Goal: Task Accomplishment & Management: Manage account settings

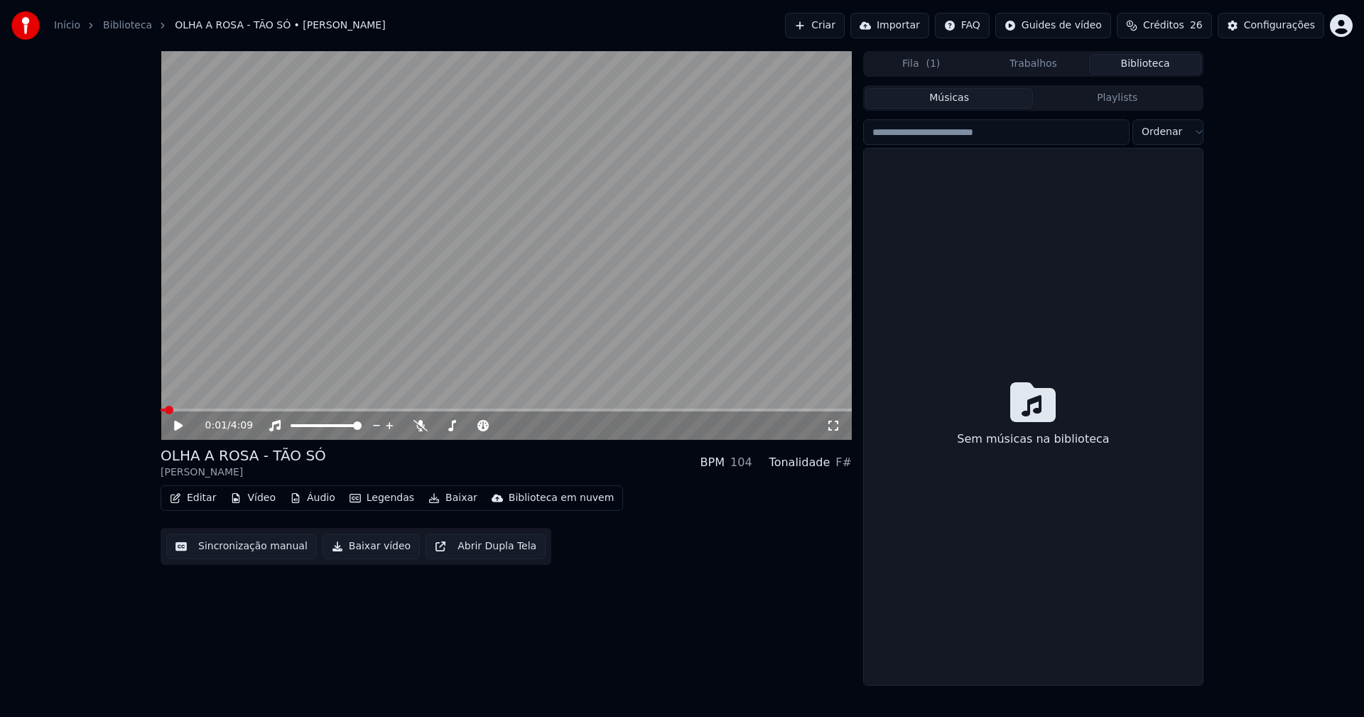
click at [1168, 62] on button "Biblioteca" at bounding box center [1145, 64] width 112 height 21
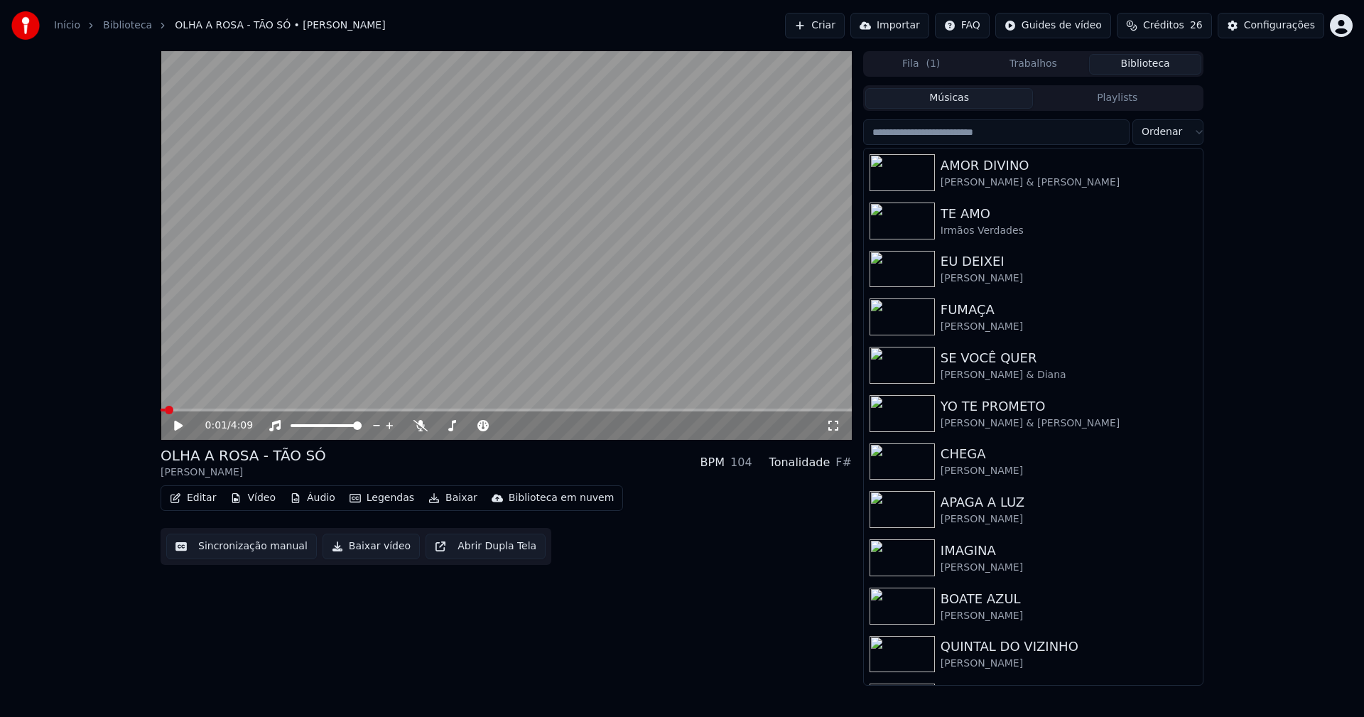
click at [1001, 134] on input "search" at bounding box center [996, 132] width 266 height 26
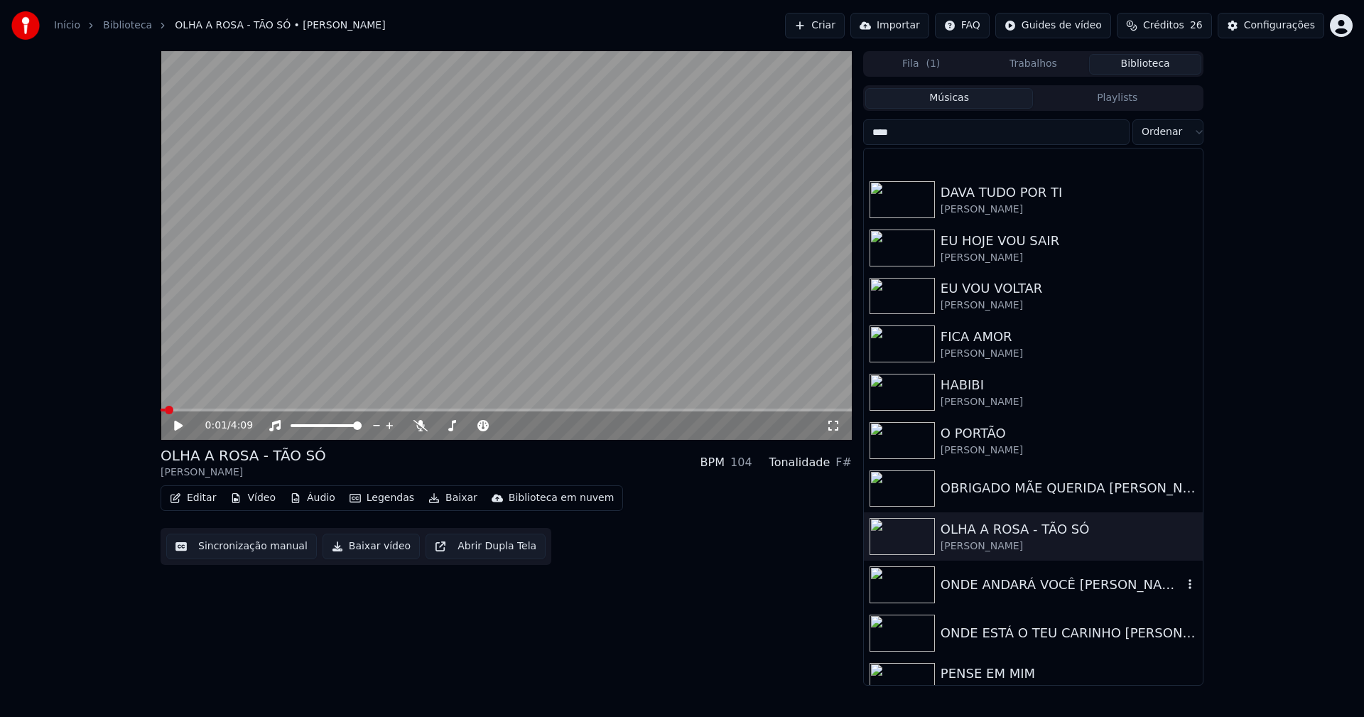
scroll to position [497, 0]
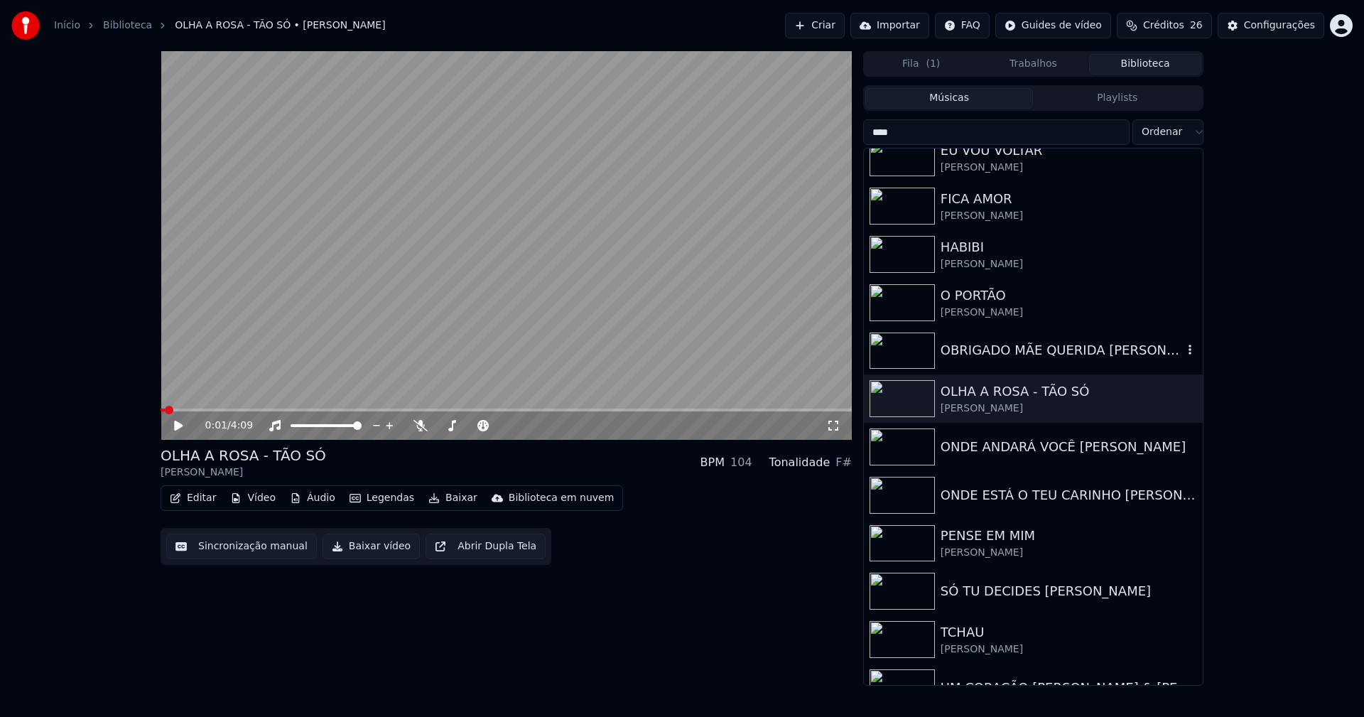
type input "****"
click at [982, 356] on div "OBRIGADO MÃE QUERIDA [PERSON_NAME]" at bounding box center [1061, 350] width 242 height 20
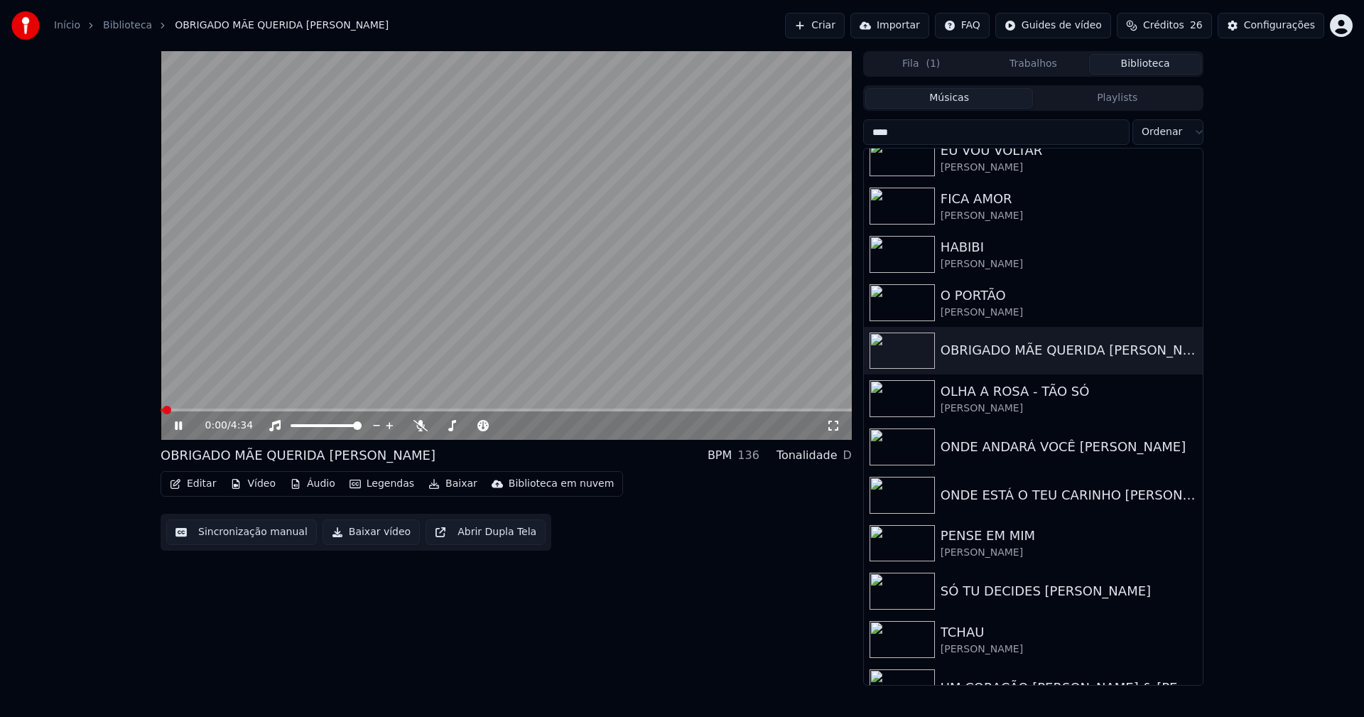
click at [180, 428] on icon at bounding box center [178, 425] width 7 height 9
click at [256, 482] on button "Vídeo" at bounding box center [252, 484] width 57 height 20
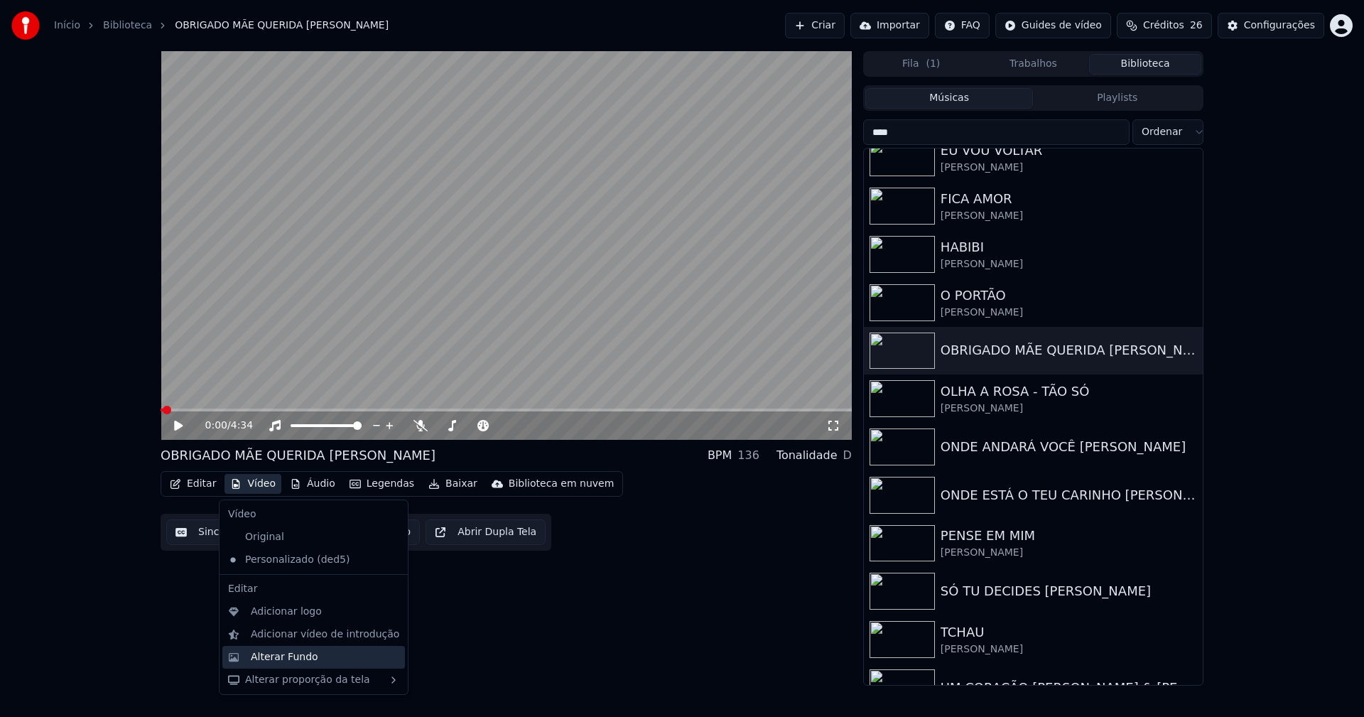
click at [294, 659] on div "Alterar Fundo" at bounding box center [284, 657] width 67 height 14
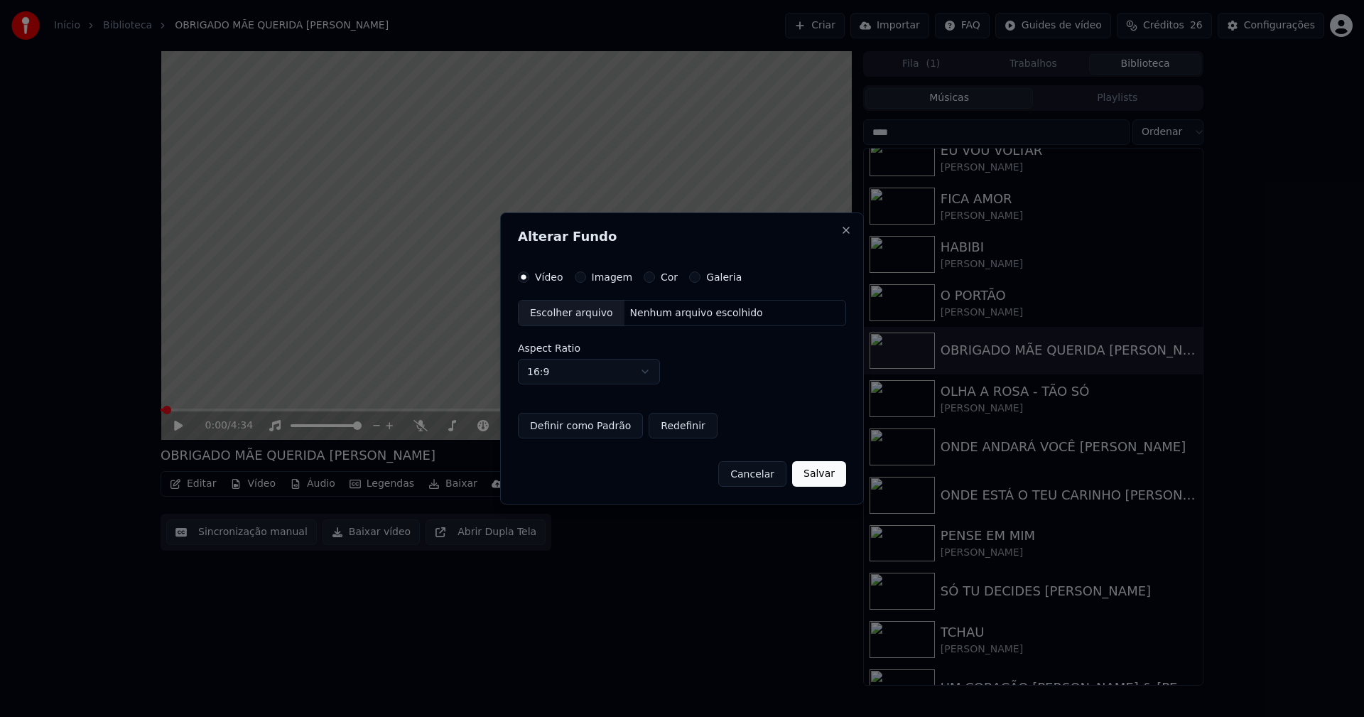
click at [575, 279] on button "Imagem" at bounding box center [580, 276] width 11 height 11
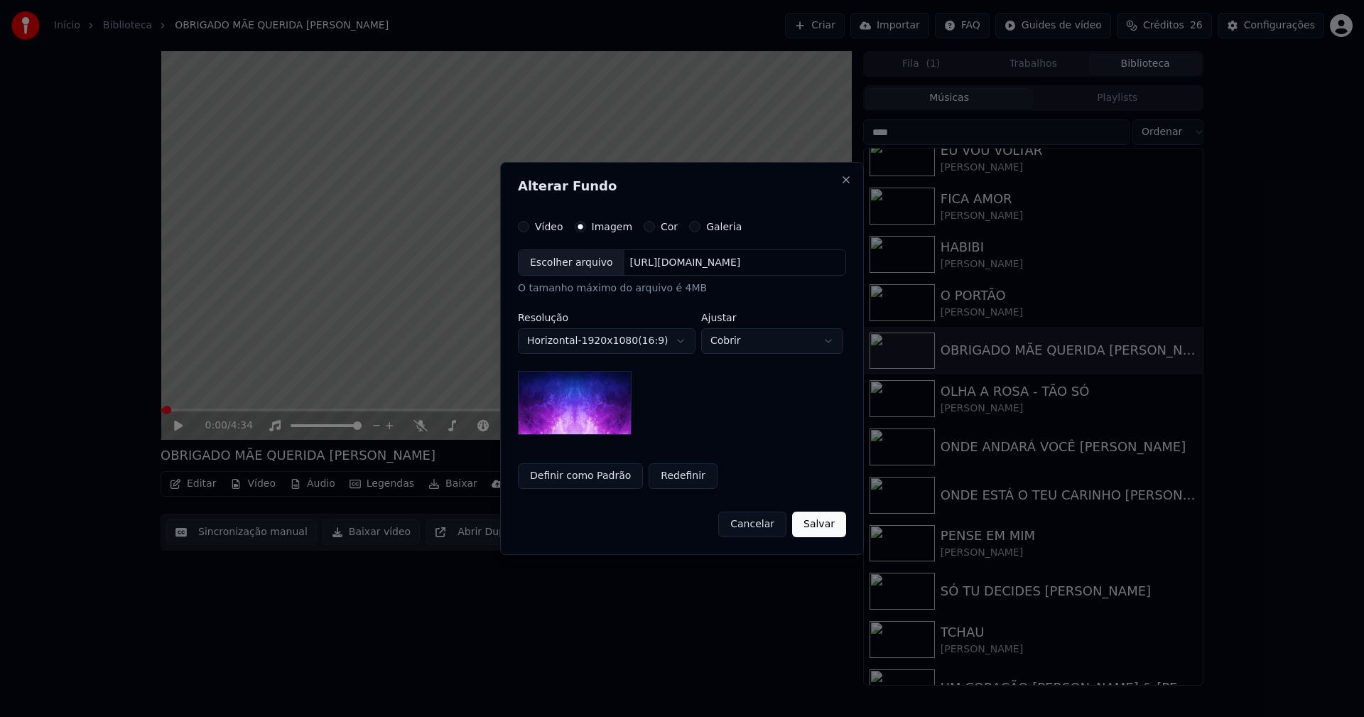
click at [567, 268] on div "Escolher arquivo" at bounding box center [571, 263] width 106 height 26
click at [822, 522] on button "Salvar" at bounding box center [819, 524] width 54 height 26
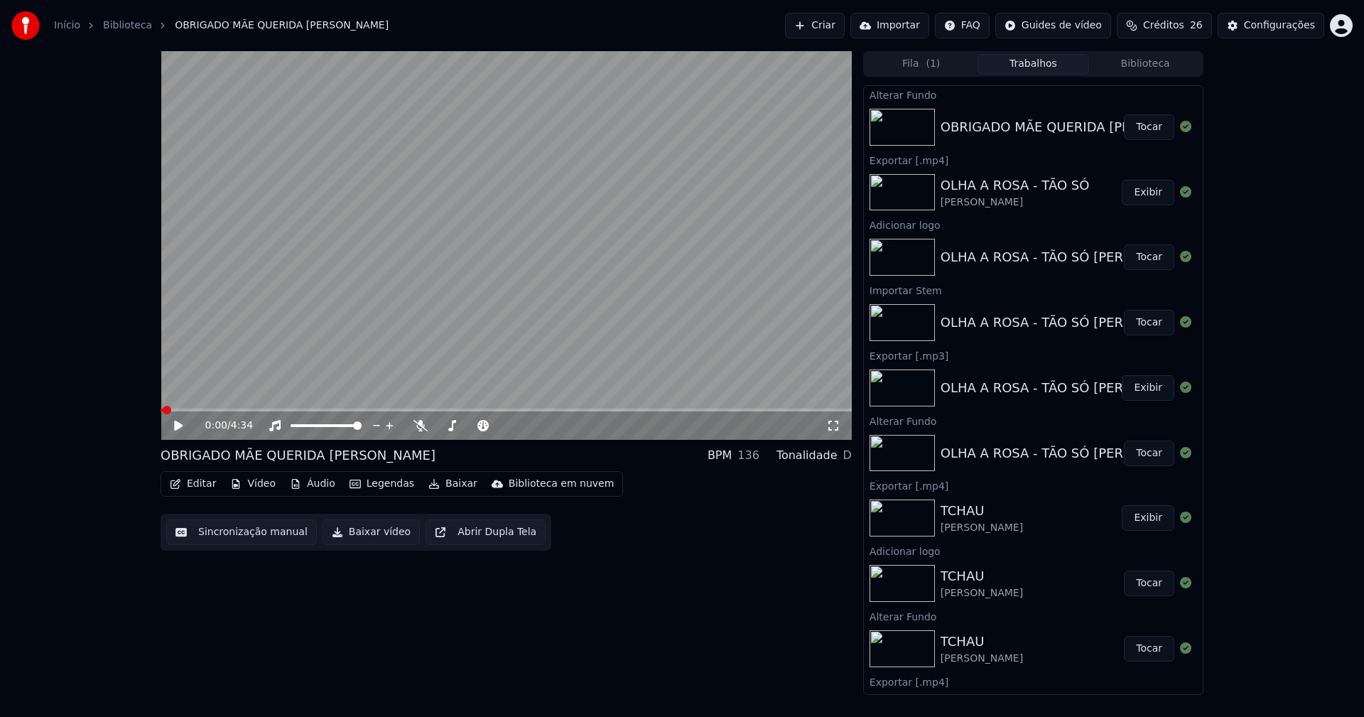
drag, startPoint x: 1142, startPoint y: 133, endPoint x: 556, endPoint y: 183, distance: 588.1
click at [1142, 132] on button "Tocar" at bounding box center [1149, 127] width 50 height 26
click at [182, 425] on icon at bounding box center [178, 425] width 7 height 9
click at [190, 487] on button "Editar" at bounding box center [193, 484] width 58 height 20
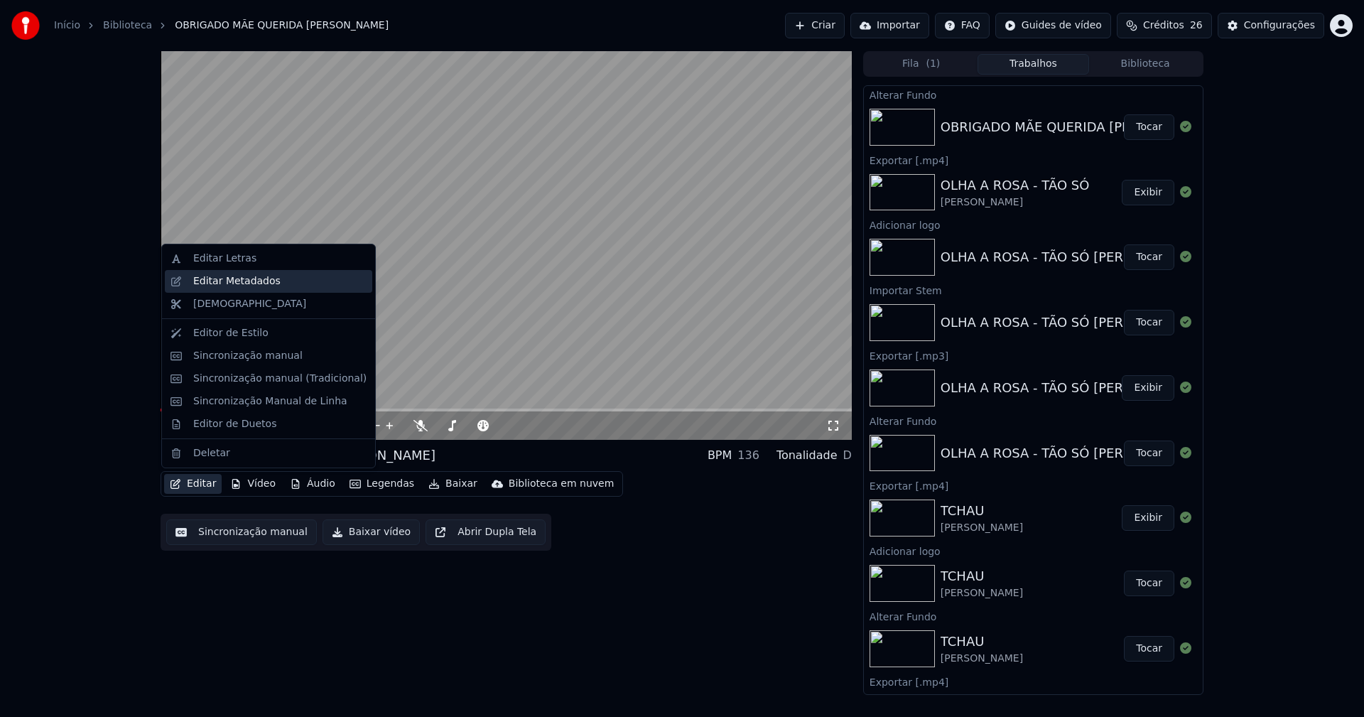
click at [249, 281] on div "Editar Metadados" at bounding box center [236, 281] width 87 height 14
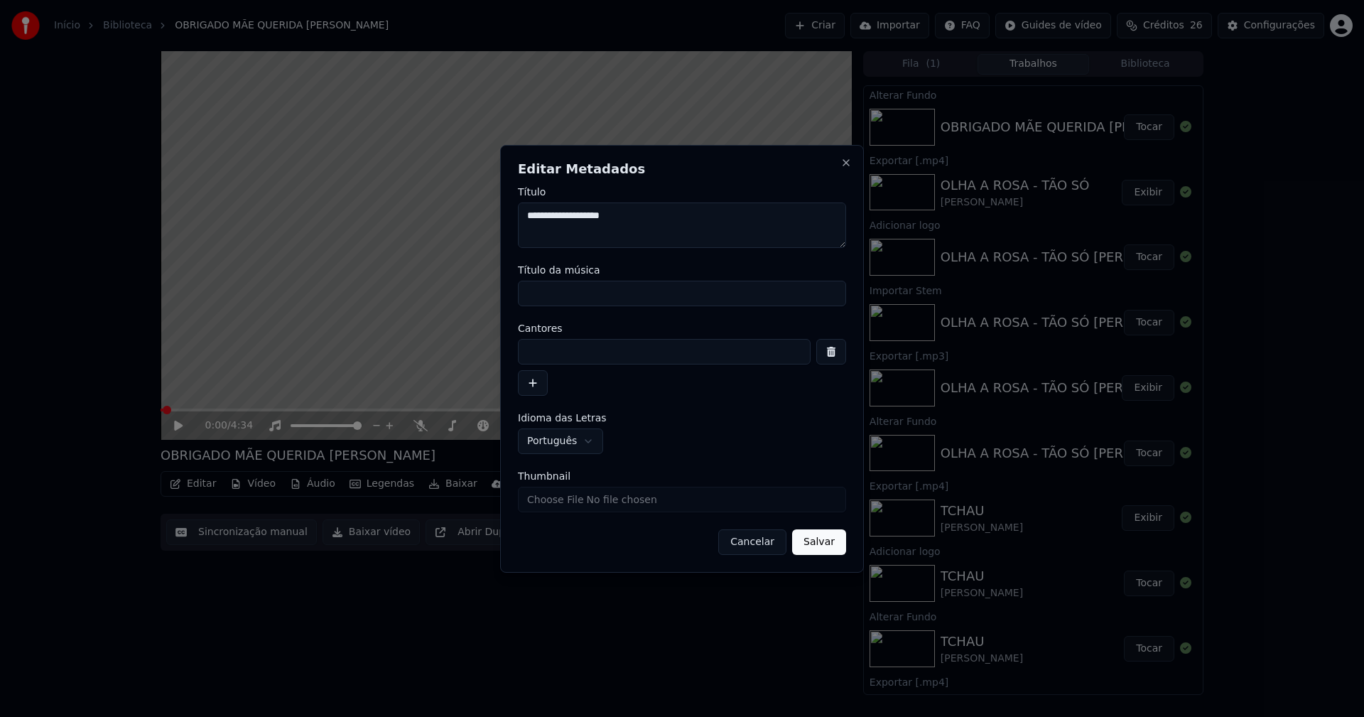
click at [589, 289] on input "Título da música" at bounding box center [682, 294] width 328 height 26
type input "**********"
click at [546, 354] on input at bounding box center [664, 352] width 293 height 26
type input "**********"
click at [822, 545] on button "Salvar" at bounding box center [819, 542] width 54 height 26
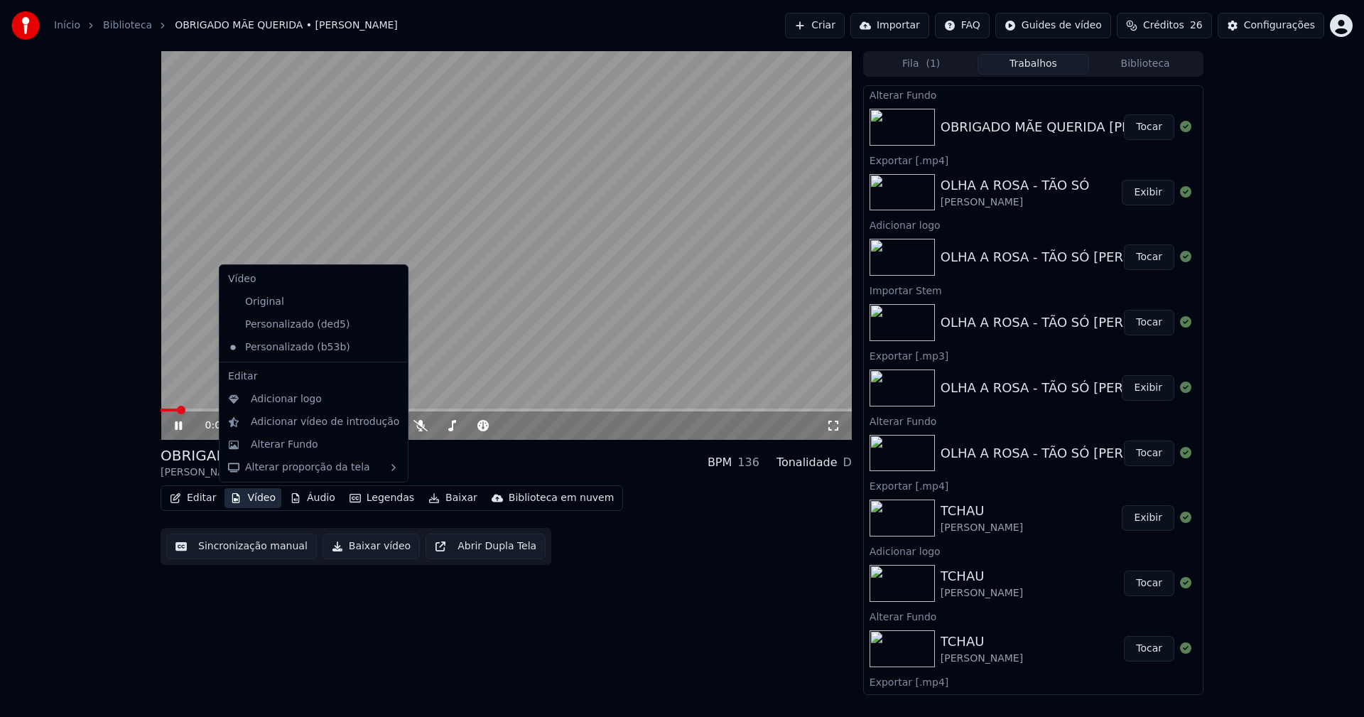
click at [256, 499] on button "Vídeo" at bounding box center [252, 498] width 57 height 20
click at [276, 402] on div "Adicionar logo" at bounding box center [286, 399] width 71 height 14
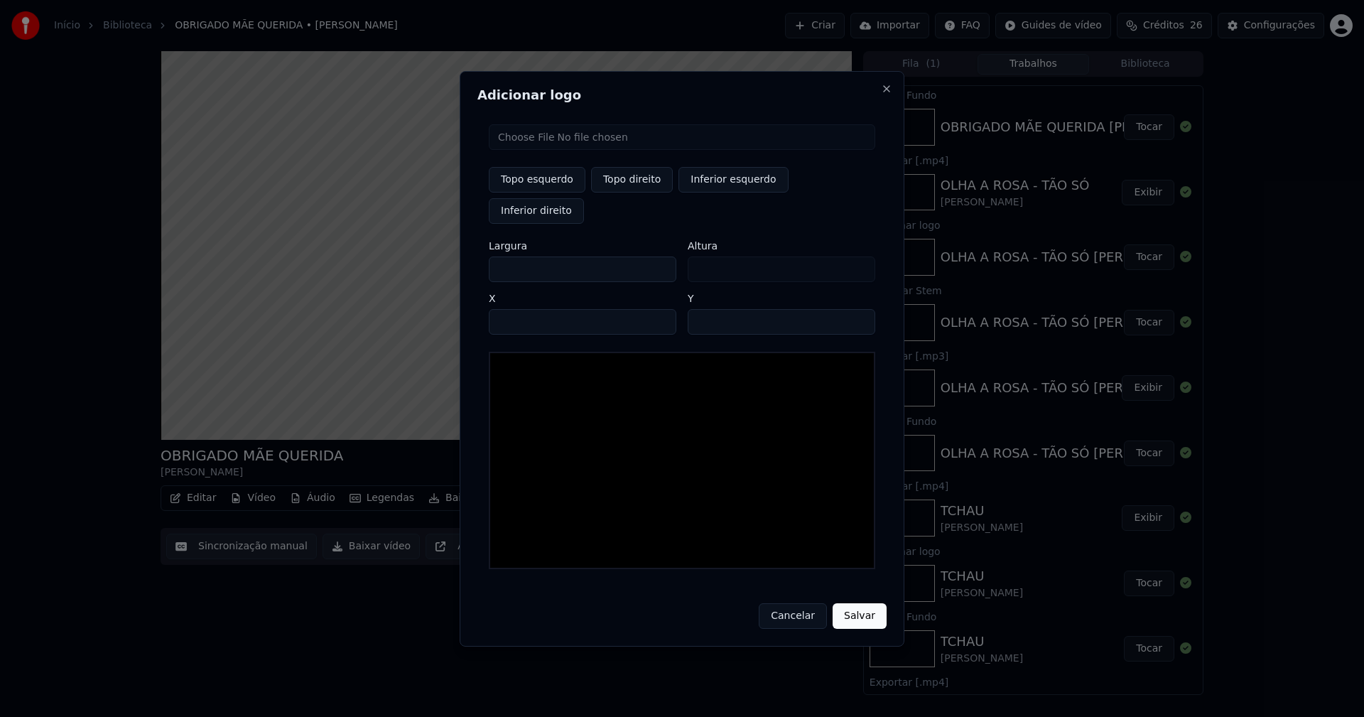
click at [541, 150] on input "file" at bounding box center [682, 137] width 386 height 26
type input "**********"
type input "***"
click at [626, 192] on button "Topo direito" at bounding box center [632, 180] width 82 height 26
type input "****"
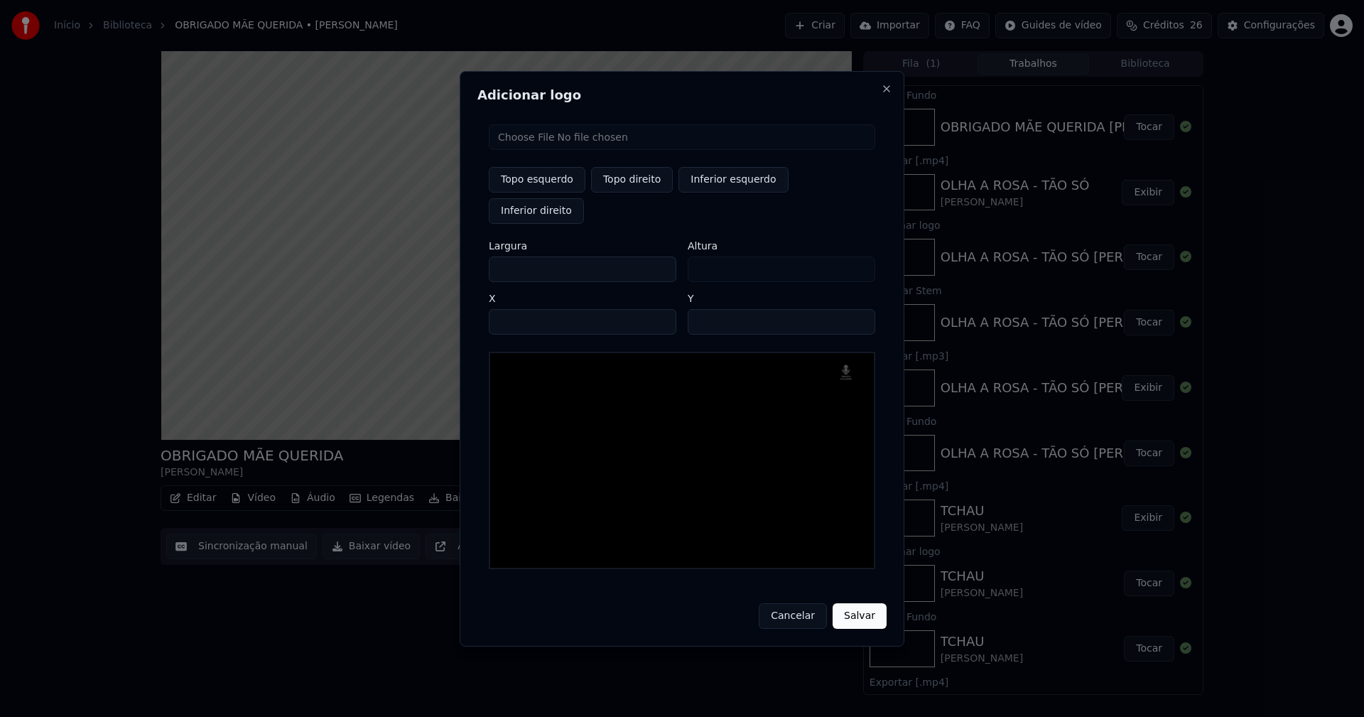
drag, startPoint x: 512, startPoint y: 255, endPoint x: 447, endPoint y: 255, distance: 65.3
click at [447, 255] on body "Início Biblioteca OBRIGADO MÃE QUERIDA • [PERSON_NAME] Importar FAQ Guides de v…" at bounding box center [682, 358] width 1364 height 717
type input "**"
type input "***"
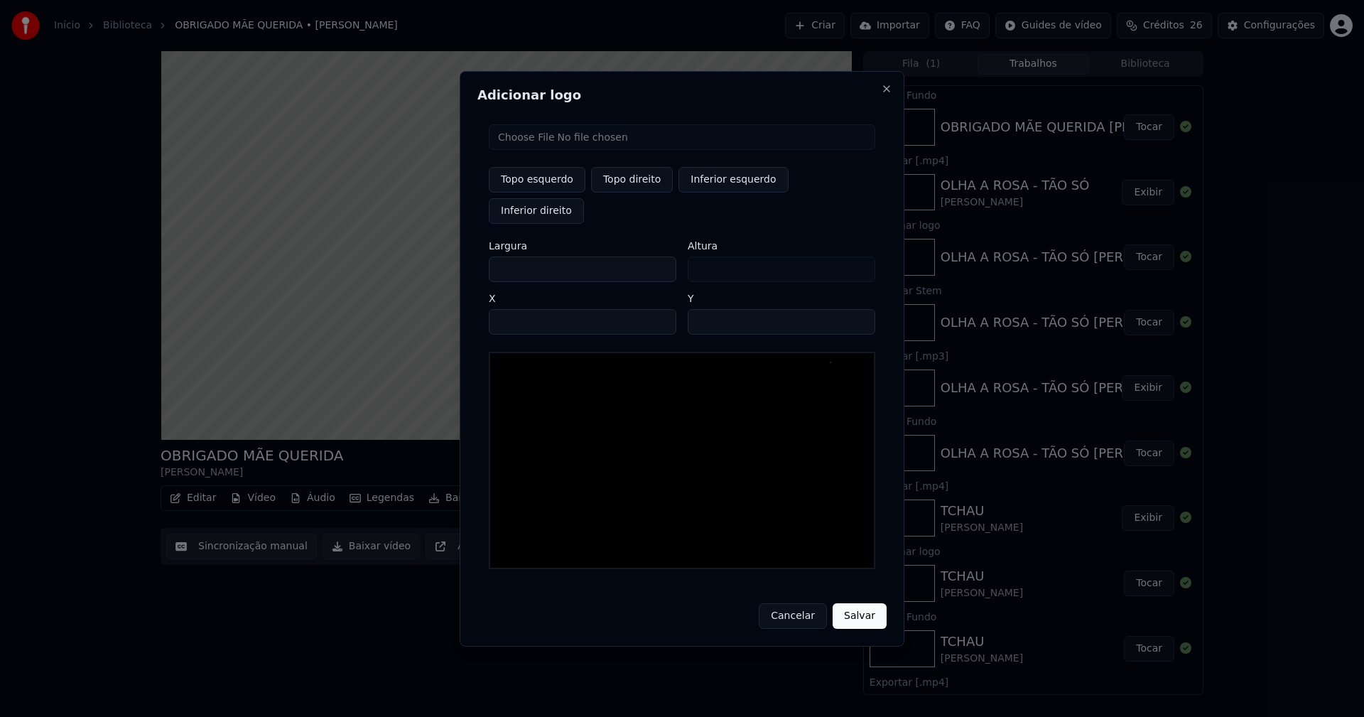
type input "***"
click at [516, 309] on input "****" at bounding box center [582, 322] width 187 height 26
type input "****"
click at [857, 309] on input "**" at bounding box center [780, 322] width 187 height 26
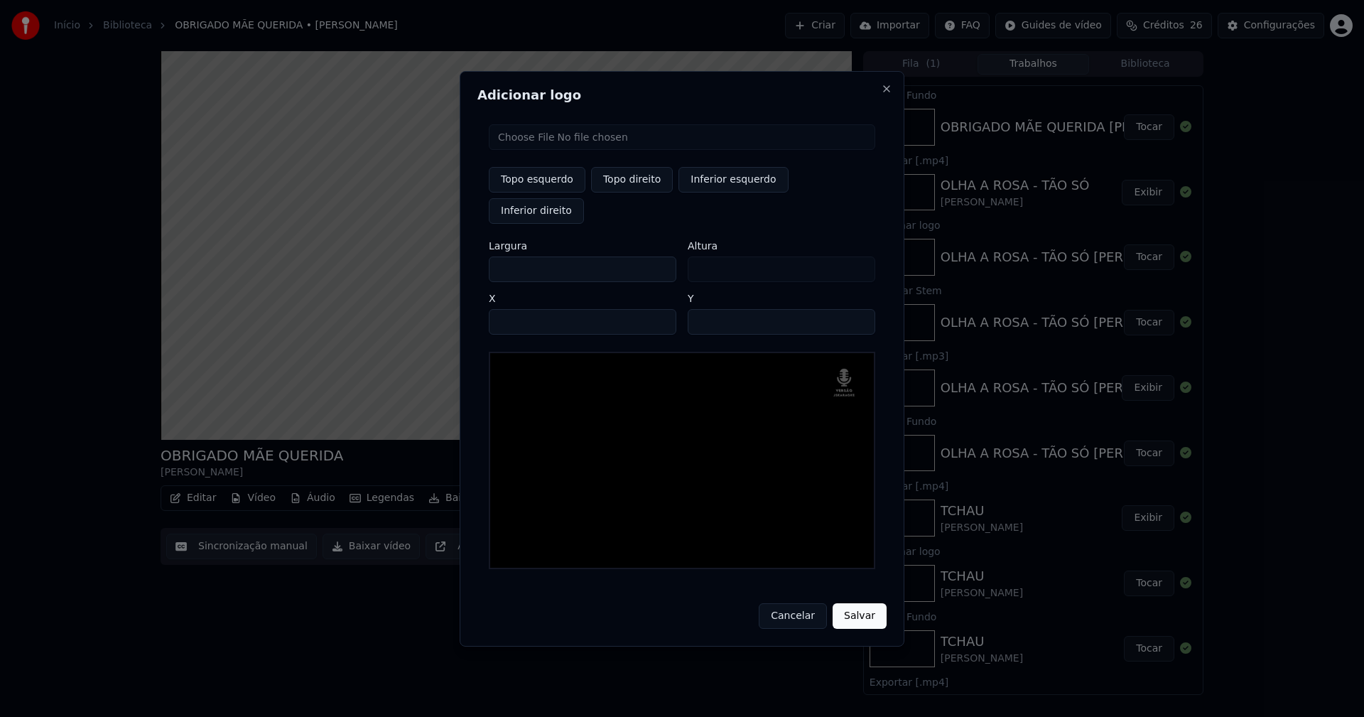
click at [857, 309] on input "**" at bounding box center [780, 322] width 187 height 26
type input "**"
click at [857, 309] on input "**" at bounding box center [780, 322] width 187 height 26
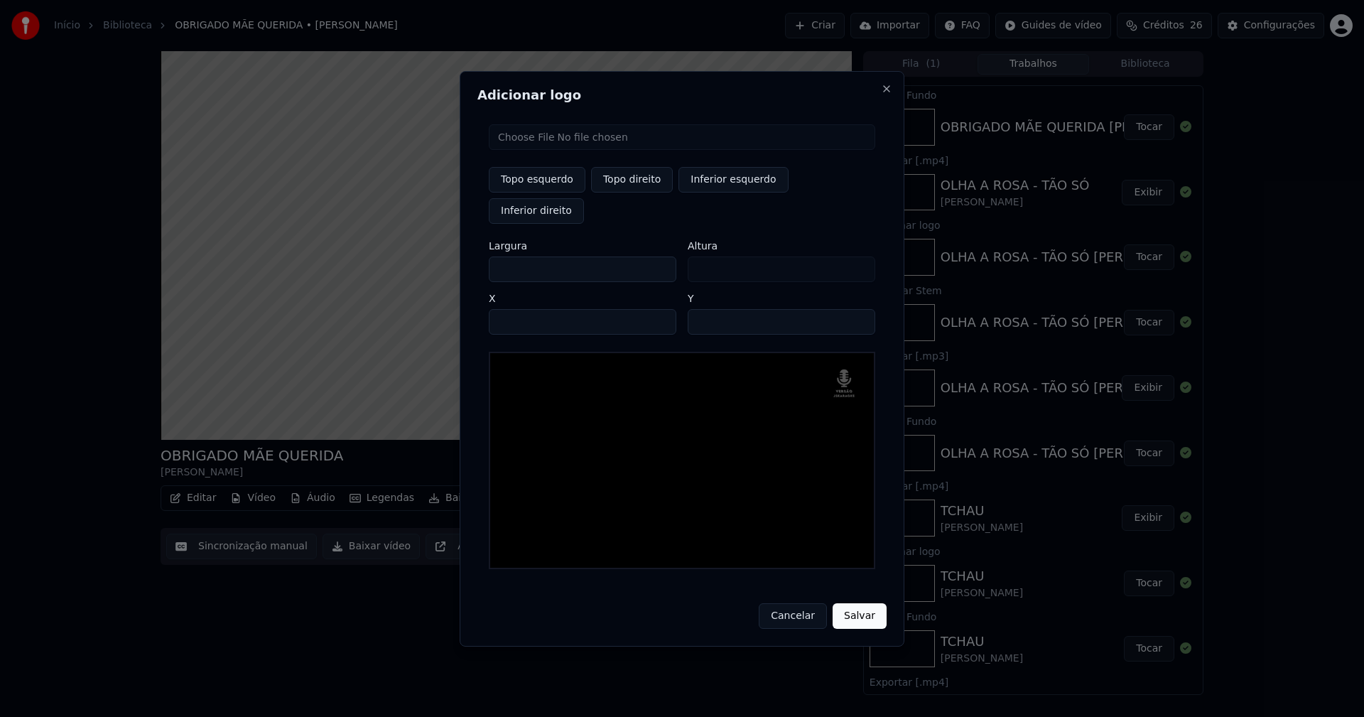
click at [863, 603] on button "Salvar" at bounding box center [859, 616] width 54 height 26
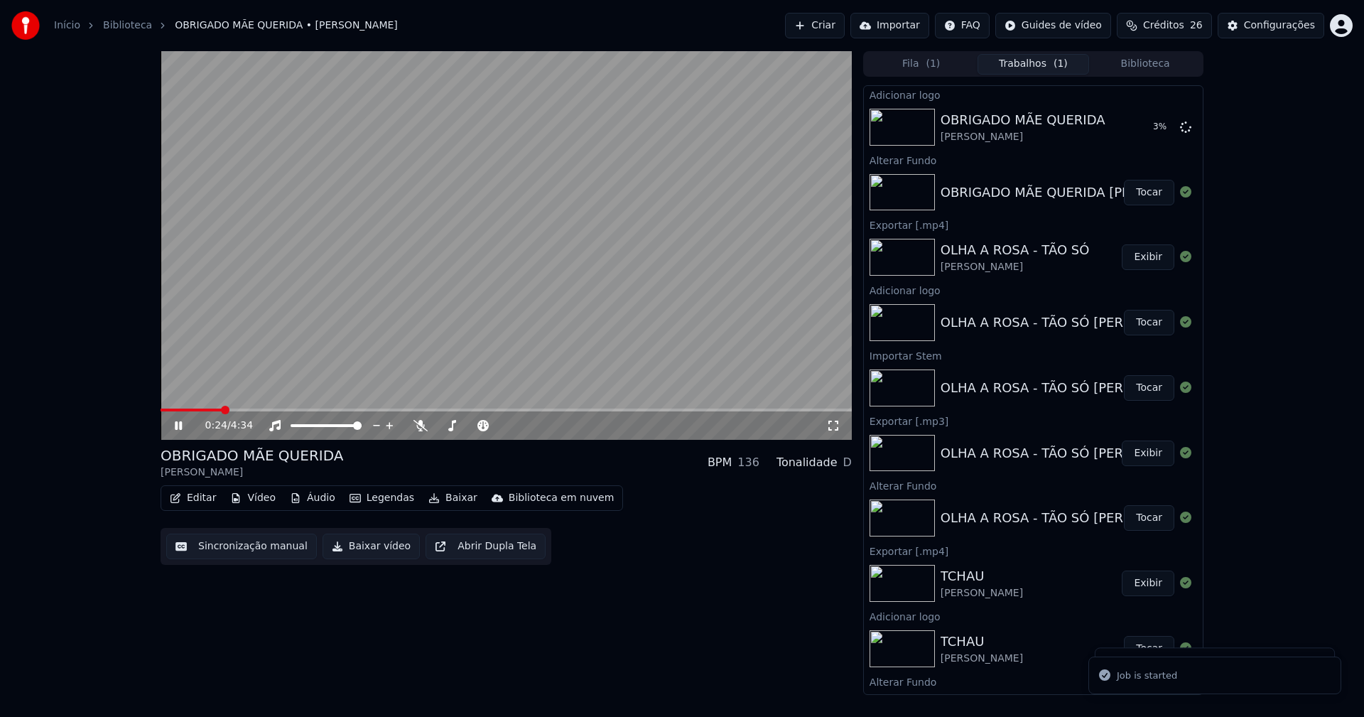
click at [258, 501] on button "Vídeo" at bounding box center [252, 498] width 57 height 20
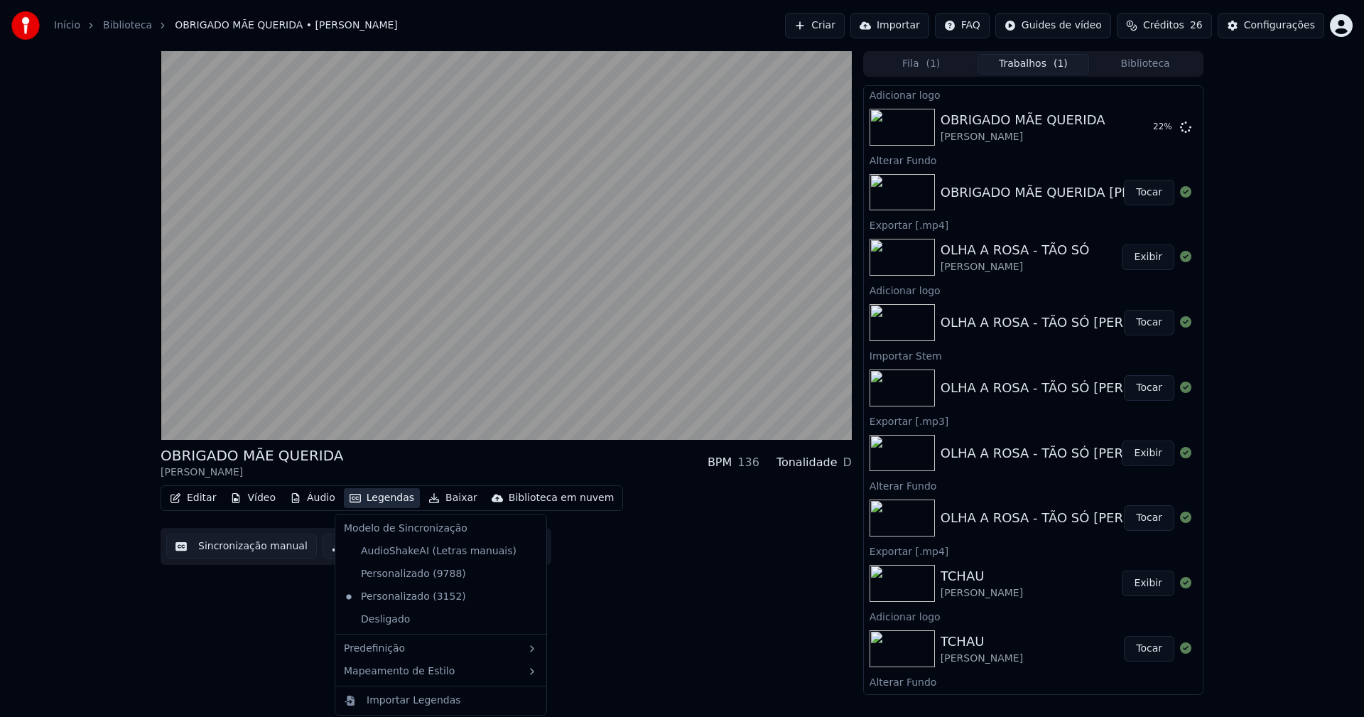
click at [683, 608] on div "OBRIGADO MÃE QUERIDA [PERSON_NAME] BPM 136 Tonalidade D Editar Vídeo Áudio Lege…" at bounding box center [506, 372] width 691 height 643
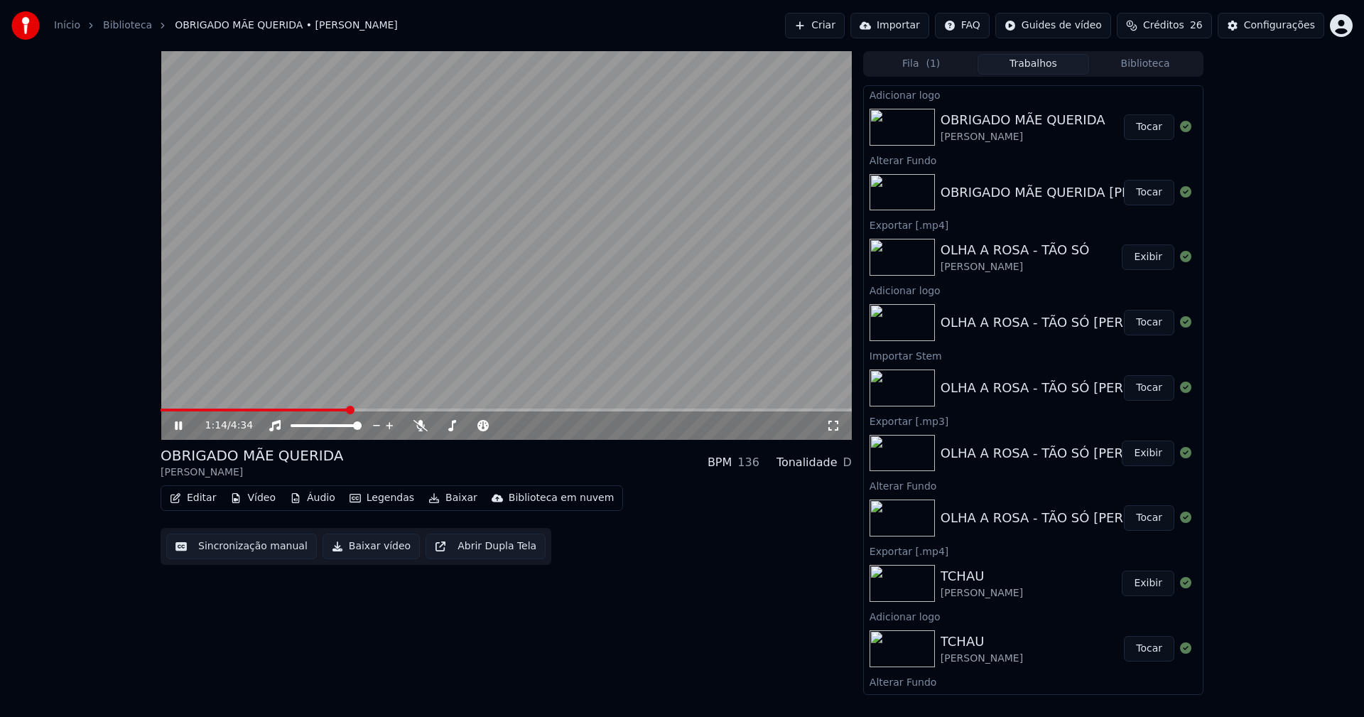
drag, startPoint x: 1143, startPoint y: 129, endPoint x: 926, endPoint y: 132, distance: 217.3
click at [1144, 129] on button "Tocar" at bounding box center [1149, 127] width 50 height 26
click at [201, 500] on button "Editar" at bounding box center [193, 498] width 58 height 20
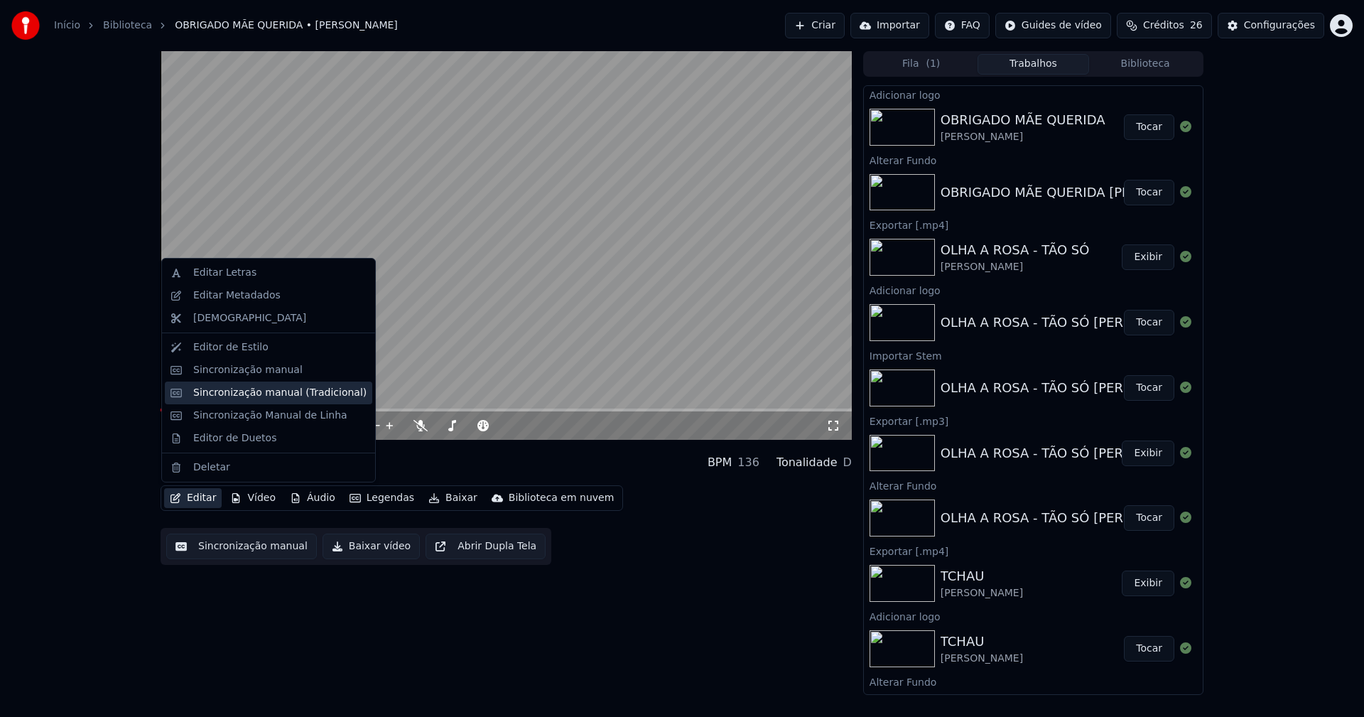
click at [246, 391] on div "Sincronização manual (Tradicional)" at bounding box center [279, 393] width 173 height 14
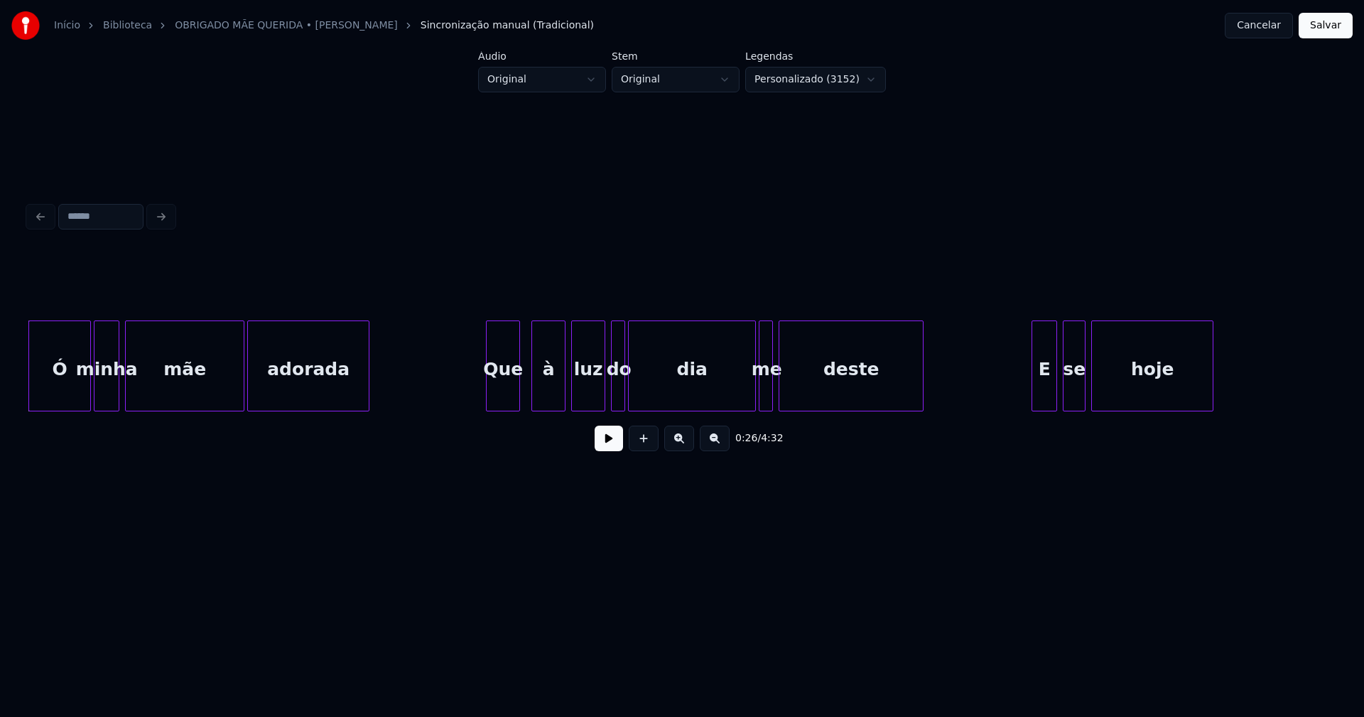
scroll to position [0, 3624]
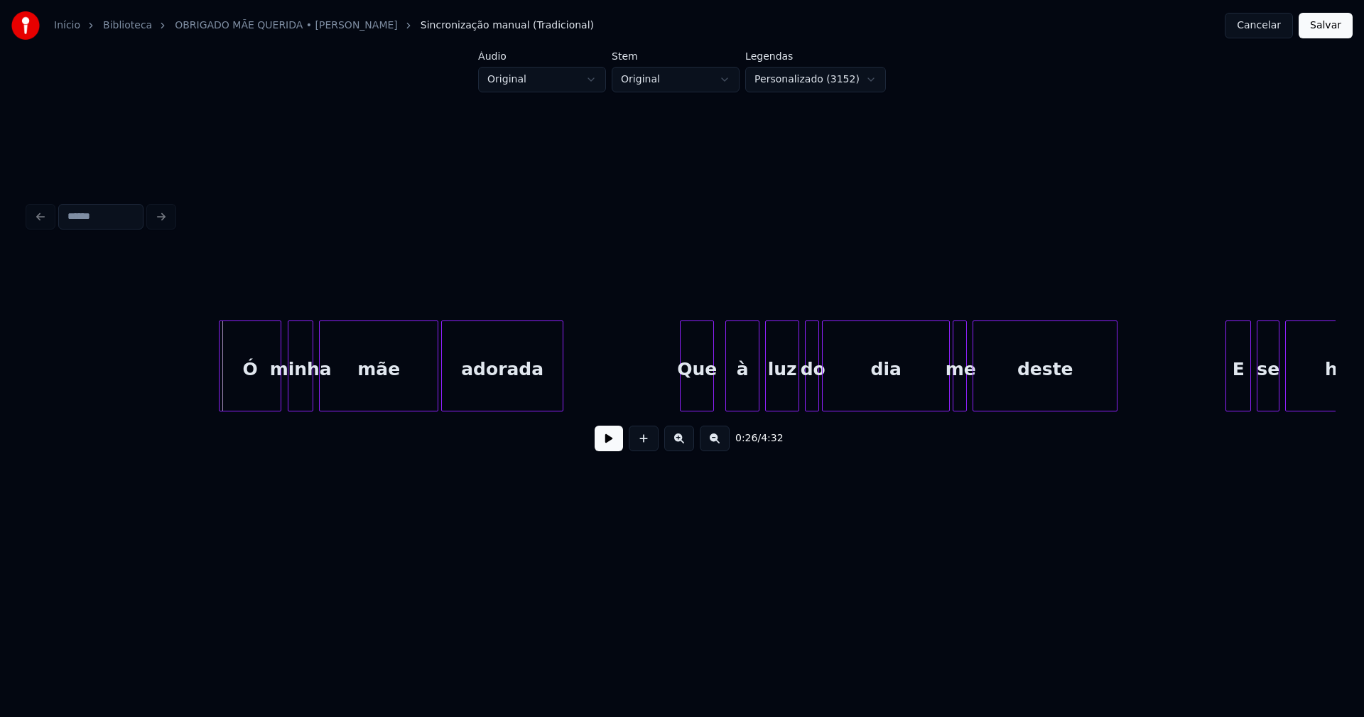
click at [245, 386] on div "Ó" at bounding box center [249, 369] width 61 height 97
drag, startPoint x: 611, startPoint y: 450, endPoint x: 600, endPoint y: 457, distance: 13.0
click at [611, 450] on button at bounding box center [608, 438] width 28 height 26
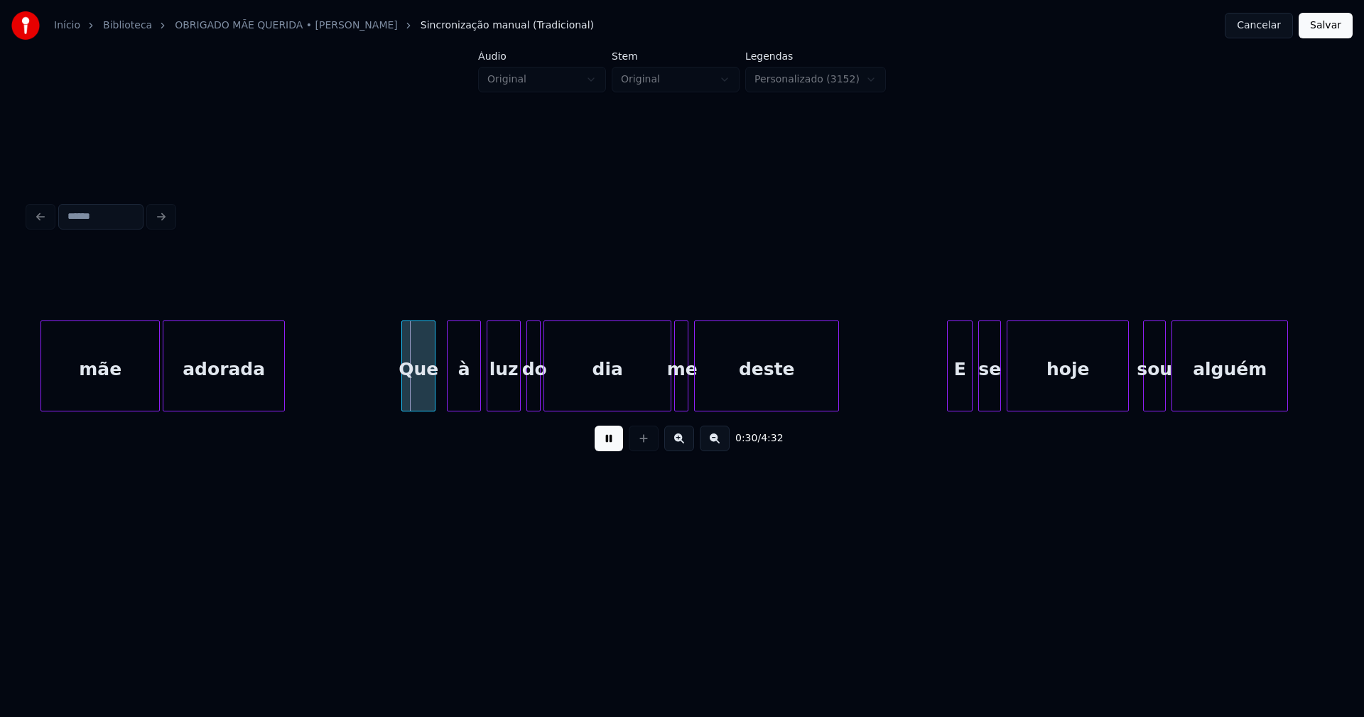
scroll to position [0, 4074]
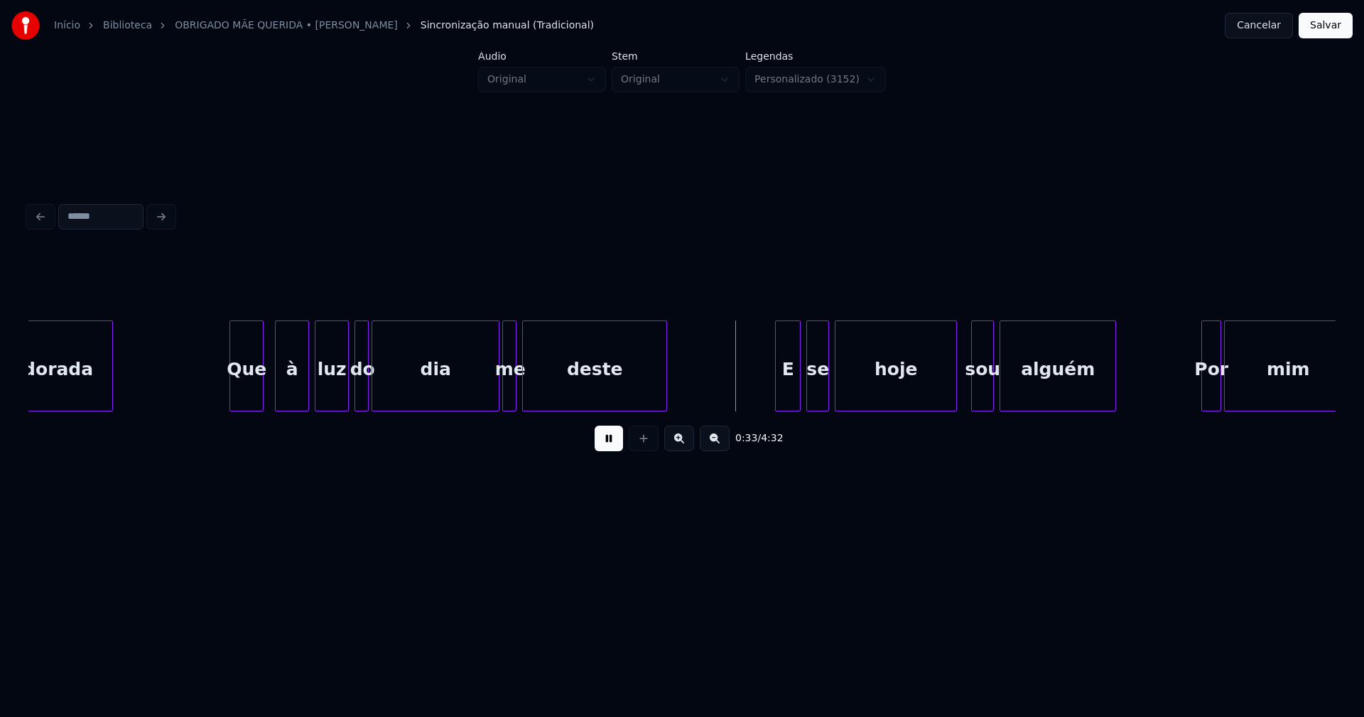
click at [490, 391] on div "dia" at bounding box center [435, 369] width 126 height 97
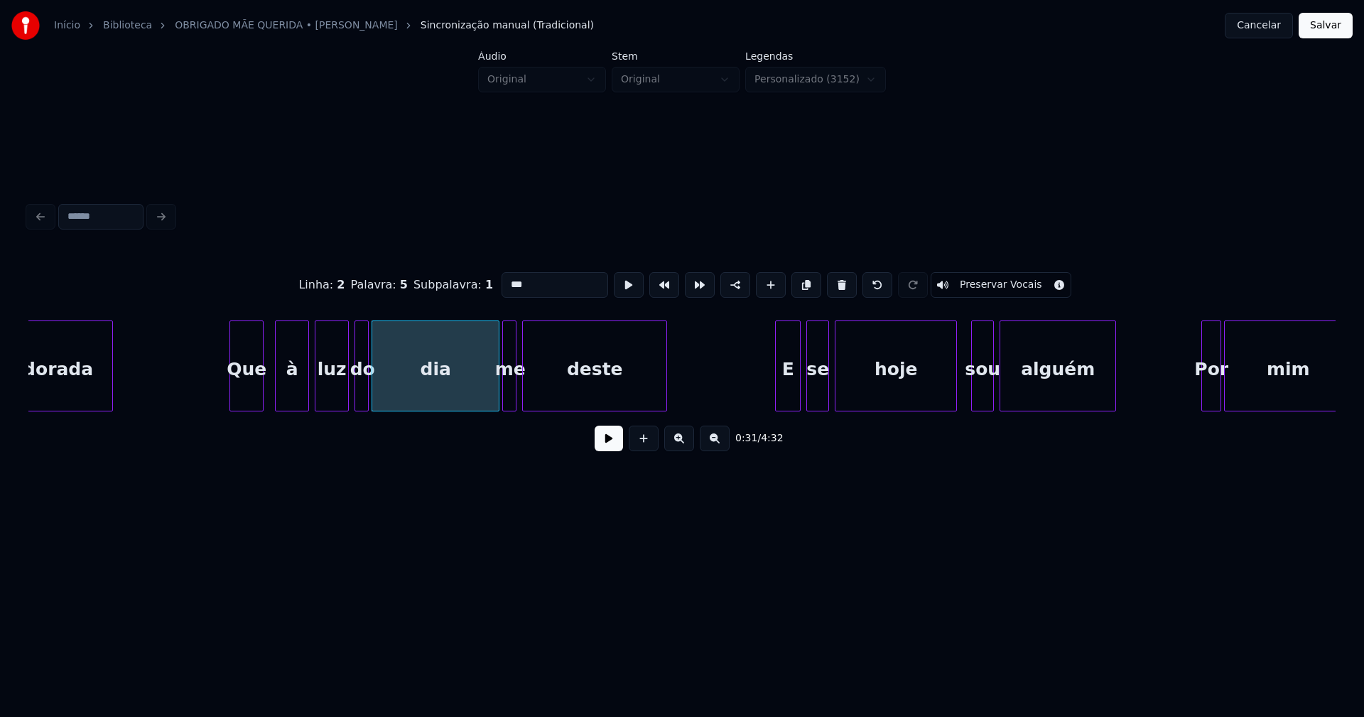
click at [611, 449] on button at bounding box center [608, 438] width 28 height 26
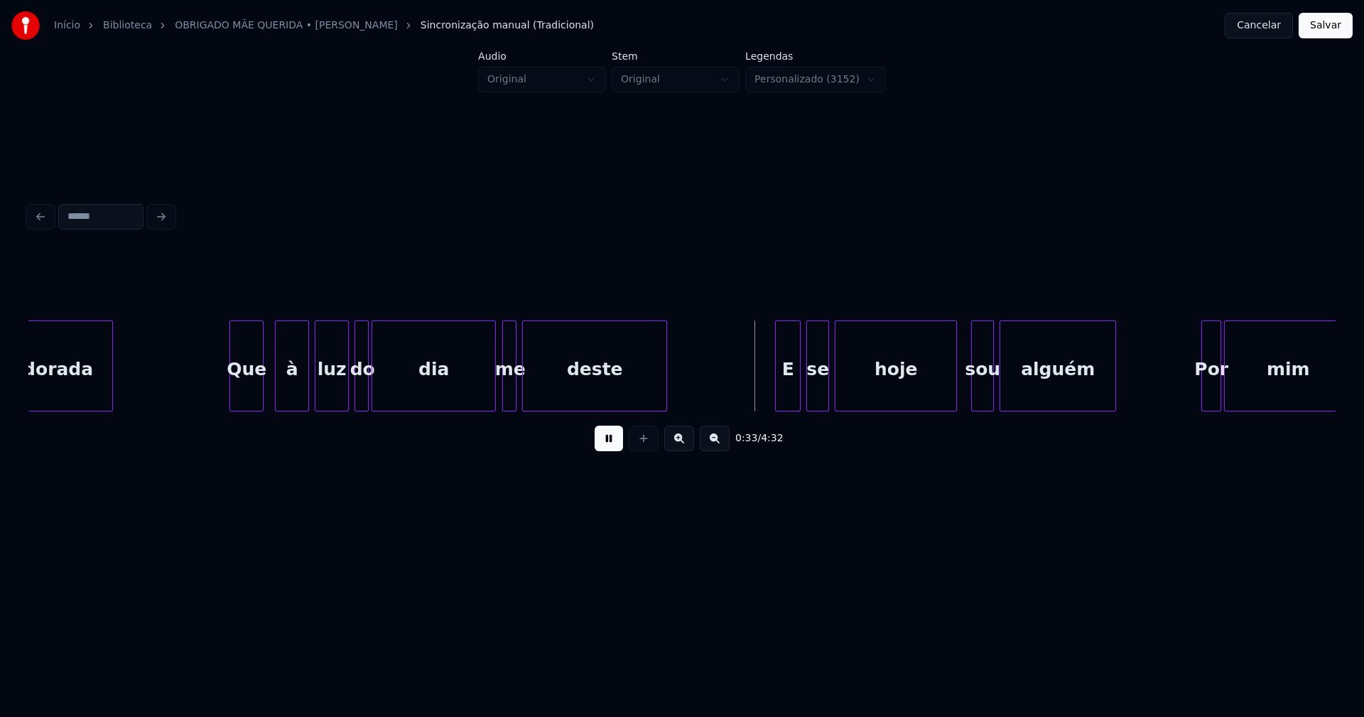
click at [491, 401] on div at bounding box center [493, 365] width 4 height 89
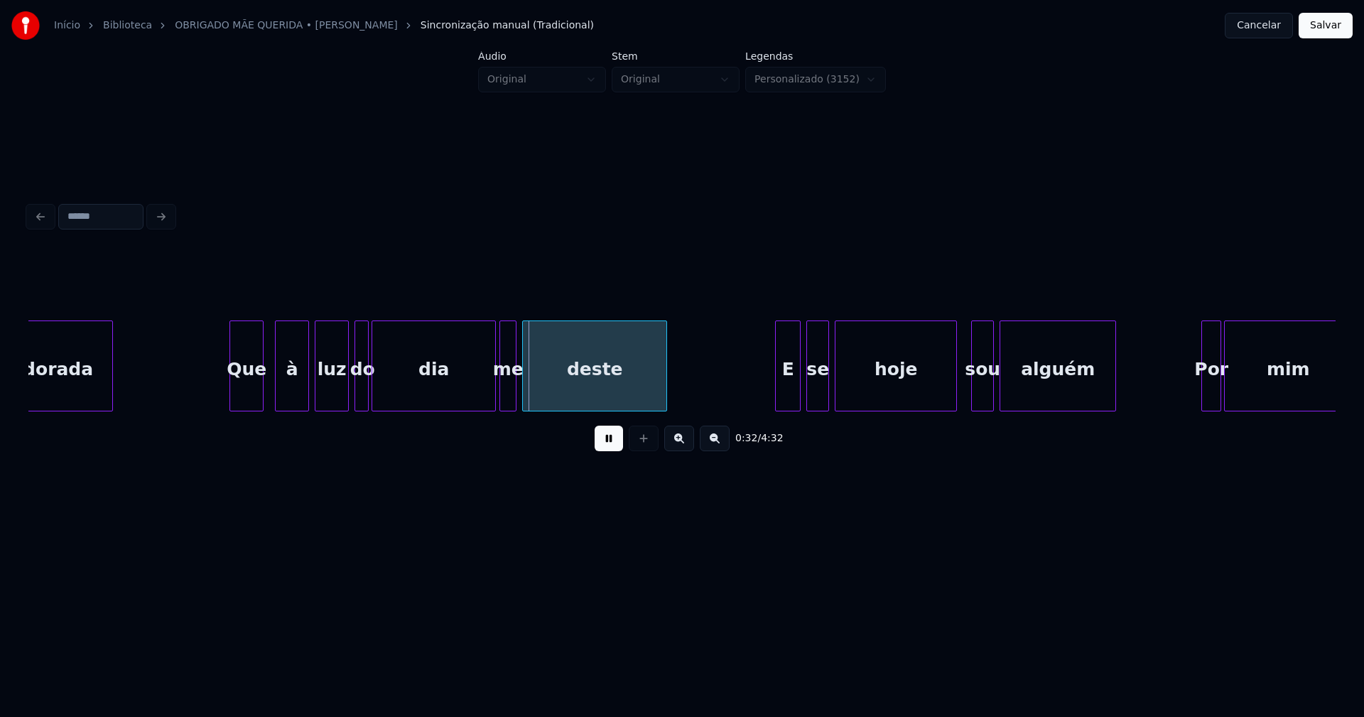
click at [502, 400] on div at bounding box center [502, 365] width 4 height 89
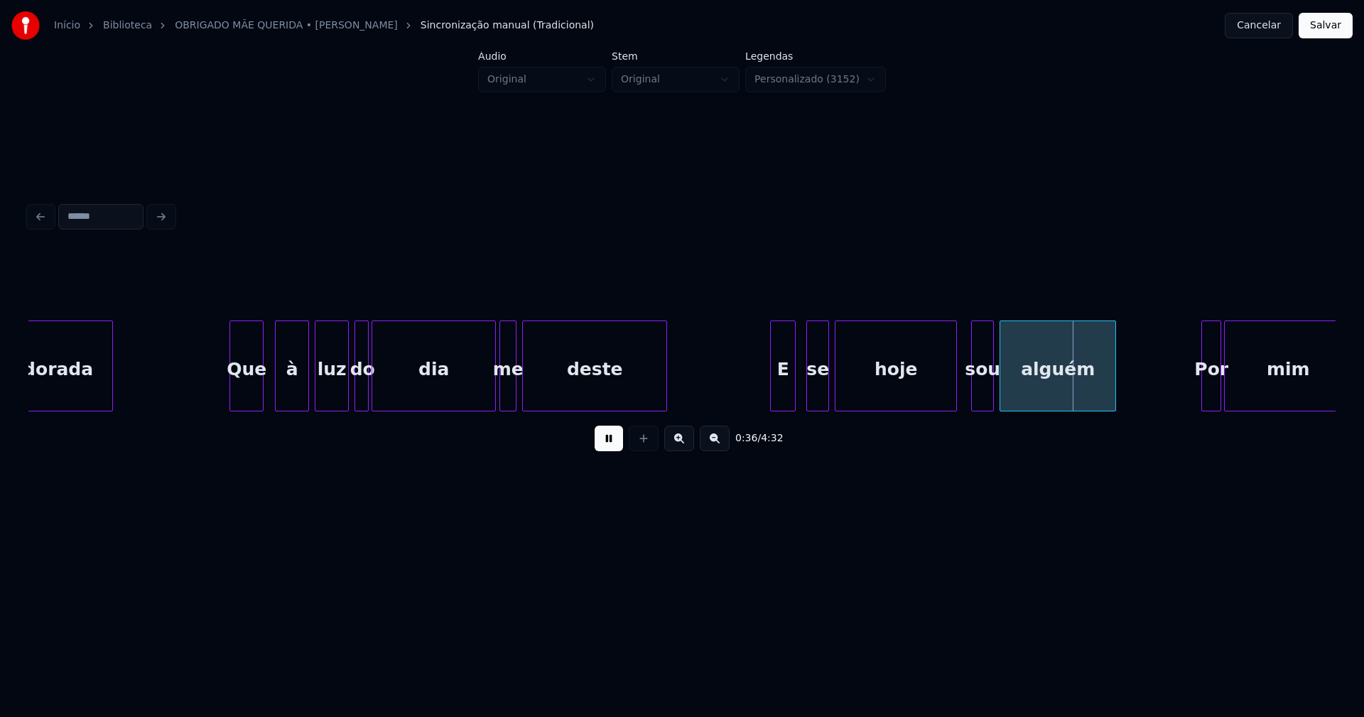
click at [781, 399] on div "E" at bounding box center [783, 369] width 24 height 97
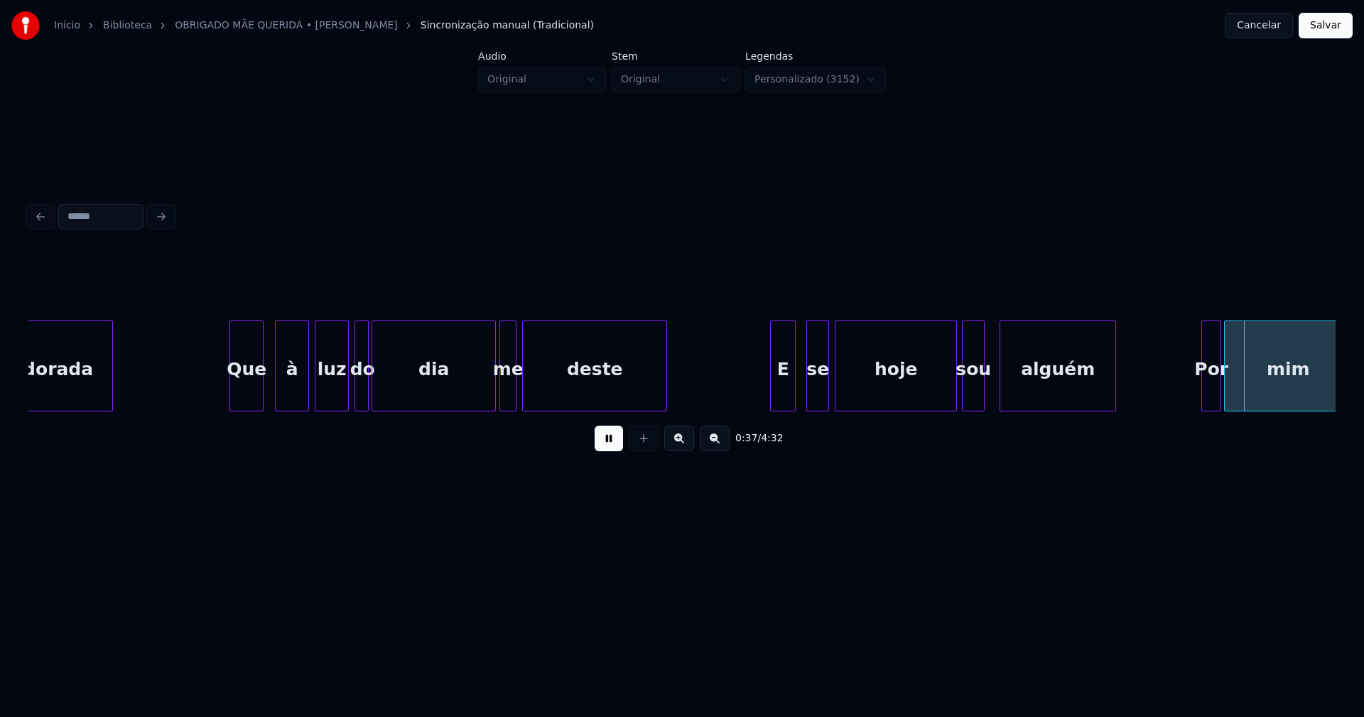
click at [972, 407] on div "adorada Que à luz do dia me deste E se hoje sou alguém Por mim" at bounding box center [681, 365] width 1307 height 91
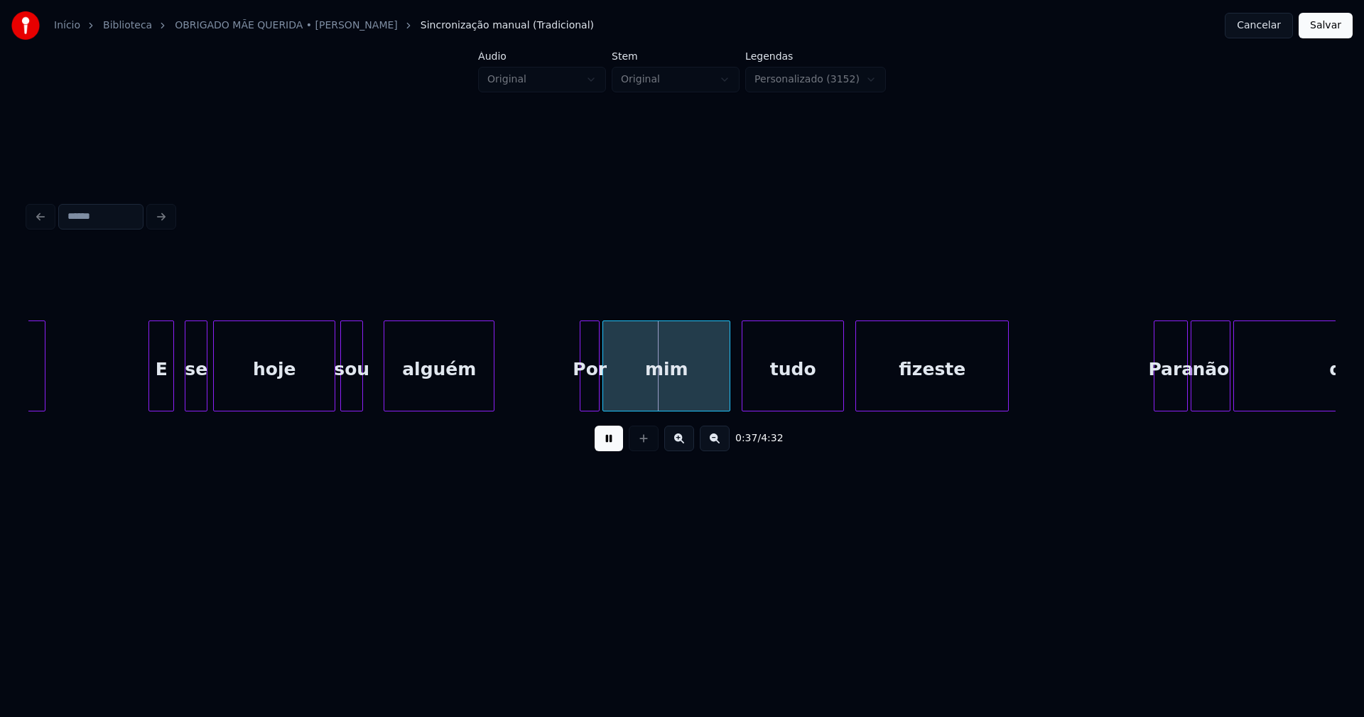
scroll to position [0, 4546]
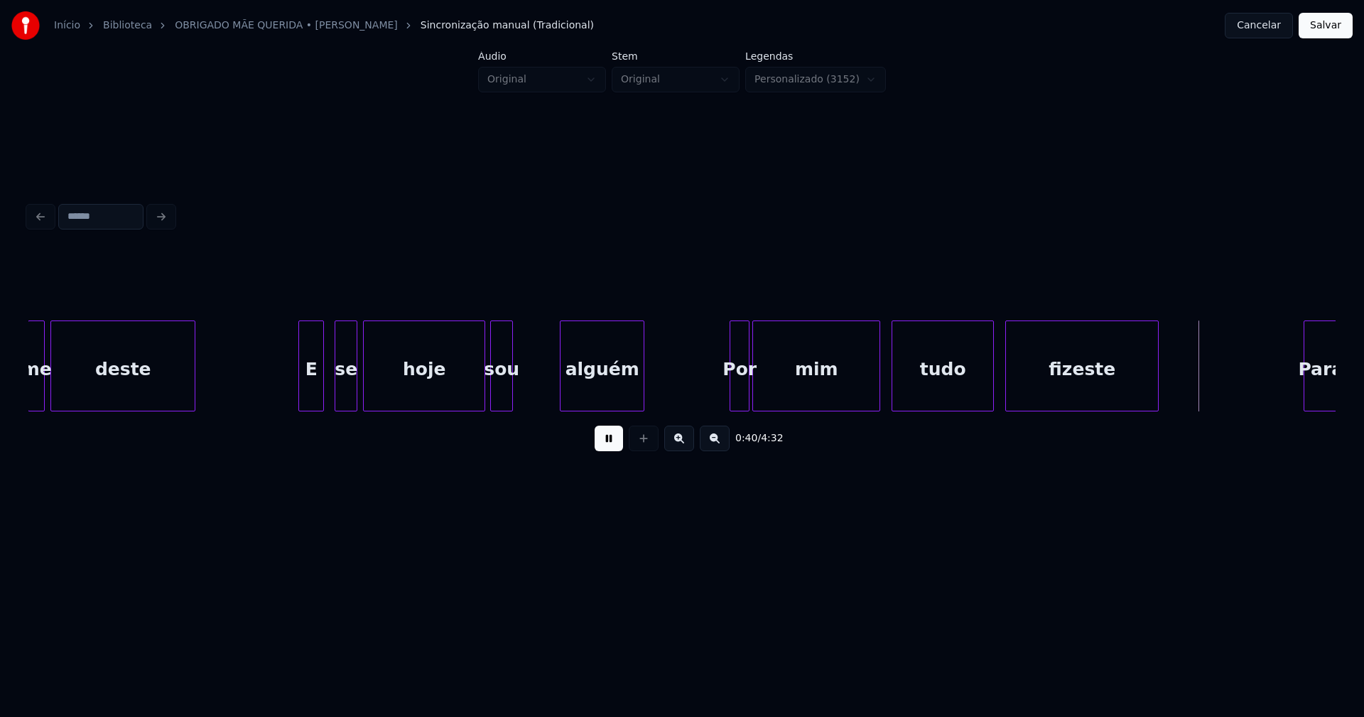
click at [561, 379] on div at bounding box center [562, 365] width 4 height 89
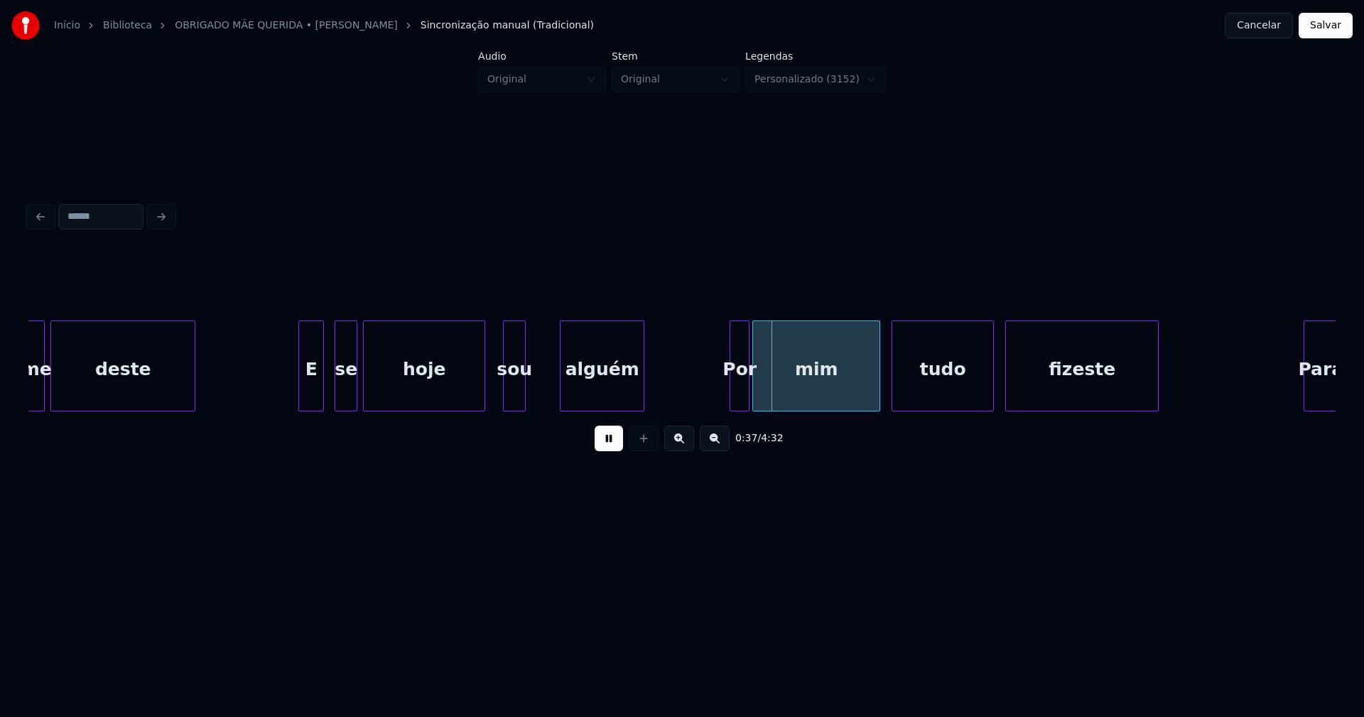
click at [514, 388] on div "sou" at bounding box center [514, 369] width 21 height 97
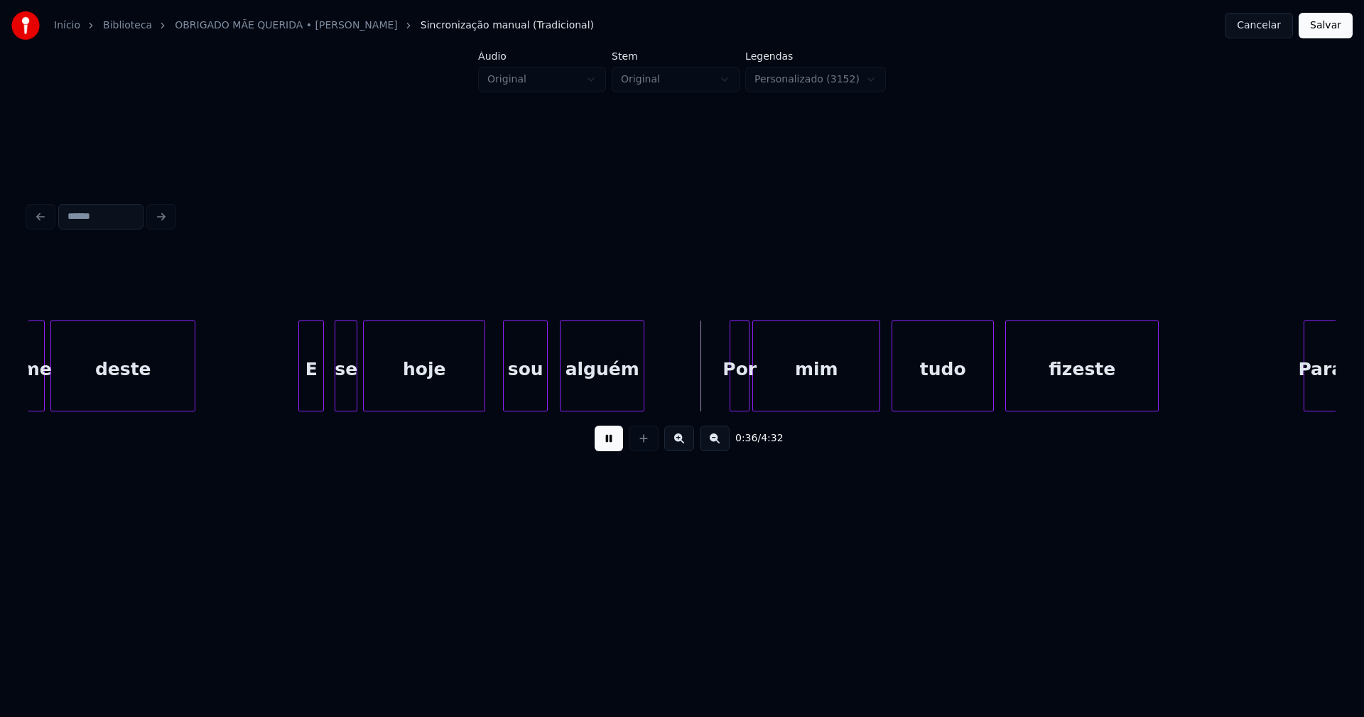
click at [547, 381] on div at bounding box center [545, 365] width 4 height 89
click at [492, 386] on div at bounding box center [492, 365] width 4 height 89
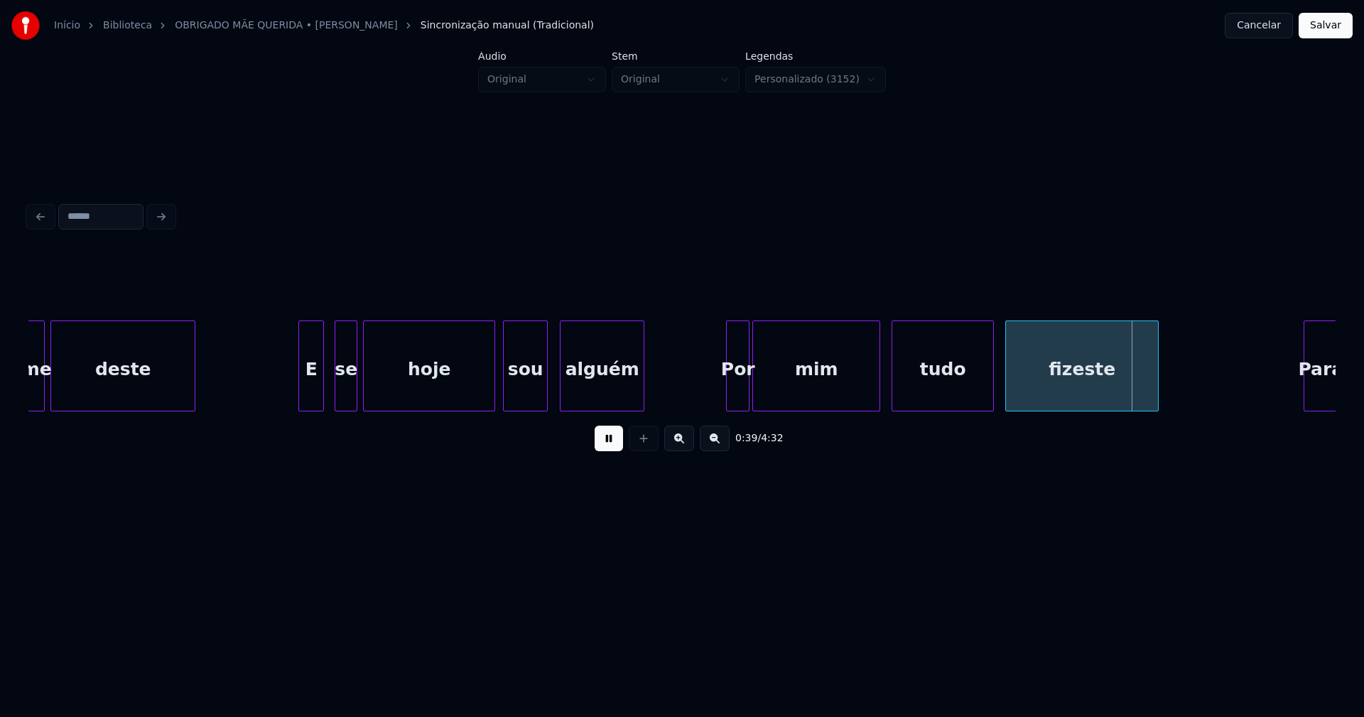
click at [729, 388] on div at bounding box center [729, 365] width 4 height 89
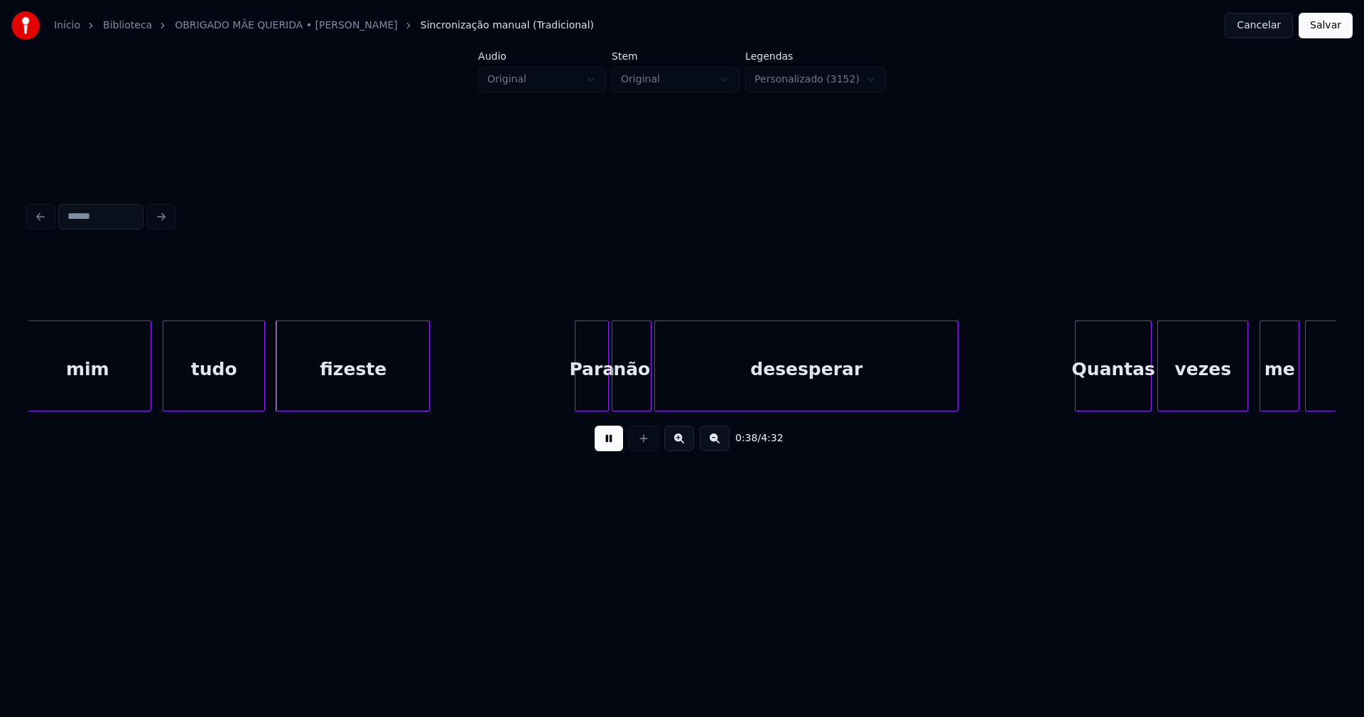
scroll to position [0, 5318]
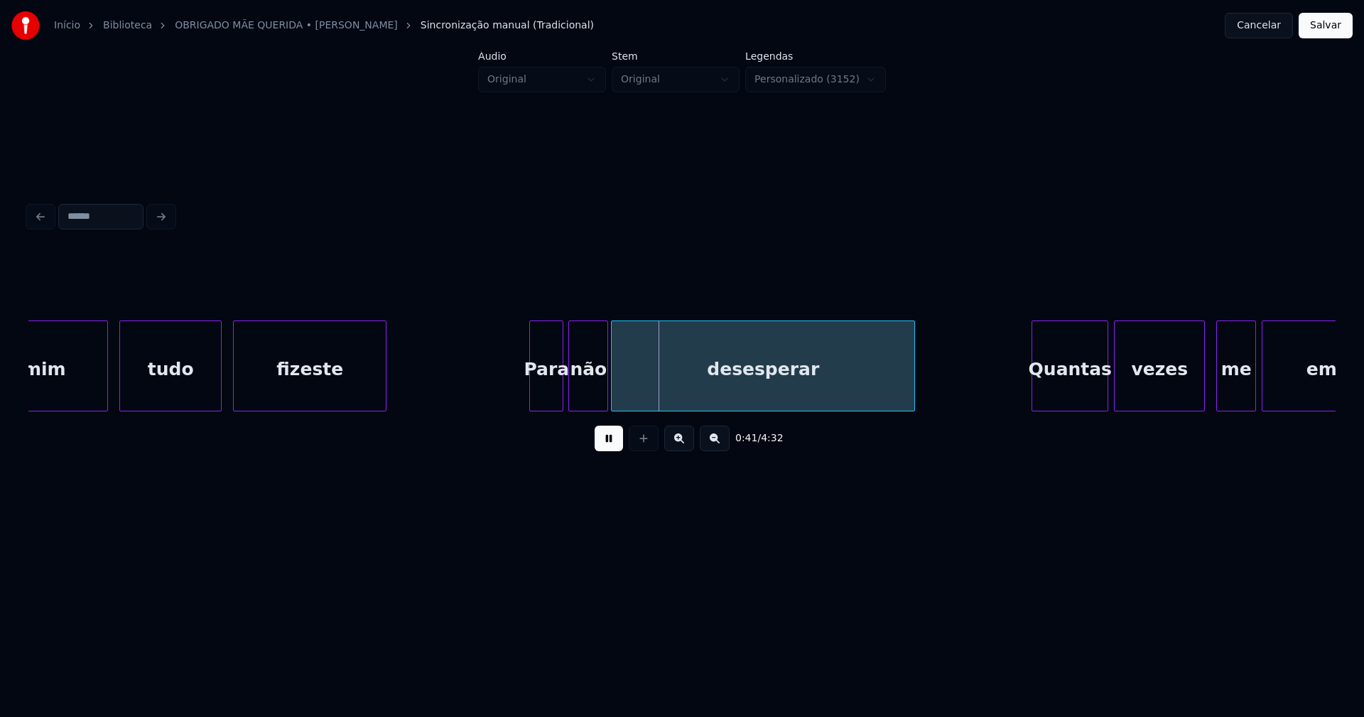
click at [550, 387] on div "Para" at bounding box center [546, 369] width 33 height 97
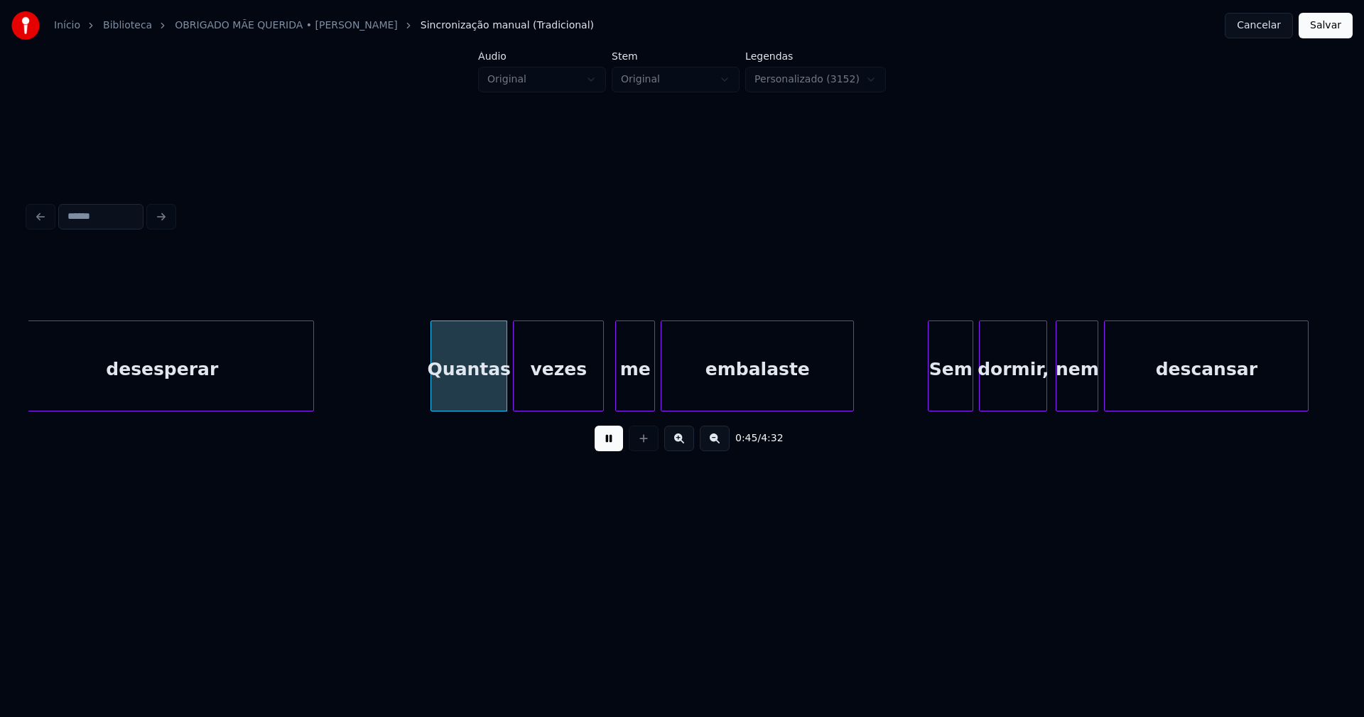
scroll to position [0, 5939]
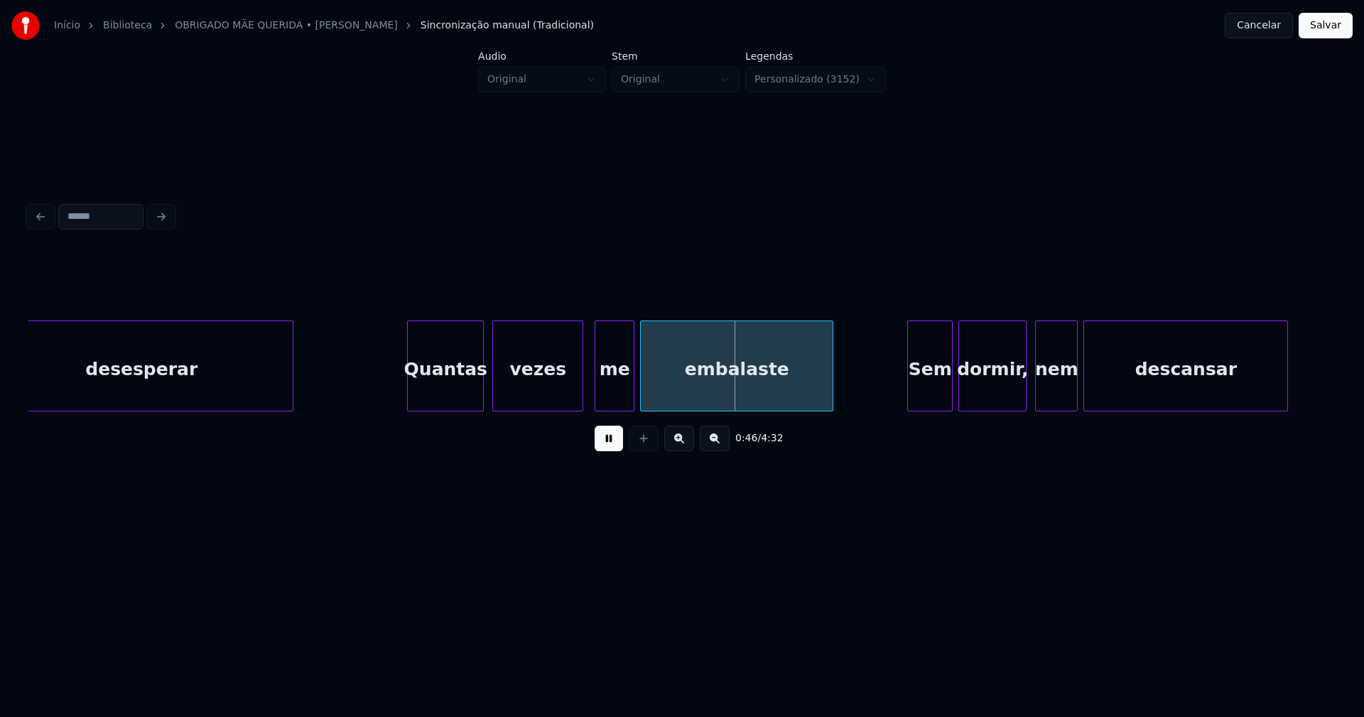
click at [443, 393] on div "Quantas" at bounding box center [445, 369] width 75 height 97
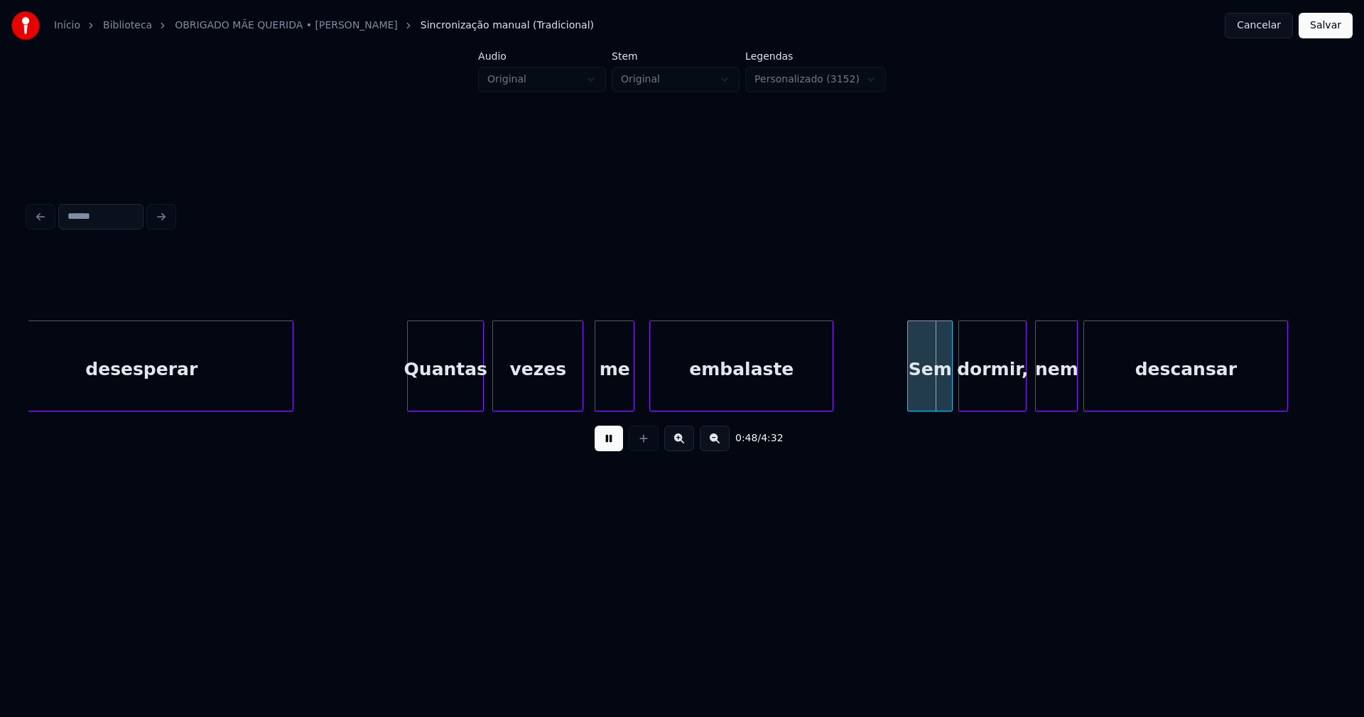
click at [651, 389] on div at bounding box center [652, 365] width 4 height 89
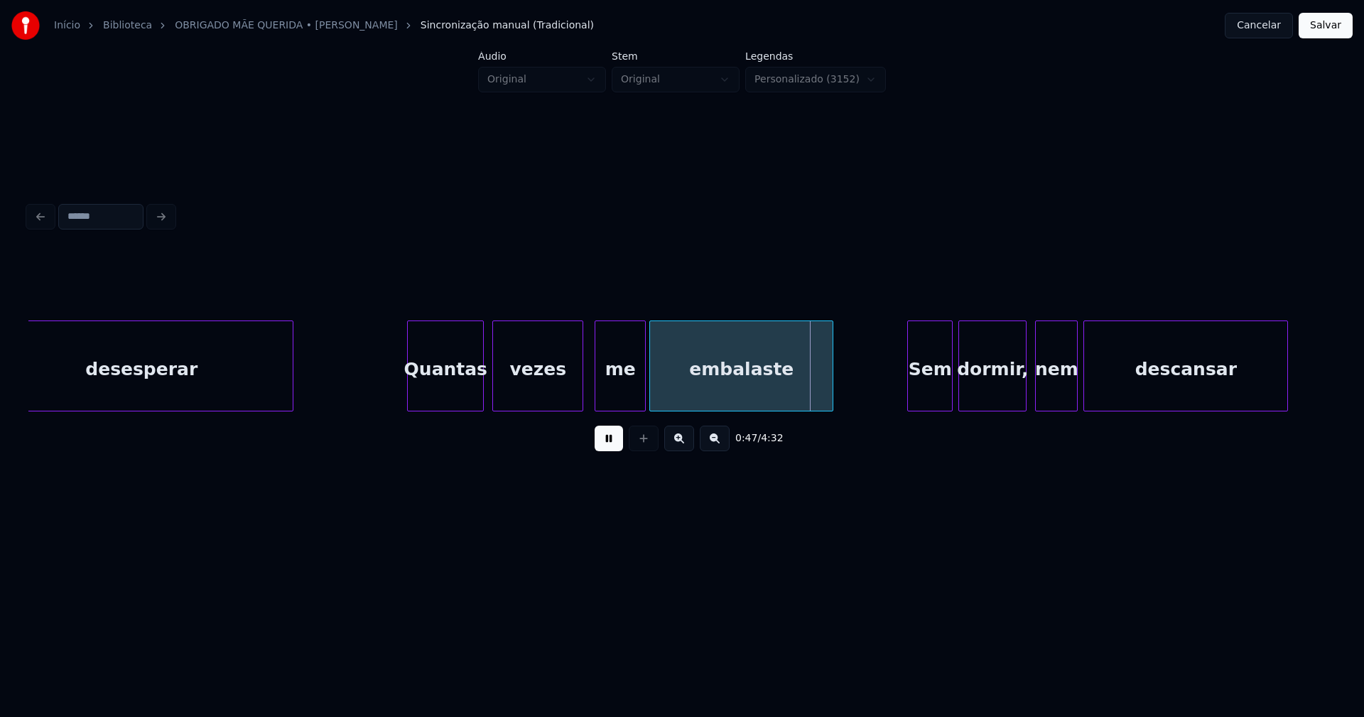
click at [644, 383] on div at bounding box center [643, 365] width 4 height 89
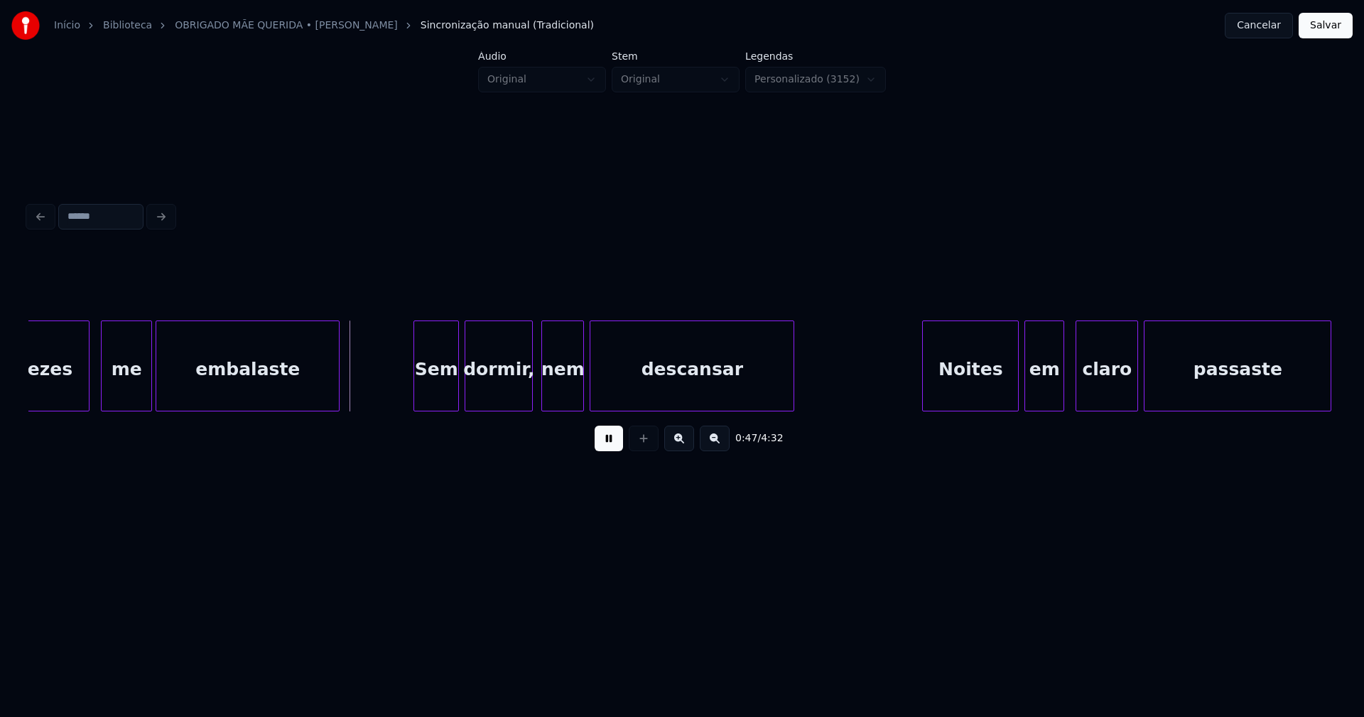
scroll to position [0, 6519]
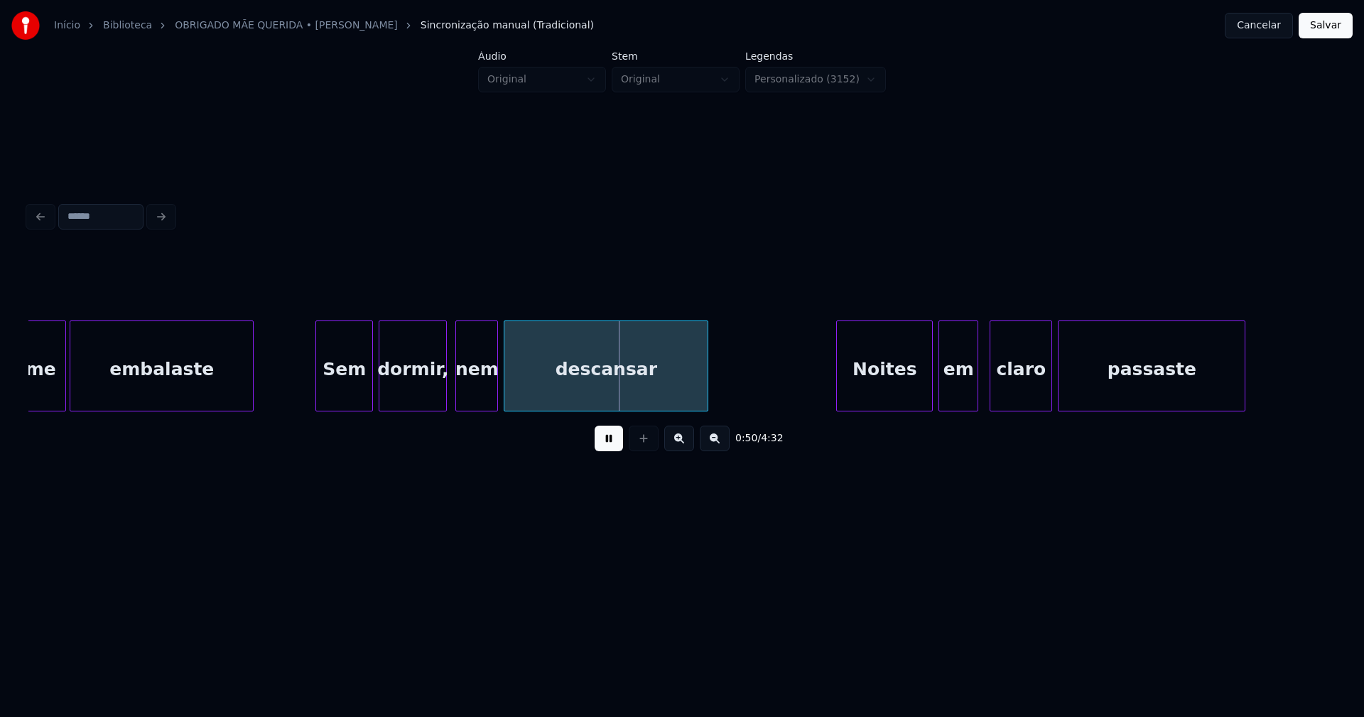
click at [317, 392] on div at bounding box center [318, 365] width 4 height 89
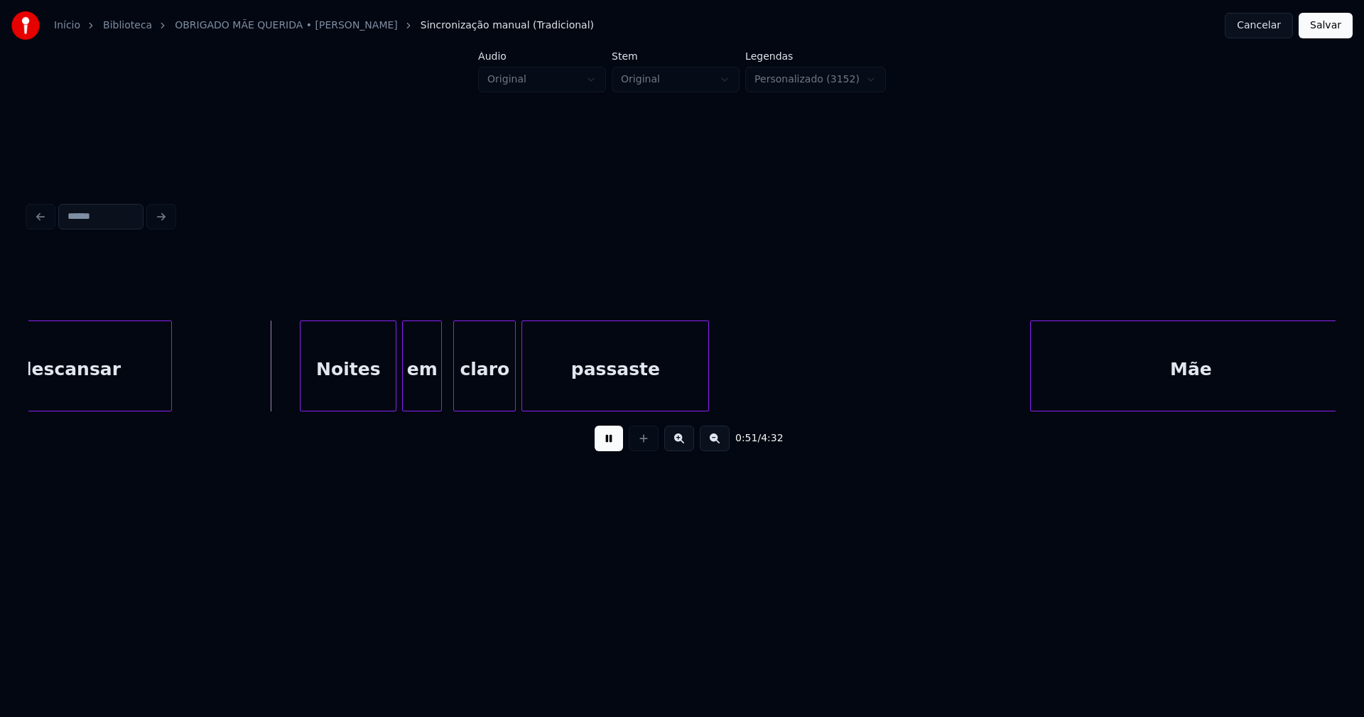
scroll to position [0, 7098]
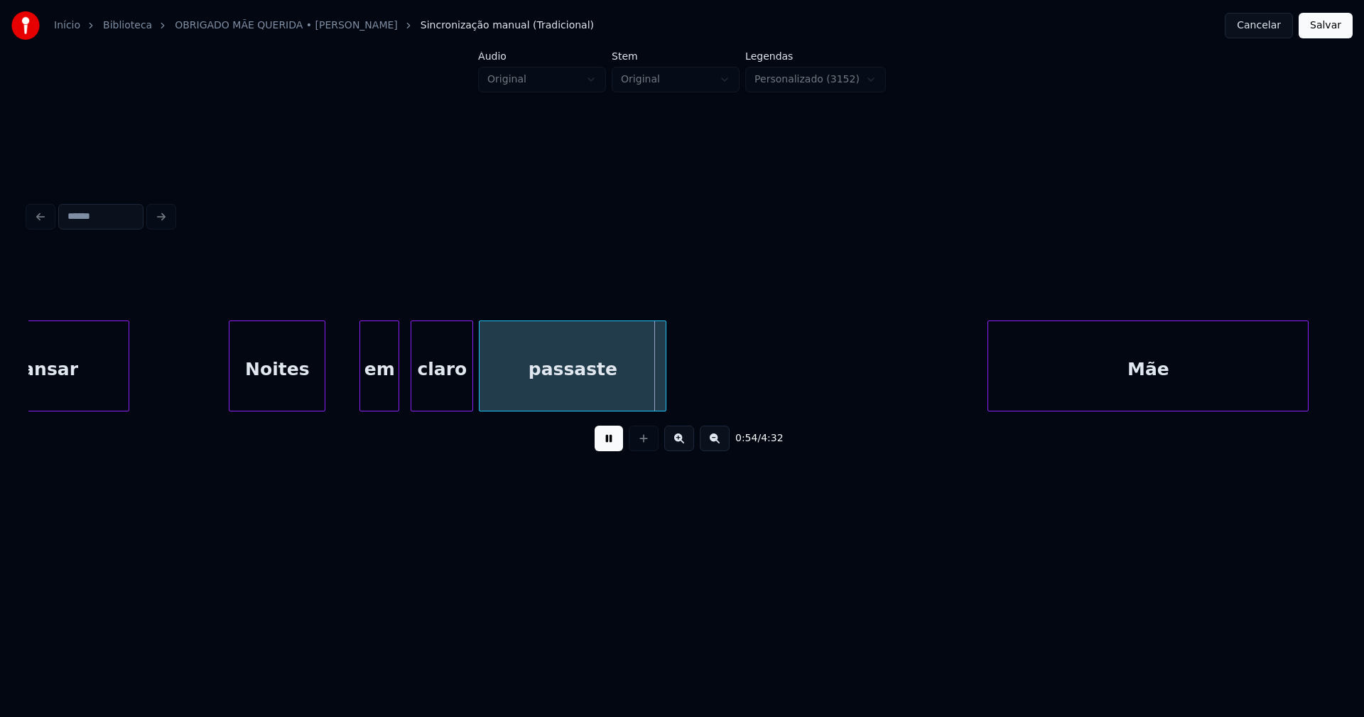
click at [290, 406] on div "descansar Noites em claro passaste Mãe" at bounding box center [681, 365] width 1307 height 91
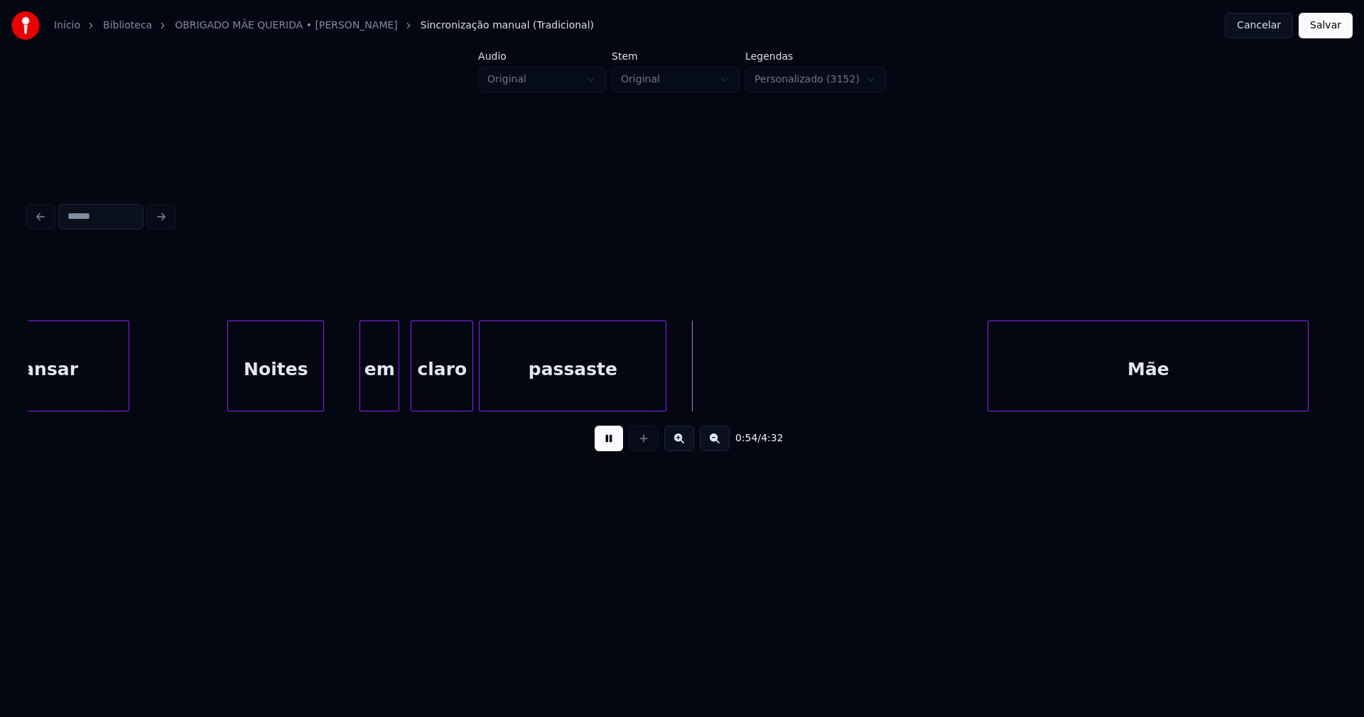
click at [324, 393] on div "Noites" at bounding box center [275, 365] width 97 height 91
click at [338, 381] on div at bounding box center [336, 365] width 4 height 89
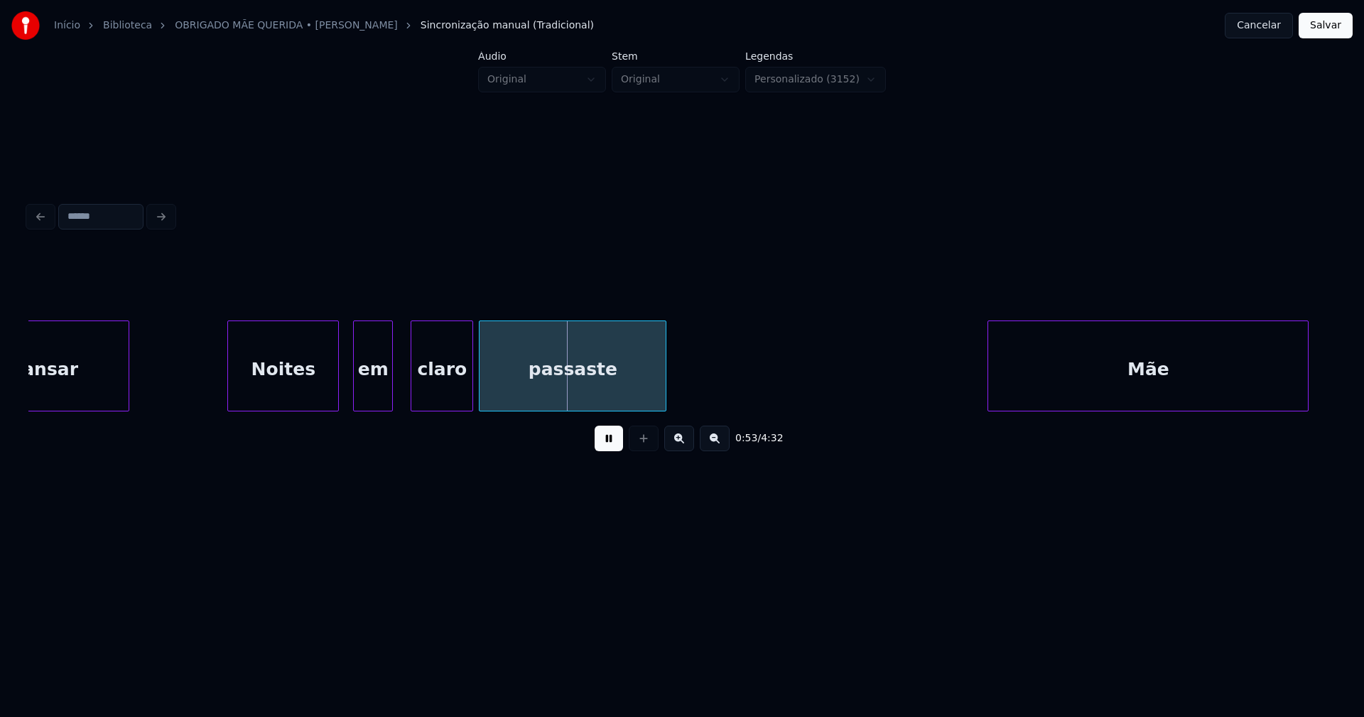
click at [379, 402] on div "em" at bounding box center [373, 369] width 38 height 97
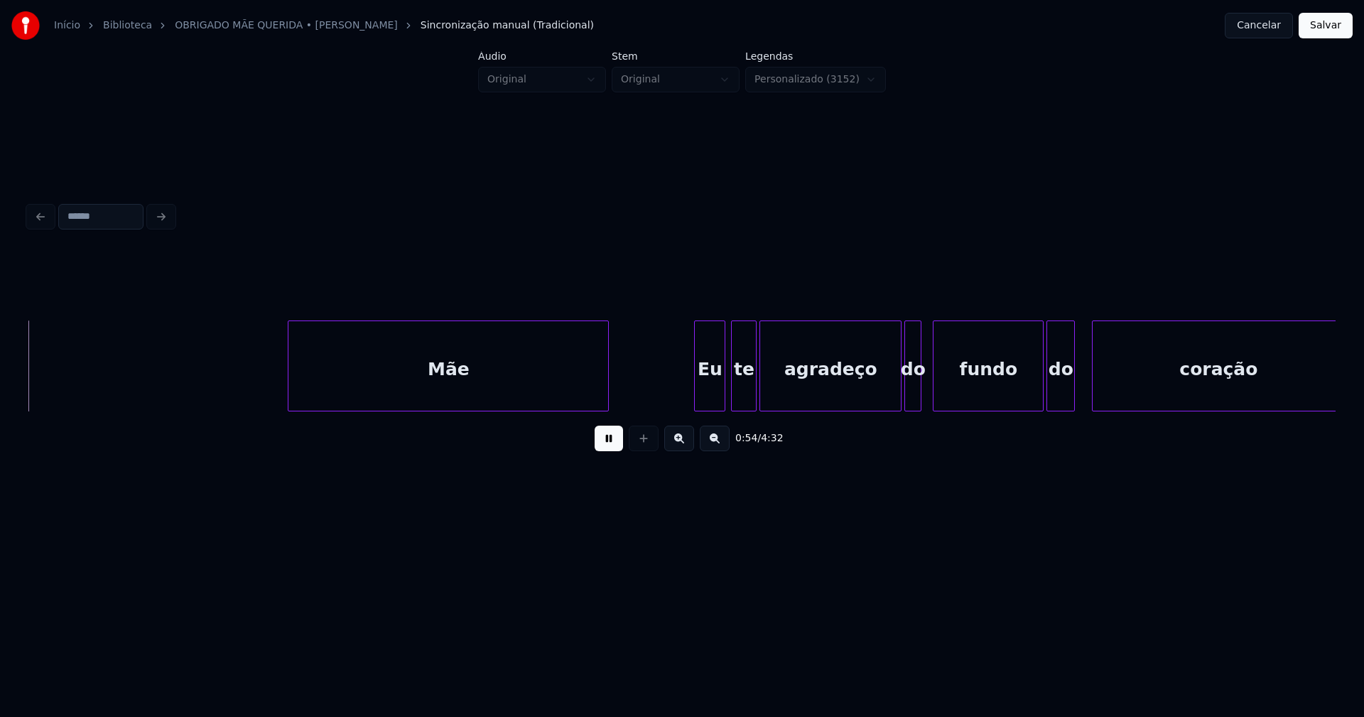
scroll to position [0, 7800]
click at [389, 408] on div "Mãe Eu te agradeço do fundo do coração" at bounding box center [681, 365] width 1307 height 91
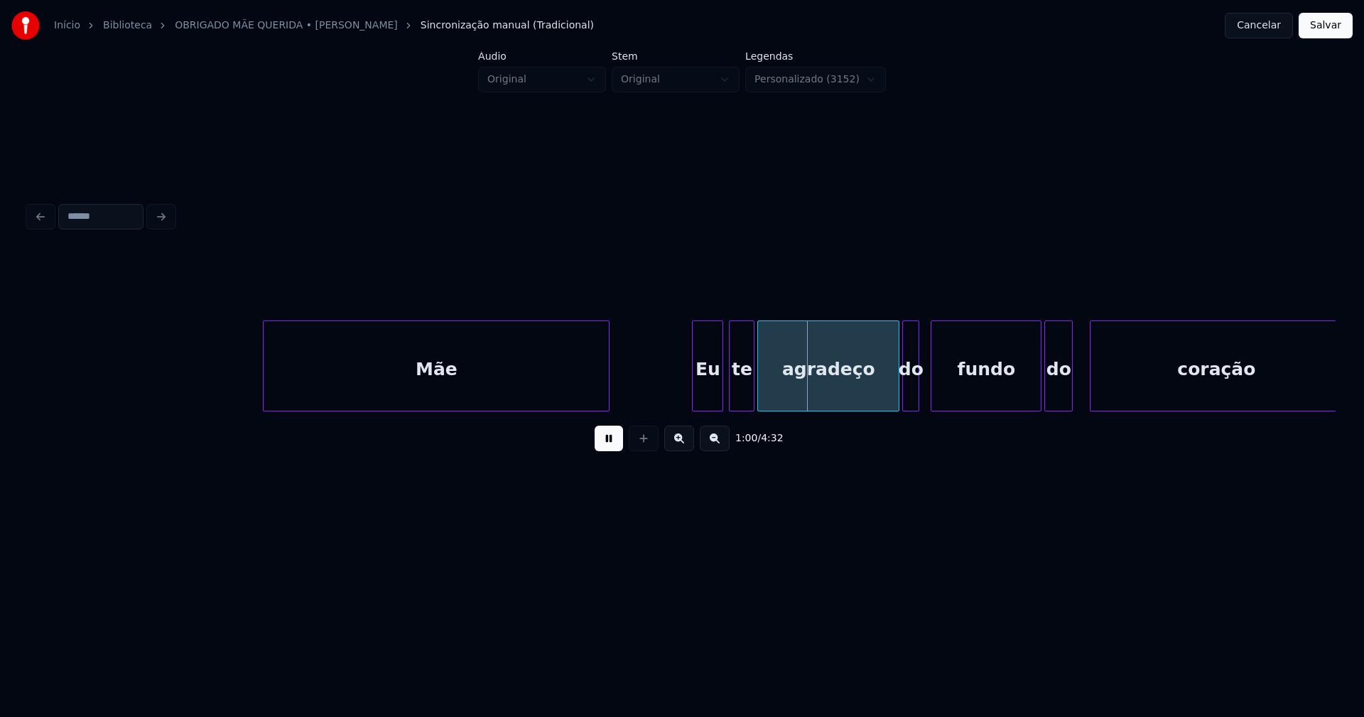
click at [607, 377] on div at bounding box center [606, 365] width 4 height 89
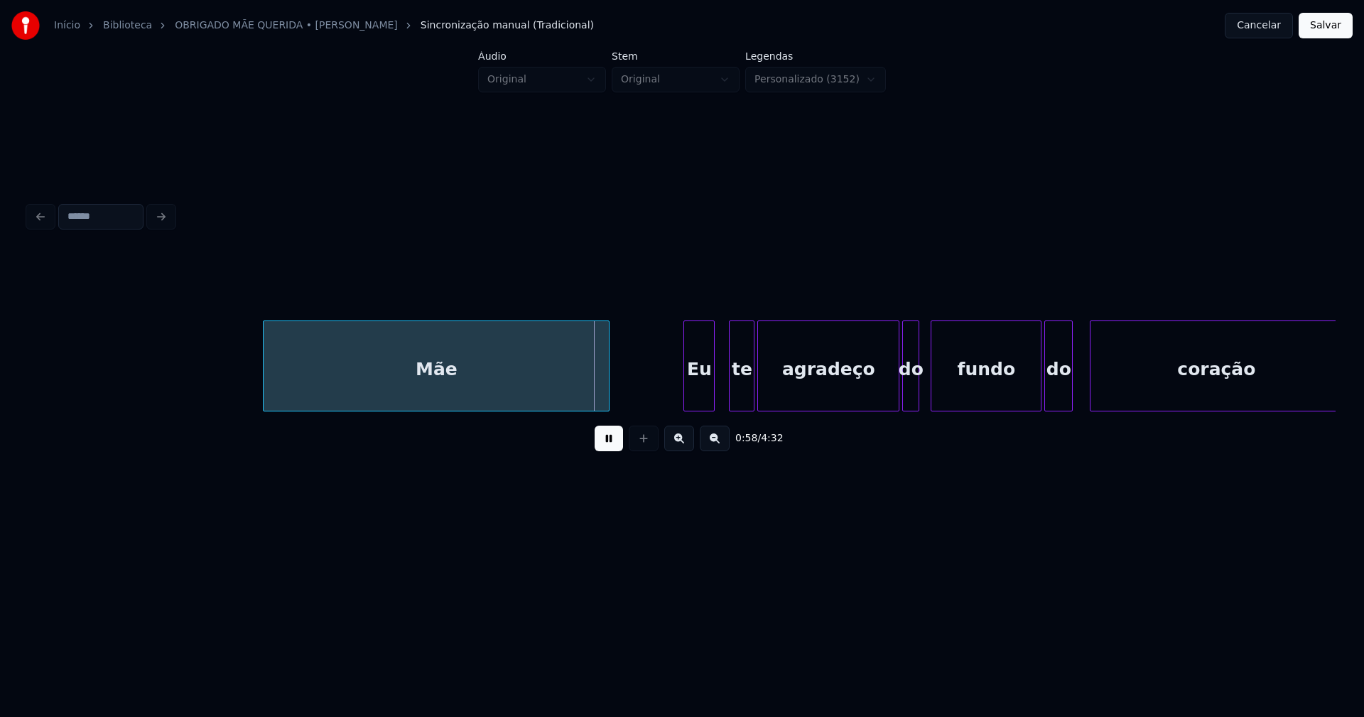
click at [703, 396] on div "Eu" at bounding box center [699, 369] width 30 height 97
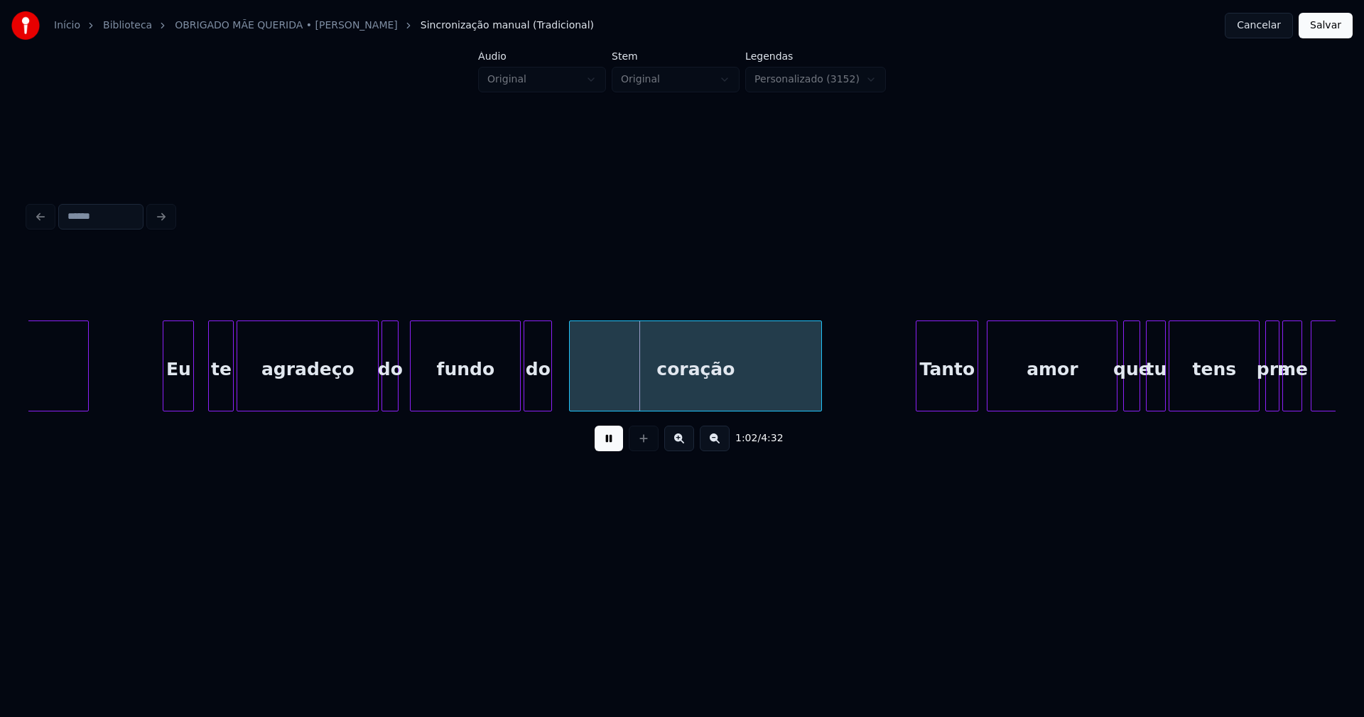
scroll to position [0, 8363]
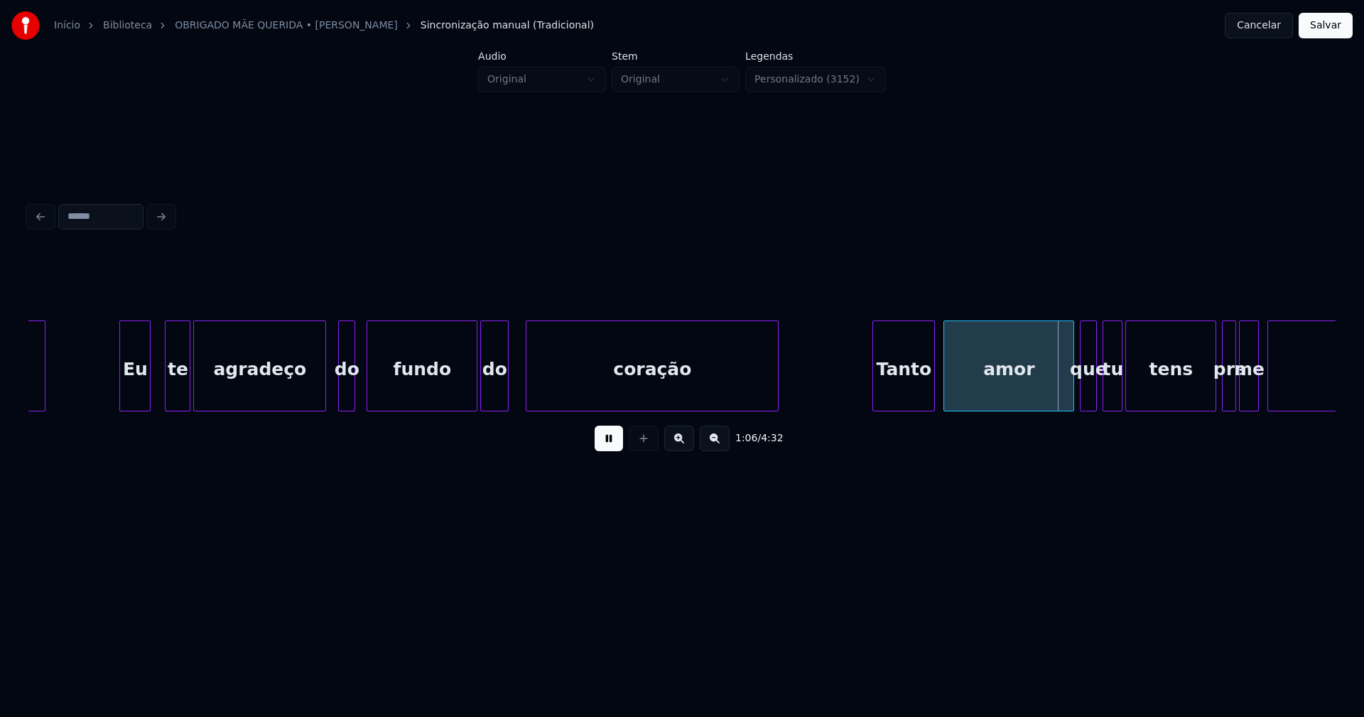
click at [321, 399] on div at bounding box center [323, 365] width 4 height 89
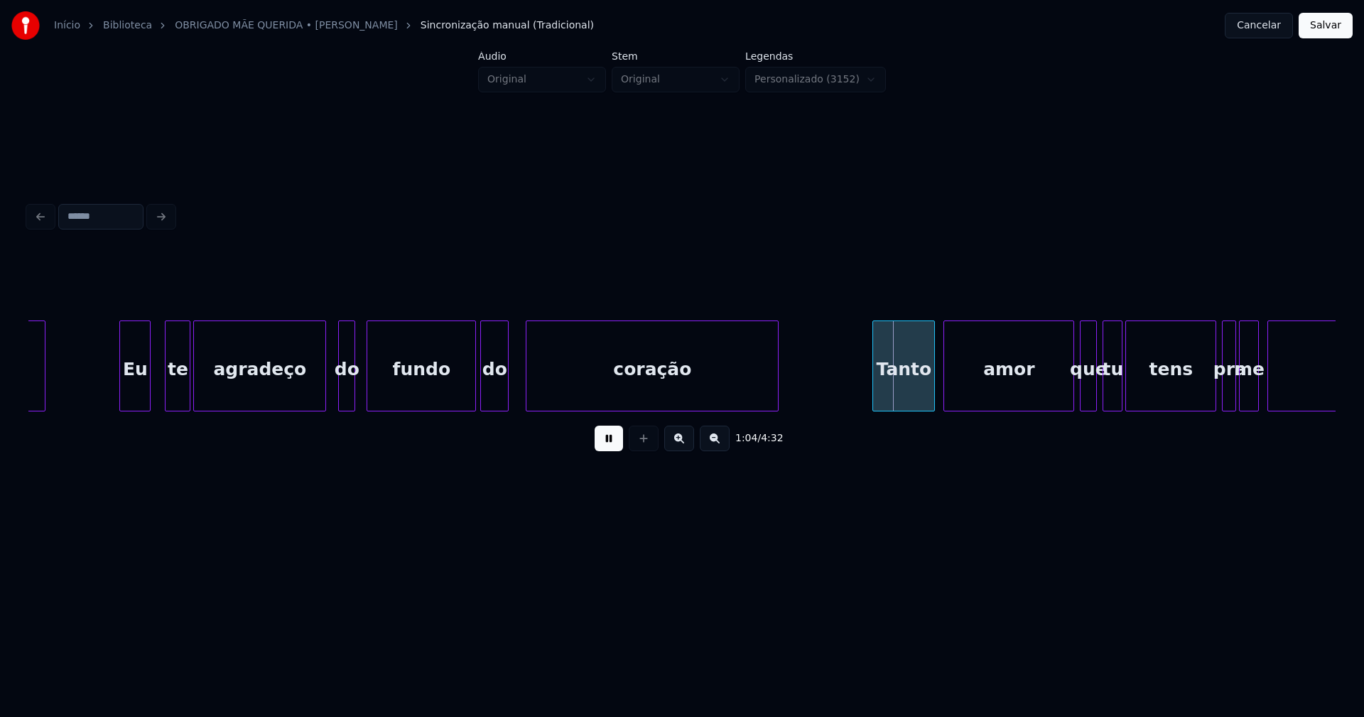
click at [475, 397] on div at bounding box center [473, 365] width 4 height 89
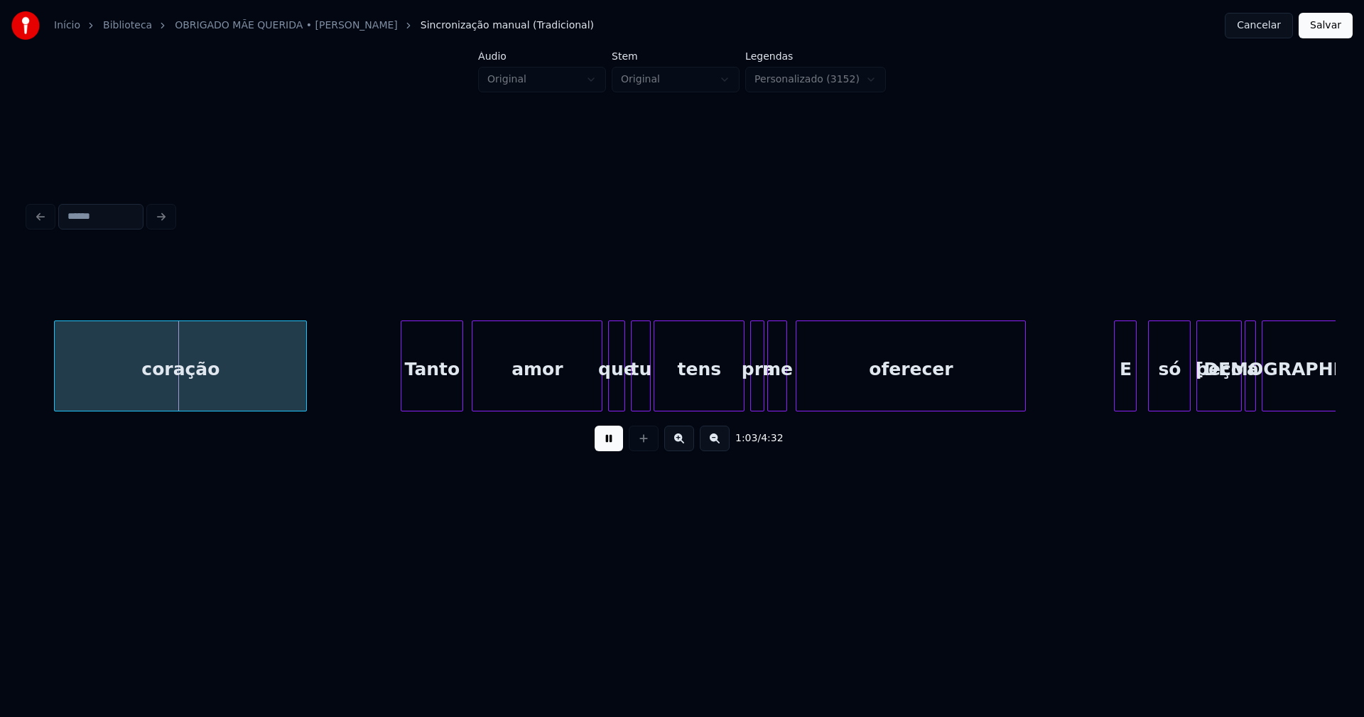
scroll to position [0, 8900]
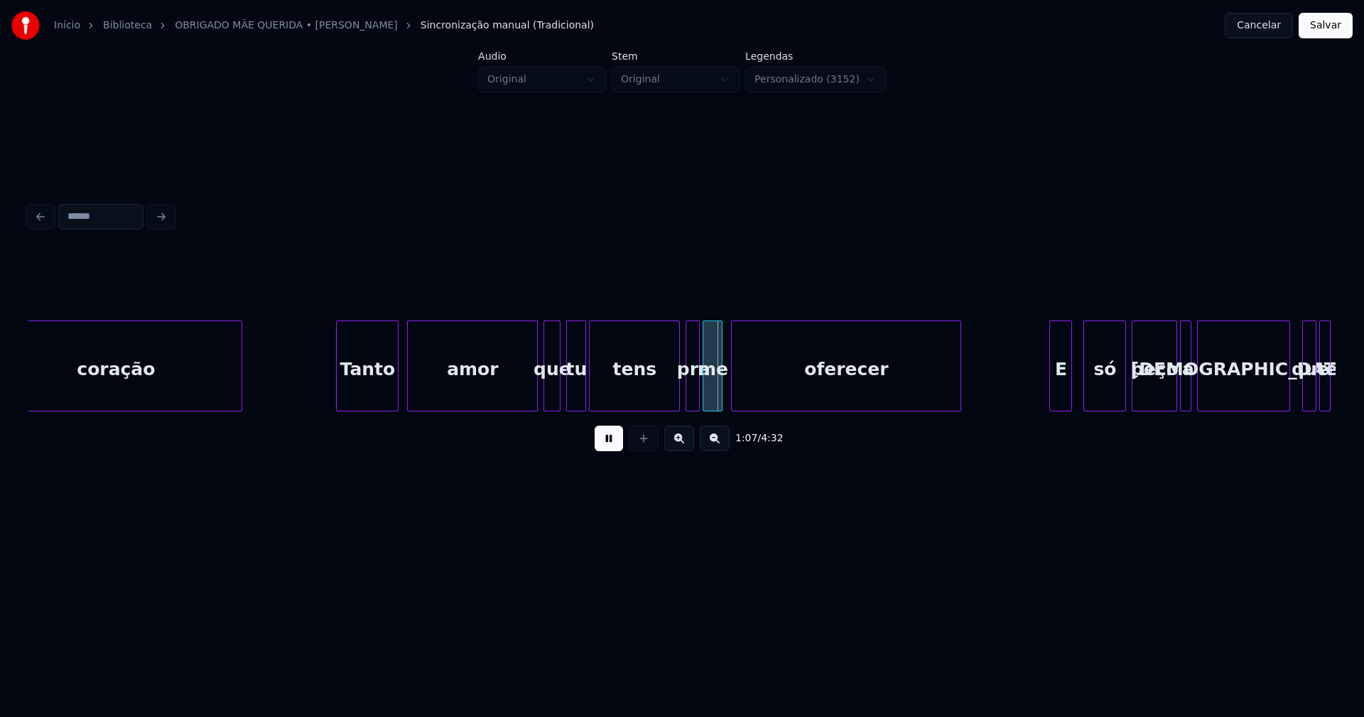
click at [365, 391] on div "Tanto" at bounding box center [367, 369] width 61 height 97
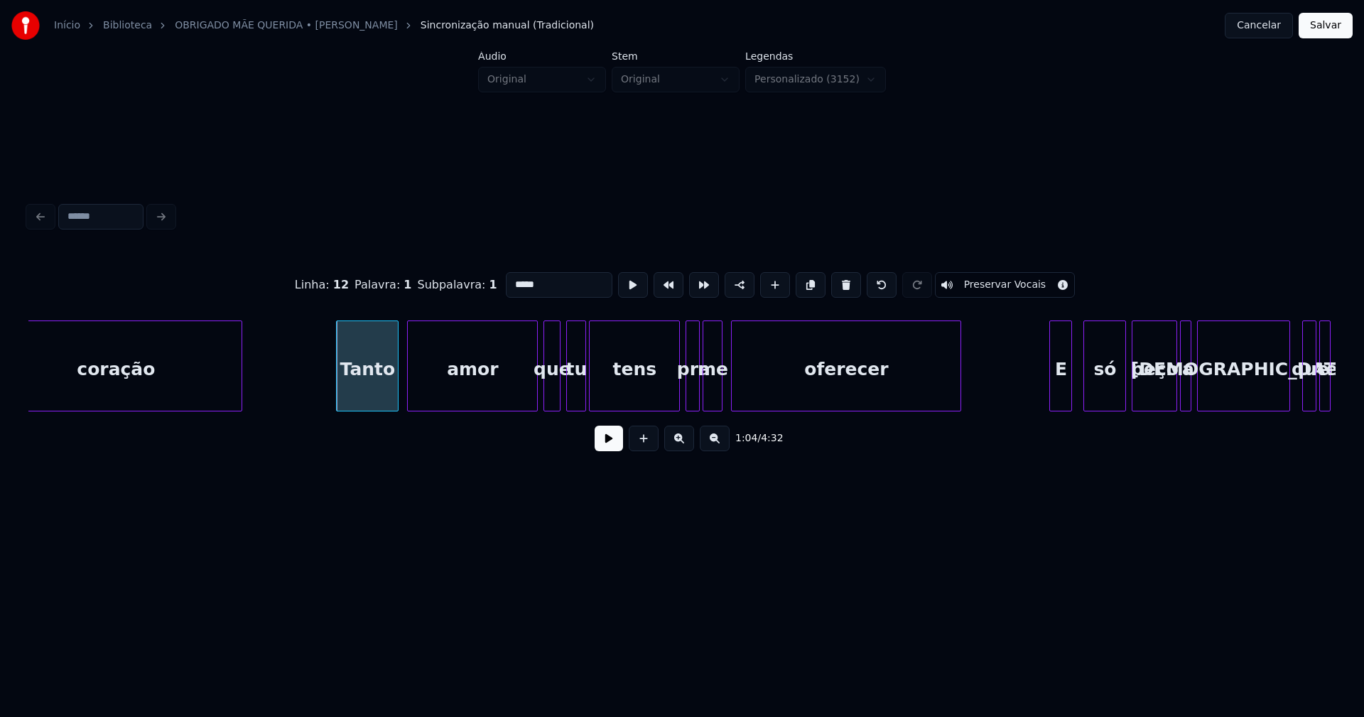
click at [611, 446] on button at bounding box center [608, 438] width 28 height 26
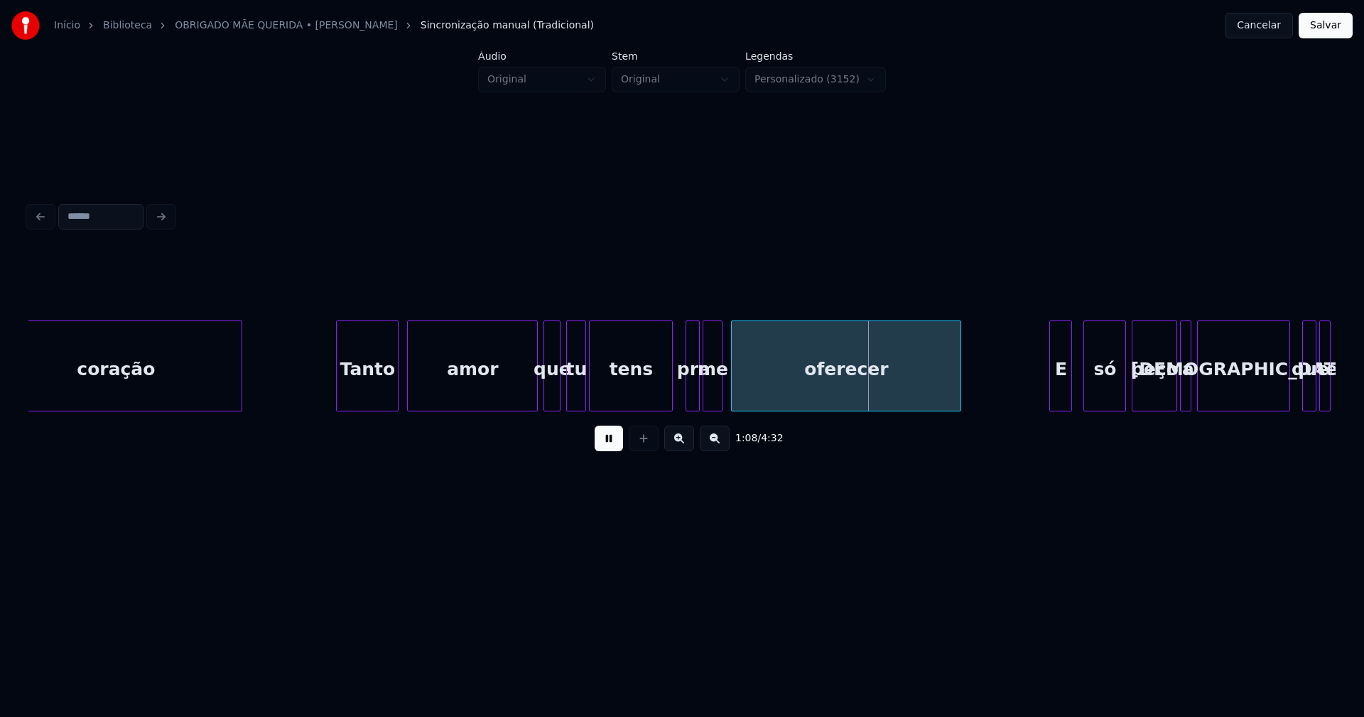
click at [670, 403] on div at bounding box center [670, 365] width 4 height 89
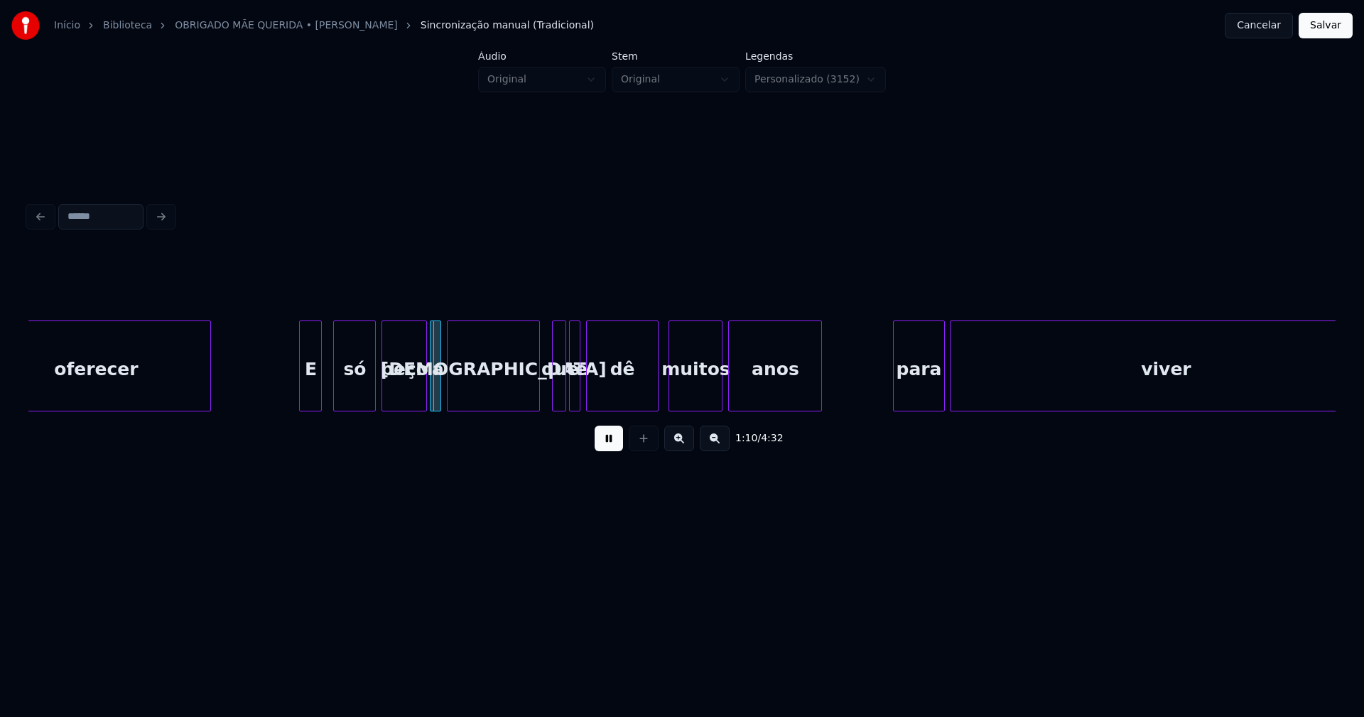
scroll to position [0, 9693]
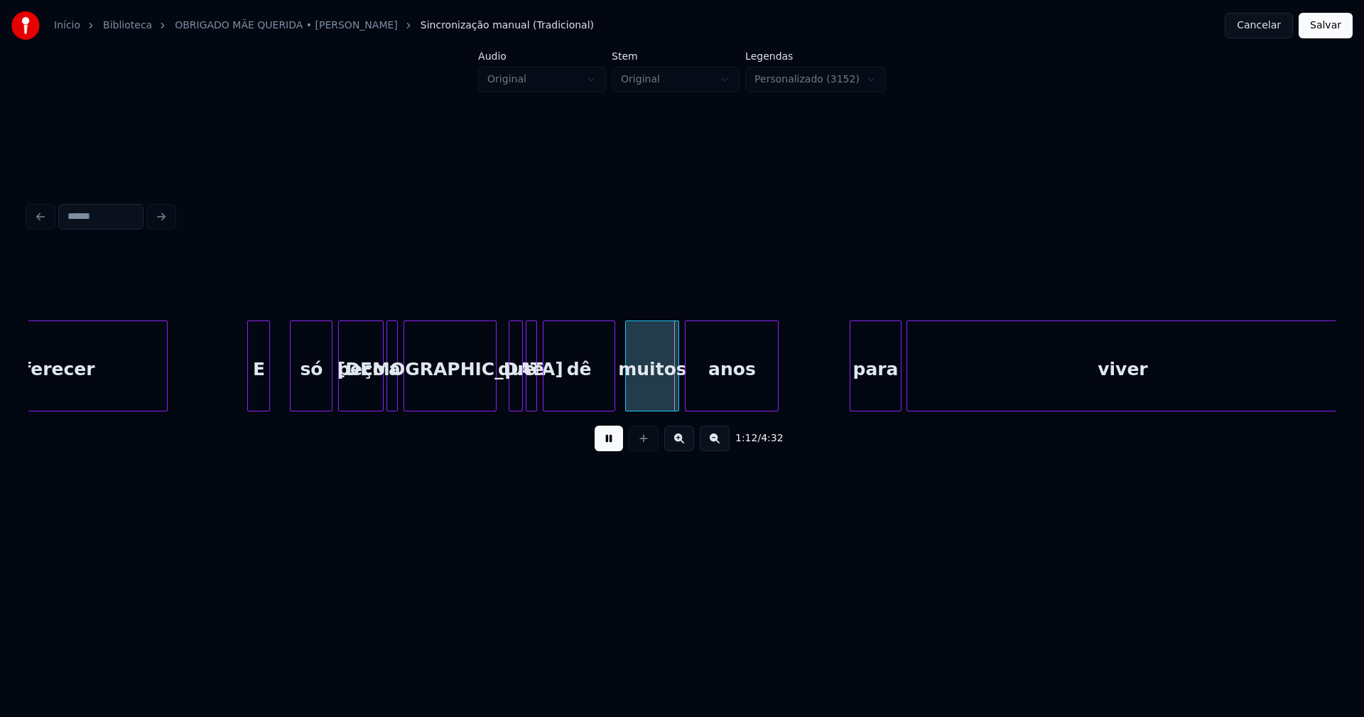
click at [258, 403] on div "E" at bounding box center [258, 369] width 21 height 97
click at [274, 386] on div at bounding box center [274, 365] width 4 height 89
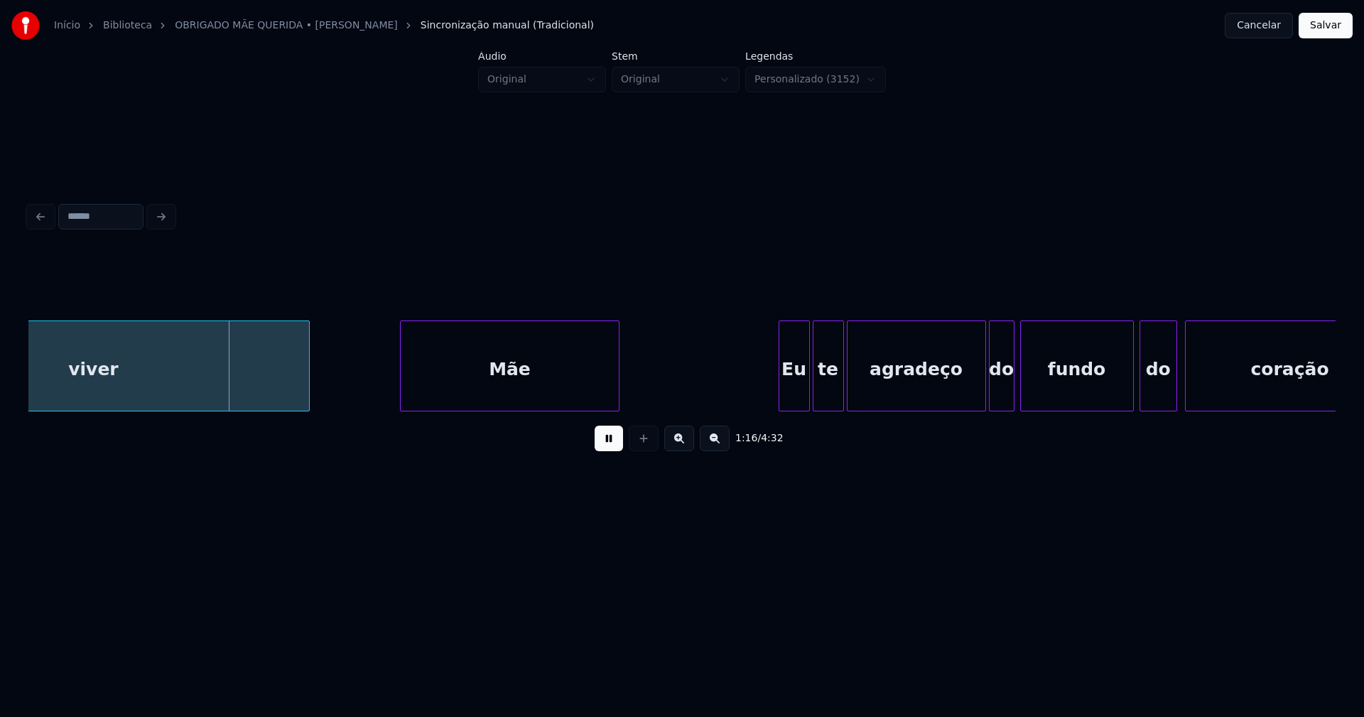
scroll to position [0, 10829]
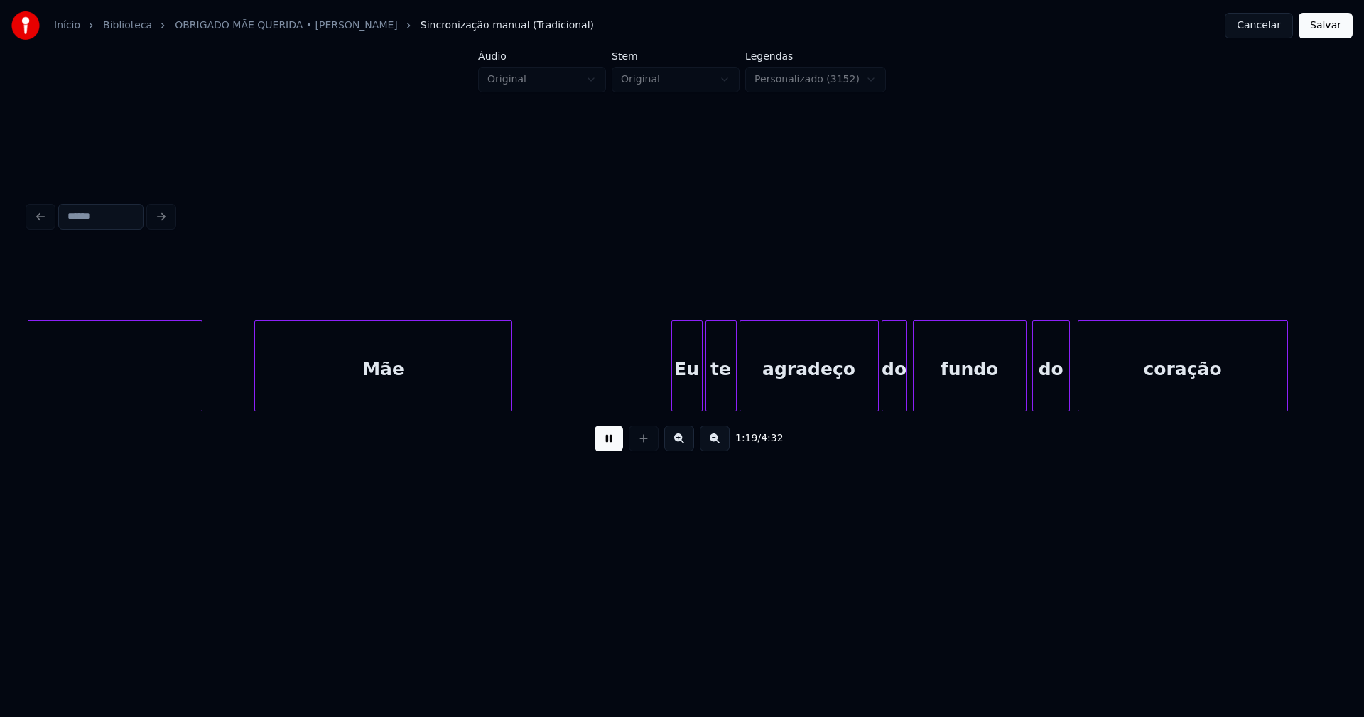
click at [256, 395] on div at bounding box center [257, 365] width 4 height 89
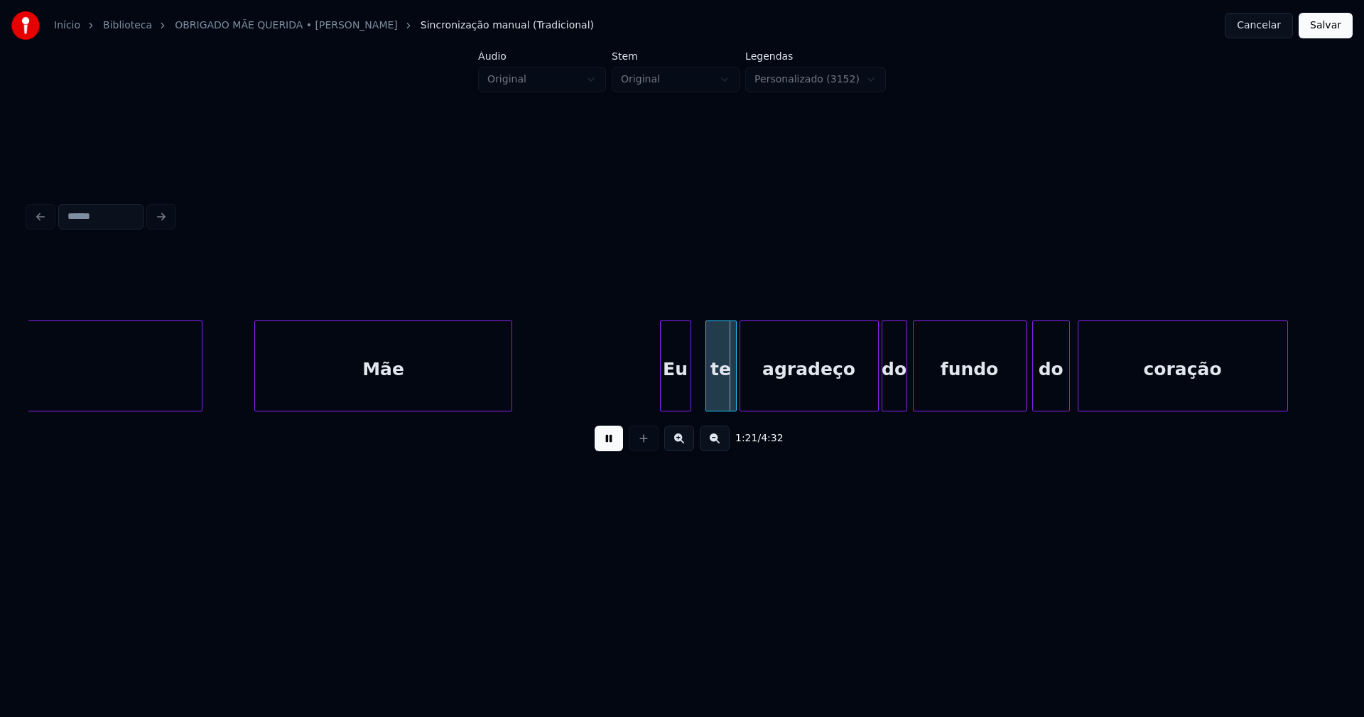
click at [675, 399] on div "Eu" at bounding box center [675, 369] width 30 height 97
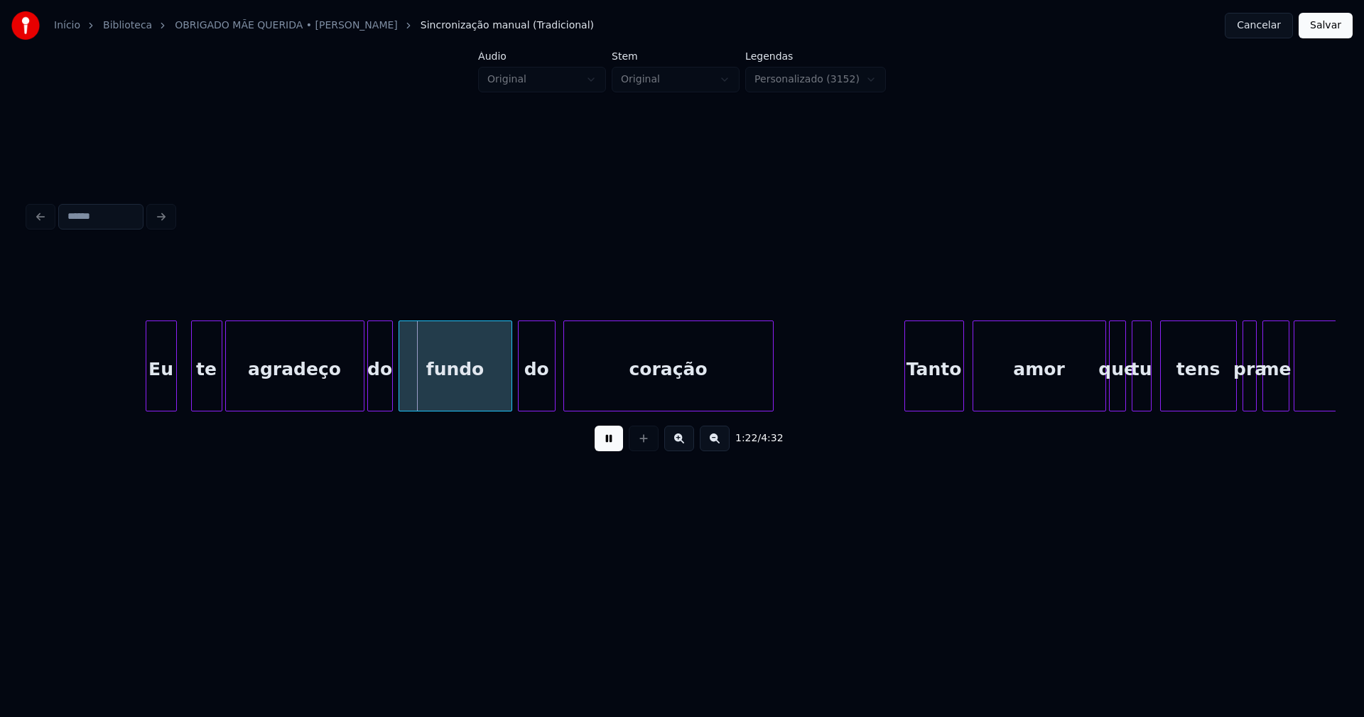
scroll to position [0, 11365]
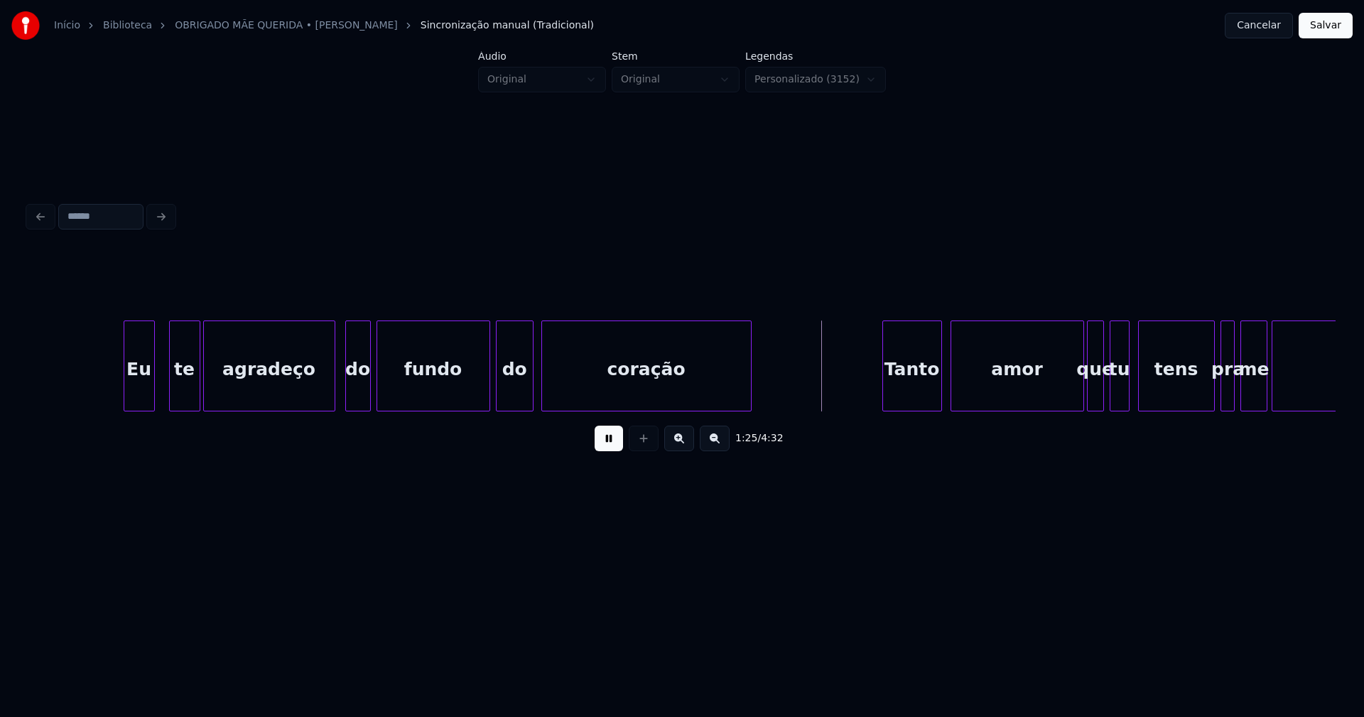
click at [333, 395] on div at bounding box center [332, 365] width 4 height 89
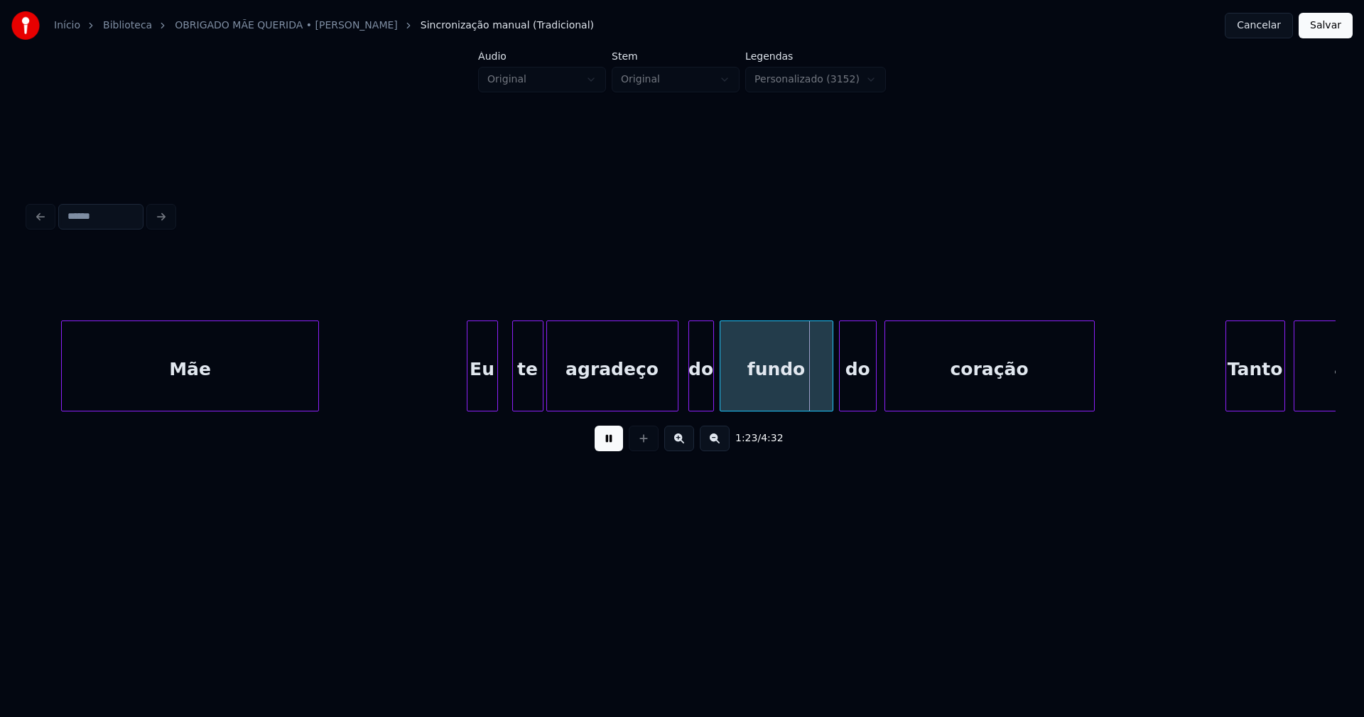
scroll to position [0, 10851]
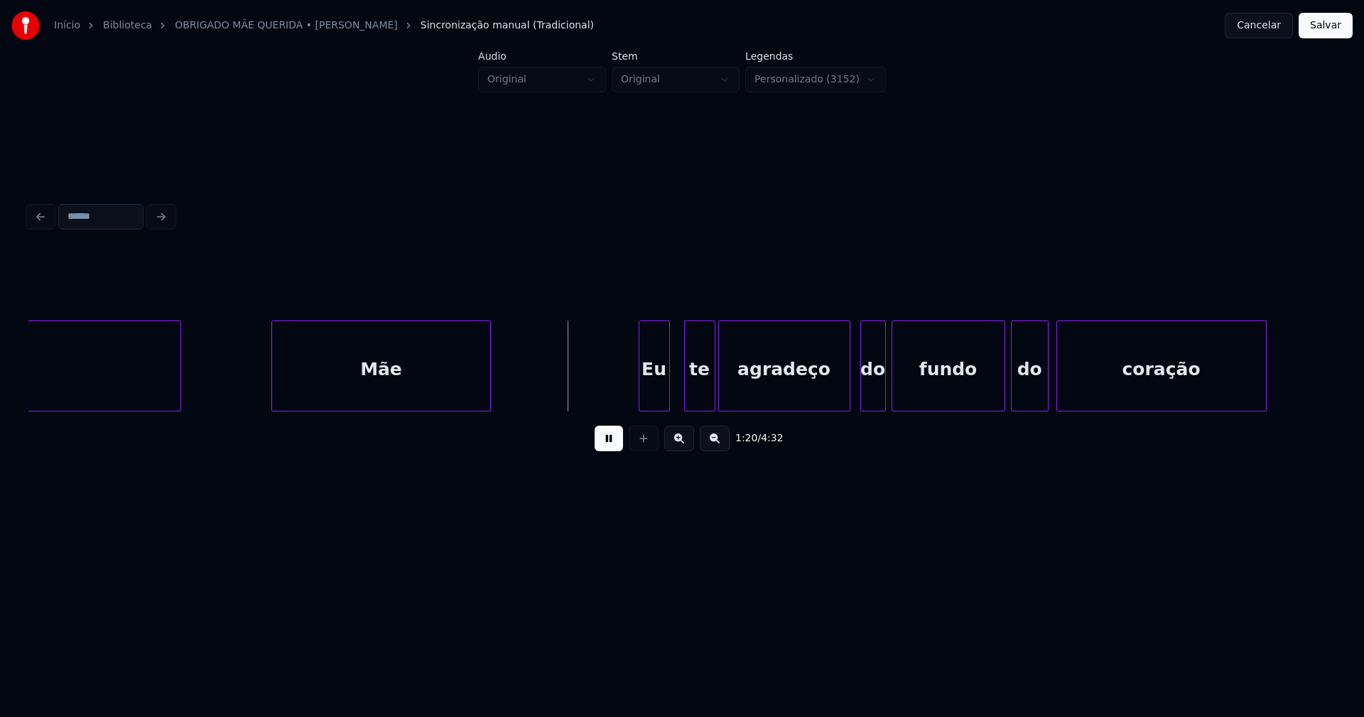
click at [276, 382] on div at bounding box center [274, 365] width 4 height 89
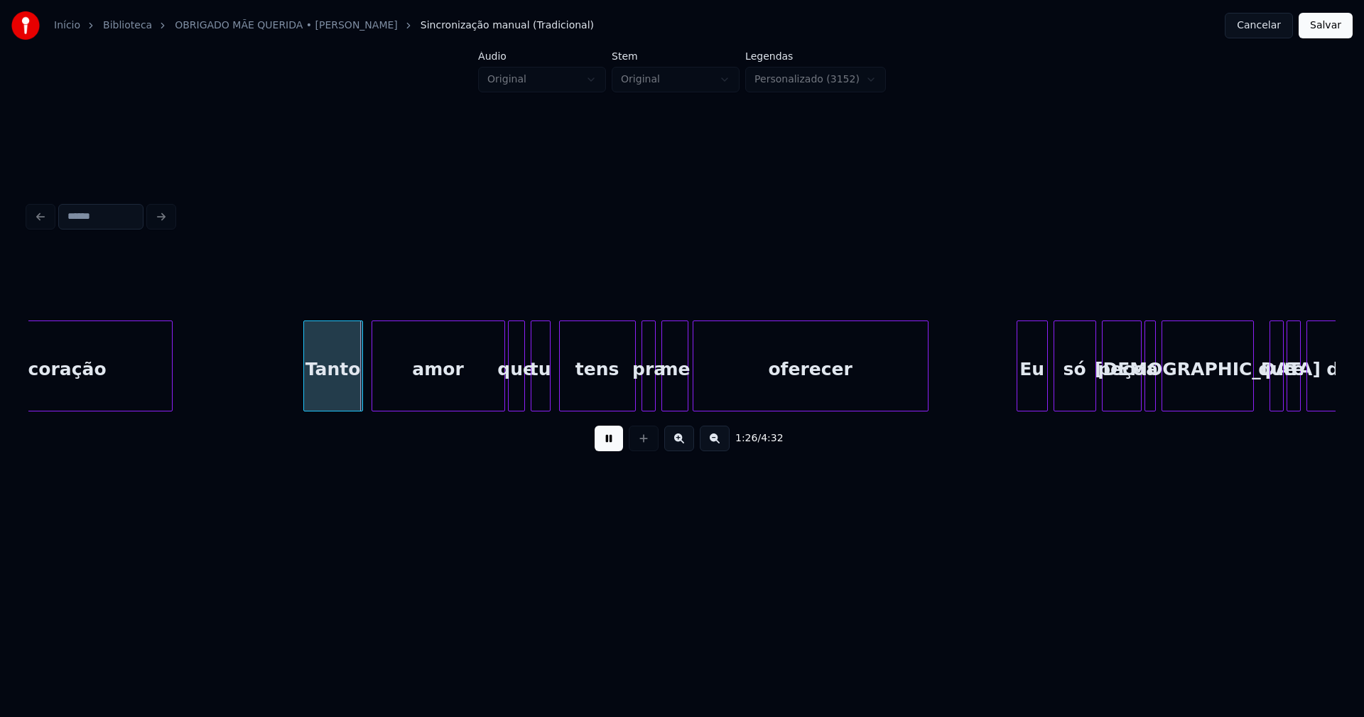
scroll to position [0, 12180]
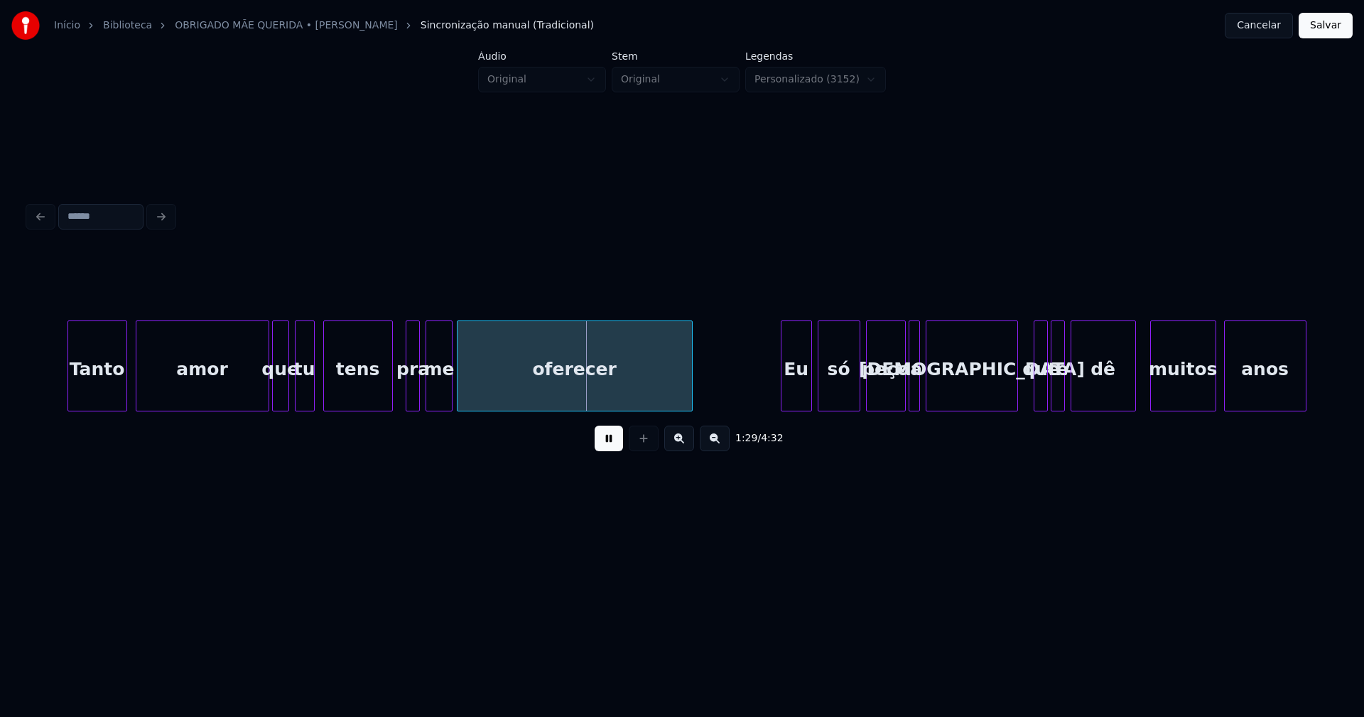
click at [390, 396] on div at bounding box center [390, 365] width 4 height 89
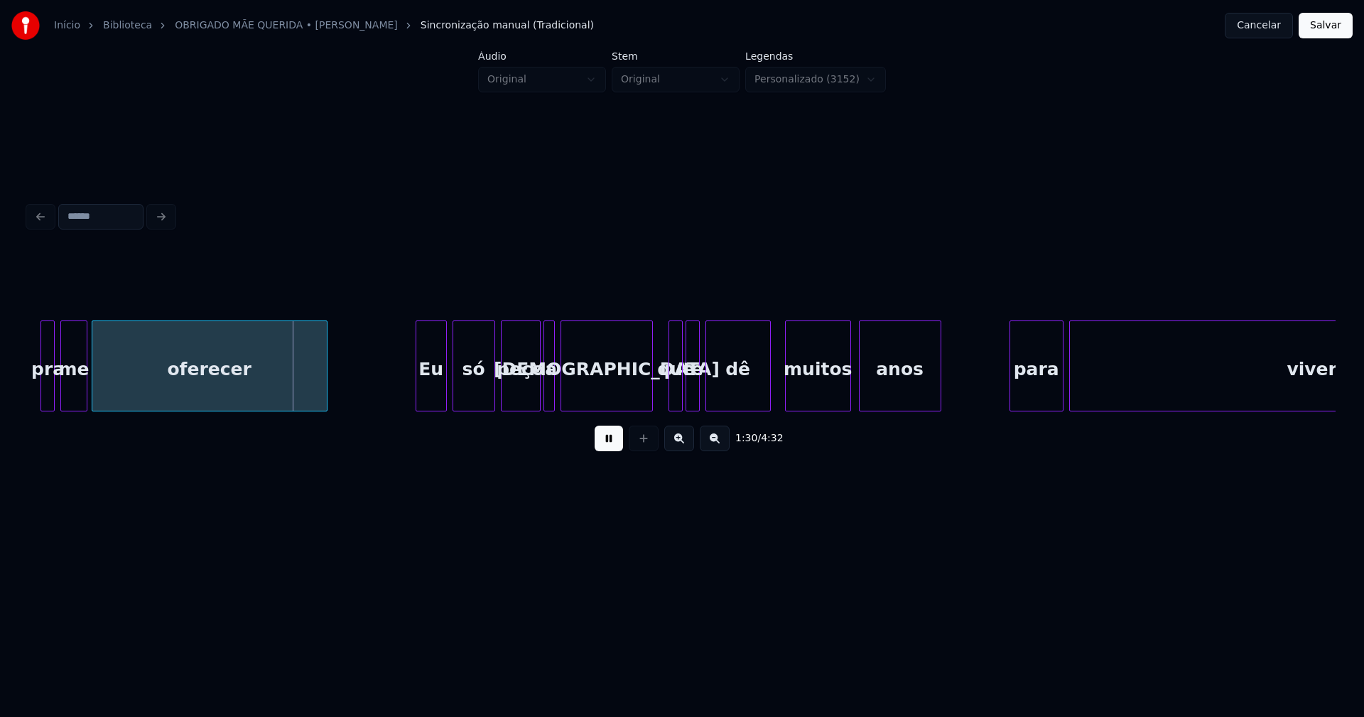
scroll to position [0, 12695]
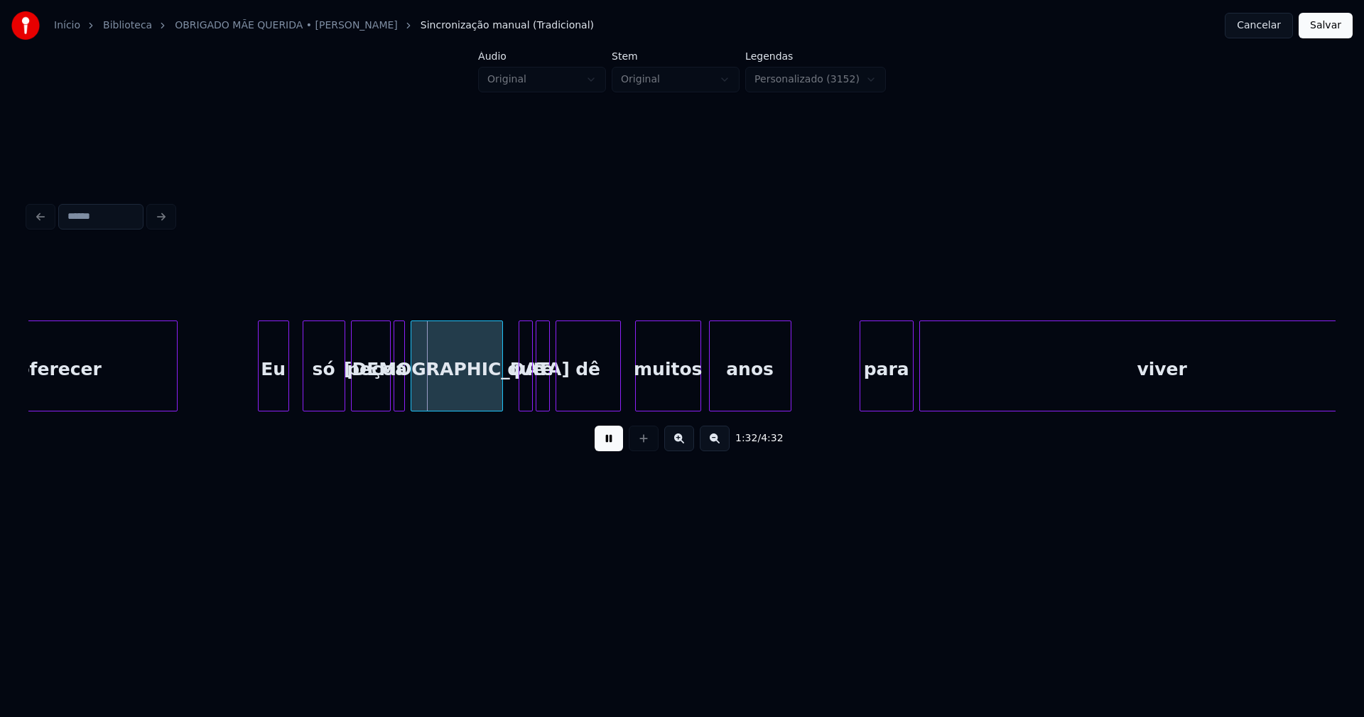
click at [277, 408] on div "oferecer Eu só peço a [DEMOGRAPHIC_DATA] que te dê muitos anos para viver" at bounding box center [681, 365] width 1307 height 91
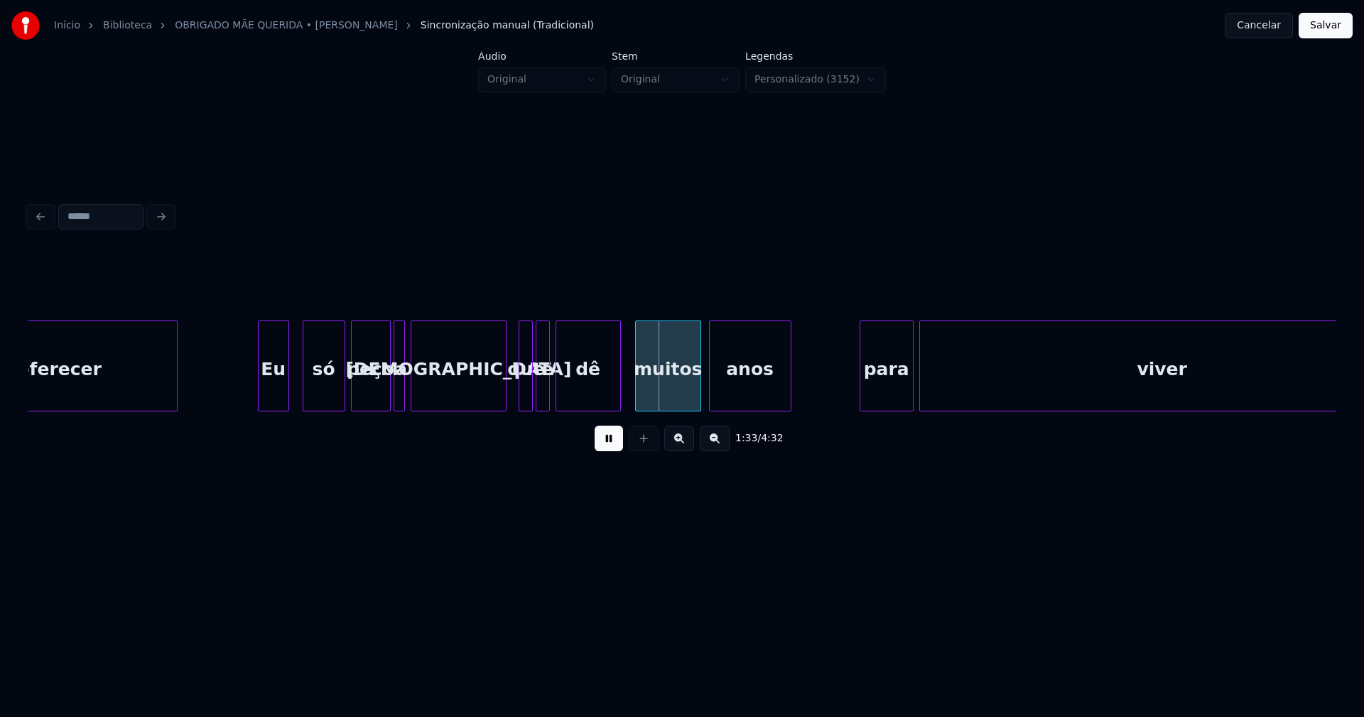
click at [502, 386] on div at bounding box center [503, 365] width 4 height 89
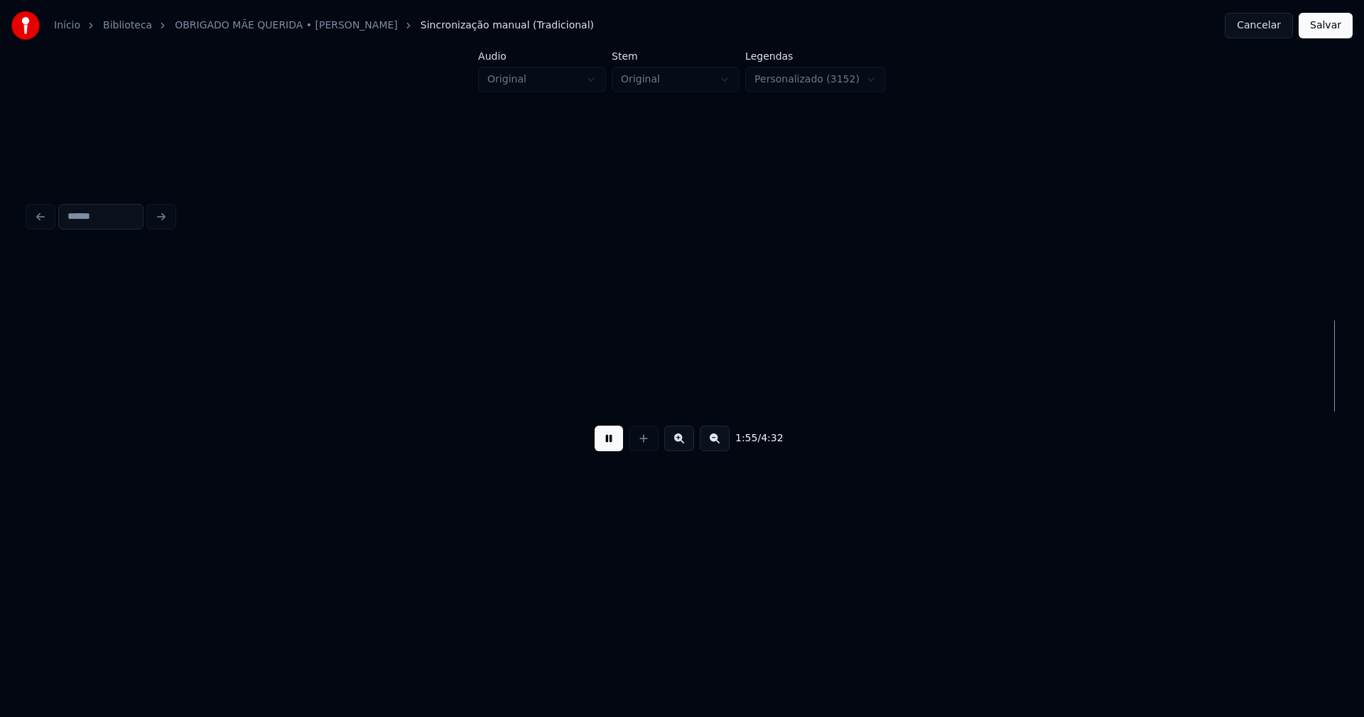
scroll to position [0, 16389]
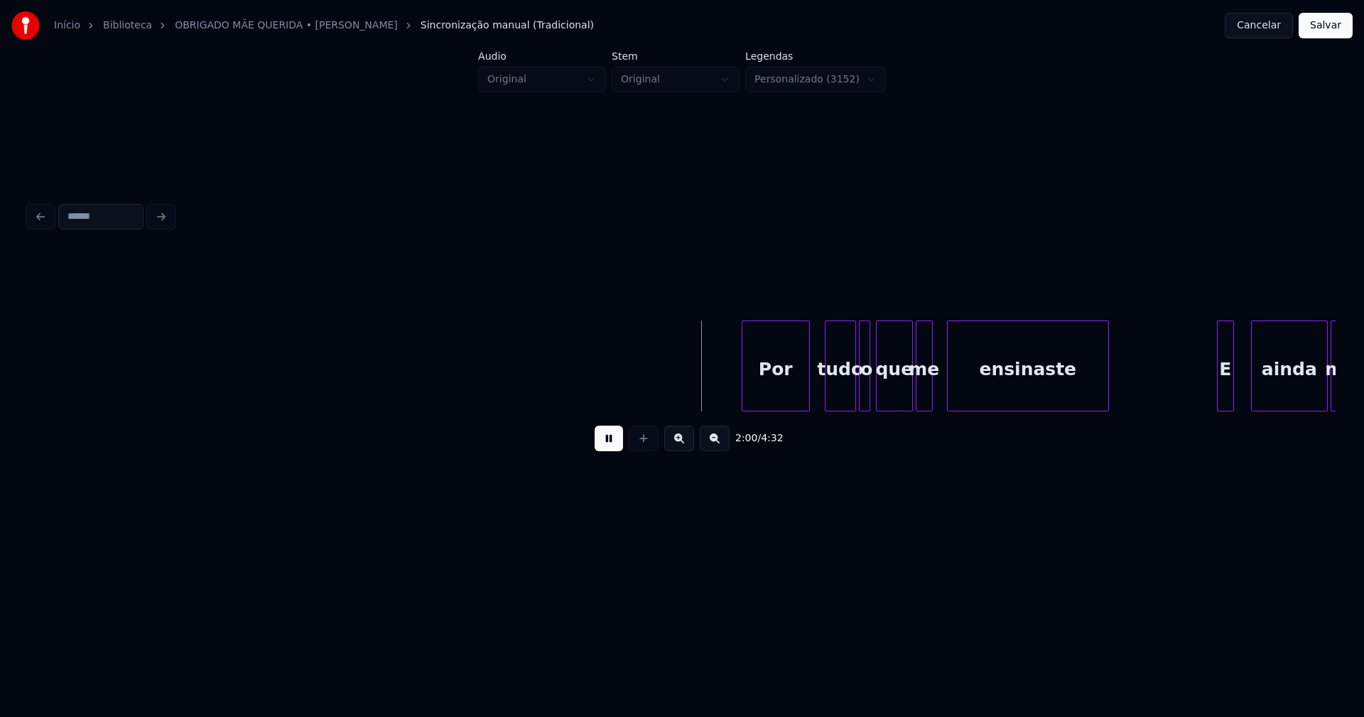
click at [787, 393] on div "Por" at bounding box center [775, 369] width 67 height 97
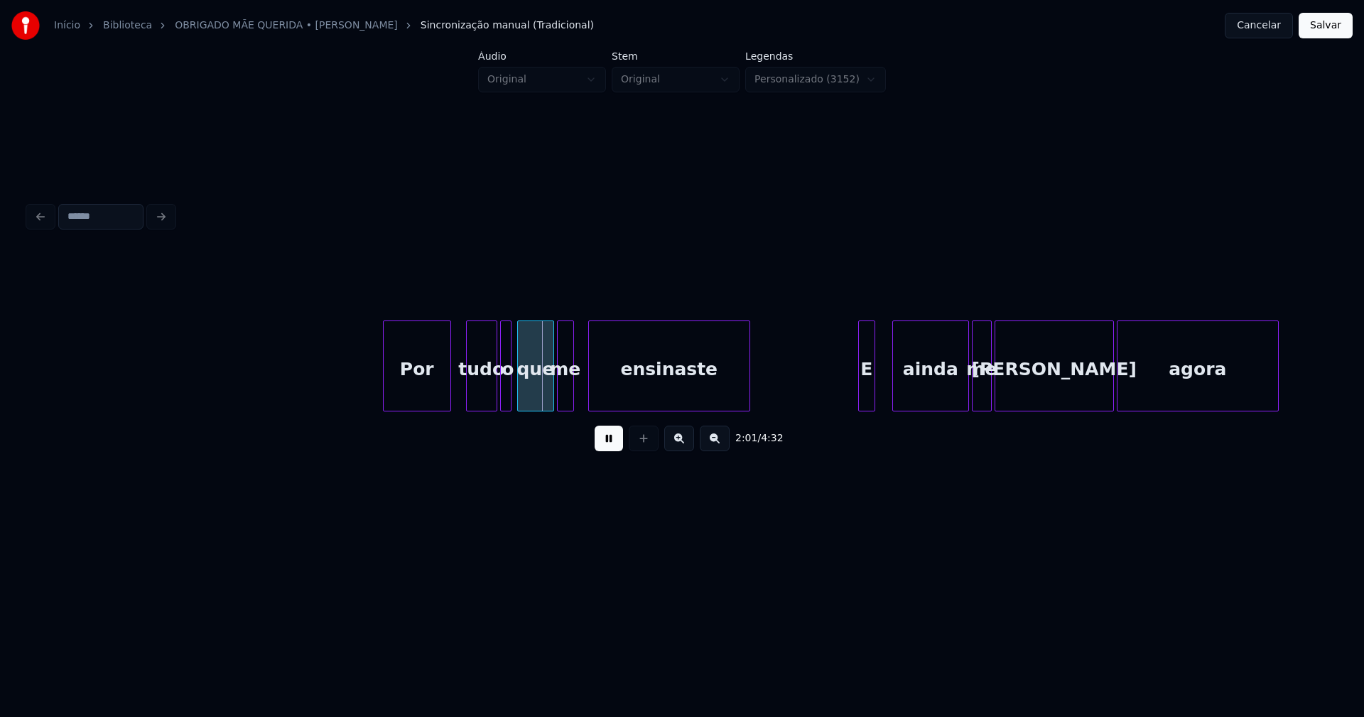
scroll to position [0, 16791]
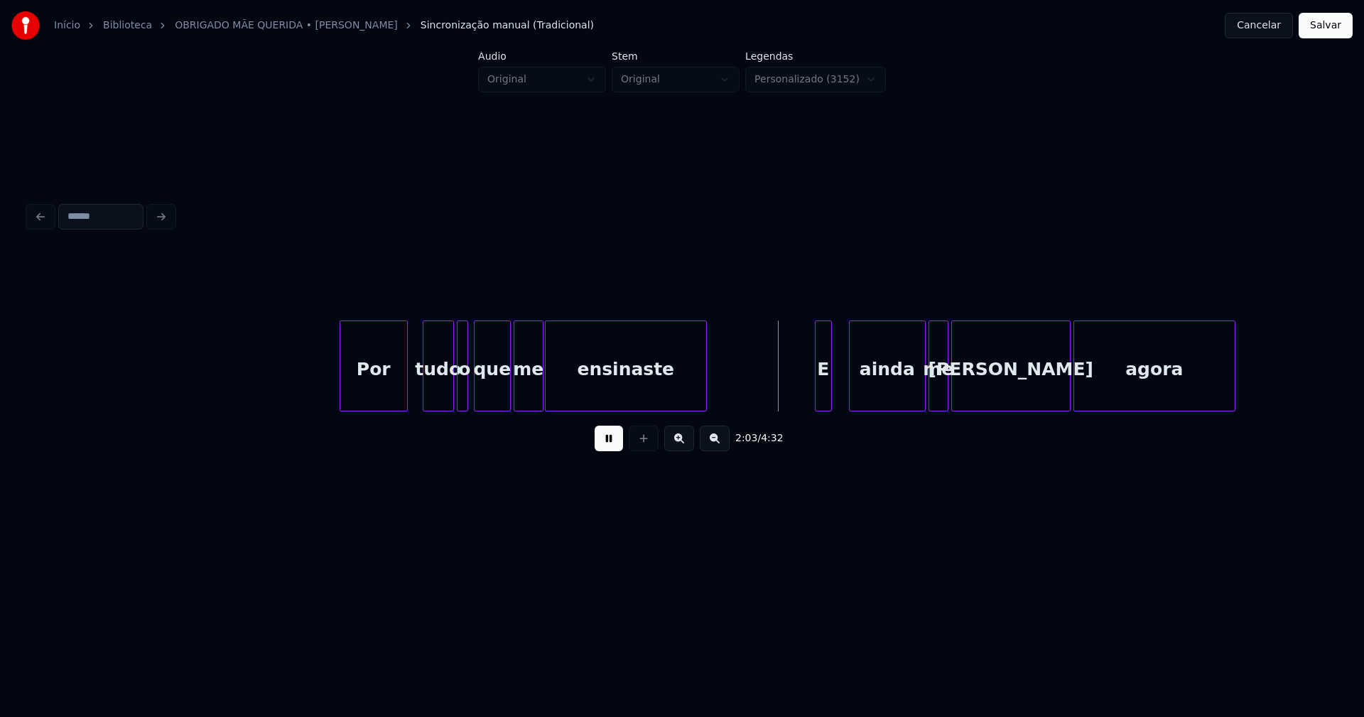
click at [540, 384] on div at bounding box center [540, 365] width 4 height 89
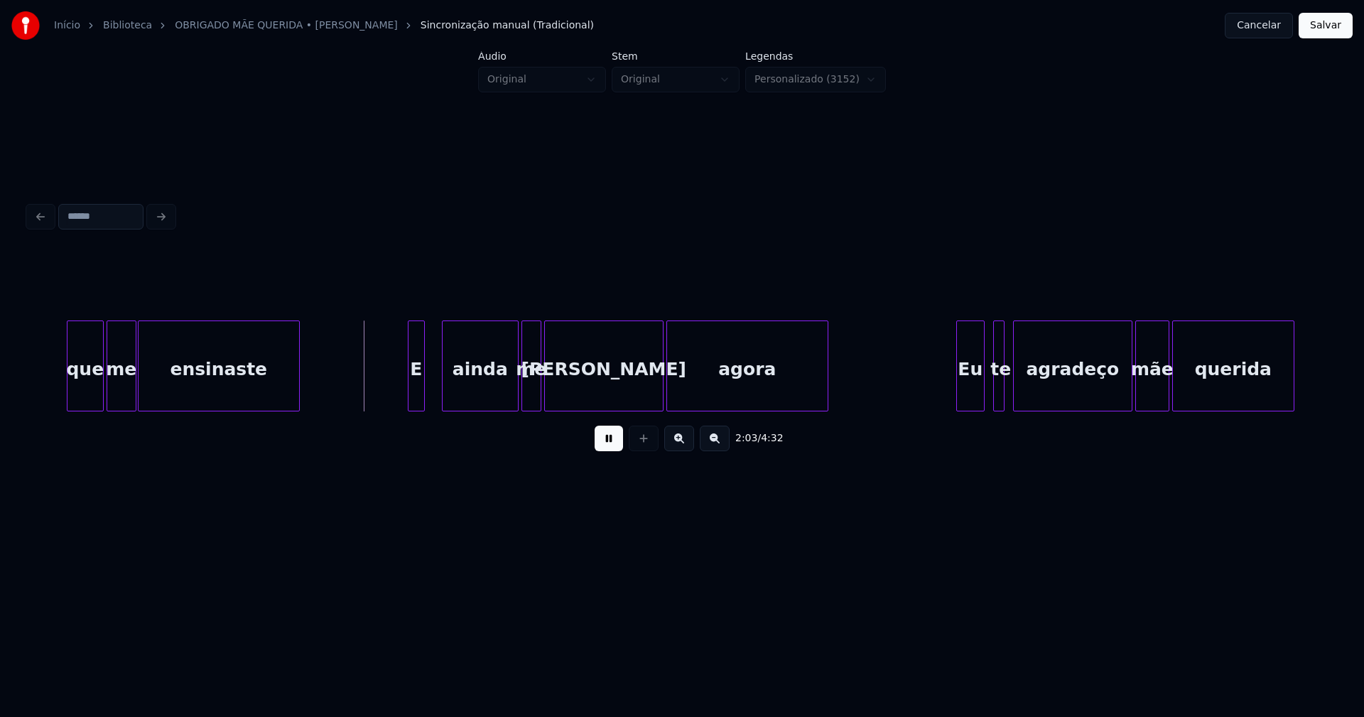
scroll to position [0, 17262]
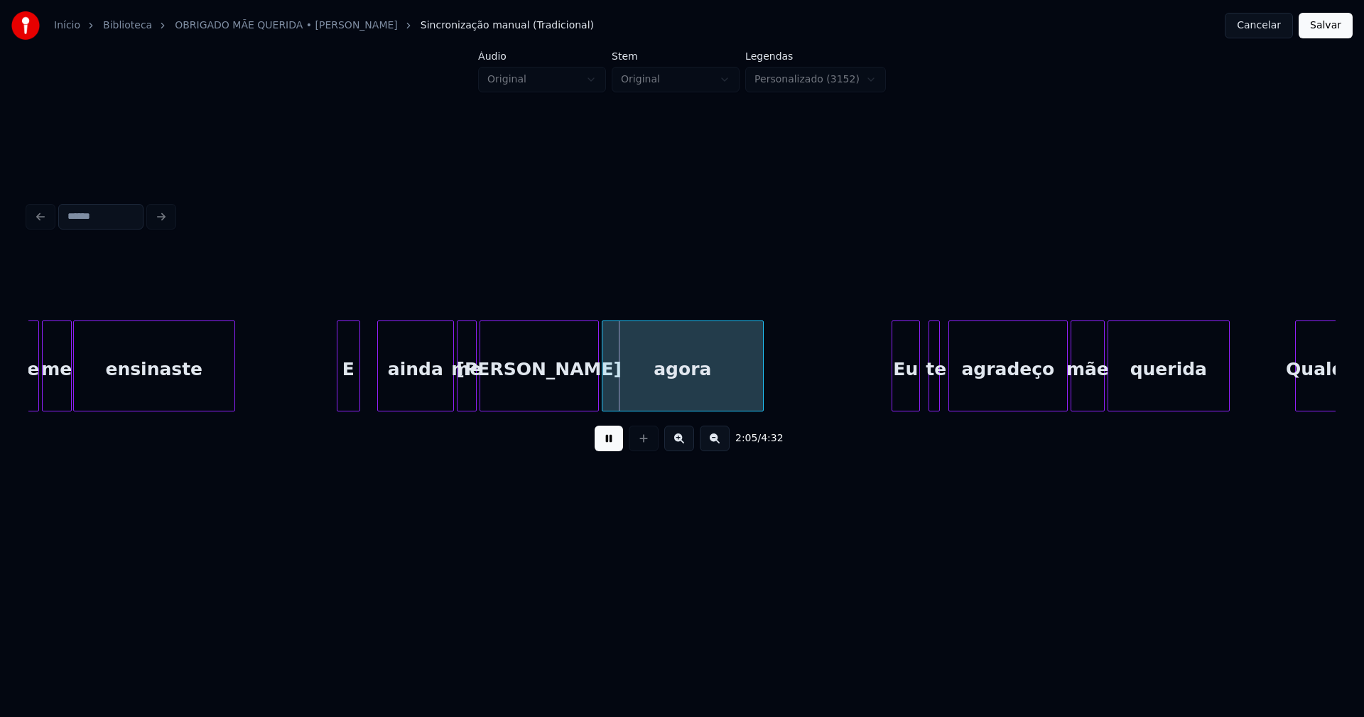
click at [339, 397] on div at bounding box center [339, 365] width 4 height 89
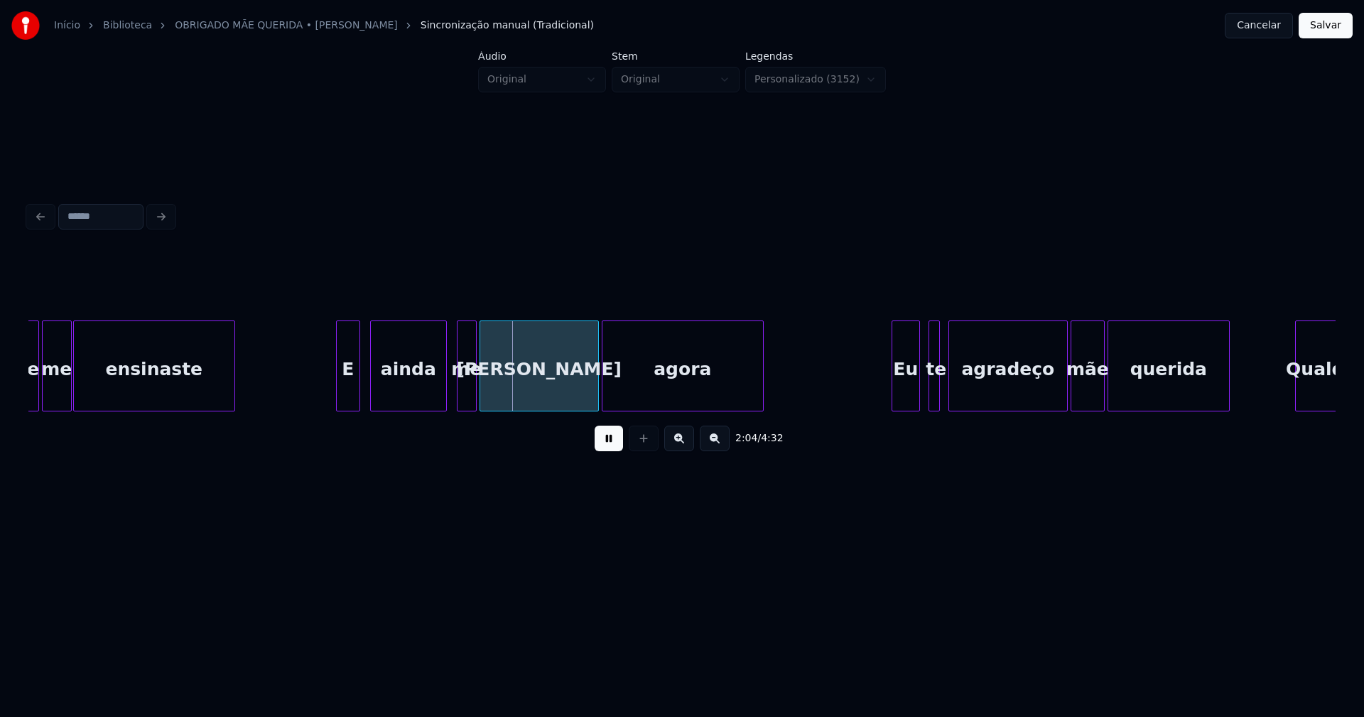
click at [403, 394] on div "ainda" at bounding box center [408, 369] width 75 height 97
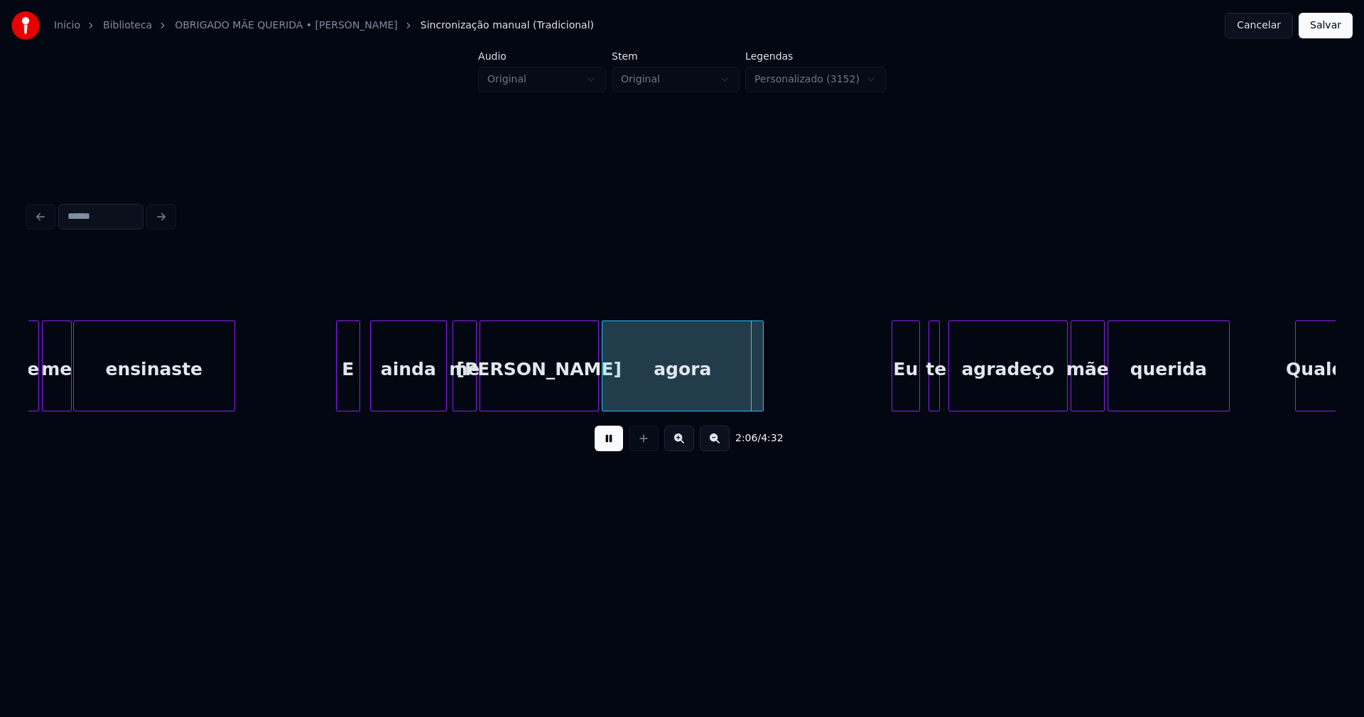
click at [457, 398] on div at bounding box center [455, 365] width 4 height 89
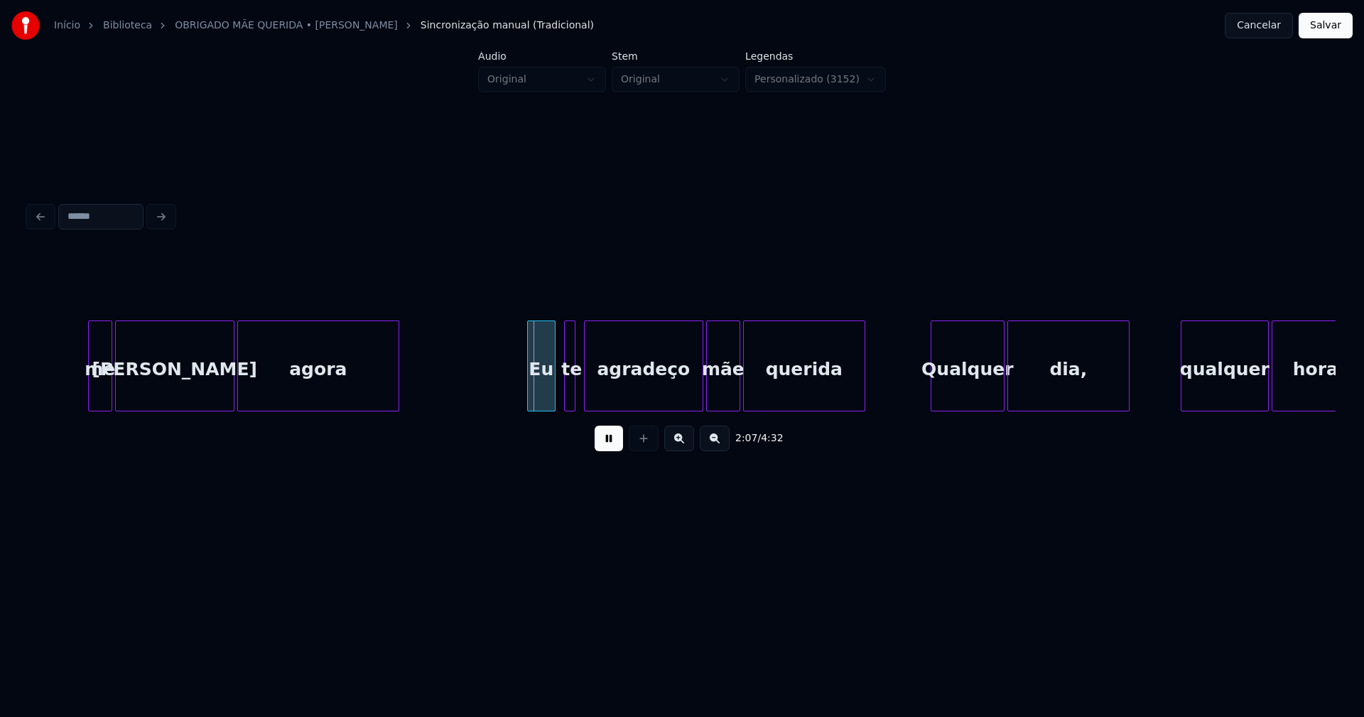
scroll to position [0, 17820]
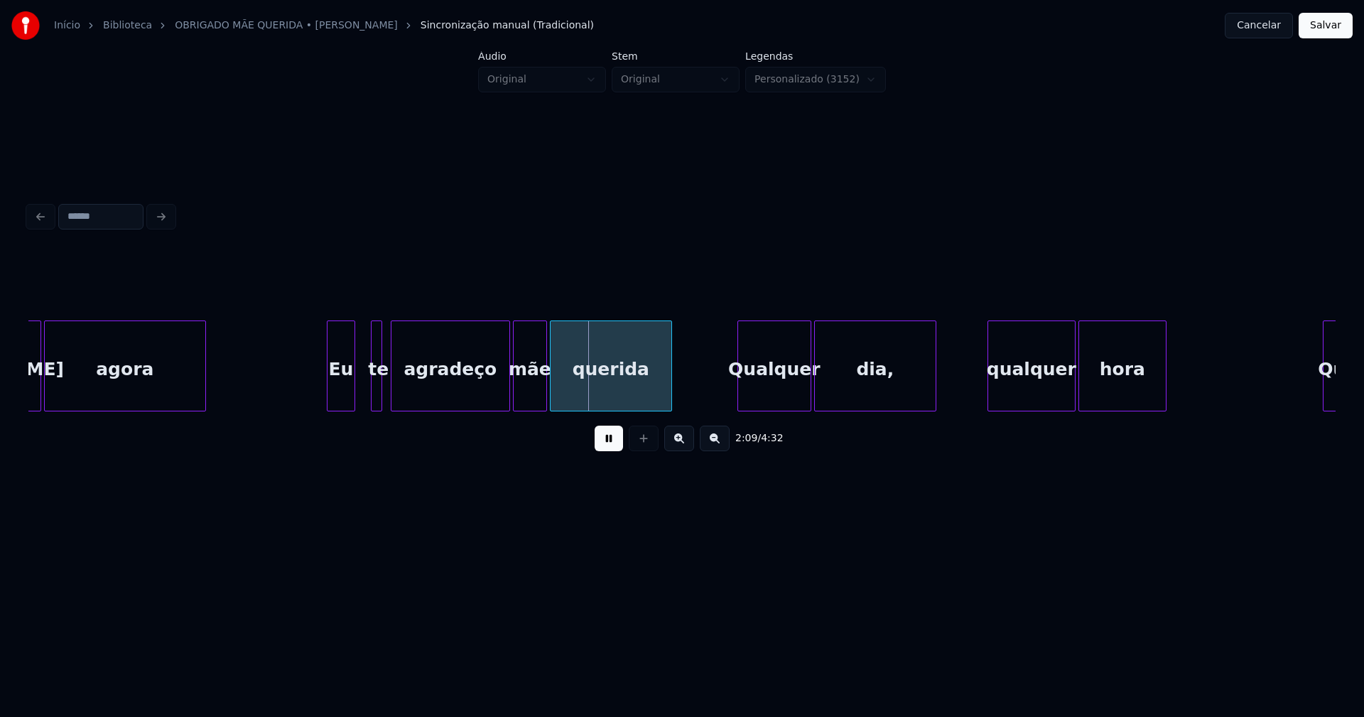
click at [344, 402] on div "Eu" at bounding box center [340, 369] width 27 height 97
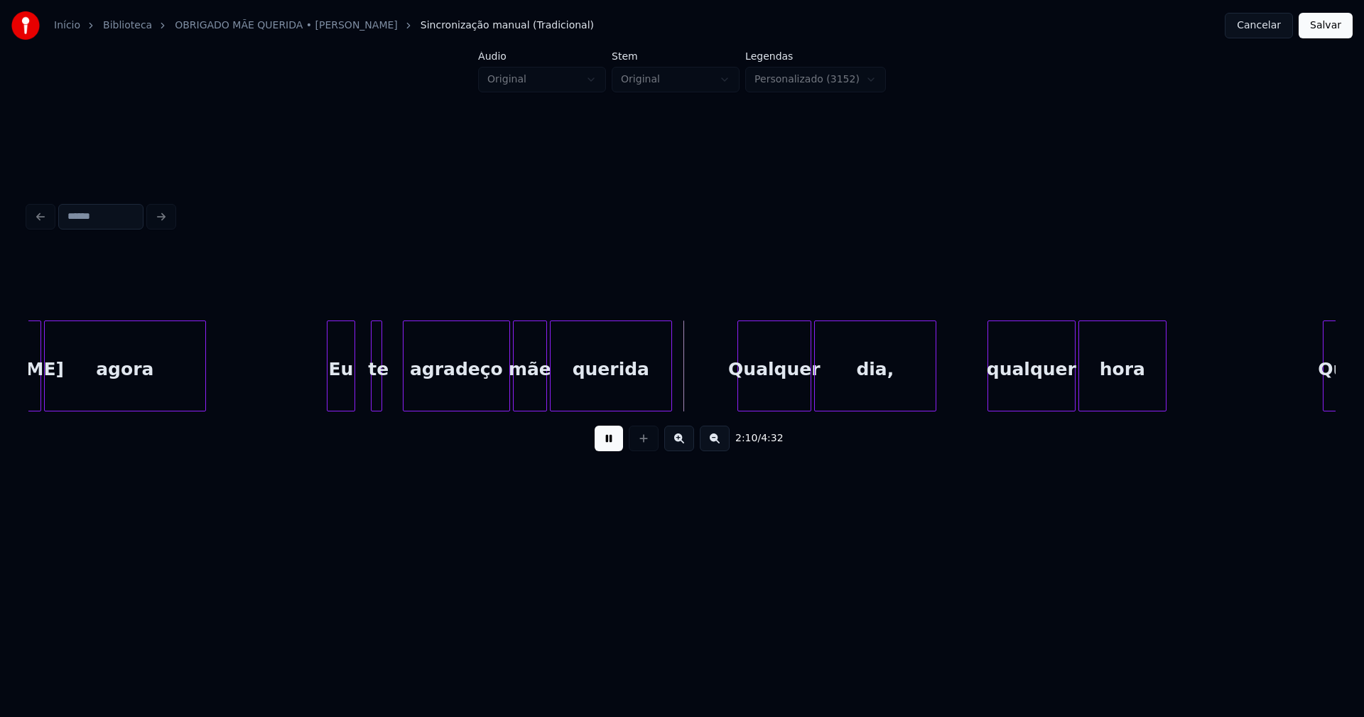
click at [406, 384] on div at bounding box center [405, 365] width 4 height 89
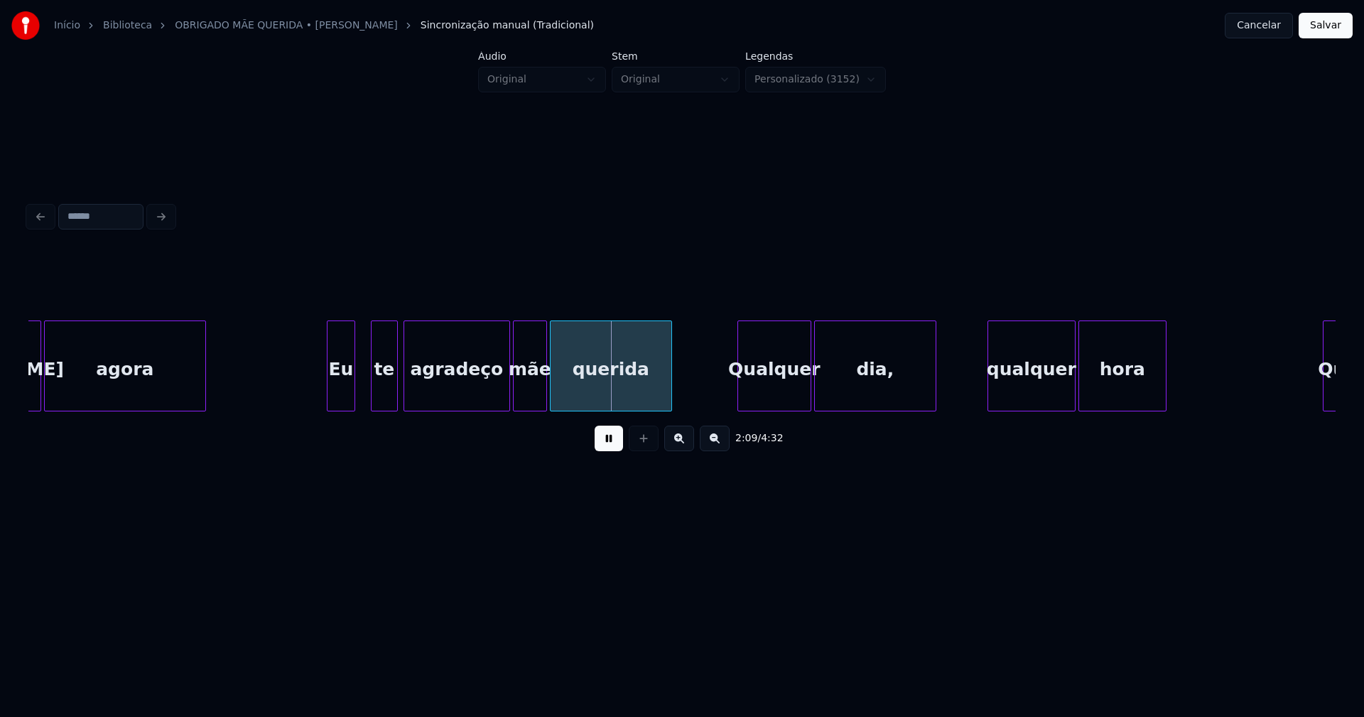
click at [396, 387] on div at bounding box center [395, 365] width 4 height 89
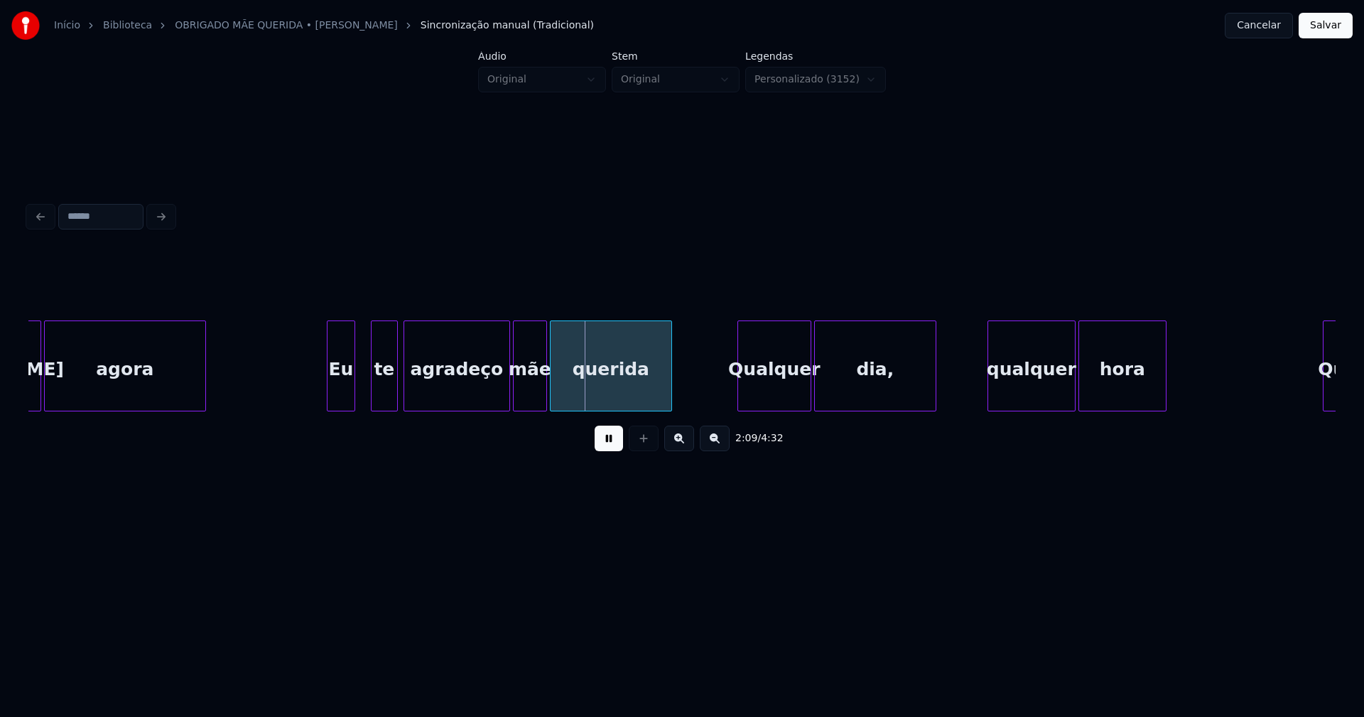
click at [608, 447] on button at bounding box center [608, 438] width 28 height 26
click at [309, 395] on div at bounding box center [309, 365] width 4 height 89
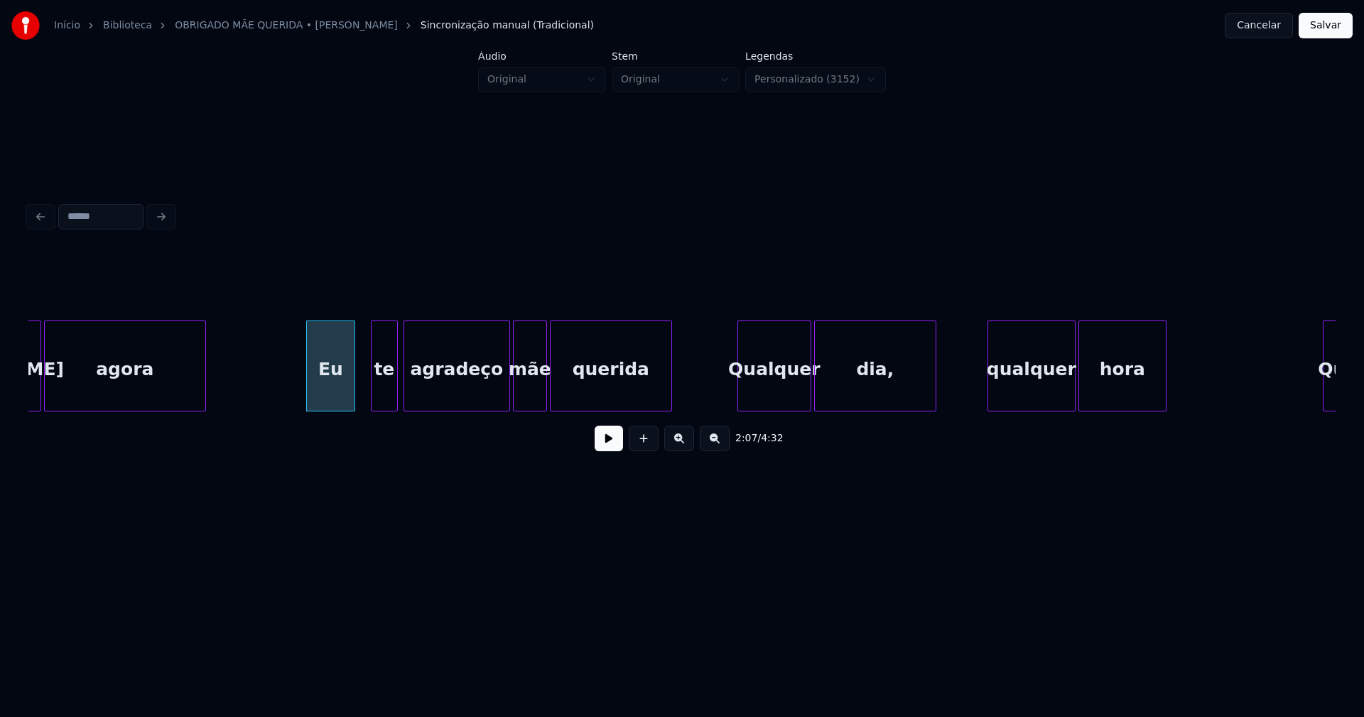
click at [332, 393] on div "Eu" at bounding box center [331, 369] width 48 height 97
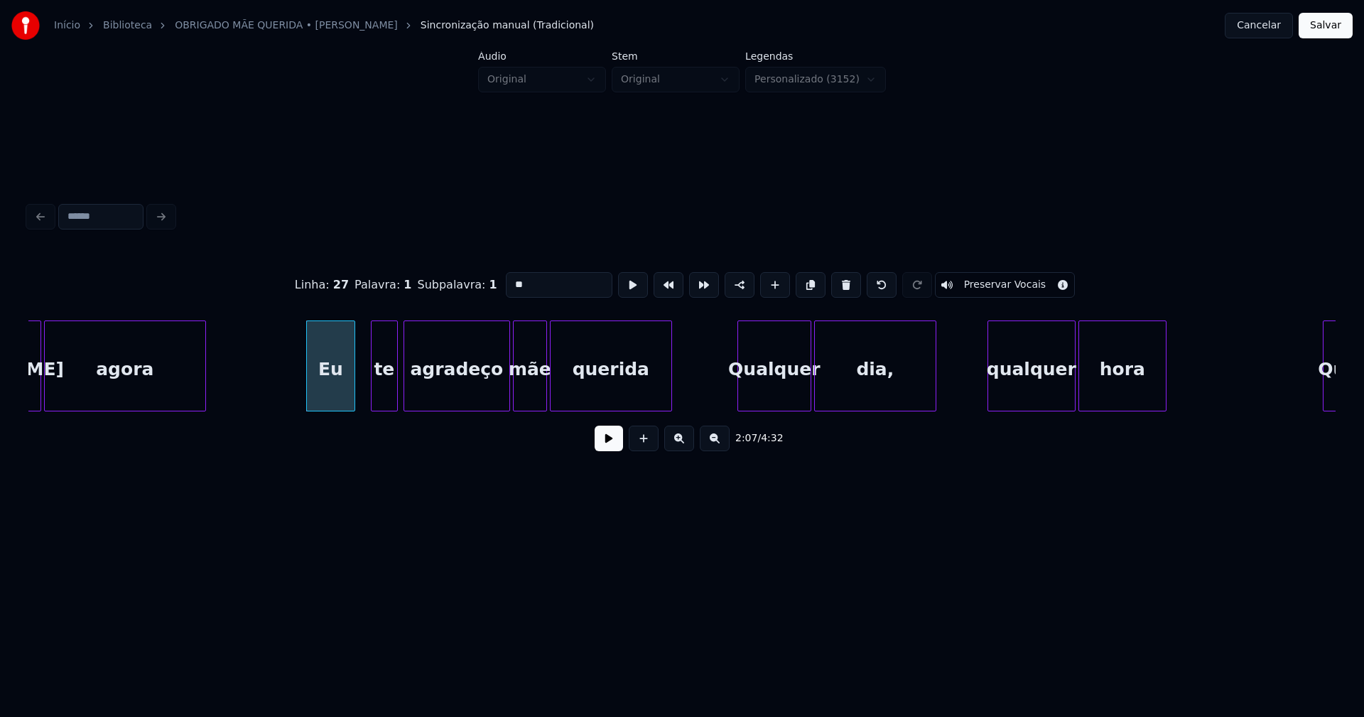
click at [509, 281] on input "**" at bounding box center [559, 285] width 107 height 26
type input "****"
click at [615, 441] on button at bounding box center [608, 438] width 28 height 26
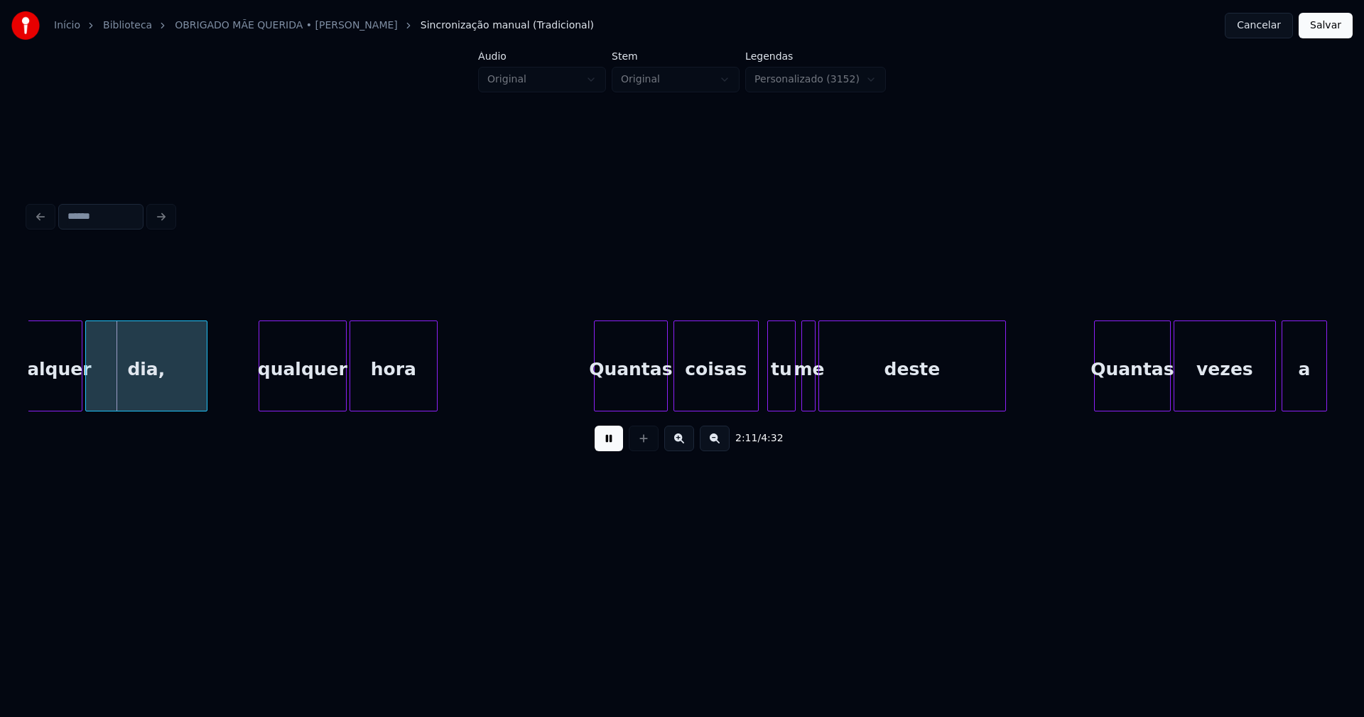
scroll to position [0, 18613]
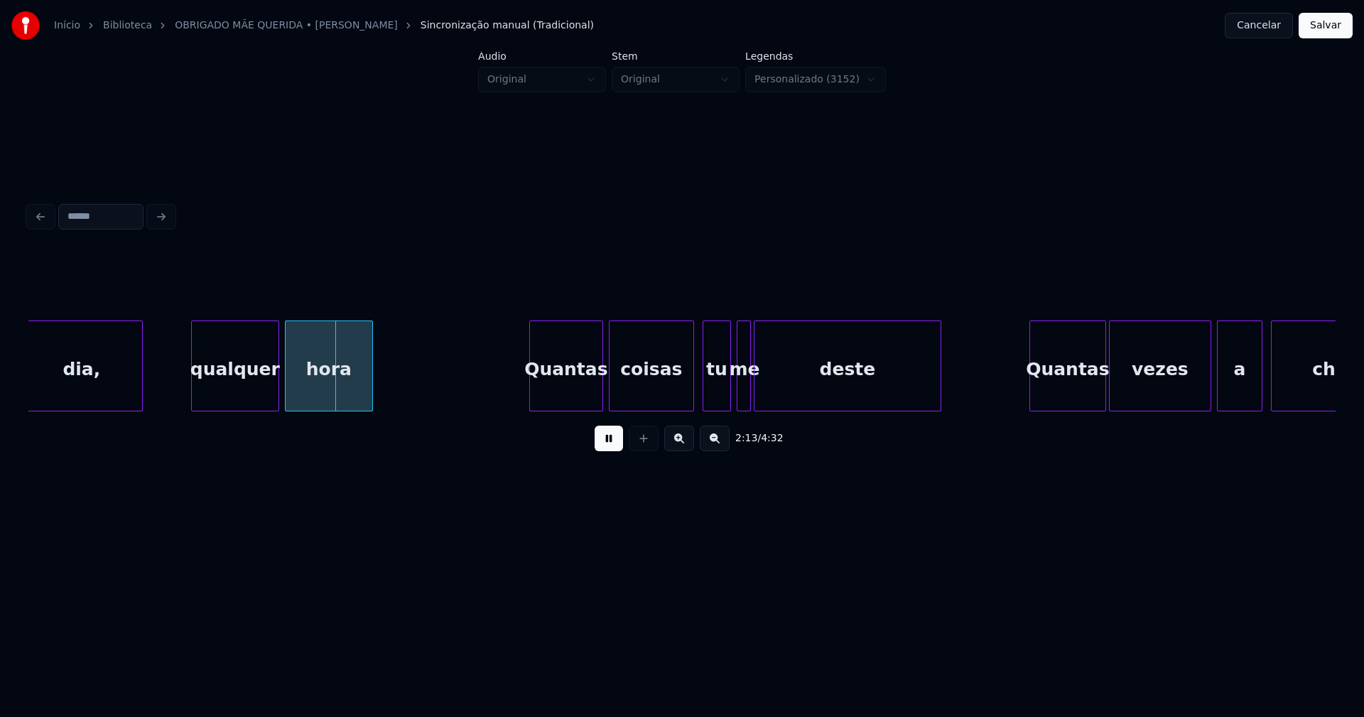
click at [232, 381] on div "qualquer" at bounding box center [235, 369] width 87 height 97
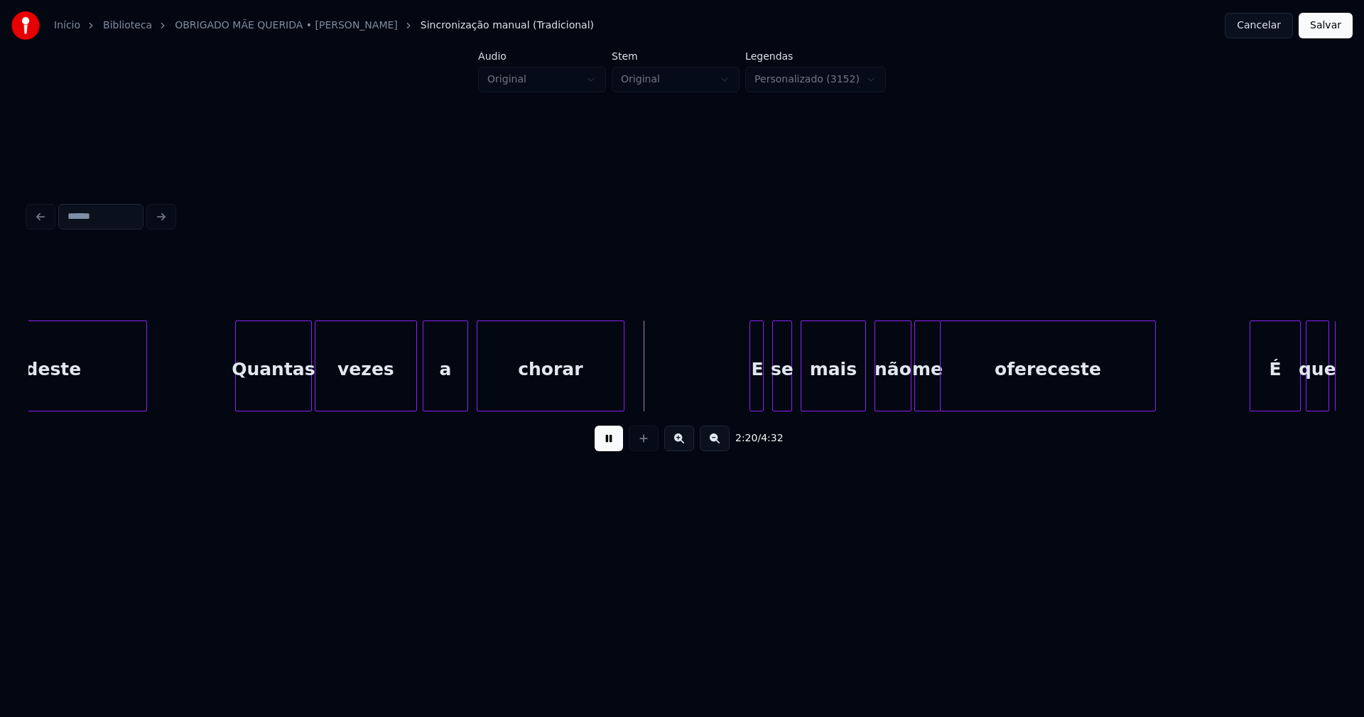
scroll to position [0, 19600]
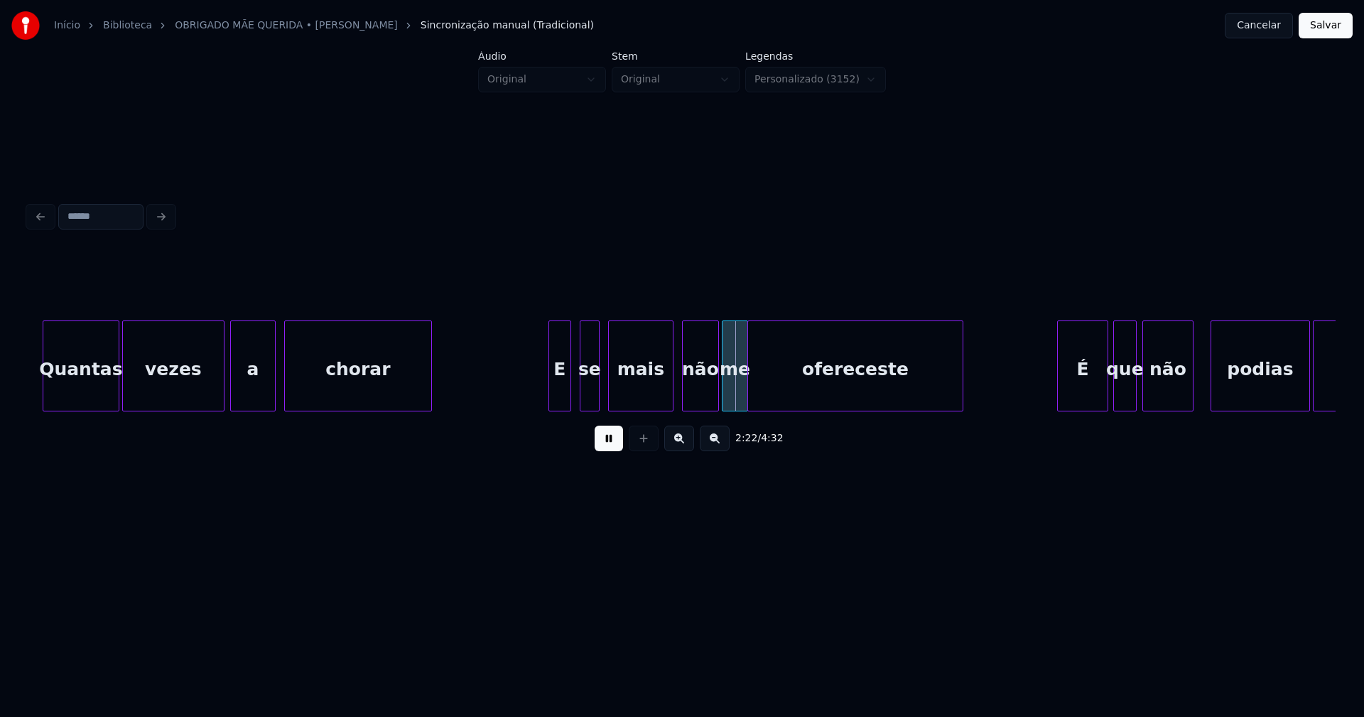
click at [551, 401] on div at bounding box center [551, 365] width 4 height 89
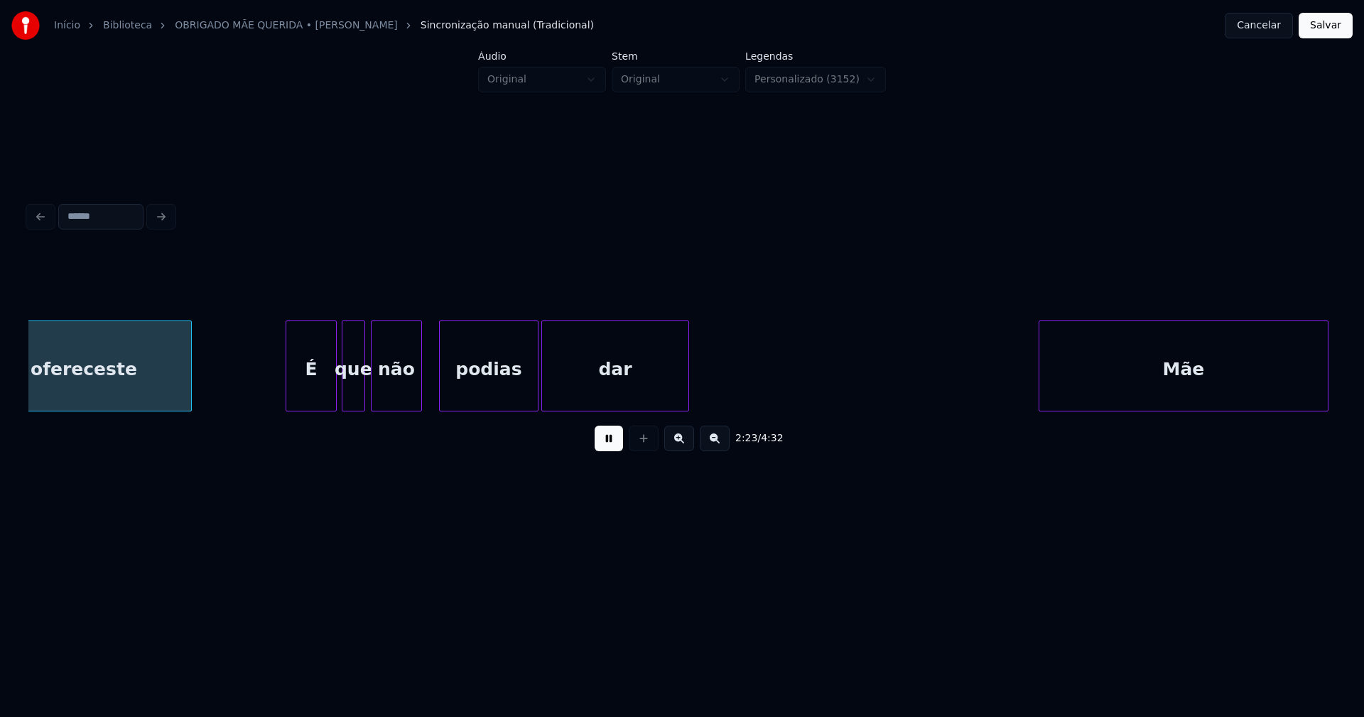
scroll to position [0, 20393]
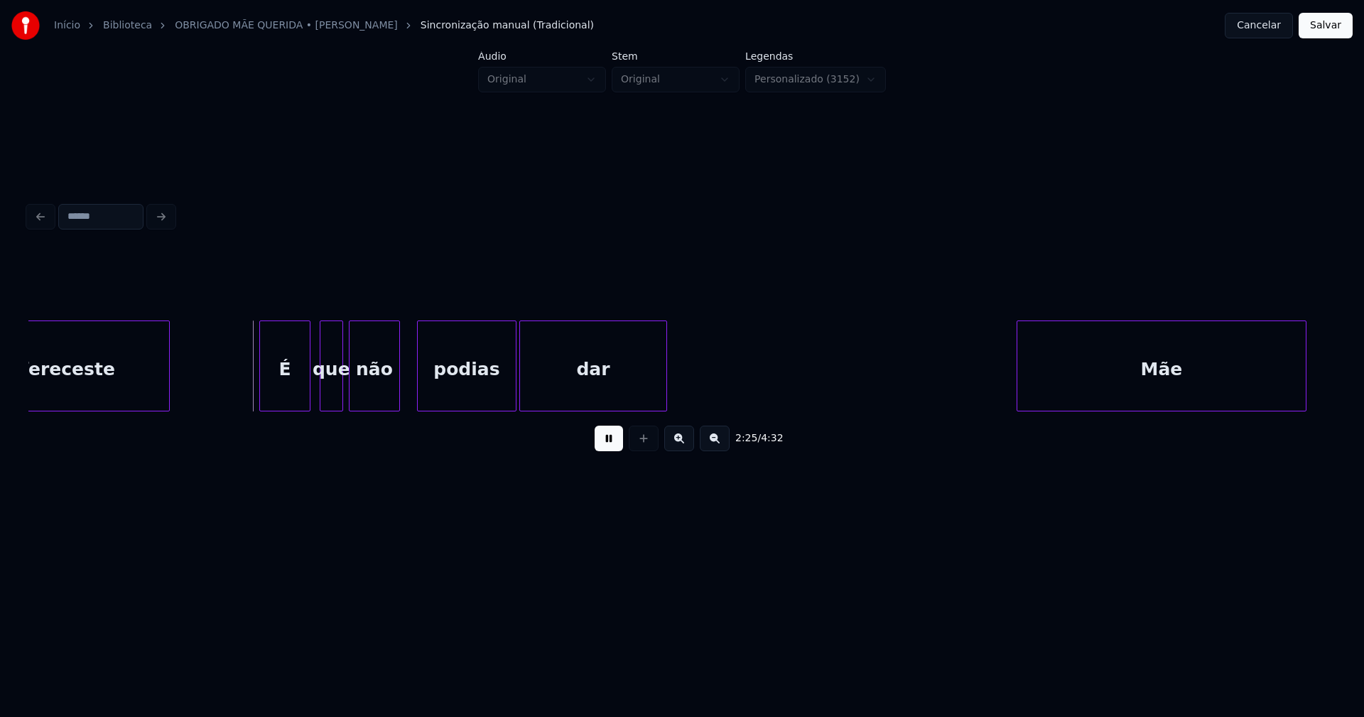
click at [290, 391] on div "É" at bounding box center [285, 369] width 50 height 97
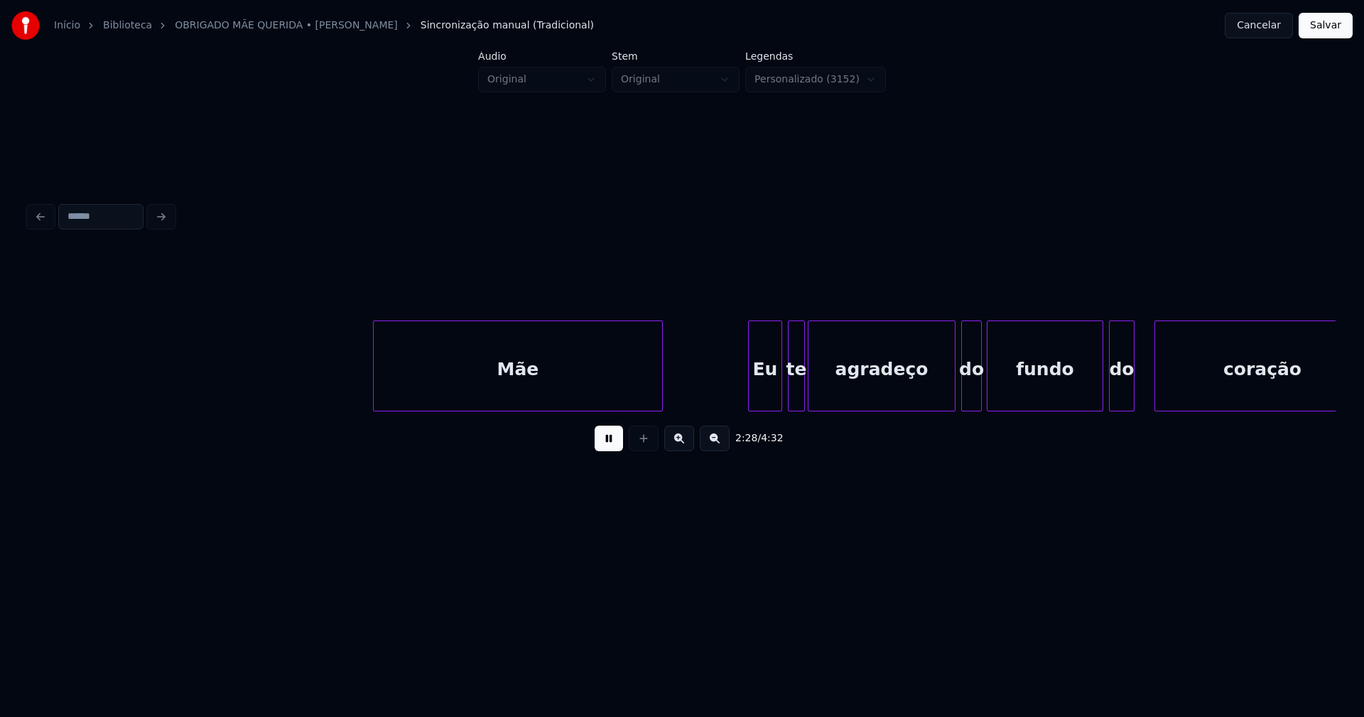
scroll to position [0, 21058]
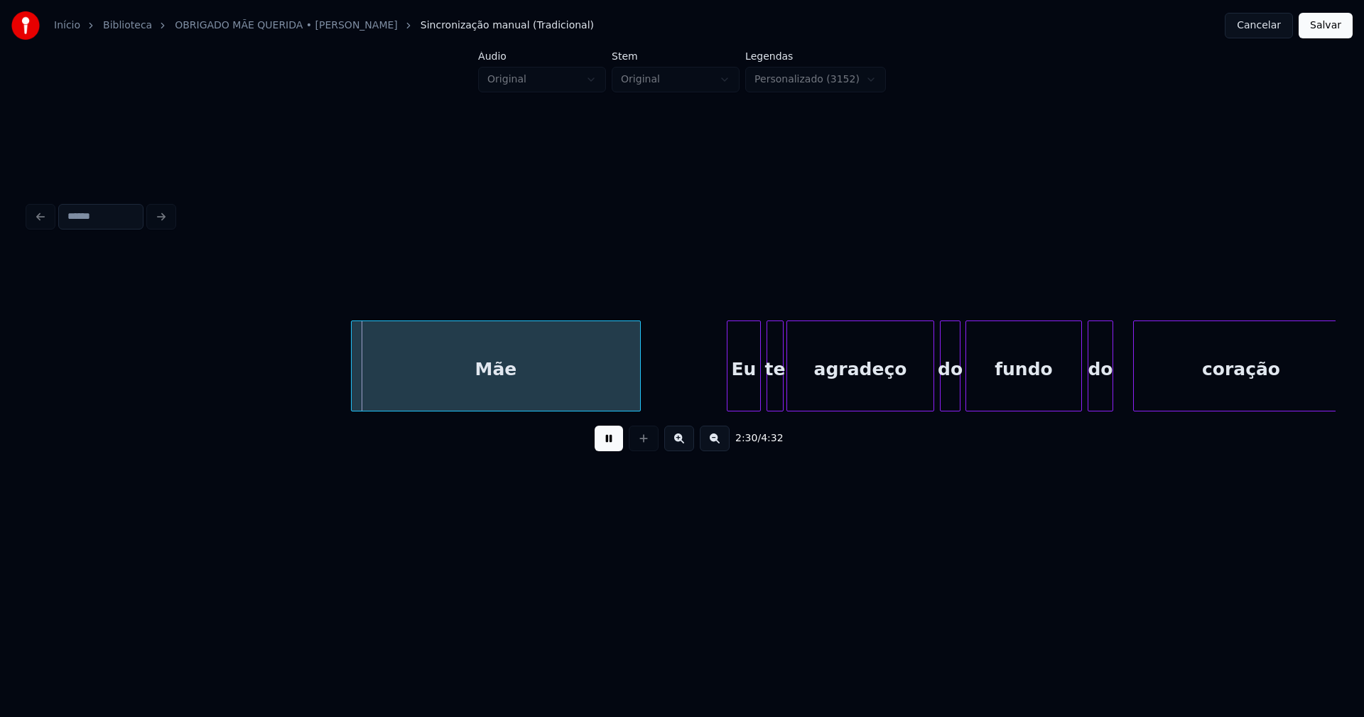
click at [587, 396] on div "Mãe" at bounding box center [496, 369] width 288 height 97
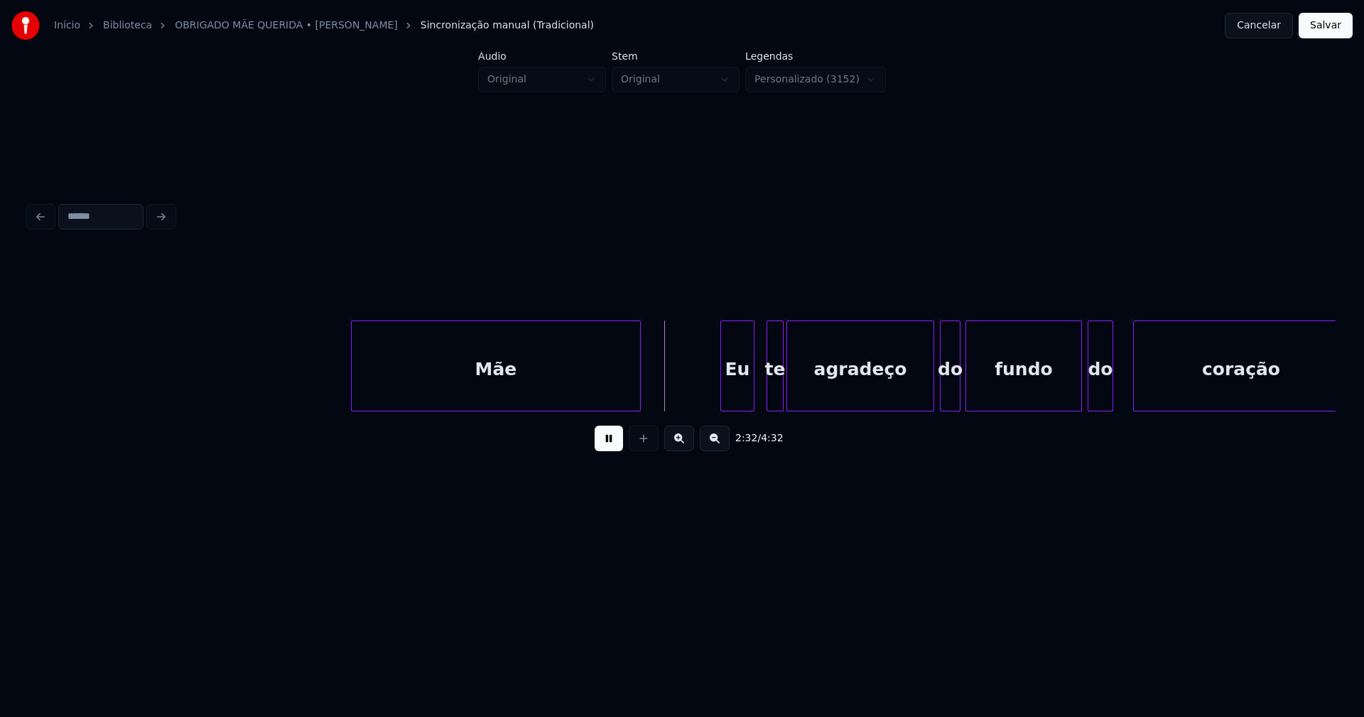
click at [737, 398] on div "Eu" at bounding box center [737, 369] width 33 height 97
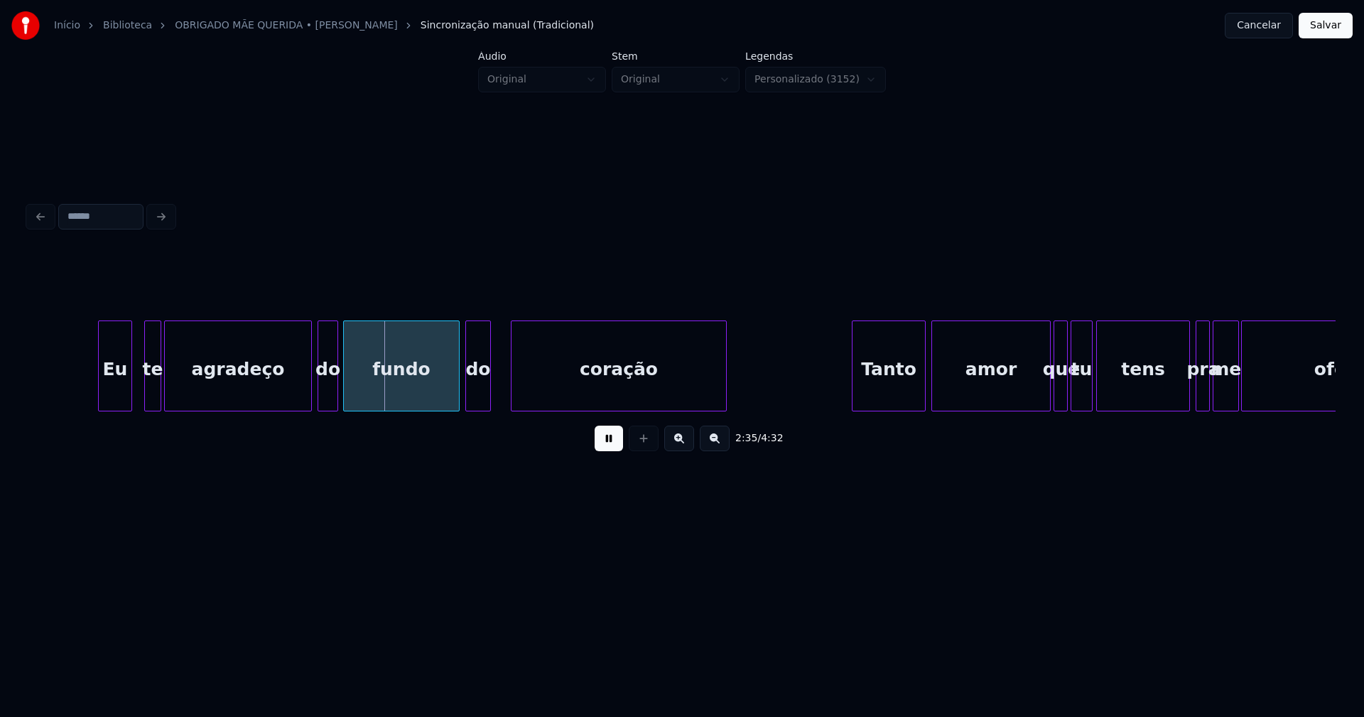
scroll to position [0, 21722]
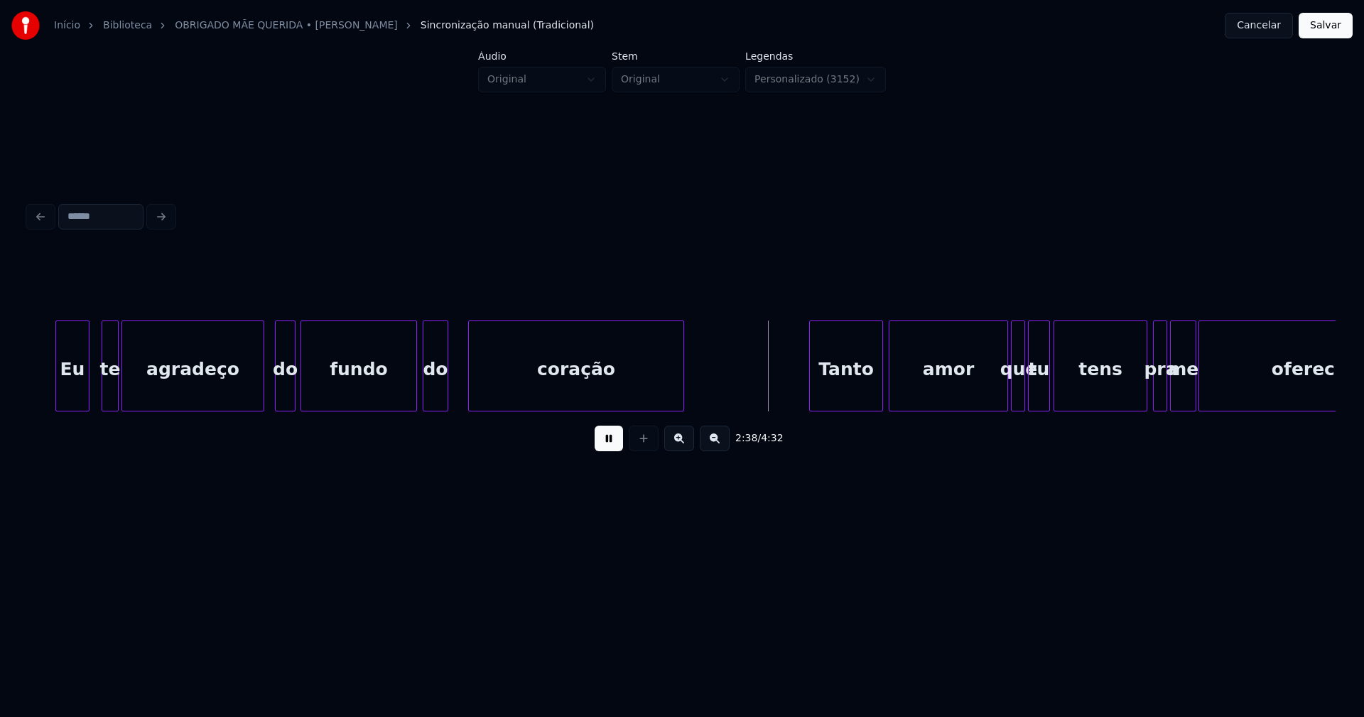
click at [262, 386] on div at bounding box center [261, 365] width 4 height 89
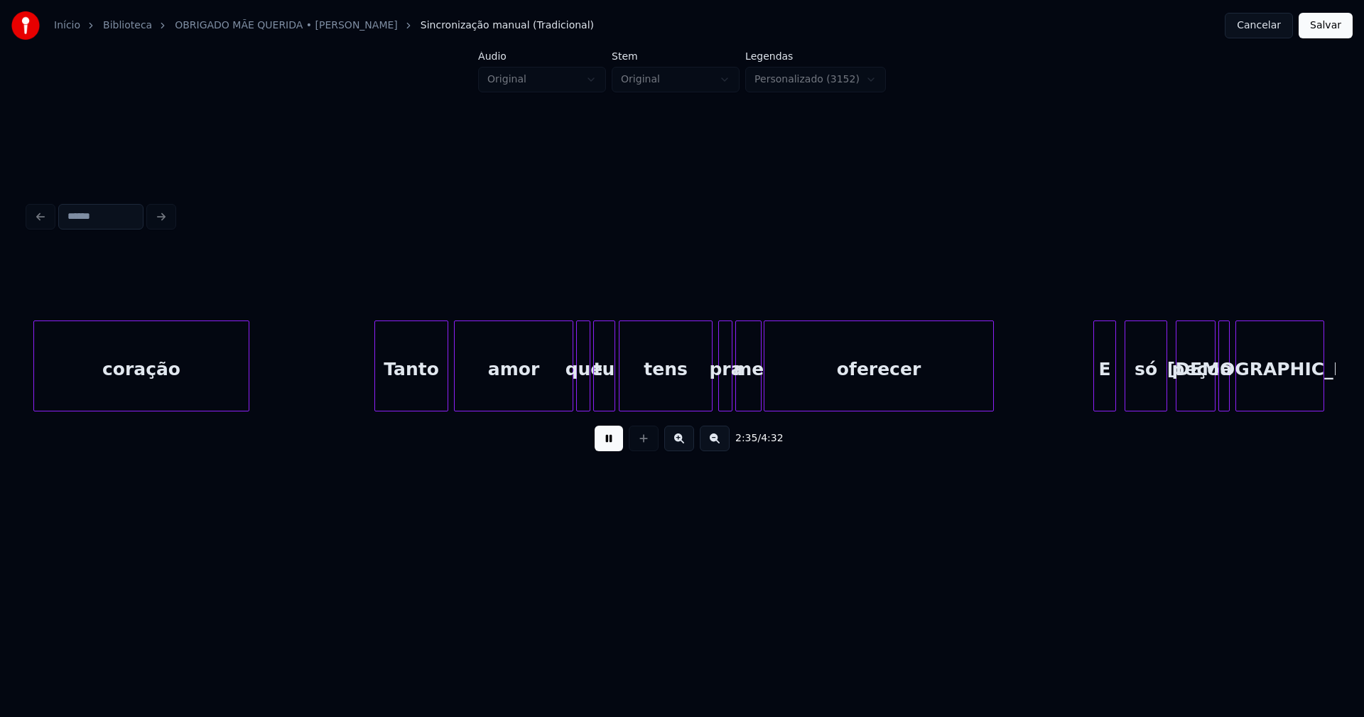
scroll to position [0, 22160]
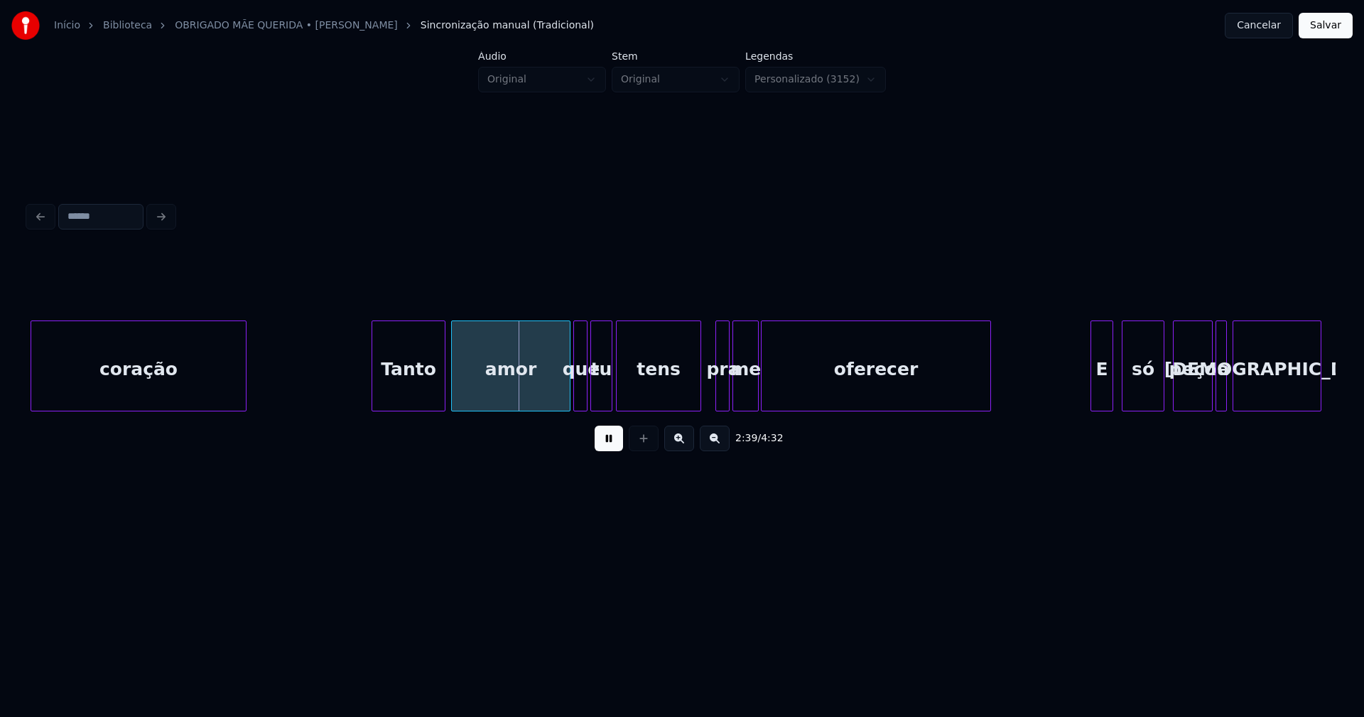
click at [698, 398] on div at bounding box center [698, 365] width 4 height 89
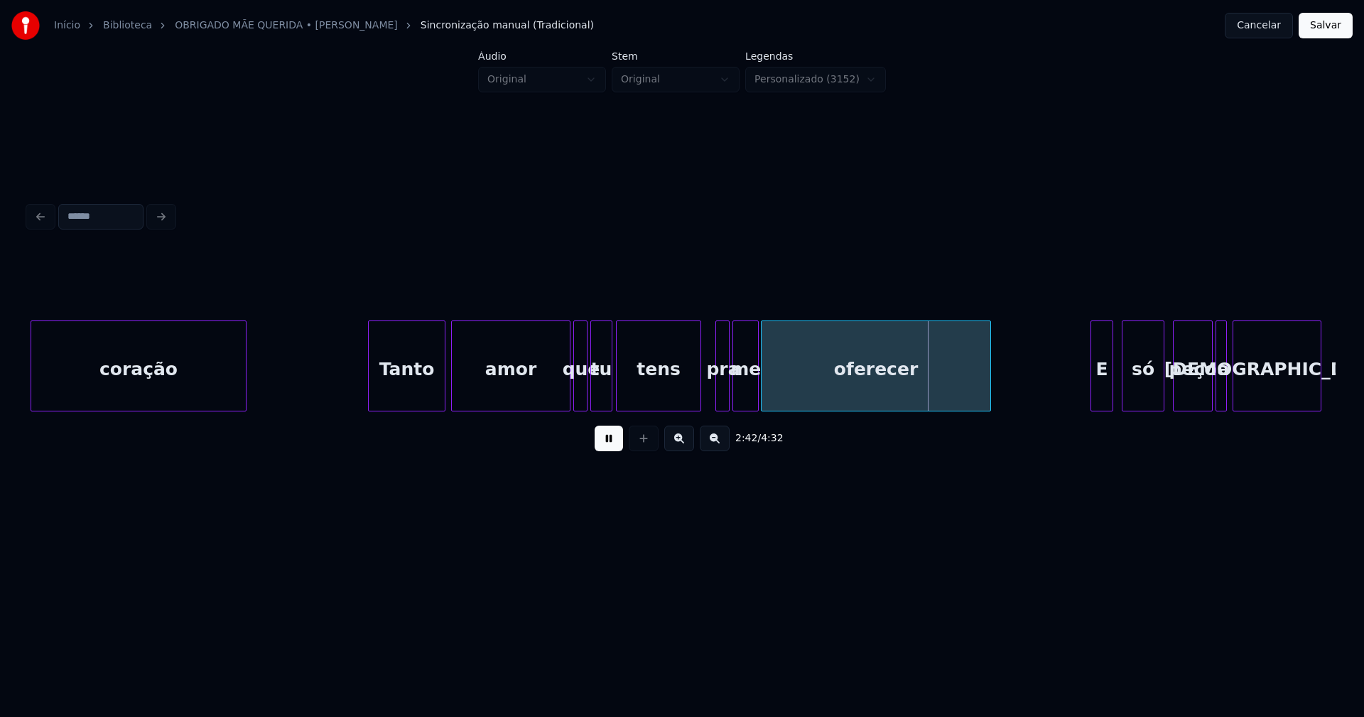
click at [371, 379] on div at bounding box center [371, 365] width 4 height 89
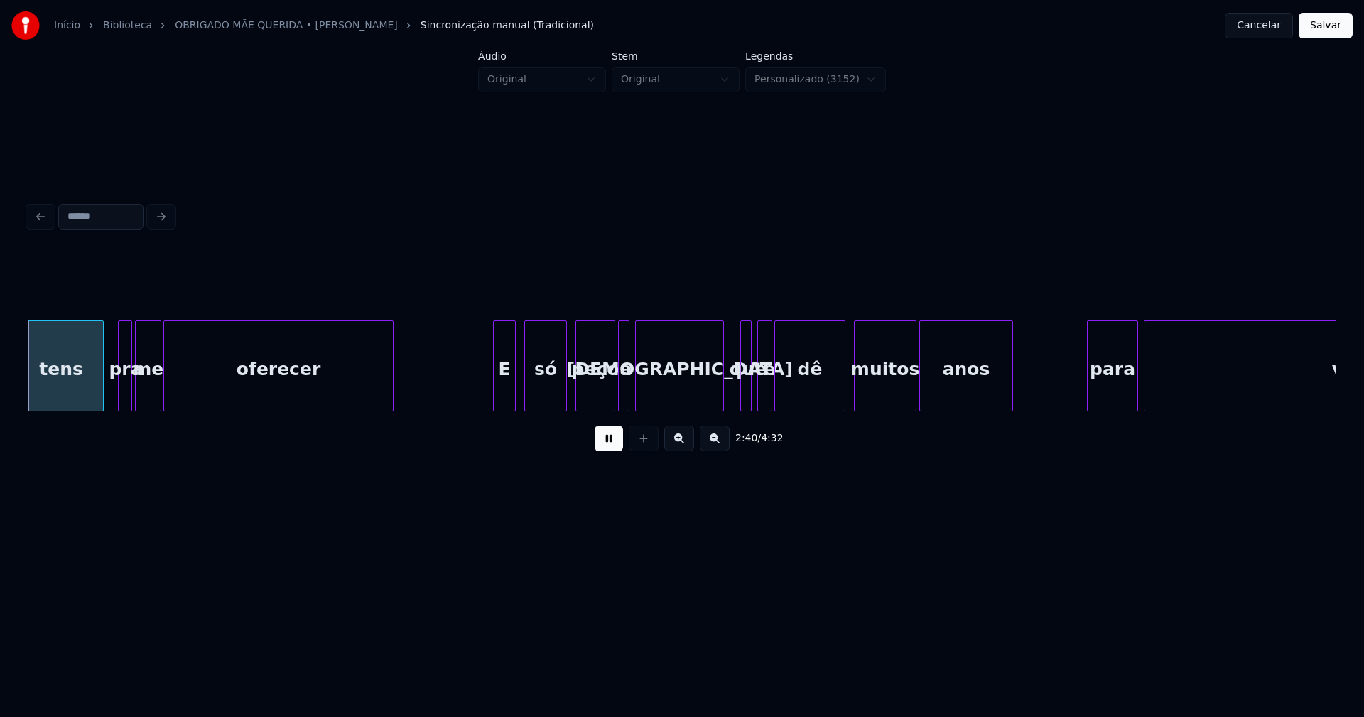
scroll to position [0, 22757]
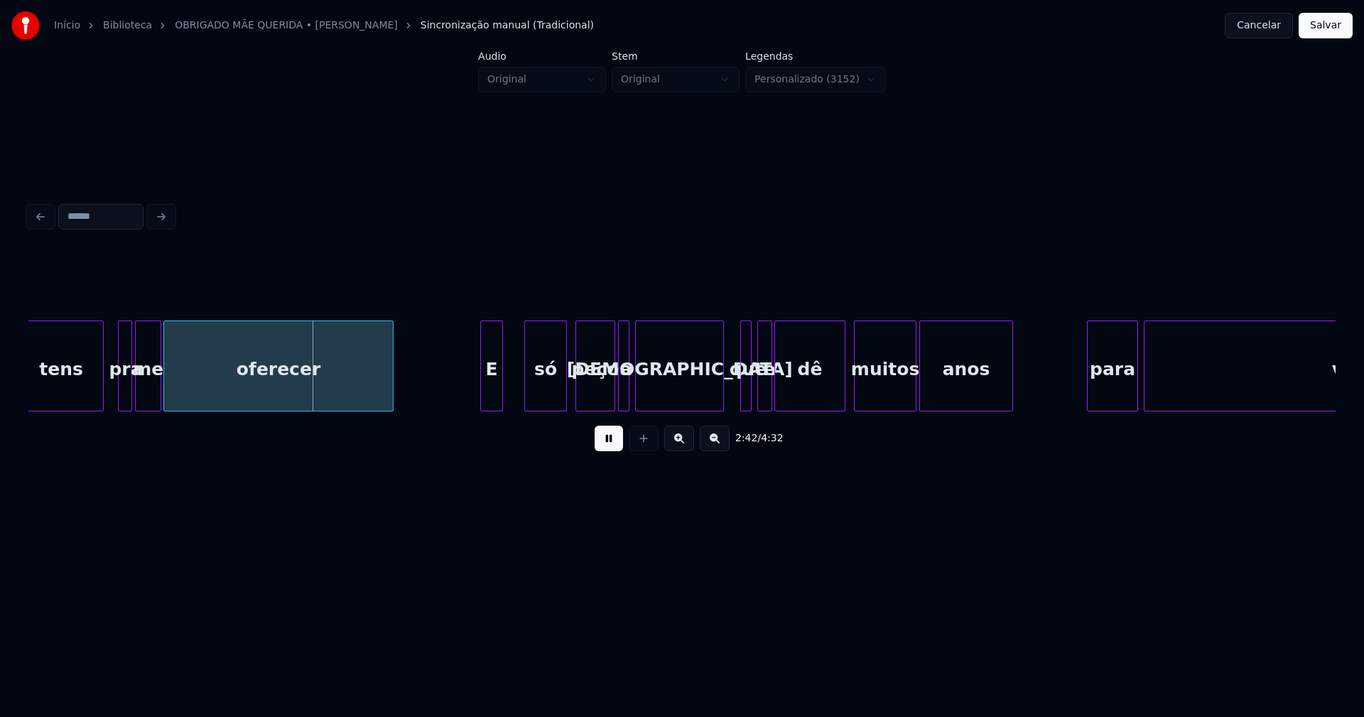
click at [489, 398] on div "E" at bounding box center [491, 369] width 21 height 97
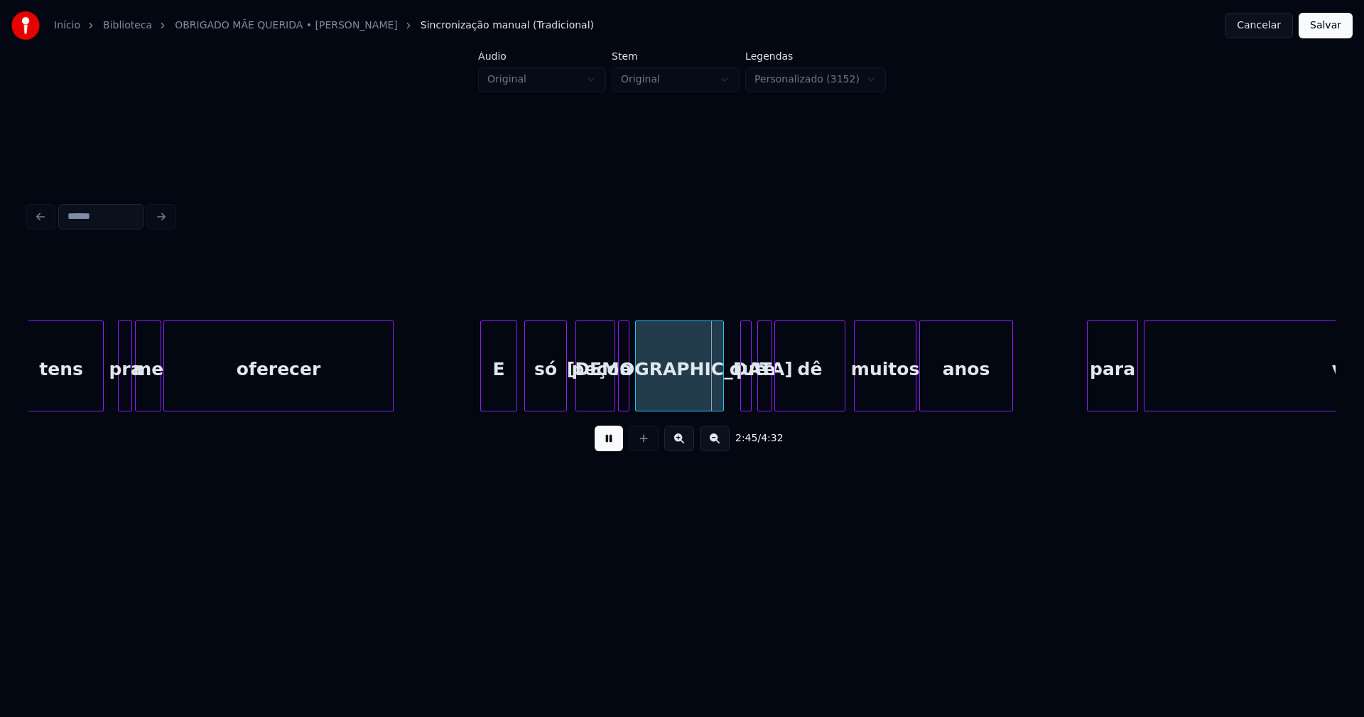
click at [515, 388] on div at bounding box center [514, 365] width 4 height 89
click at [726, 382] on div at bounding box center [726, 365] width 4 height 89
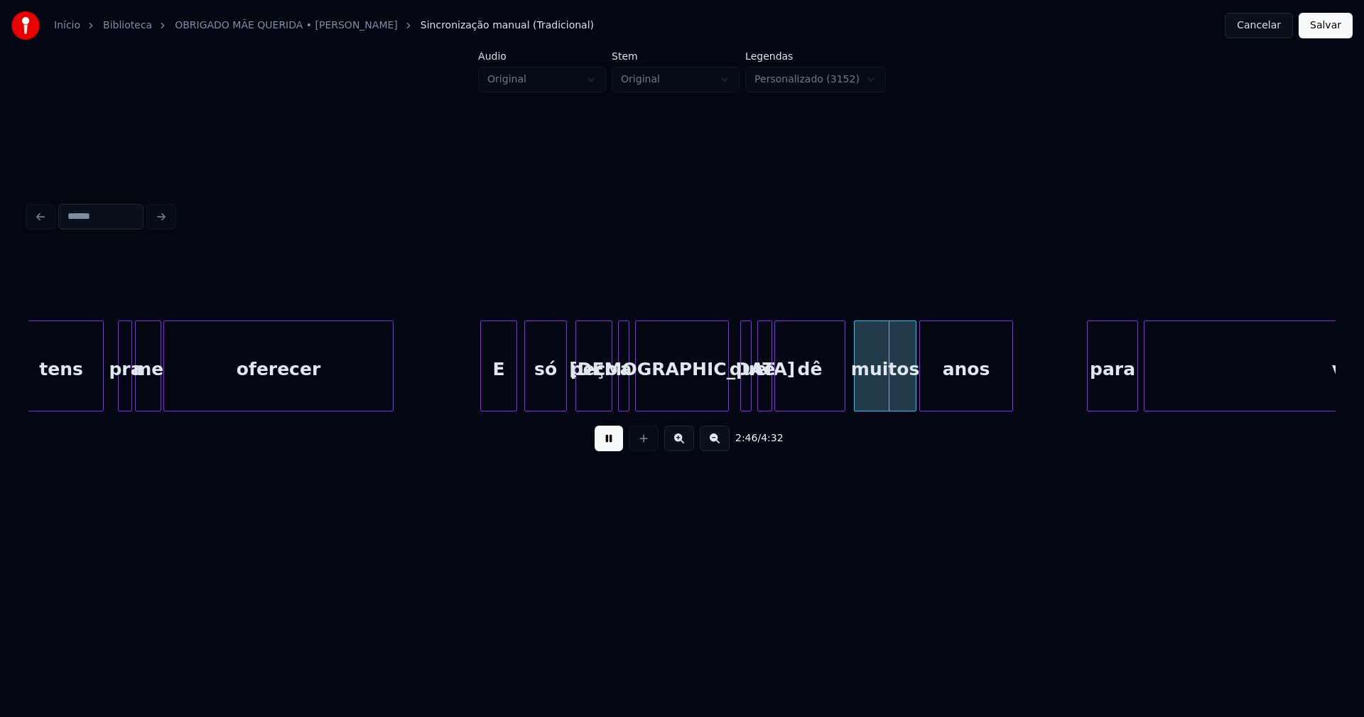
click at [609, 393] on div at bounding box center [609, 365] width 4 height 89
click at [616, 392] on div at bounding box center [617, 365] width 4 height 89
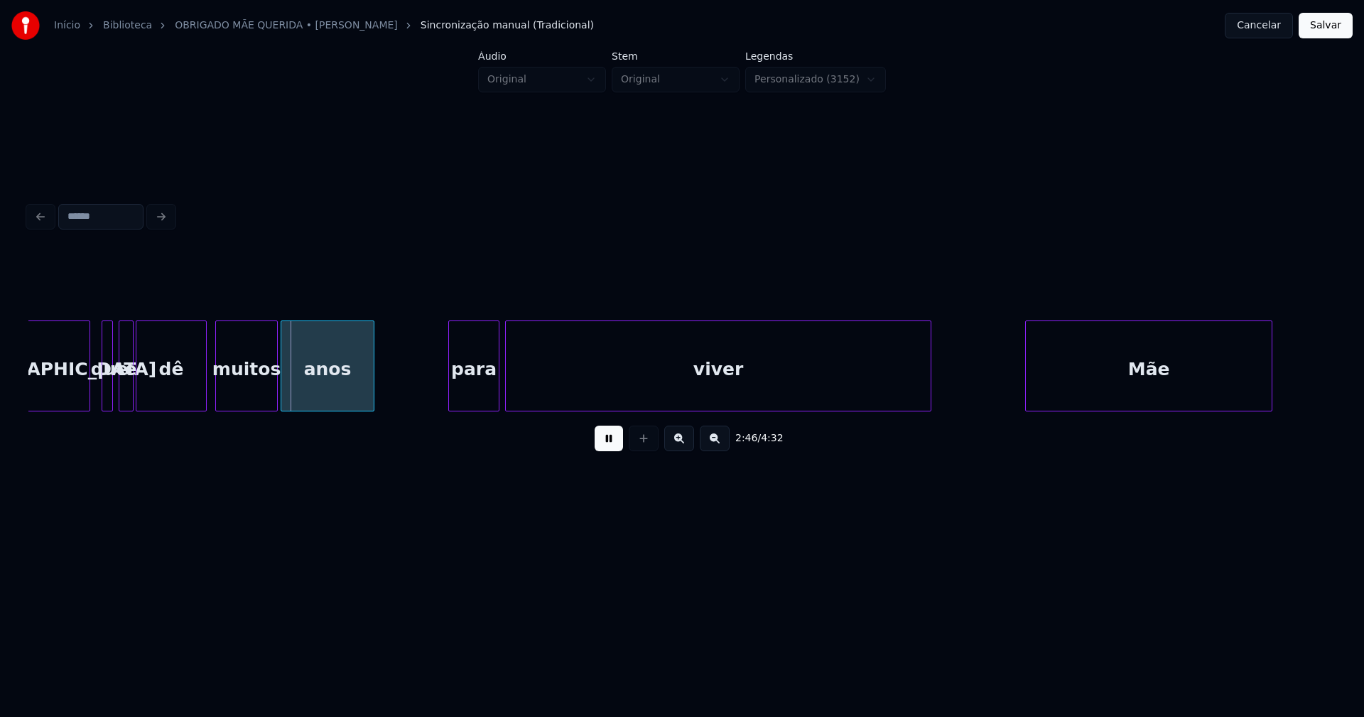
scroll to position [0, 23438]
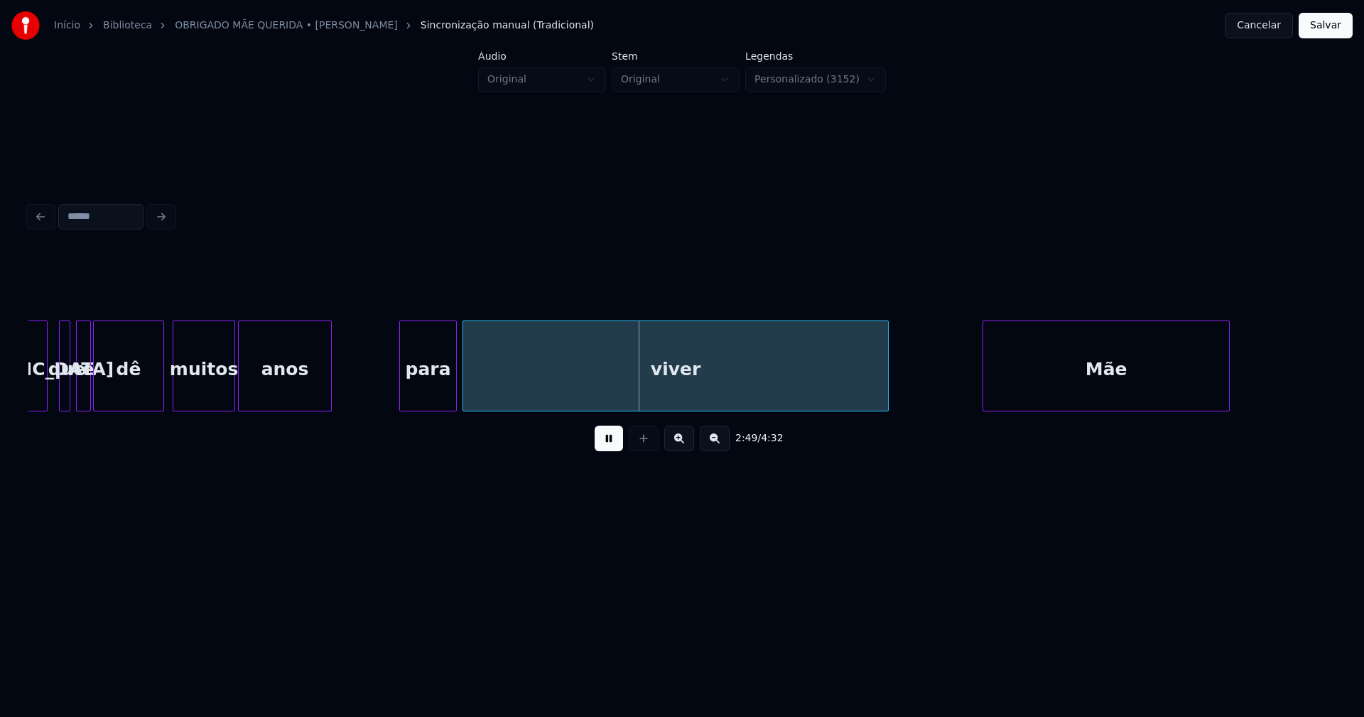
click at [401, 395] on div at bounding box center [402, 365] width 4 height 89
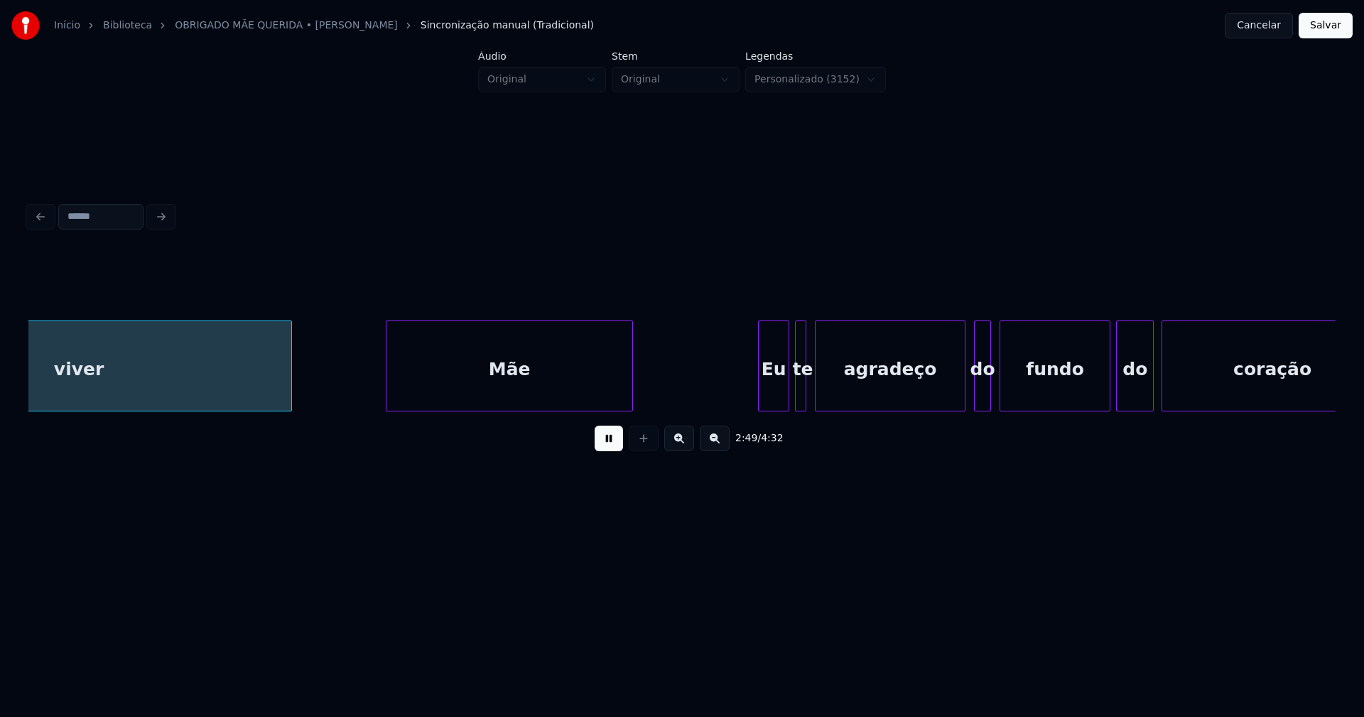
scroll to position [0, 24035]
click at [768, 401] on div "Eu" at bounding box center [767, 369] width 30 height 97
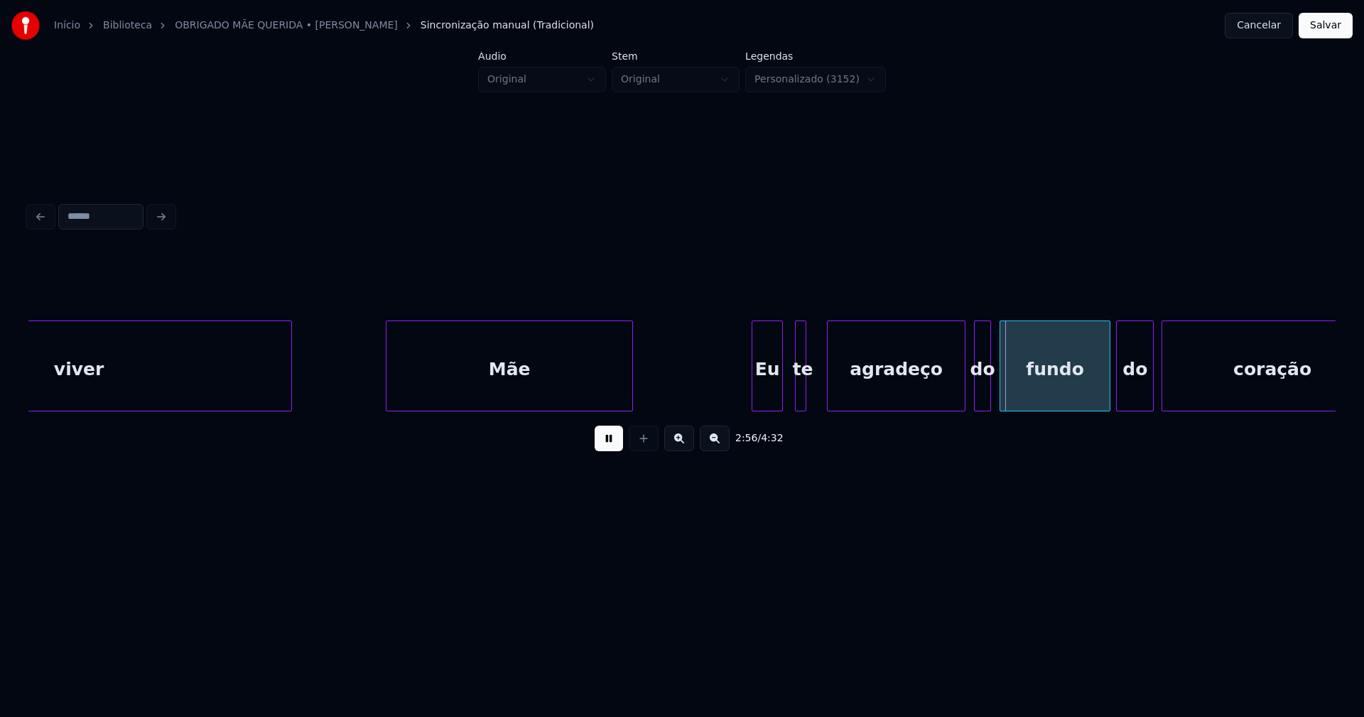
click at [828, 388] on div at bounding box center [829, 365] width 4 height 89
click at [820, 388] on div at bounding box center [819, 365] width 4 height 89
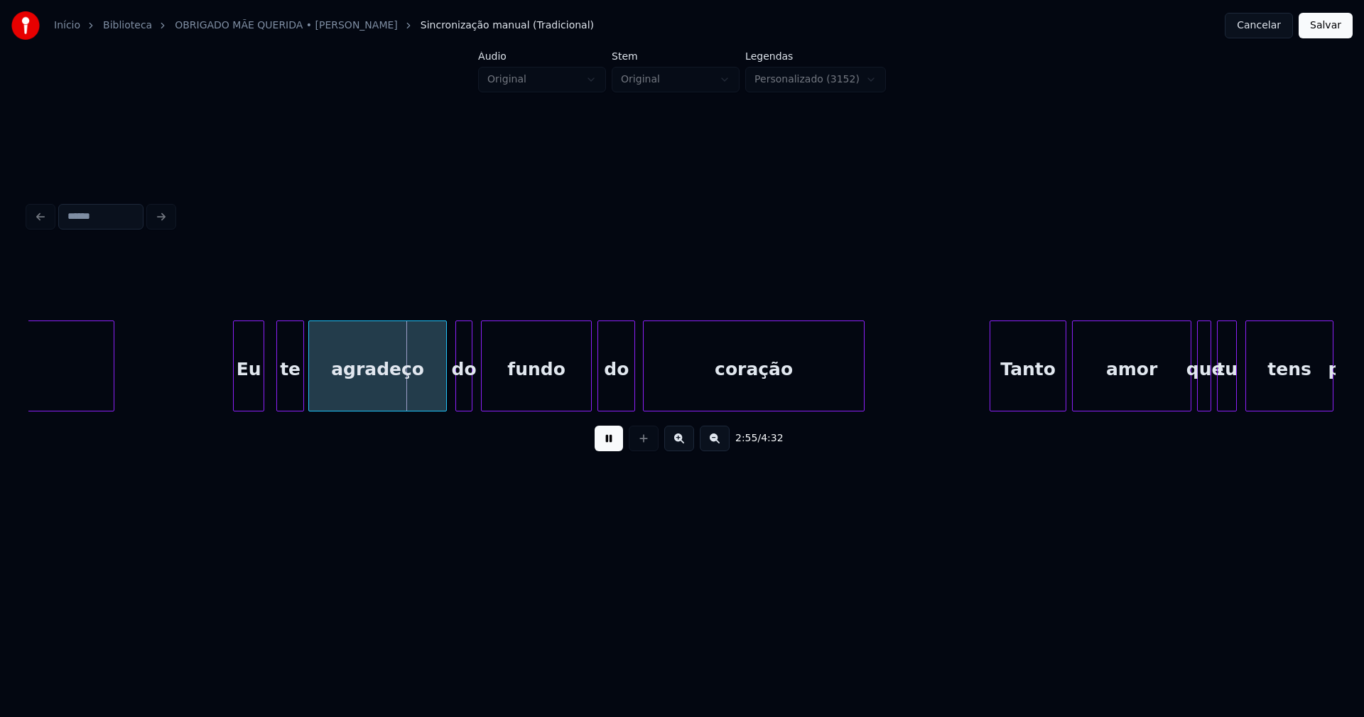
scroll to position [0, 24639]
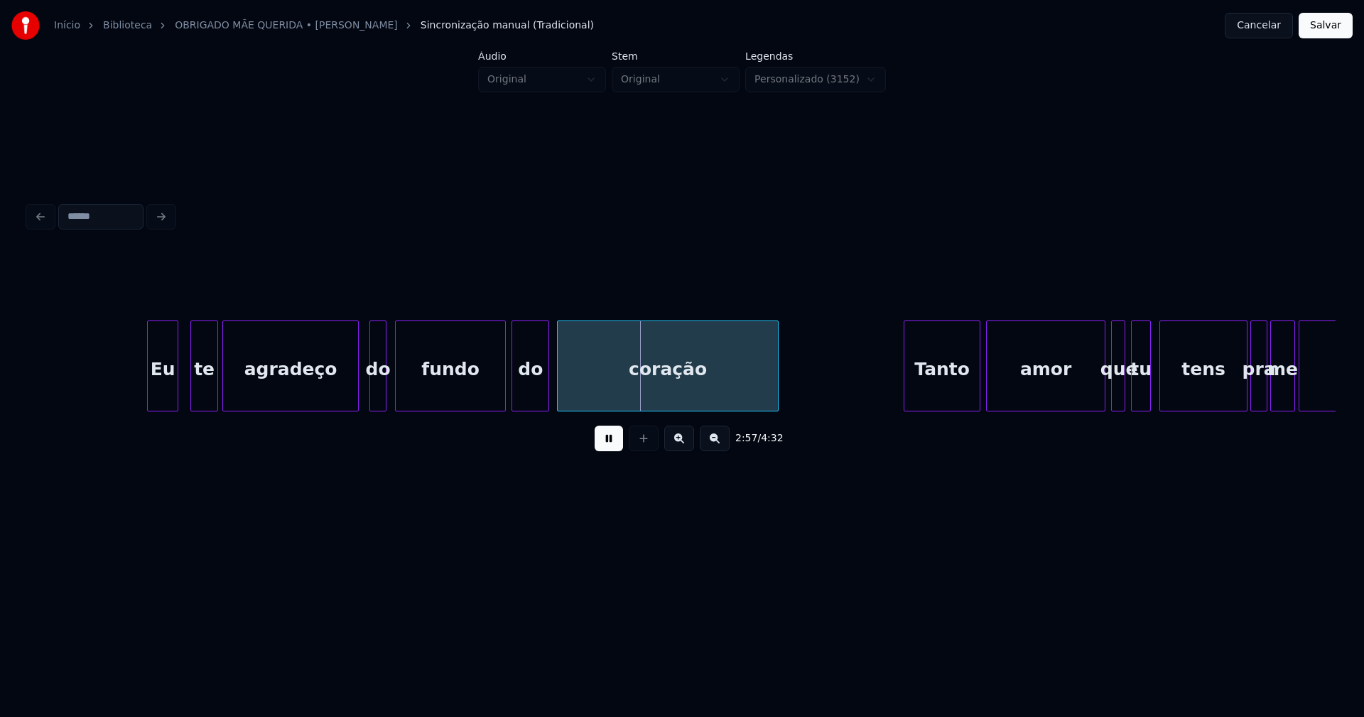
click at [357, 392] on div at bounding box center [356, 365] width 4 height 89
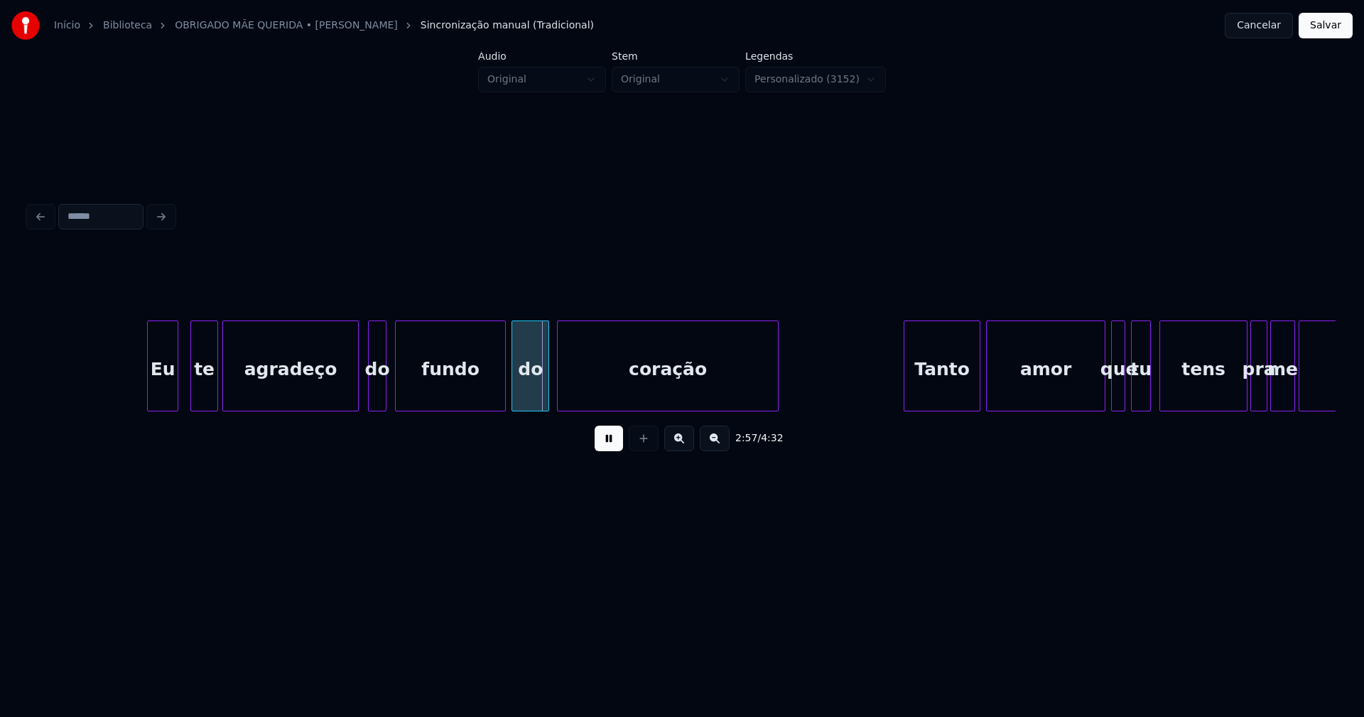
click at [373, 393] on div at bounding box center [371, 365] width 4 height 89
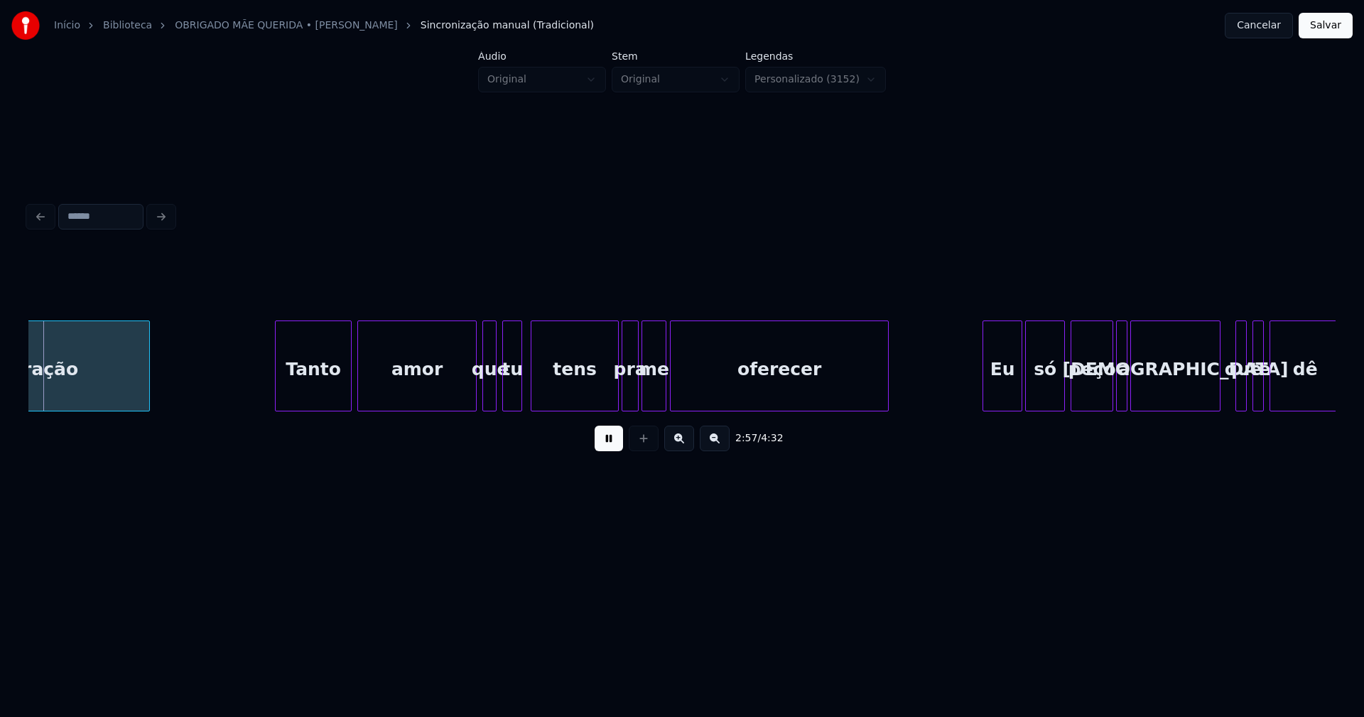
scroll to position [0, 25296]
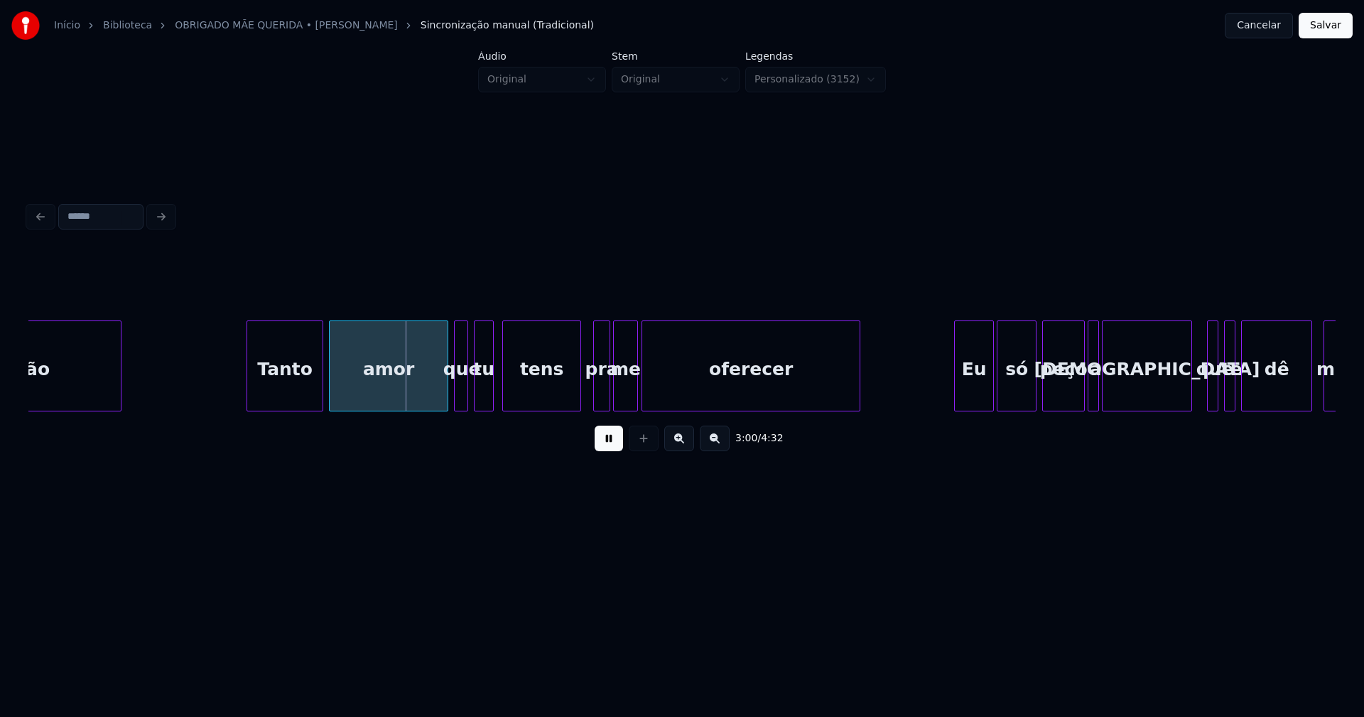
click at [577, 401] on div at bounding box center [578, 365] width 4 height 89
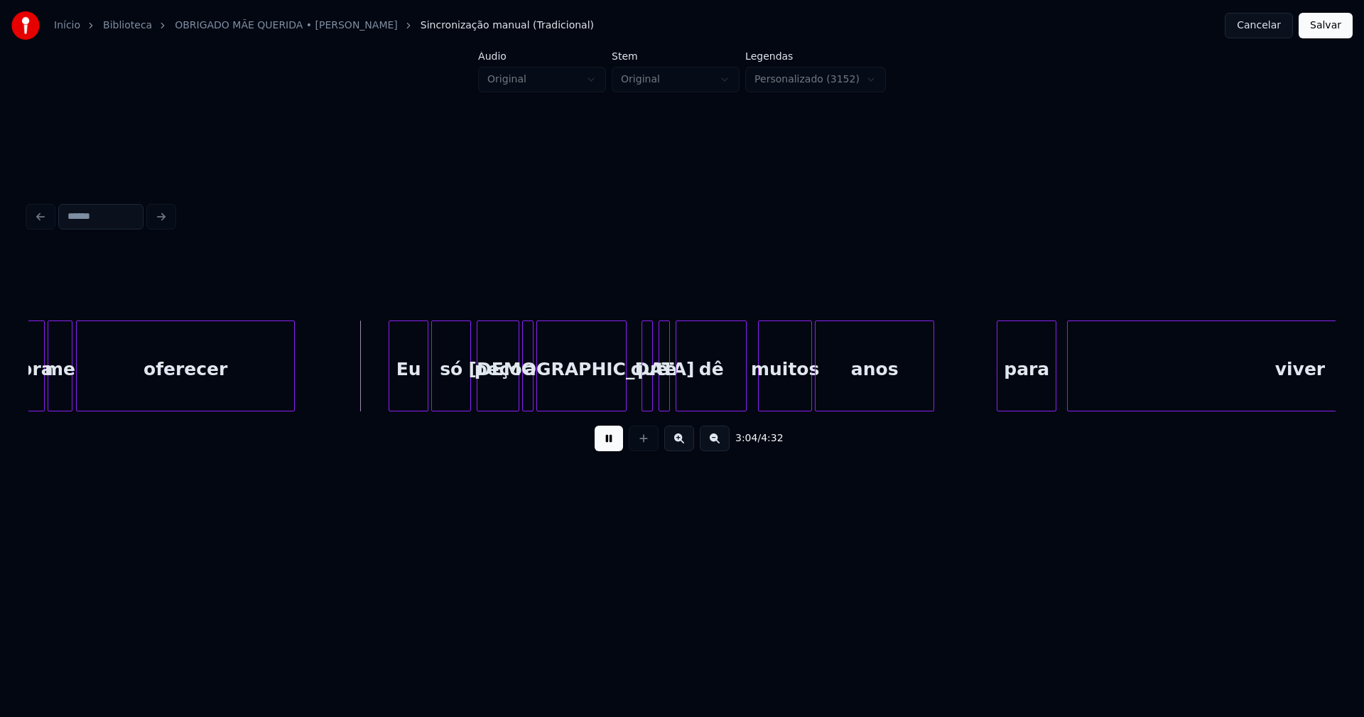
scroll to position [0, 25840]
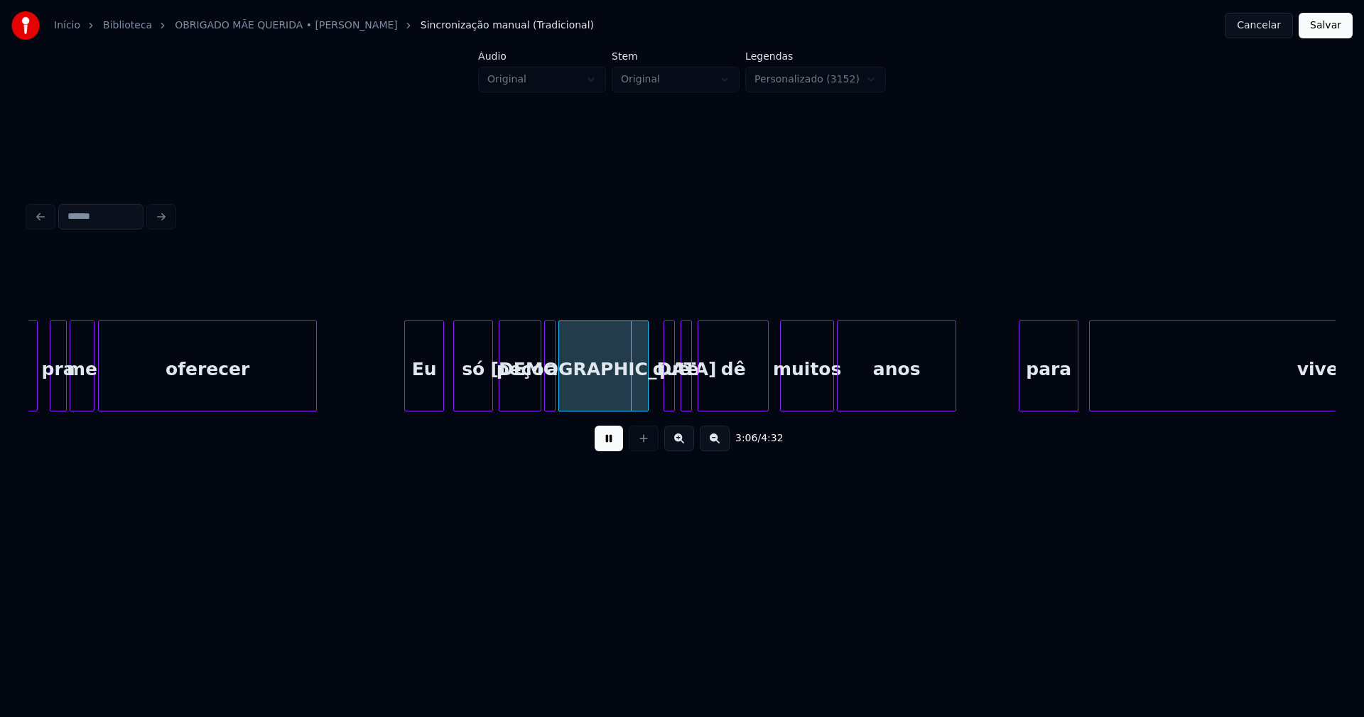
click at [425, 394] on div "Eu" at bounding box center [424, 369] width 38 height 97
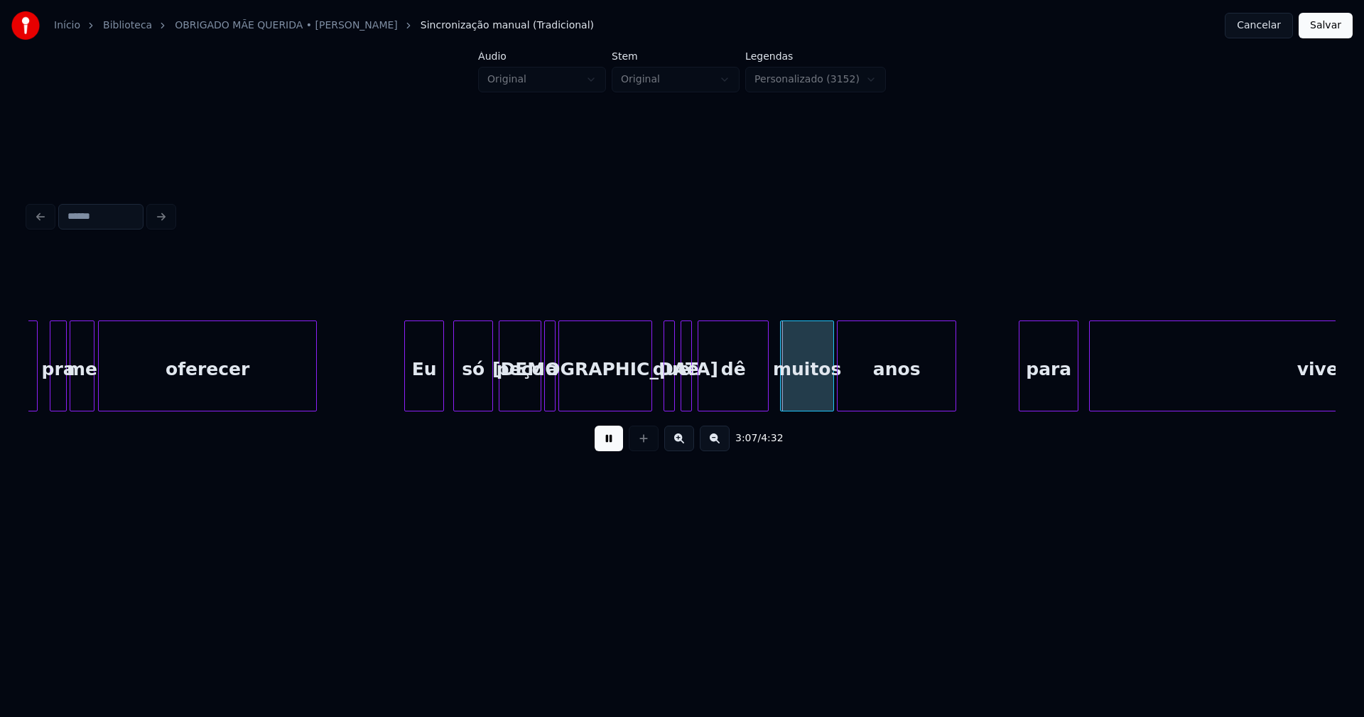
click at [648, 385] on div at bounding box center [649, 365] width 4 height 89
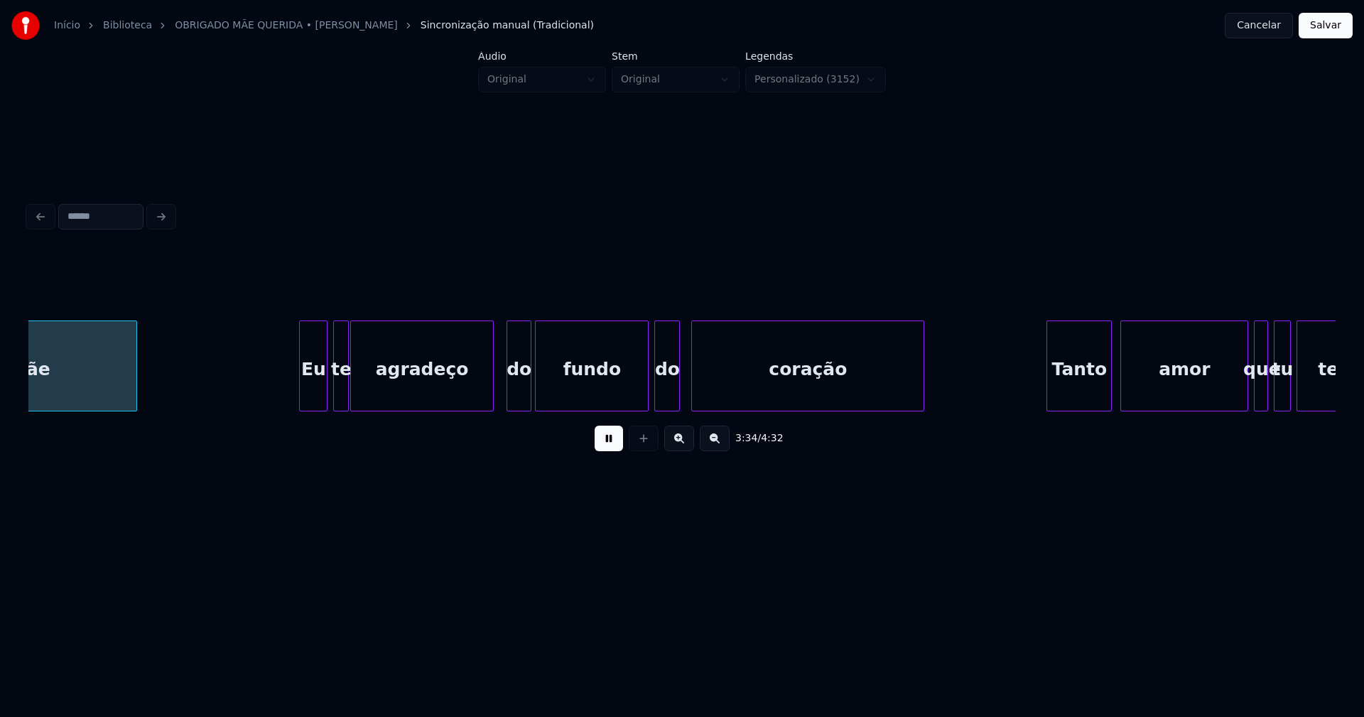
scroll to position [0, 30526]
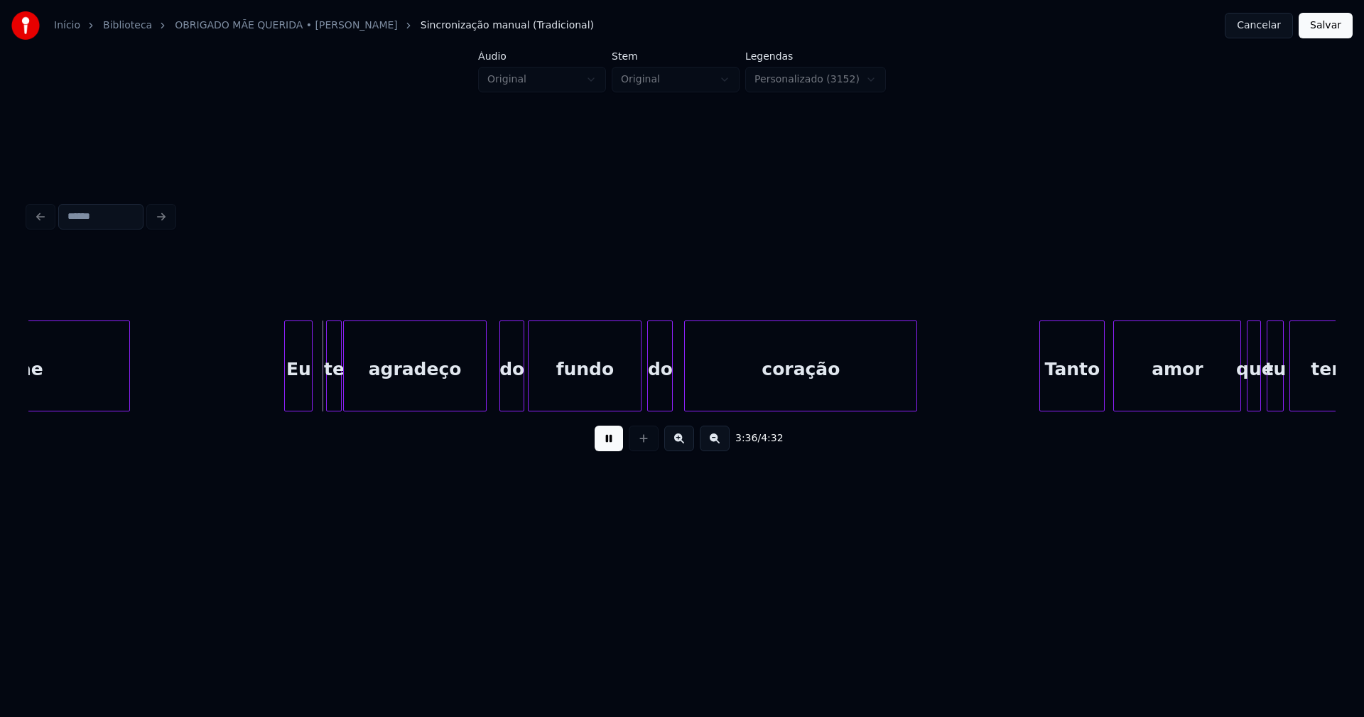
click at [298, 404] on div "Eu" at bounding box center [298, 369] width 27 height 97
click at [602, 450] on button at bounding box center [608, 438] width 28 height 26
click at [249, 398] on div at bounding box center [248, 365] width 4 height 89
click at [263, 396] on div "Eu" at bounding box center [278, 369] width 65 height 97
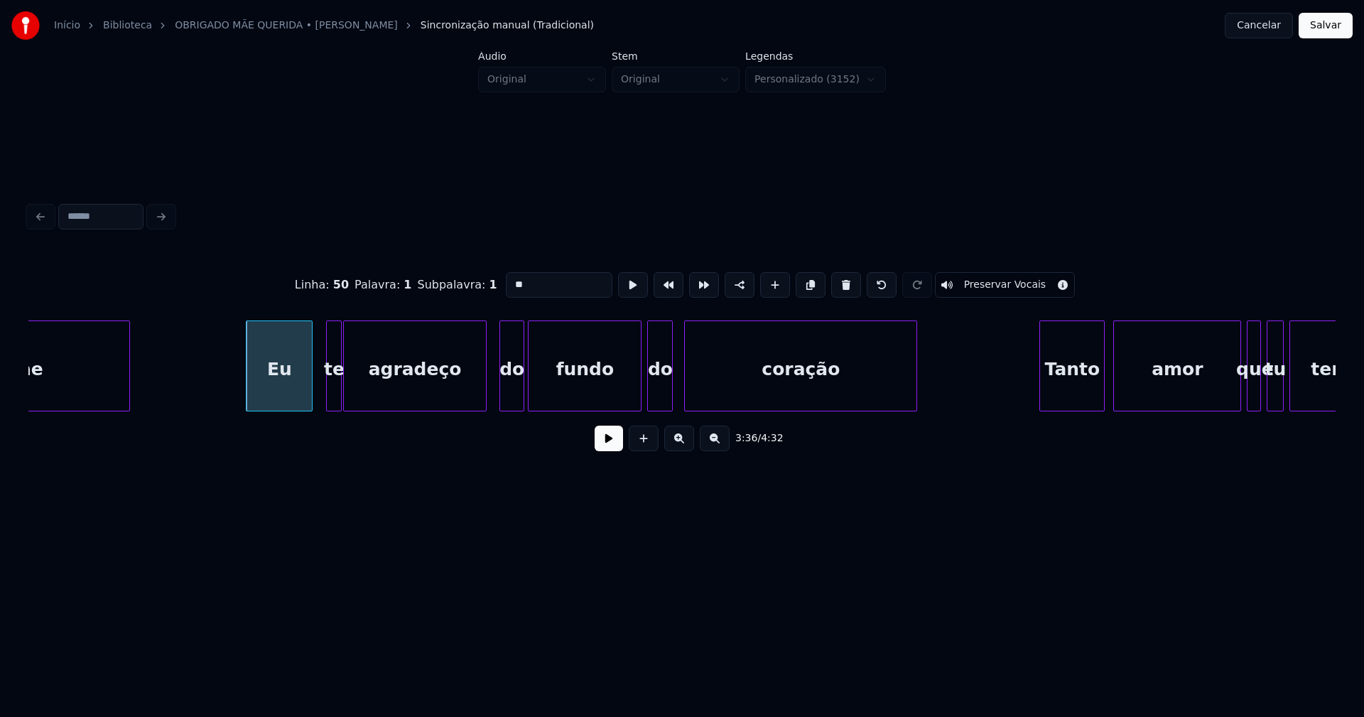
drag, startPoint x: 509, startPoint y: 277, endPoint x: 523, endPoint y: 295, distance: 23.3
click at [510, 278] on input "**" at bounding box center [559, 285] width 107 height 26
type input "****"
click at [601, 440] on button at bounding box center [608, 438] width 28 height 26
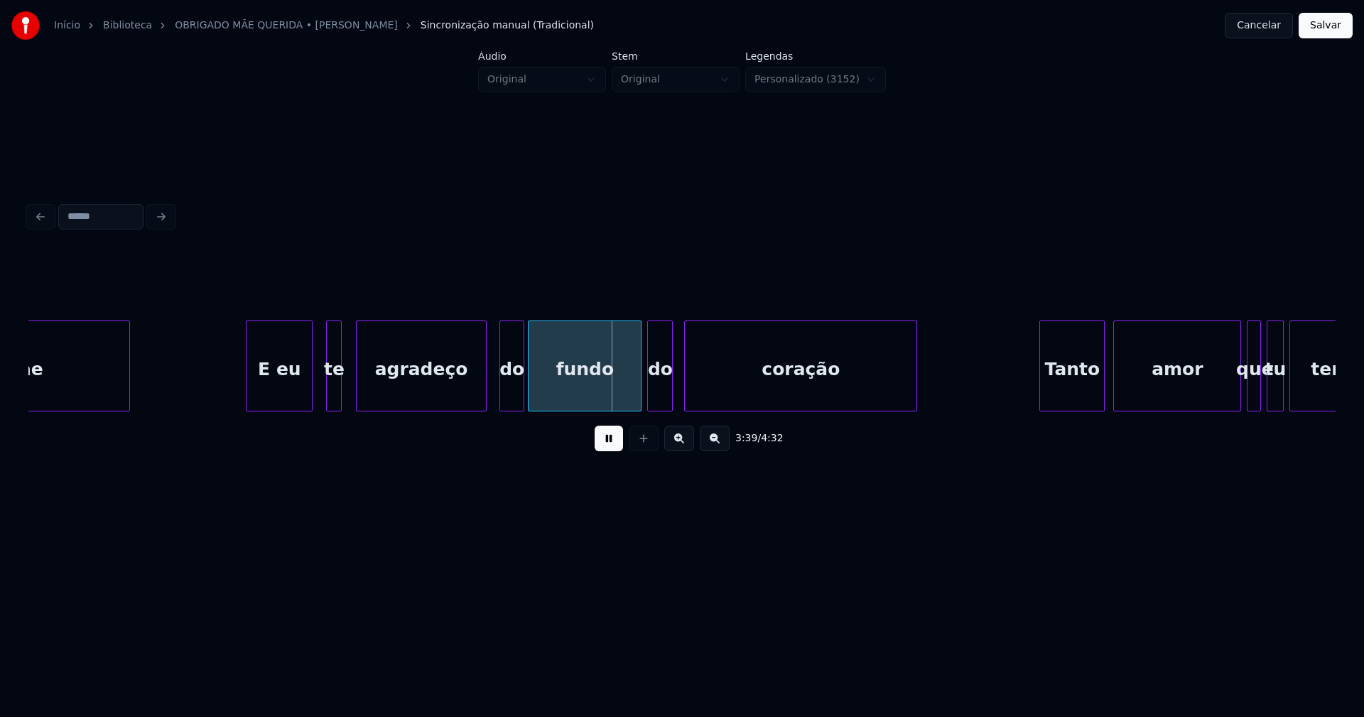
click at [359, 388] on div at bounding box center [359, 365] width 4 height 89
click at [349, 384] on div at bounding box center [348, 365] width 4 height 89
click at [507, 394] on div "do" at bounding box center [507, 369] width 23 height 97
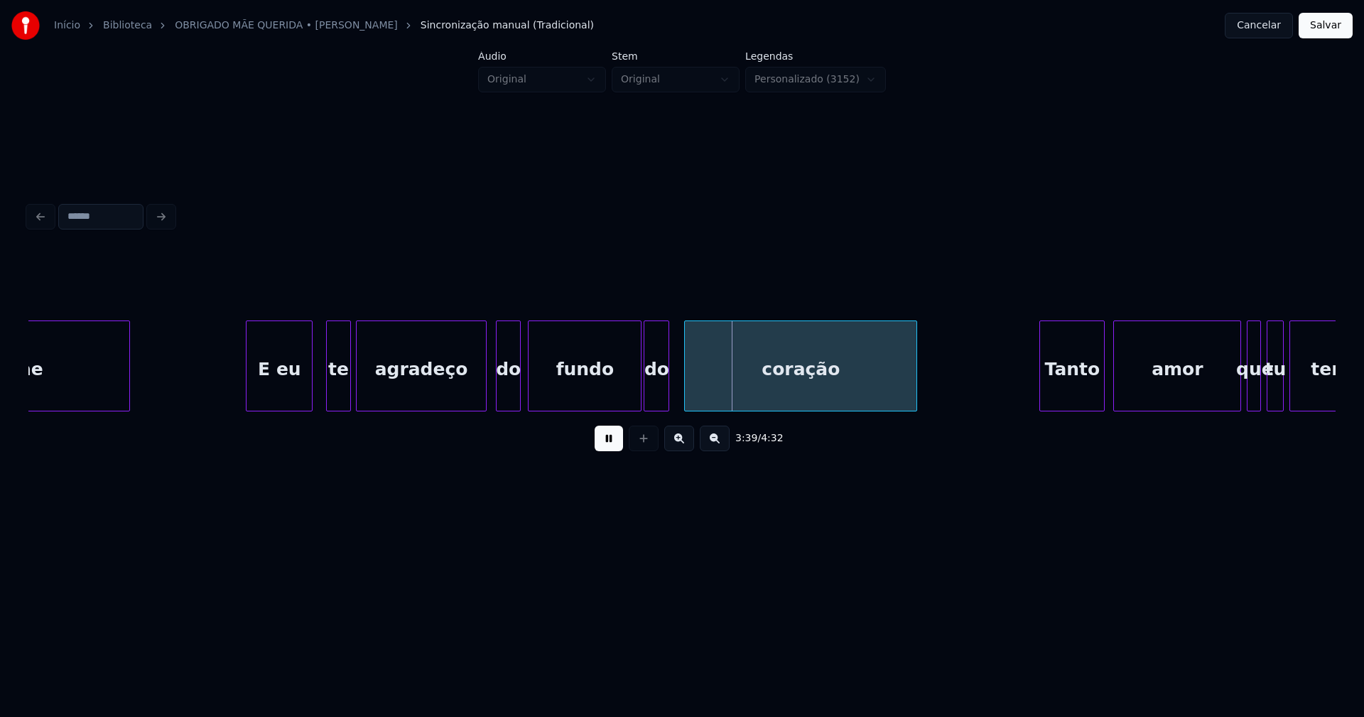
click at [655, 394] on div "do" at bounding box center [656, 369] width 24 height 97
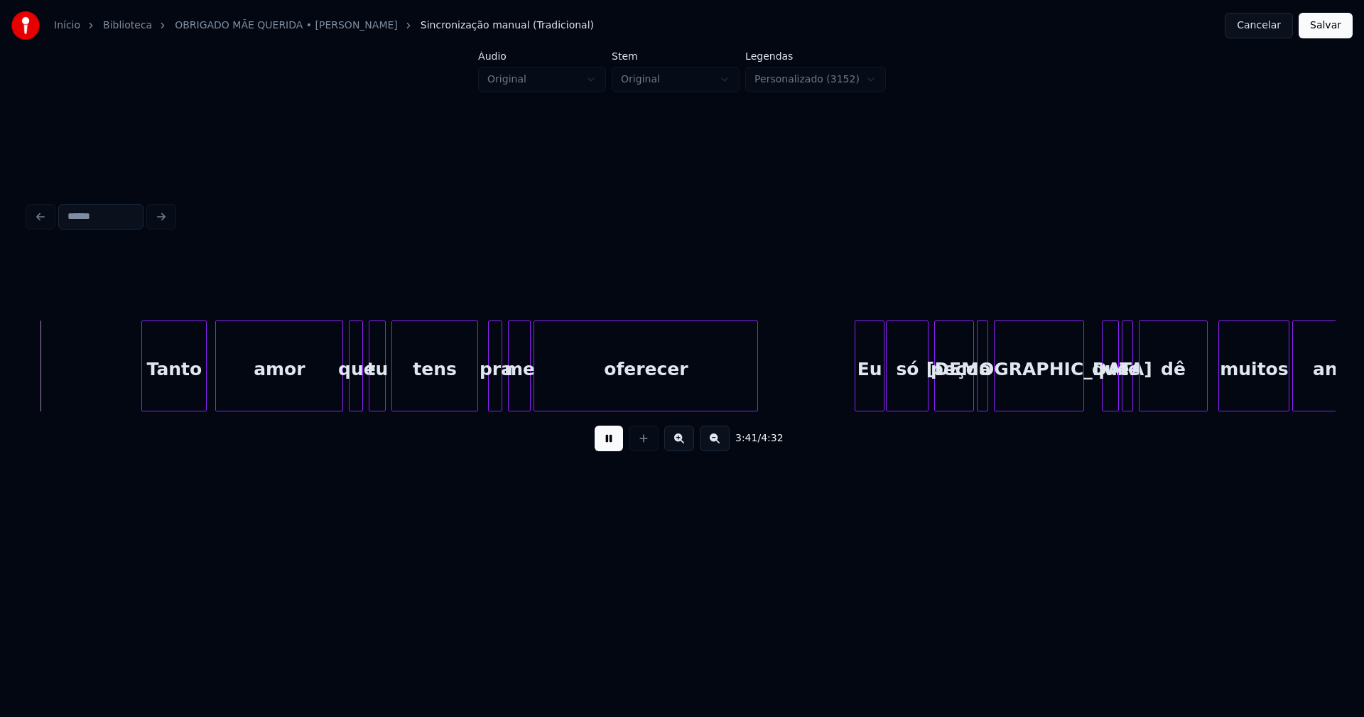
scroll to position [0, 31426]
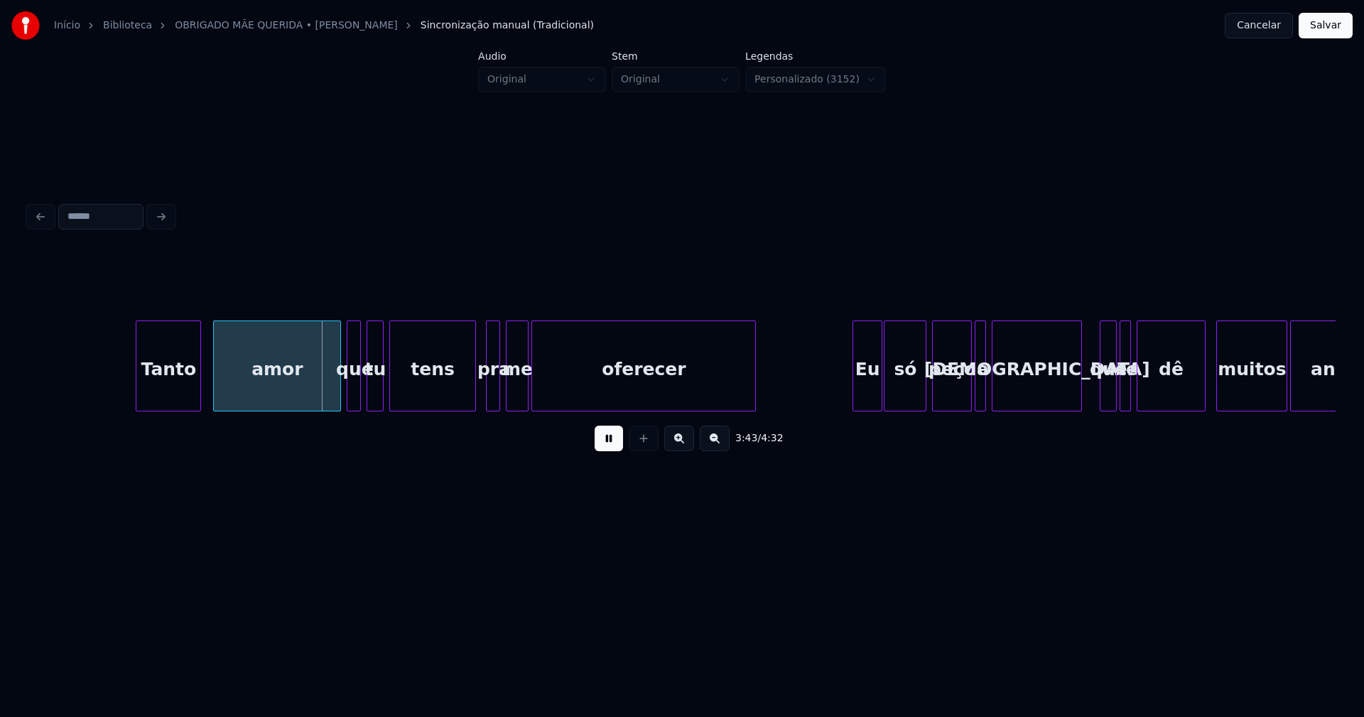
click at [175, 391] on div "Tanto" at bounding box center [168, 369] width 64 height 97
click at [273, 390] on div "amor" at bounding box center [271, 369] width 126 height 97
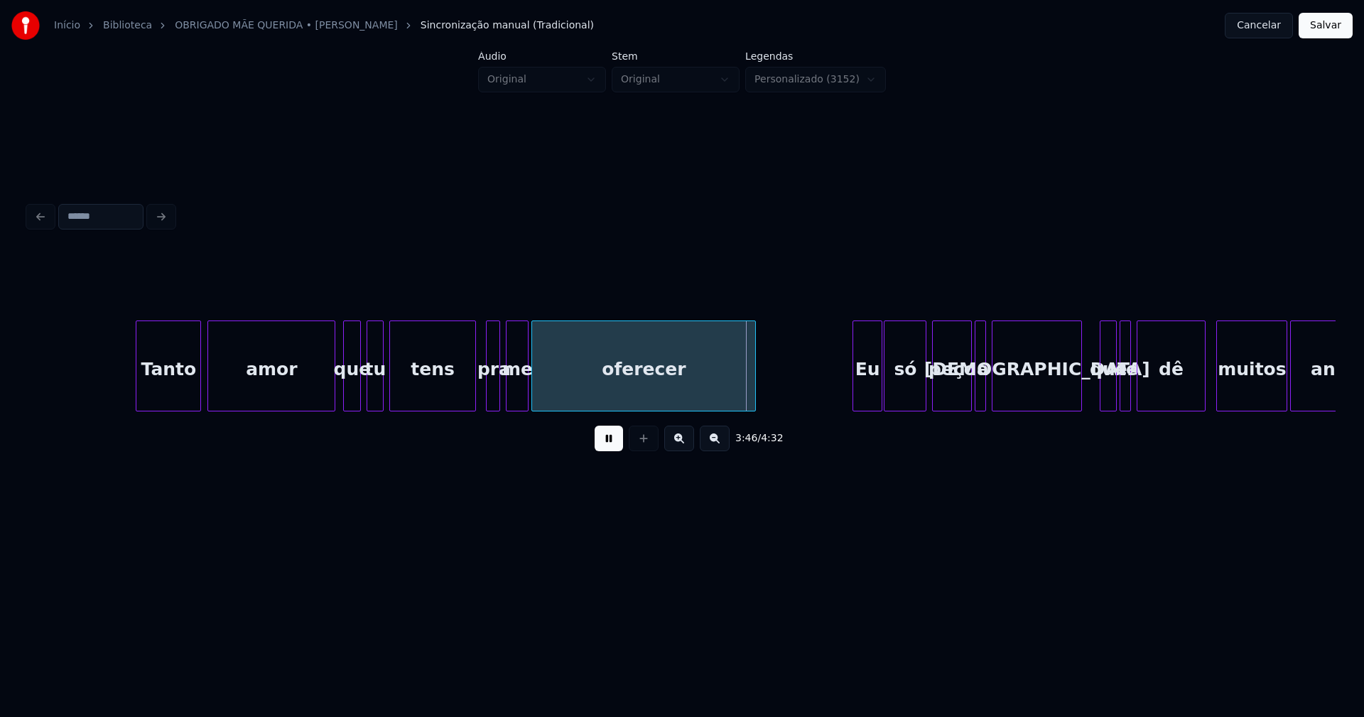
click at [344, 384] on div at bounding box center [346, 365] width 4 height 89
click at [852, 401] on div "Eu" at bounding box center [853, 369] width 28 height 97
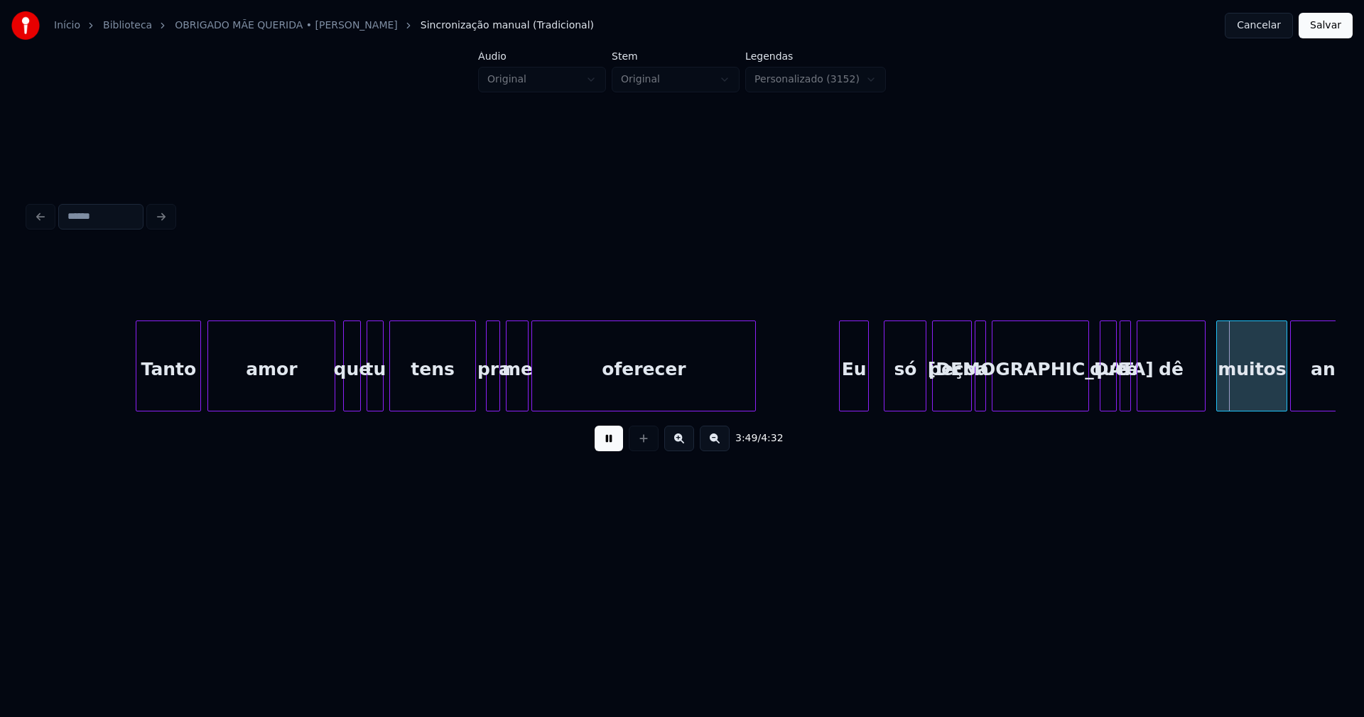
click at [1088, 380] on div at bounding box center [1086, 365] width 4 height 89
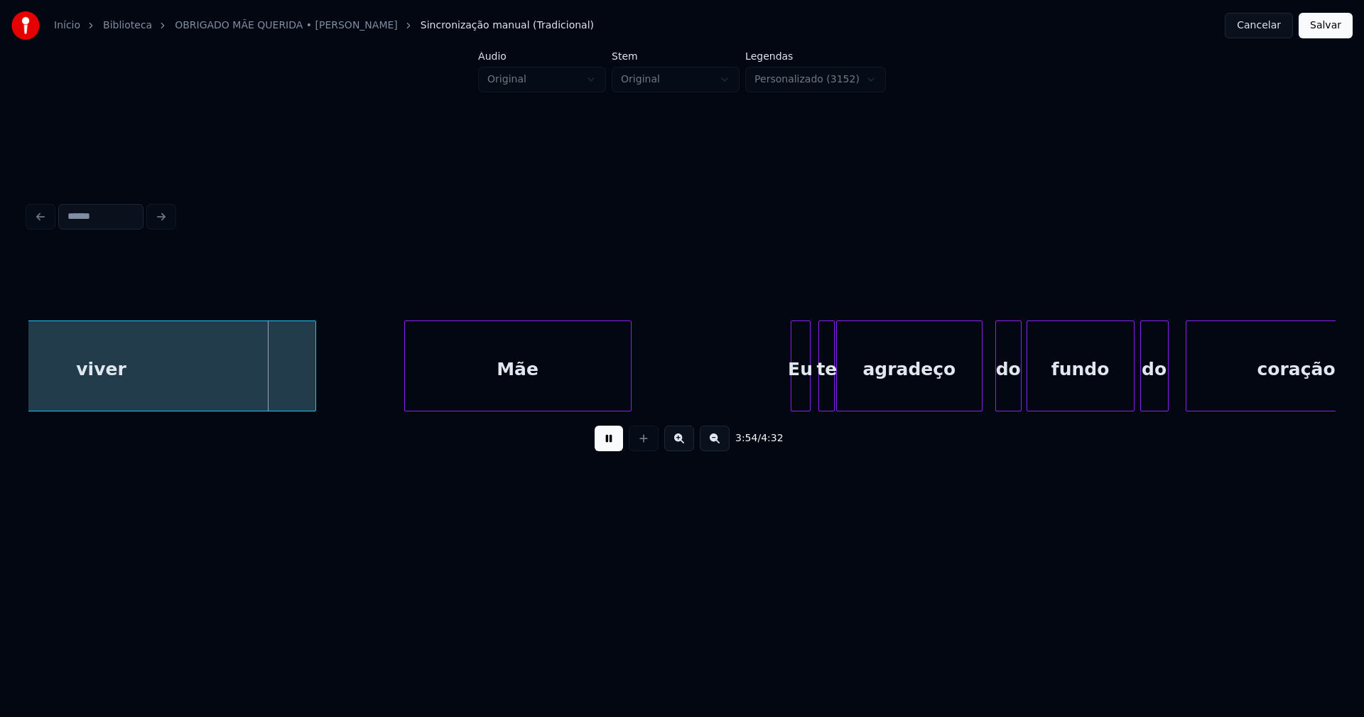
scroll to position [0, 33067]
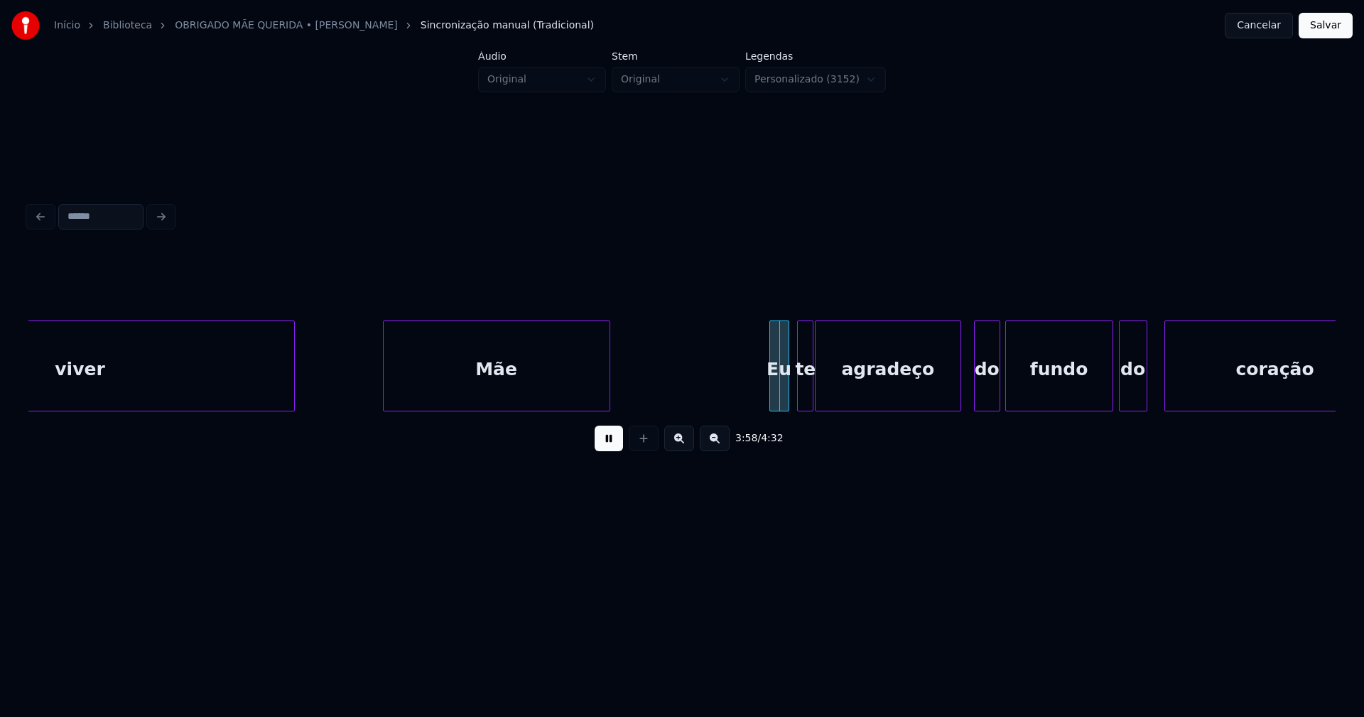
click at [602, 449] on button at bounding box center [608, 438] width 28 height 26
click at [720, 396] on div at bounding box center [721, 365] width 4 height 89
click at [741, 393] on div "Eu" at bounding box center [753, 369] width 69 height 97
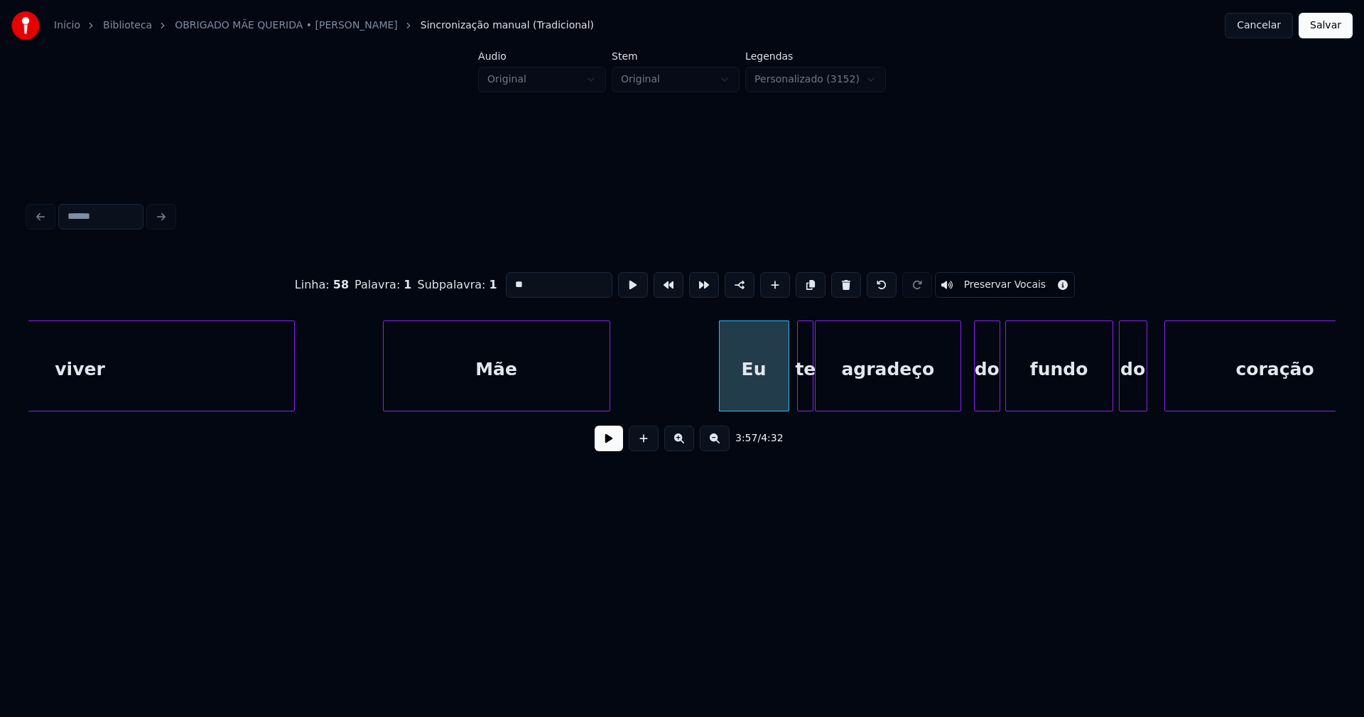
click at [509, 278] on input "**" at bounding box center [559, 285] width 107 height 26
type input "****"
click at [613, 446] on button at bounding box center [608, 438] width 28 height 26
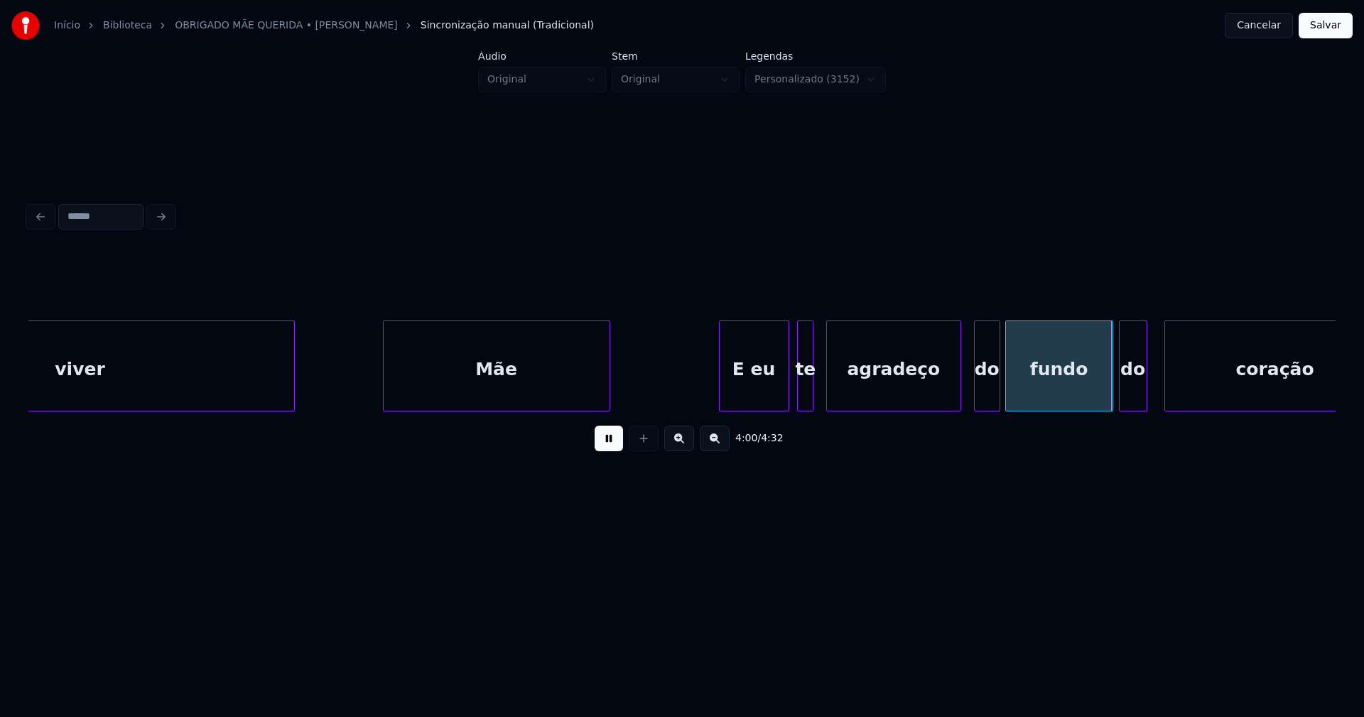
click at [827, 386] on div at bounding box center [829, 365] width 4 height 89
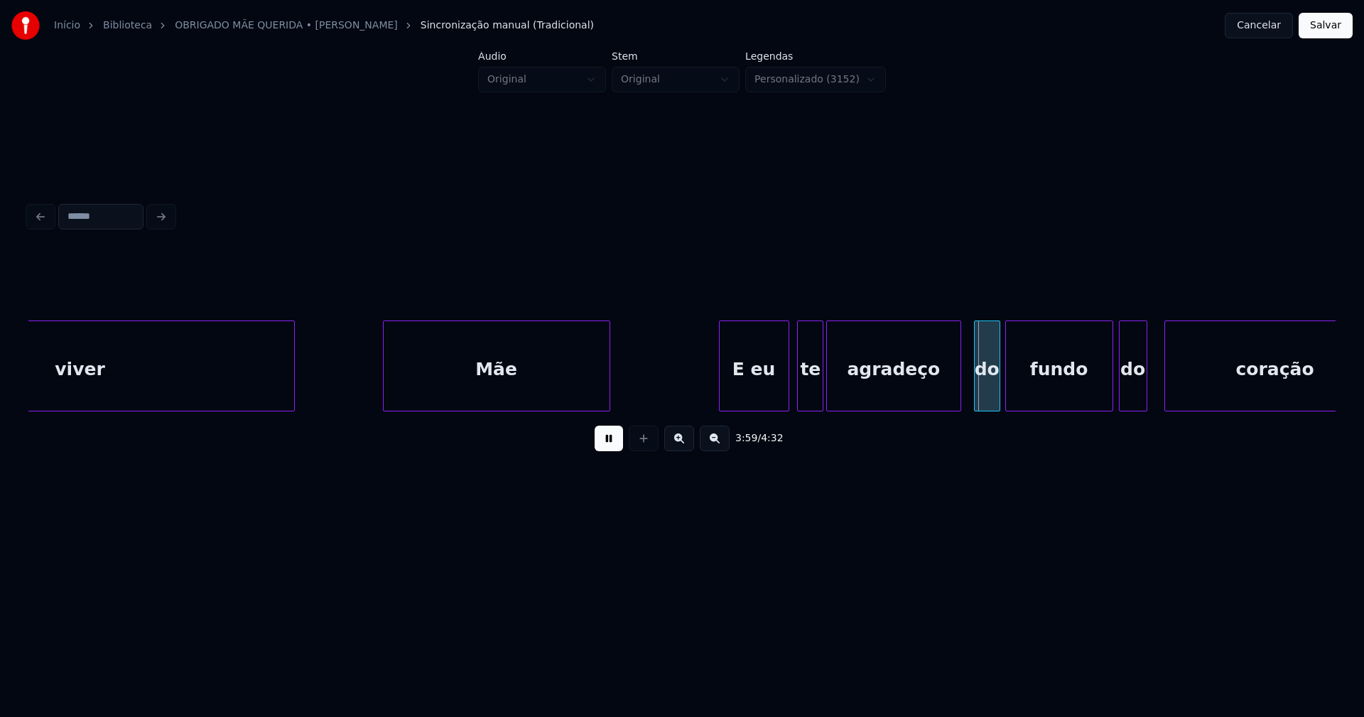
click at [821, 386] on div at bounding box center [820, 365] width 4 height 89
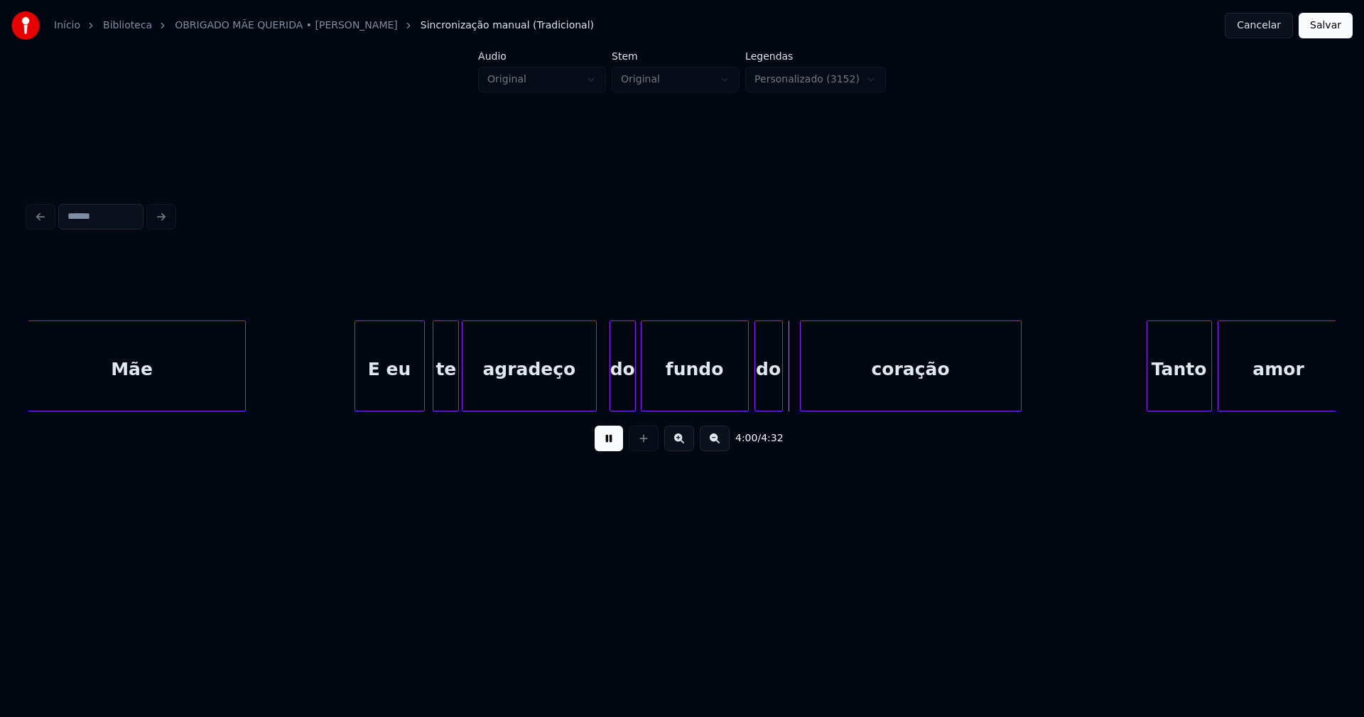
scroll to position [0, 33474]
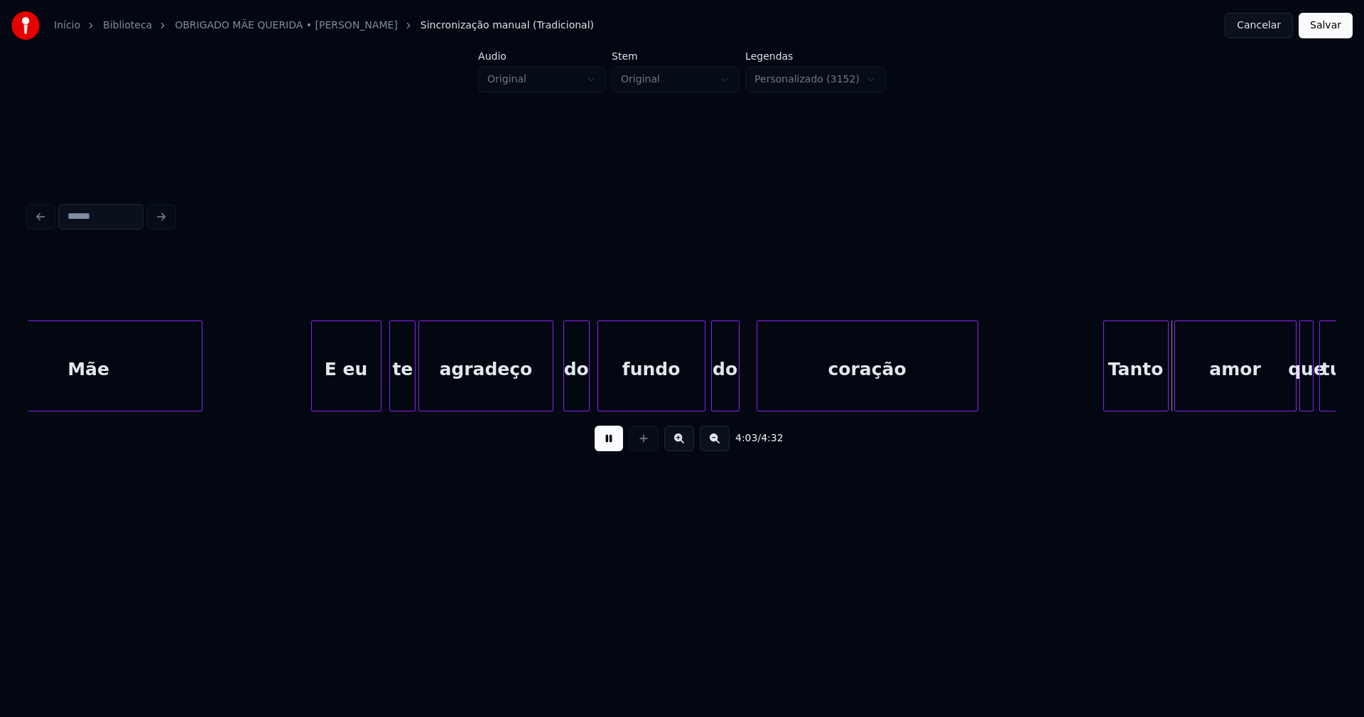
click at [582, 400] on div "do" at bounding box center [576, 369] width 25 height 97
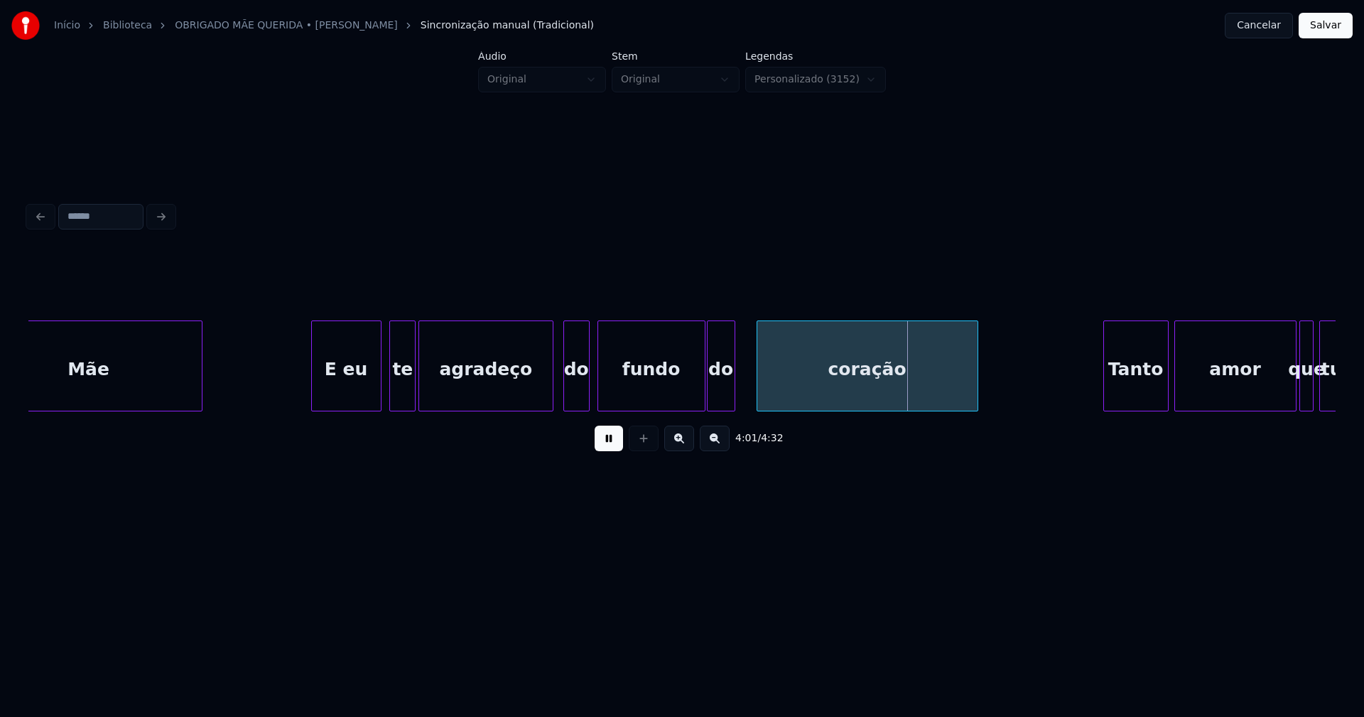
click at [723, 393] on div "do" at bounding box center [720, 369] width 27 height 97
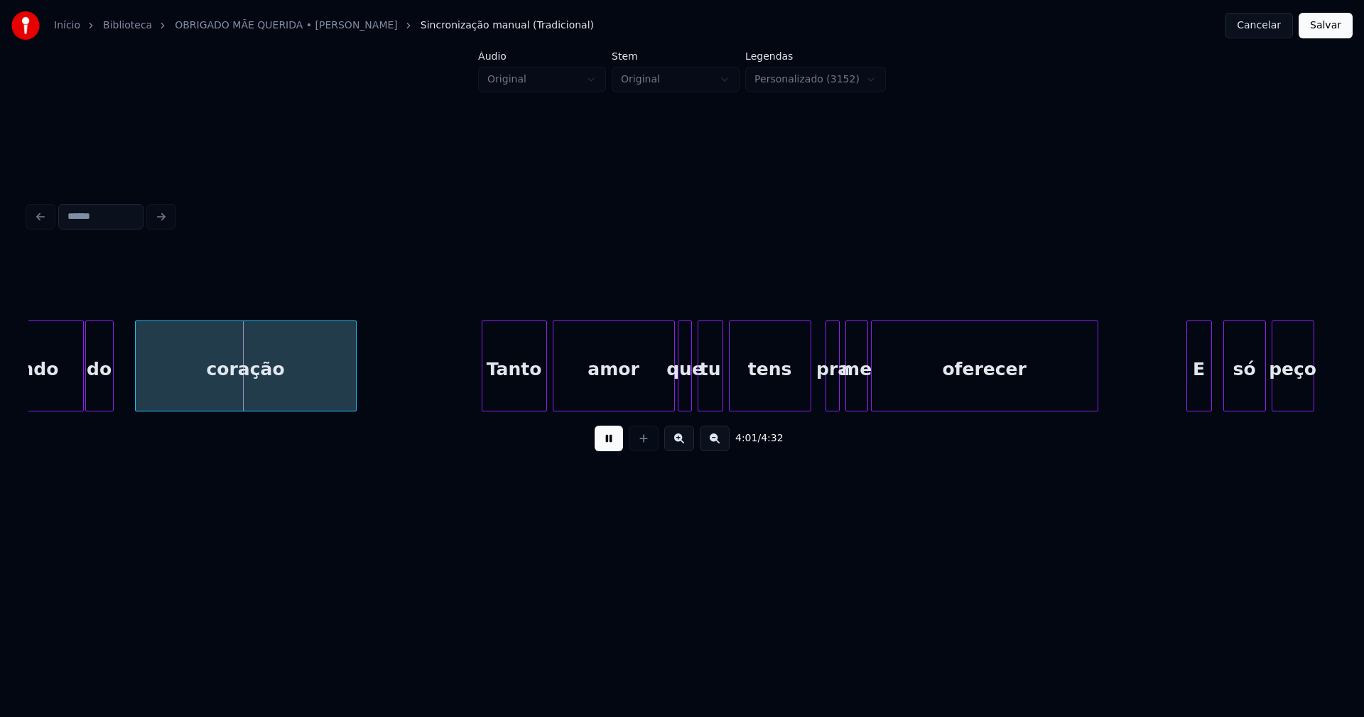
scroll to position [0, 34118]
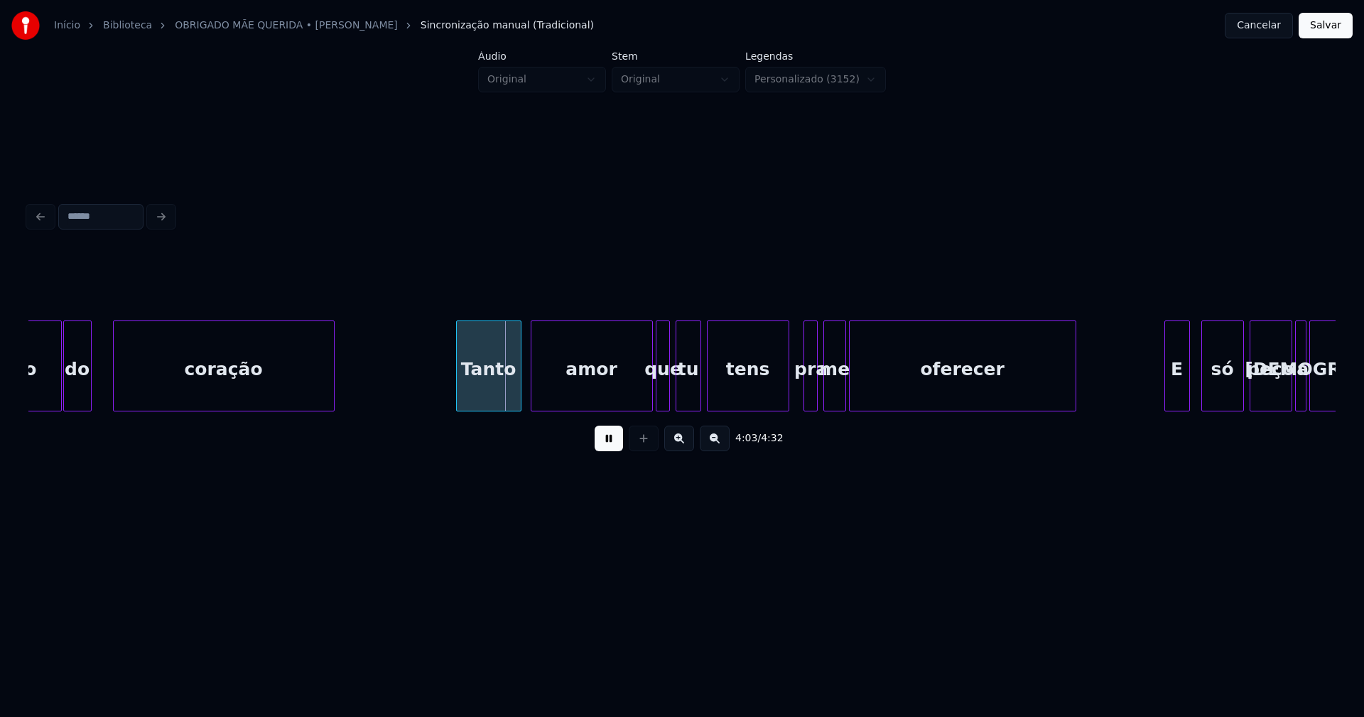
click at [486, 401] on div "Tanto" at bounding box center [489, 369] width 64 height 97
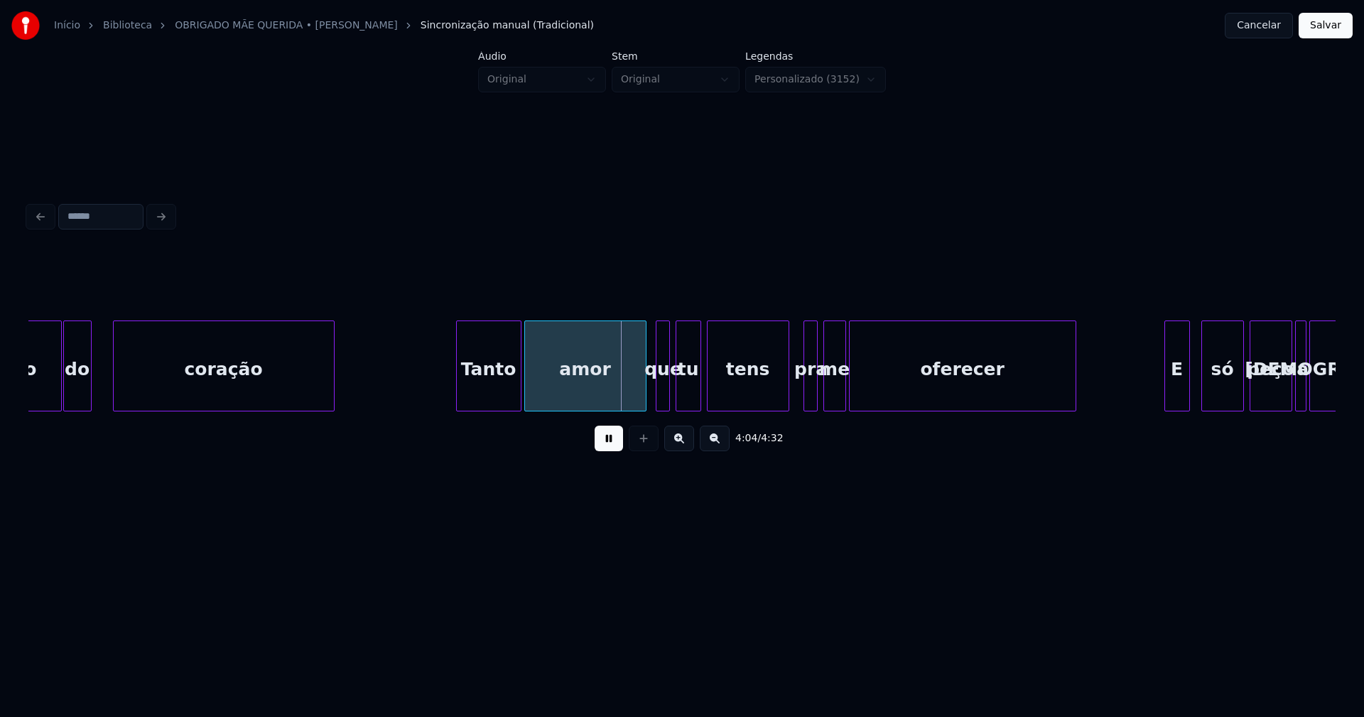
click at [579, 401] on div "amor" at bounding box center [585, 369] width 121 height 97
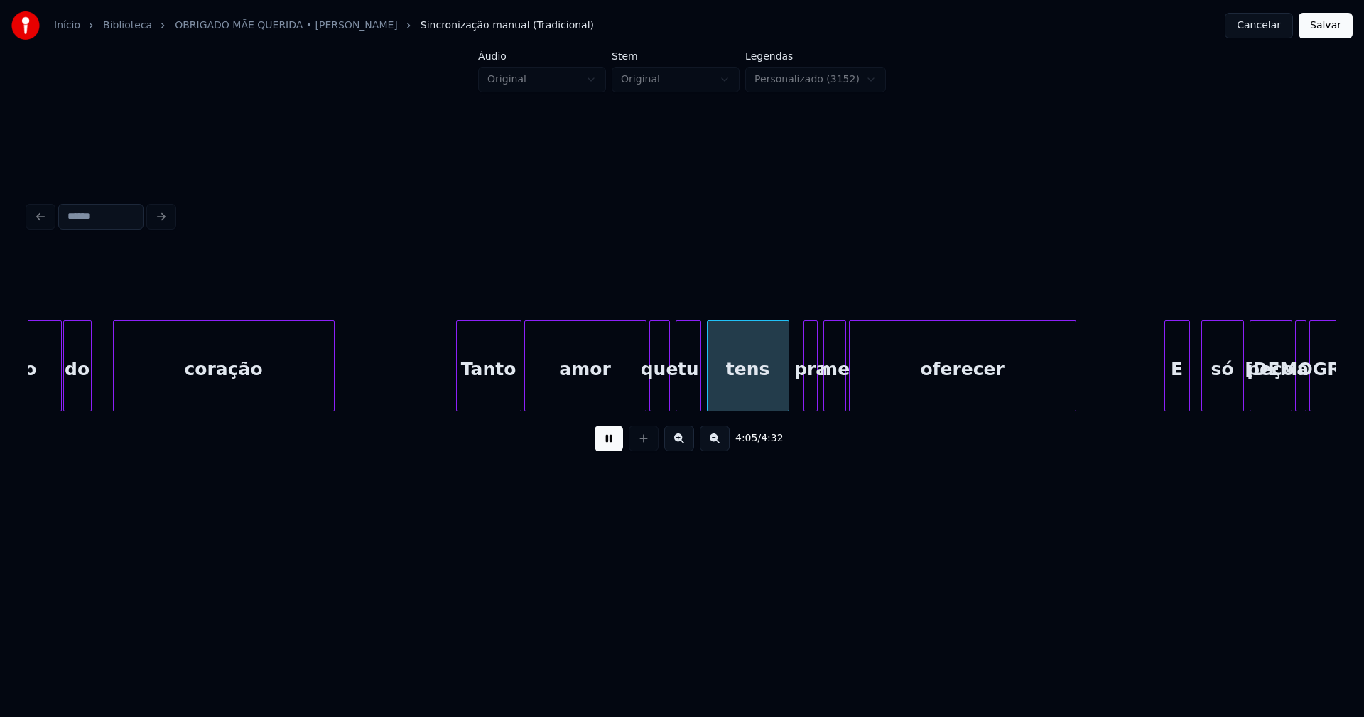
click at [652, 400] on div at bounding box center [652, 365] width 4 height 89
click at [802, 391] on div at bounding box center [802, 365] width 4 height 89
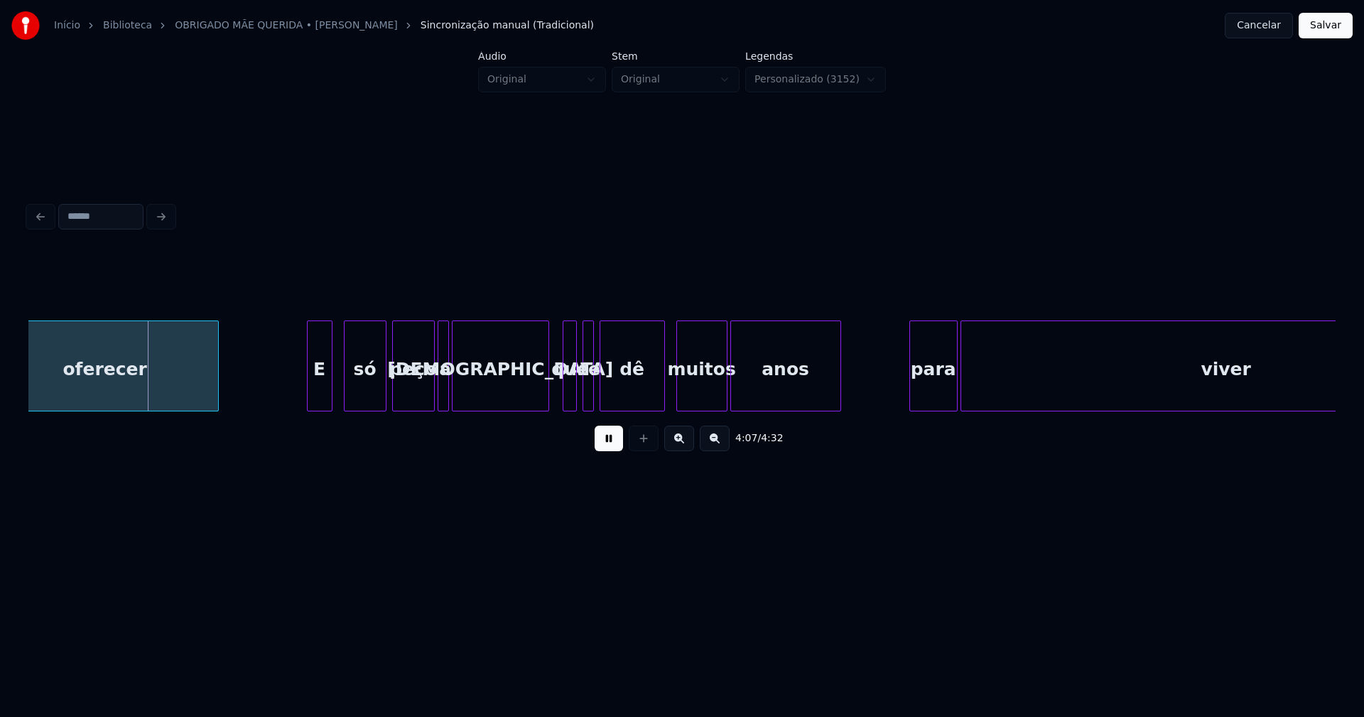
scroll to position [0, 34932]
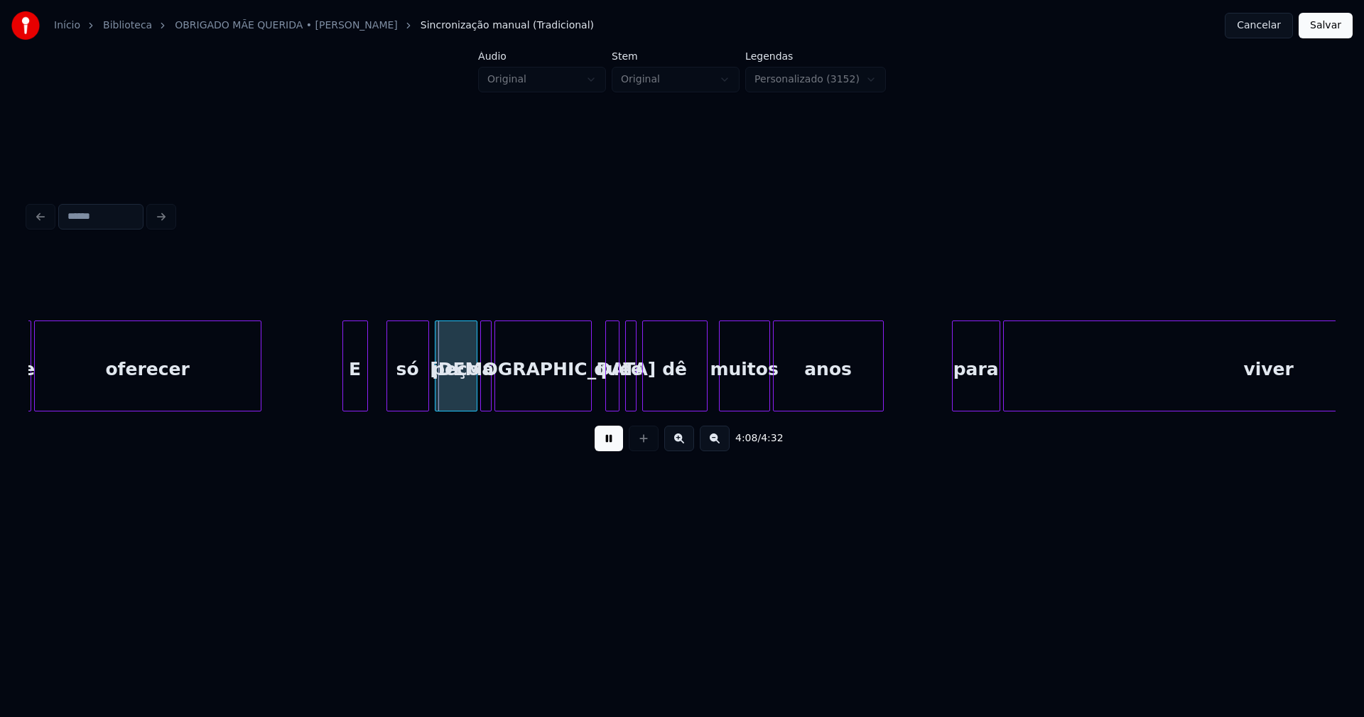
click at [352, 399] on div "E" at bounding box center [355, 369] width 24 height 97
click at [376, 387] on div at bounding box center [378, 365] width 4 height 89
click at [366, 389] on div "E" at bounding box center [361, 369] width 37 height 97
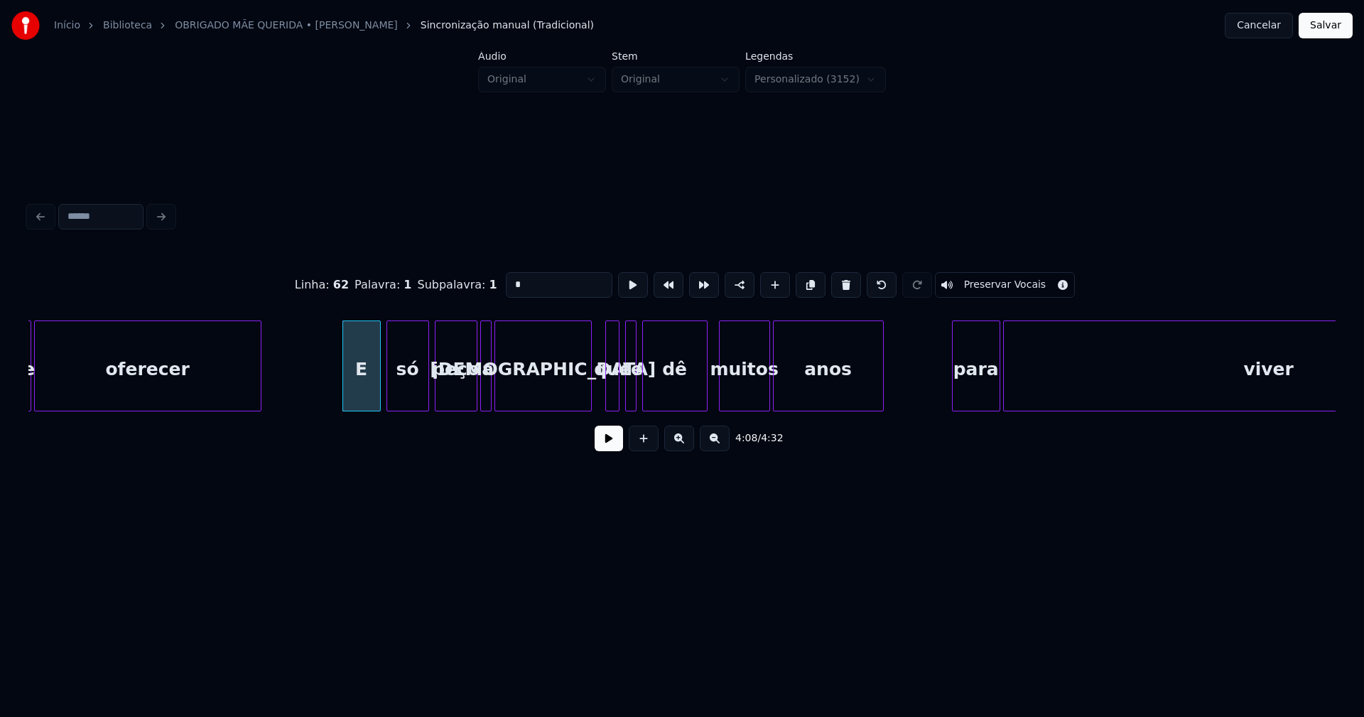
click at [516, 287] on input "*" at bounding box center [559, 285] width 107 height 26
type input "**"
click at [614, 447] on button at bounding box center [608, 438] width 28 height 26
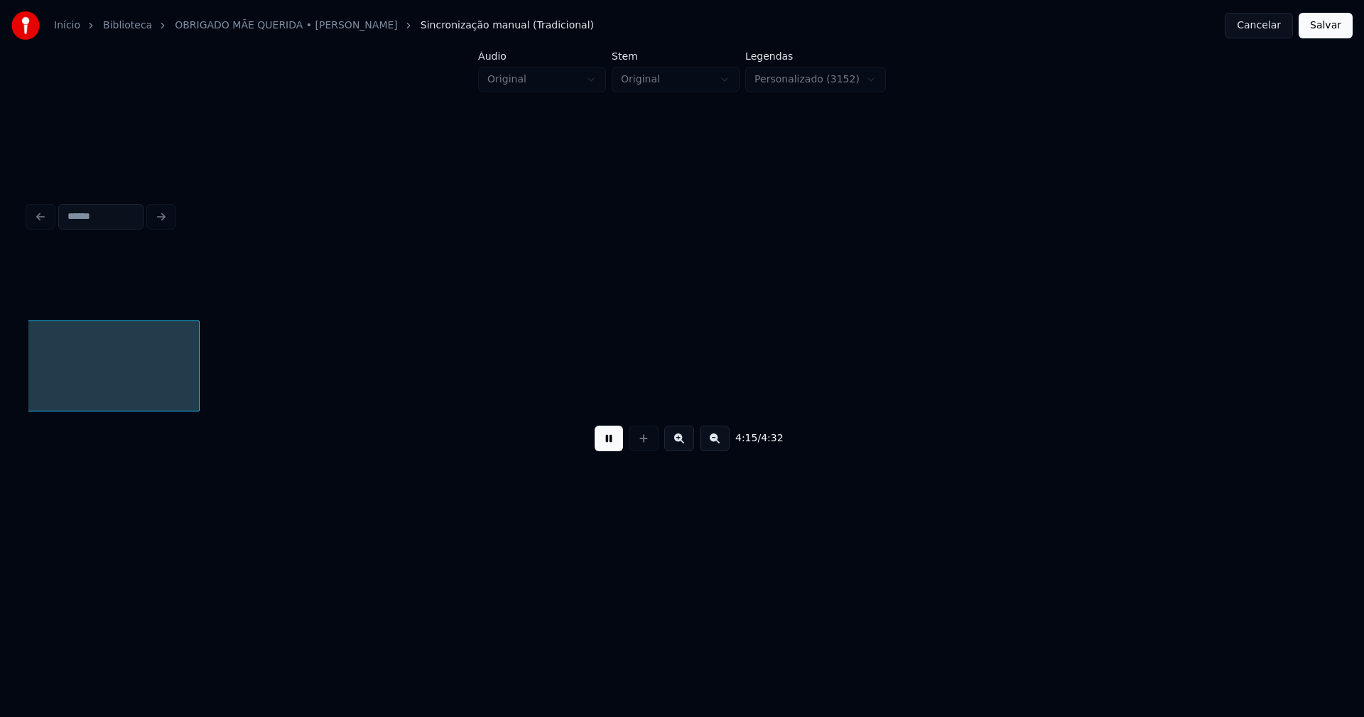
scroll to position [0, 36281]
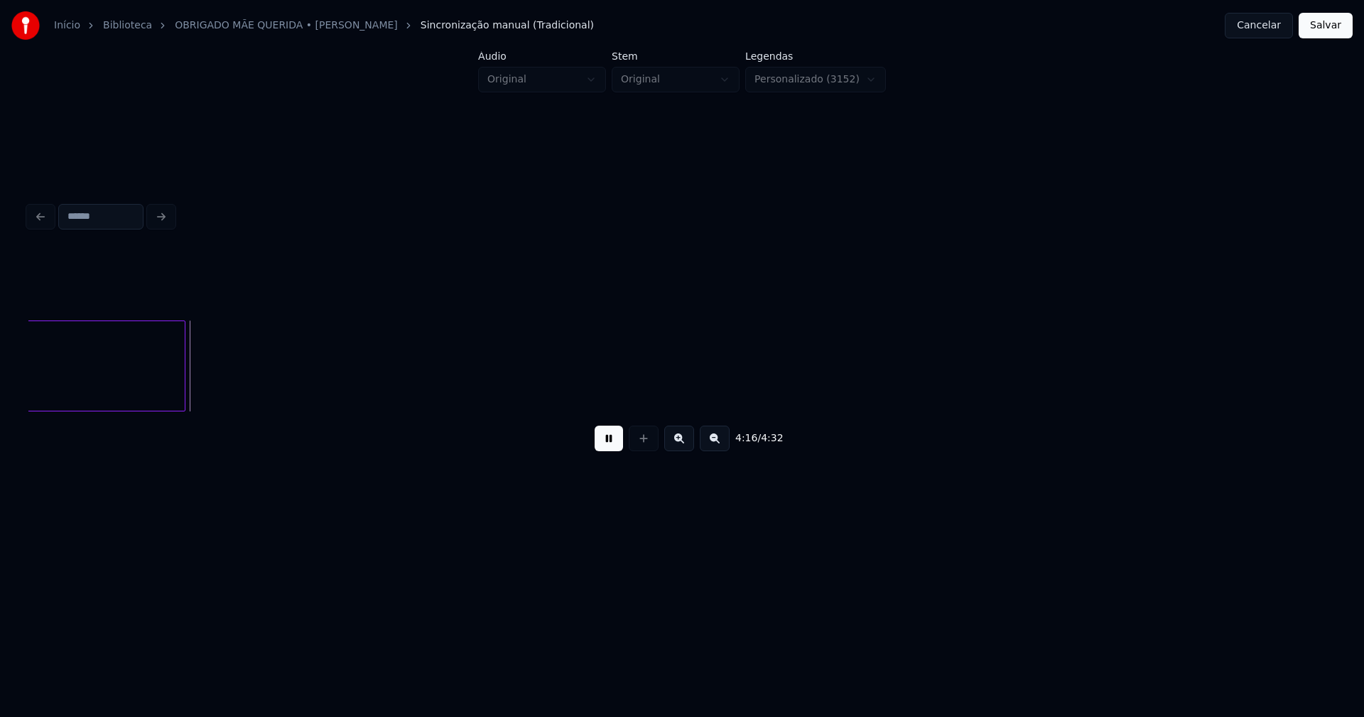
click at [1321, 28] on button "Salvar" at bounding box center [1325, 26] width 54 height 26
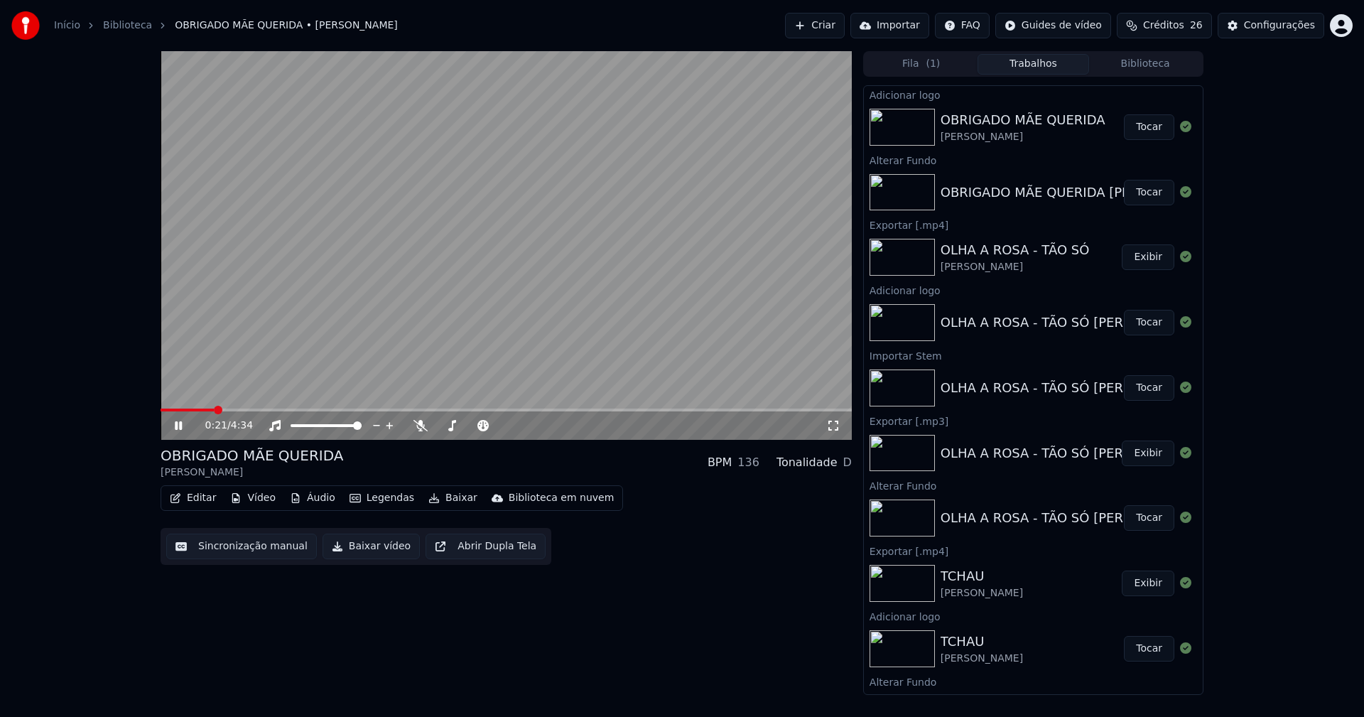
click at [832, 425] on icon at bounding box center [833, 425] width 14 height 11
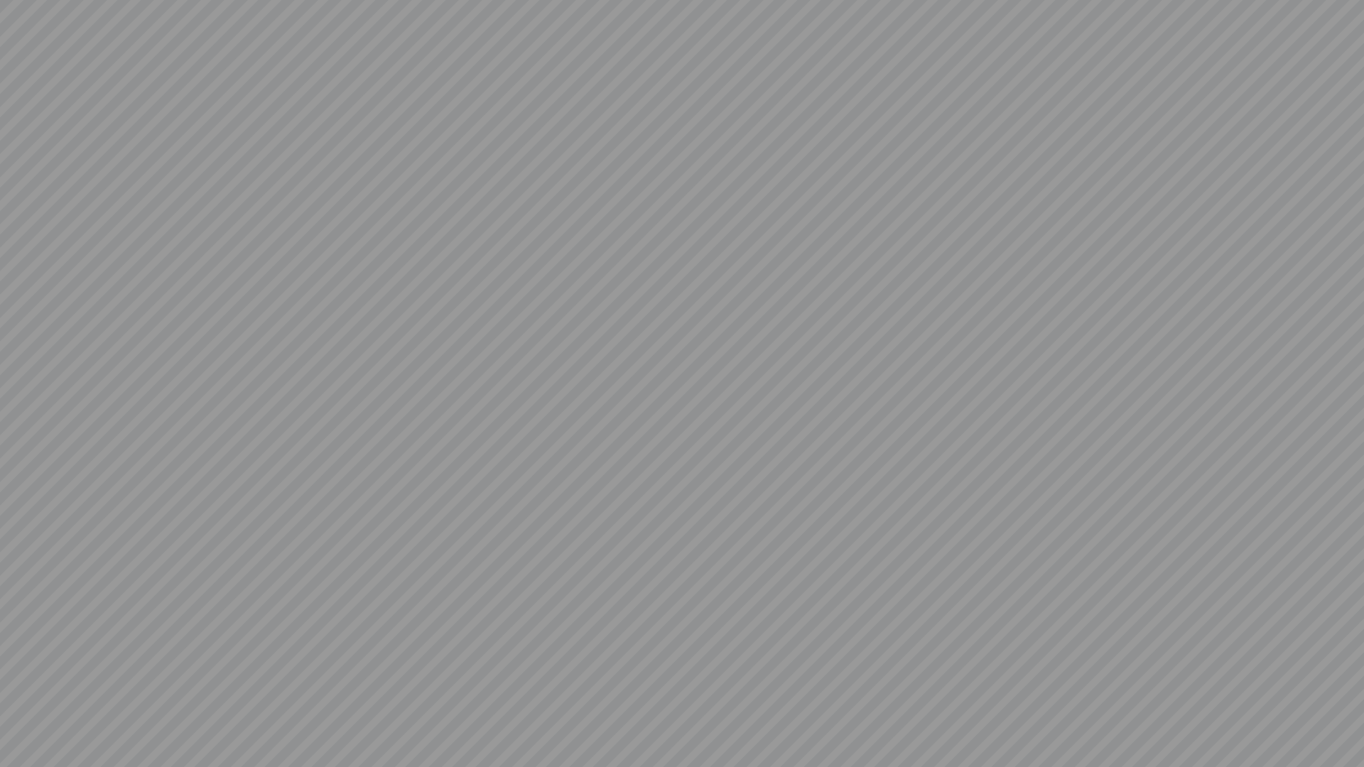
click at [18, 716] on video at bounding box center [682, 383] width 1364 height 767
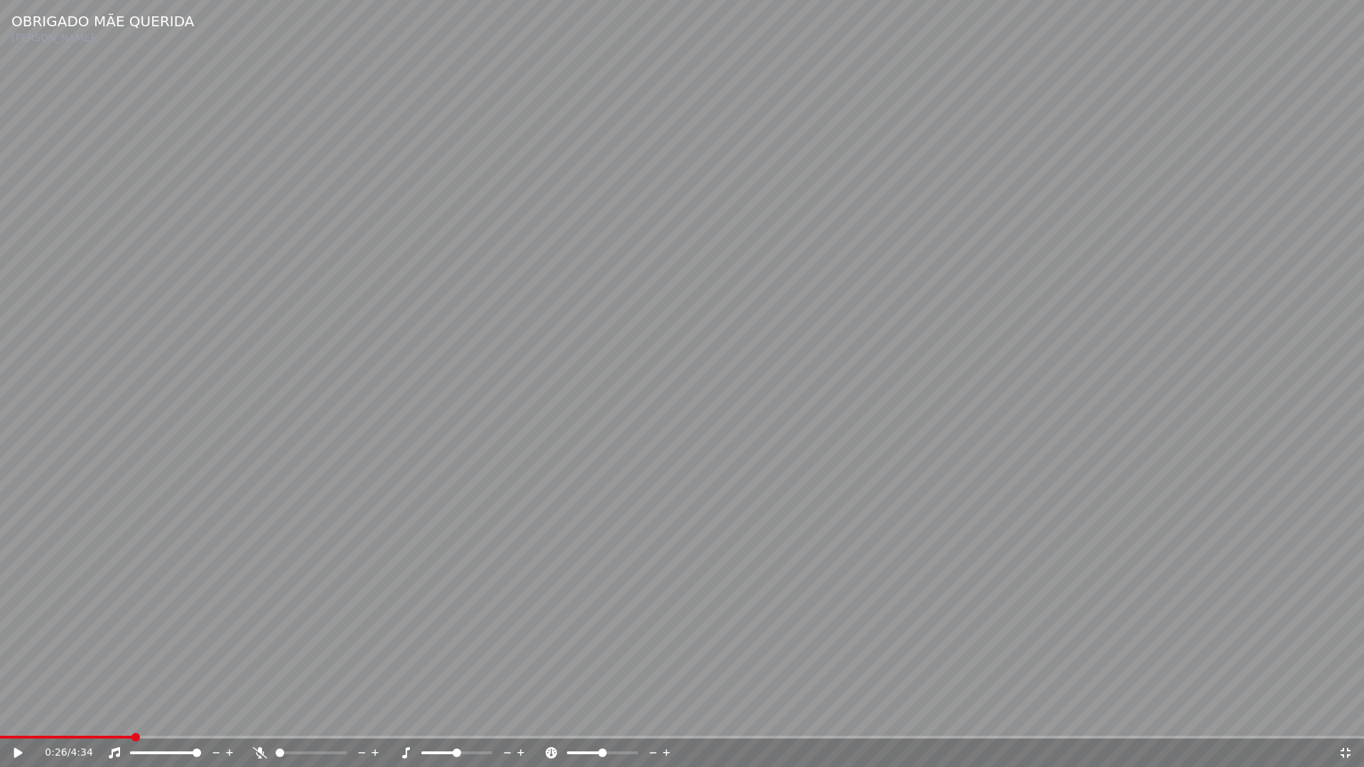
click at [20, 716] on video at bounding box center [682, 383] width 1364 height 767
click at [1348, 716] on icon at bounding box center [1345, 752] width 14 height 11
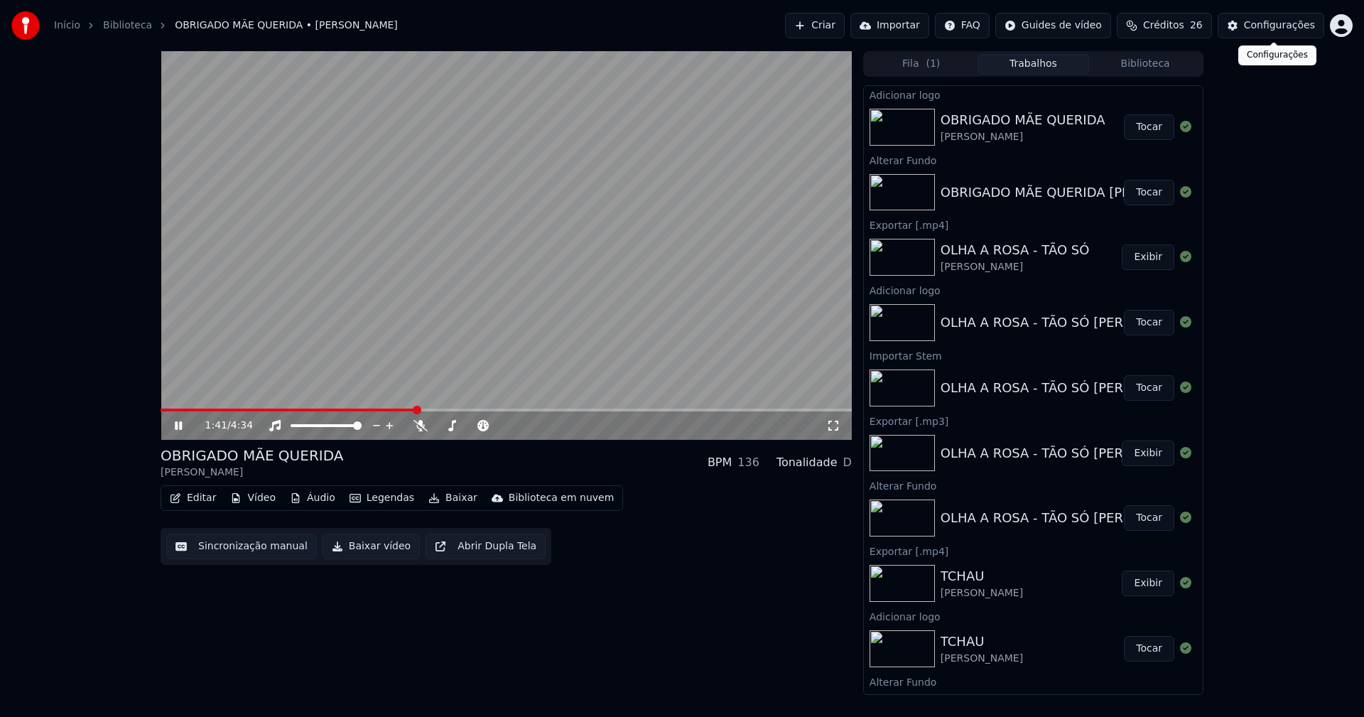
click at [1285, 21] on div "Configurações" at bounding box center [1279, 25] width 71 height 14
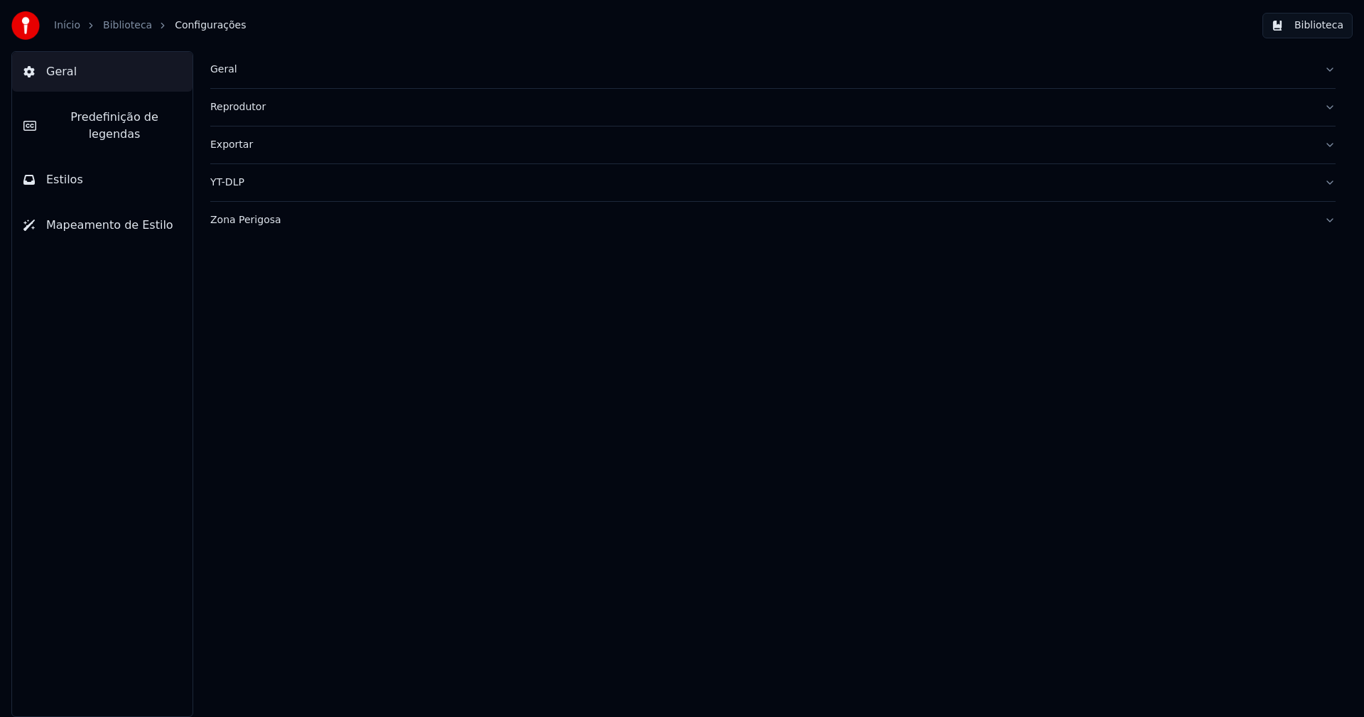
drag, startPoint x: 76, startPoint y: 156, endPoint x: 164, endPoint y: 283, distance: 154.7
click at [76, 171] on span "Estilos" at bounding box center [64, 179] width 37 height 17
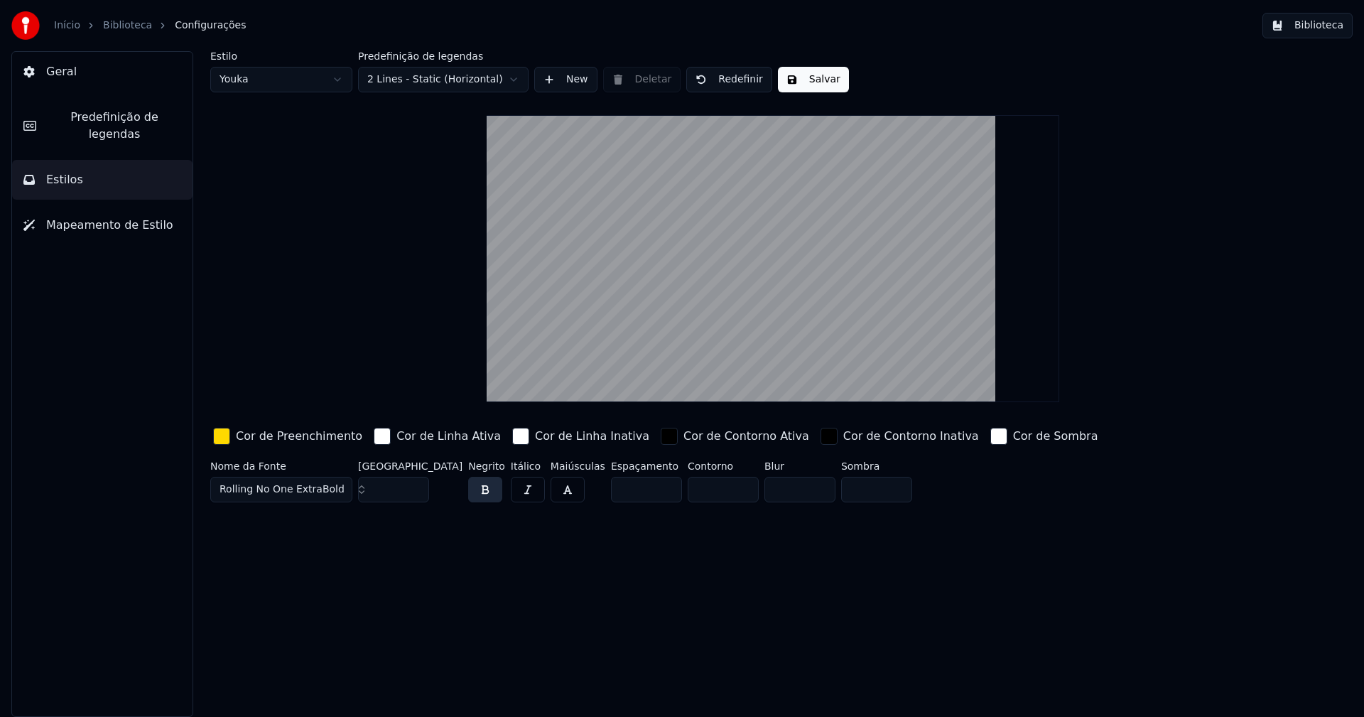
click at [1335, 27] on button "Biblioteca" at bounding box center [1307, 26] width 90 height 26
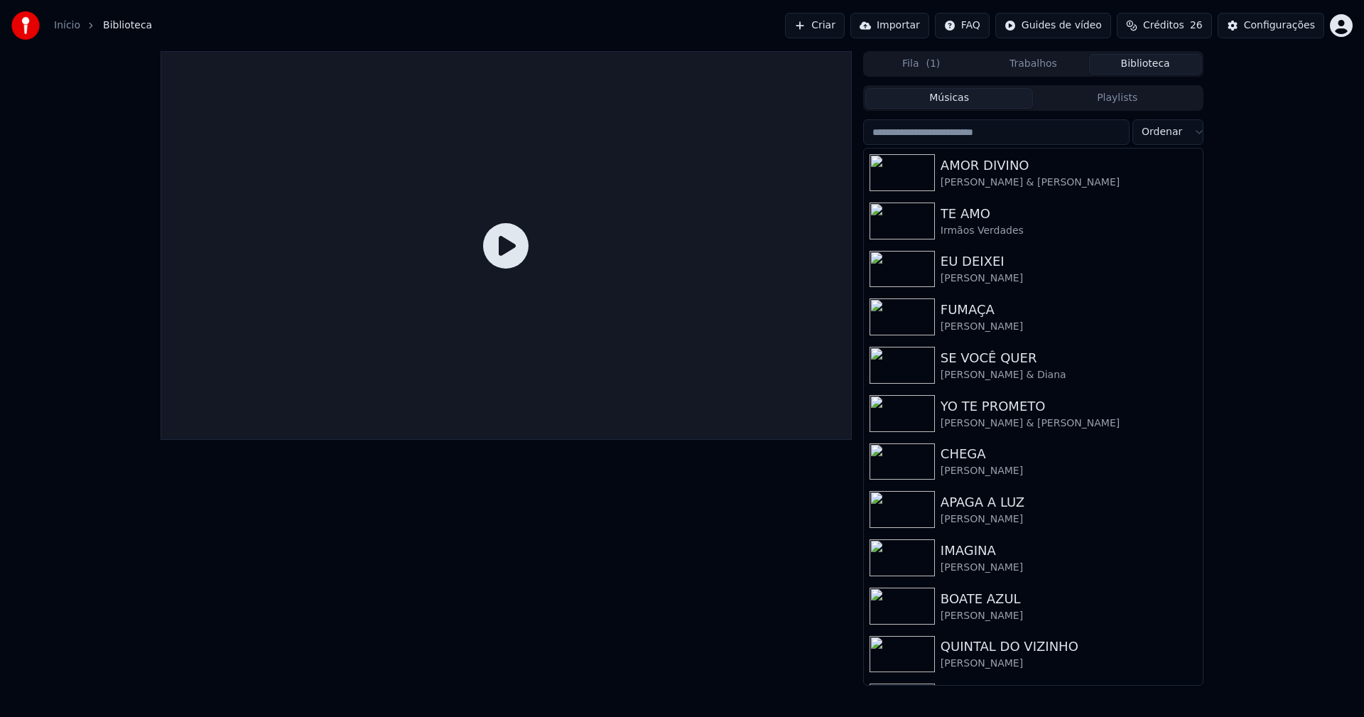
click at [970, 137] on input "search" at bounding box center [996, 132] width 266 height 26
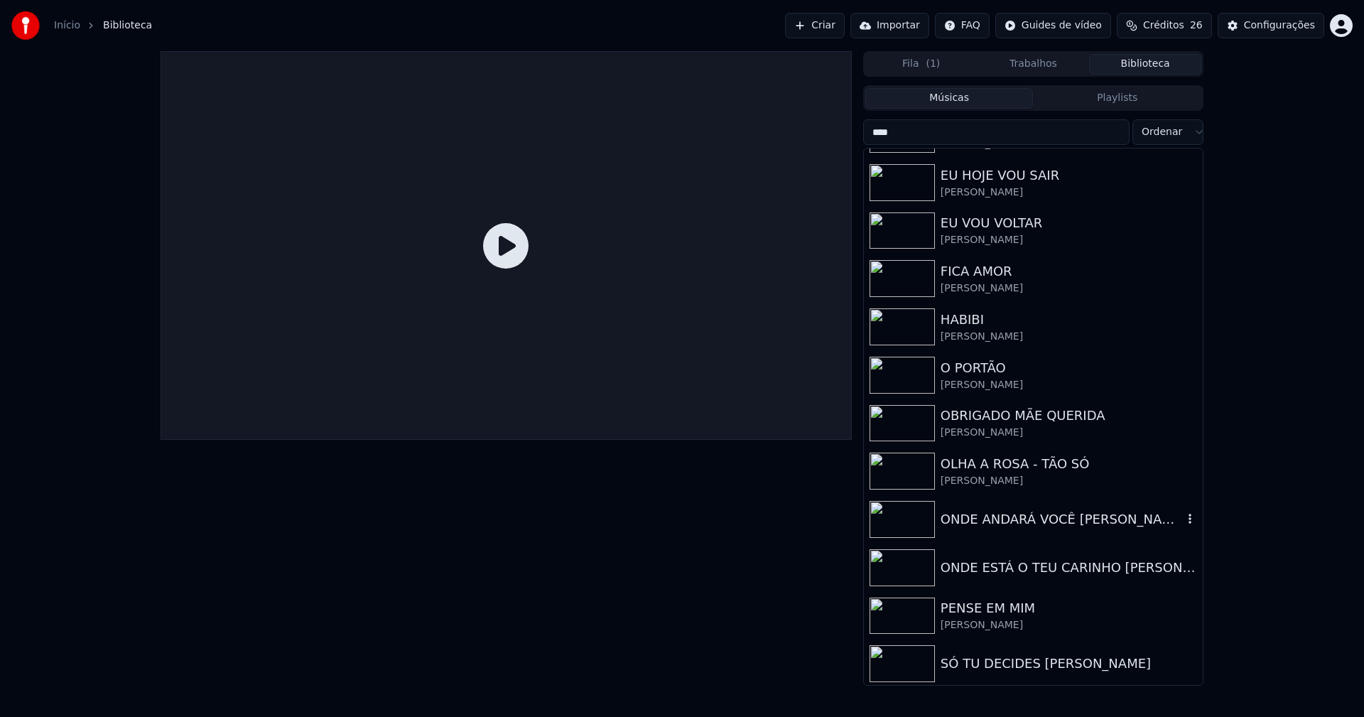
scroll to position [426, 0]
type input "****"
drag, startPoint x: 988, startPoint y: 416, endPoint x: 1077, endPoint y: 453, distance: 96.8
click at [989, 417] on div "OBRIGADO MÃE QUERIDA" at bounding box center [1061, 414] width 242 height 20
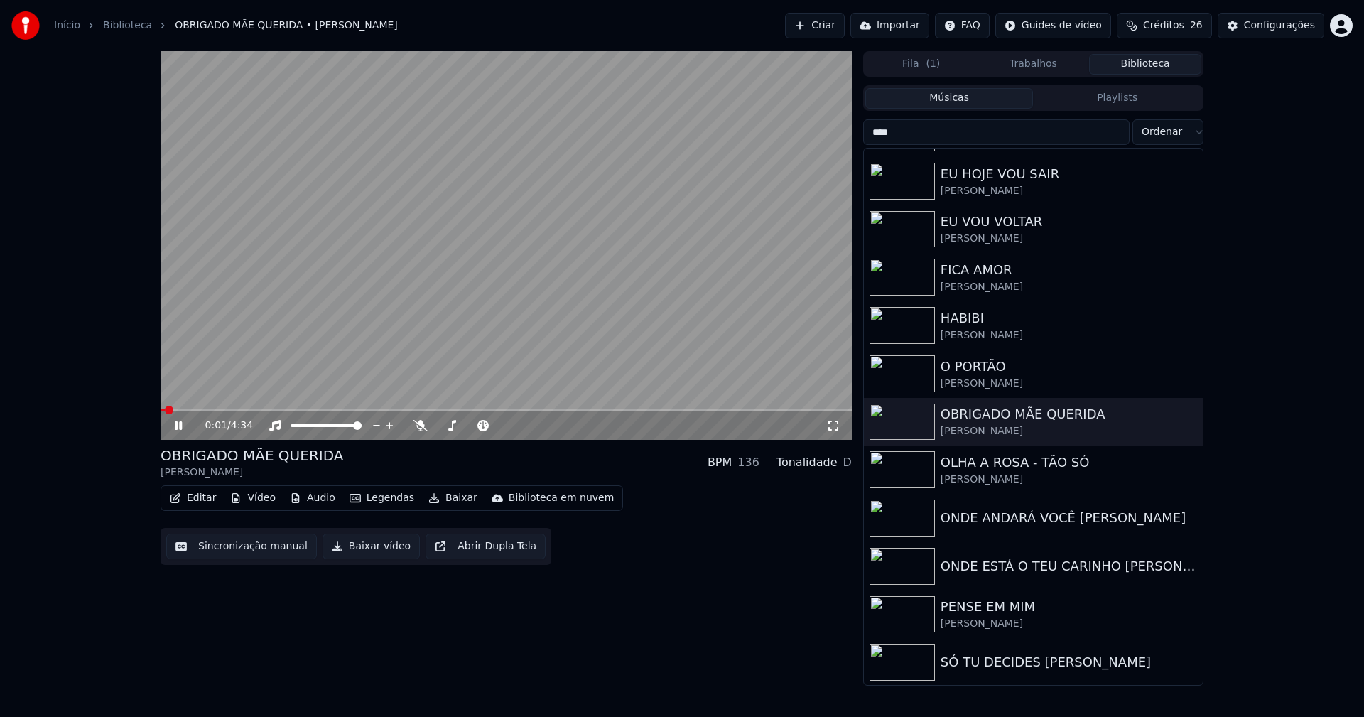
click at [365, 550] on button "Baixar vídeo" at bounding box center [370, 546] width 97 height 26
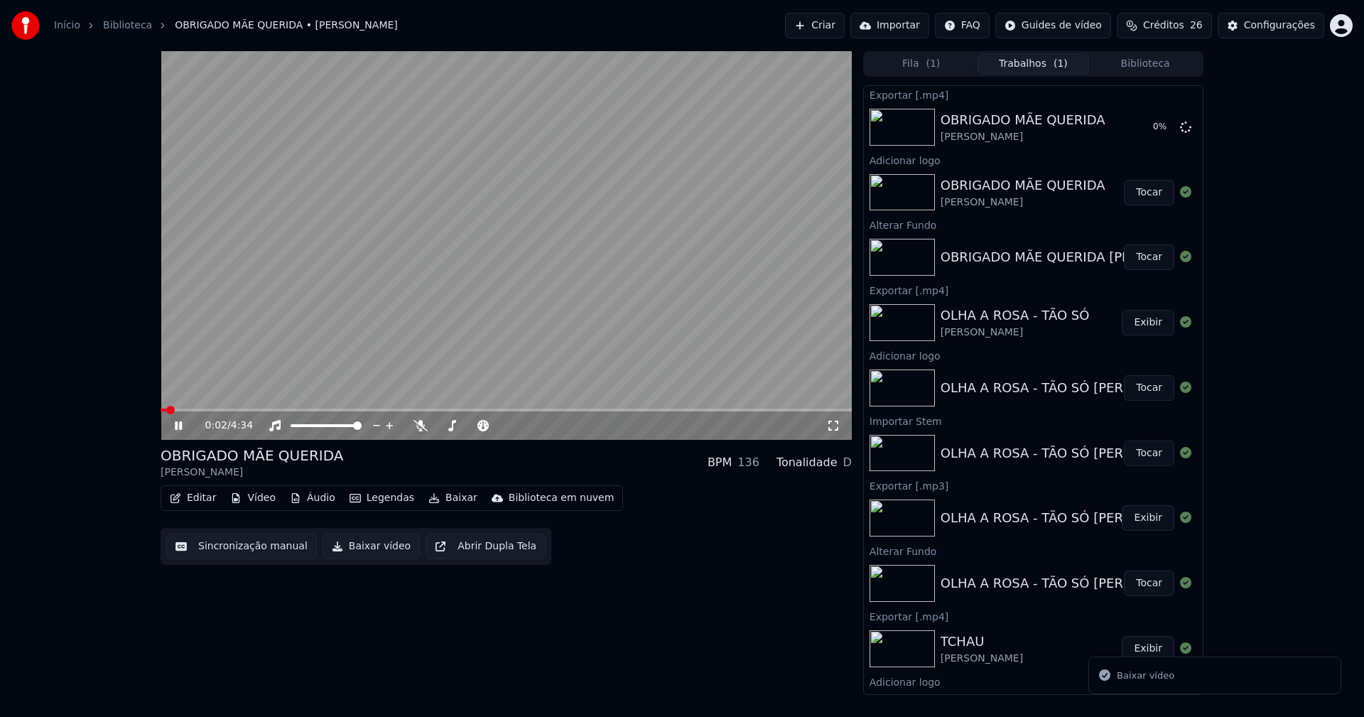
click at [179, 423] on icon at bounding box center [188, 425] width 33 height 11
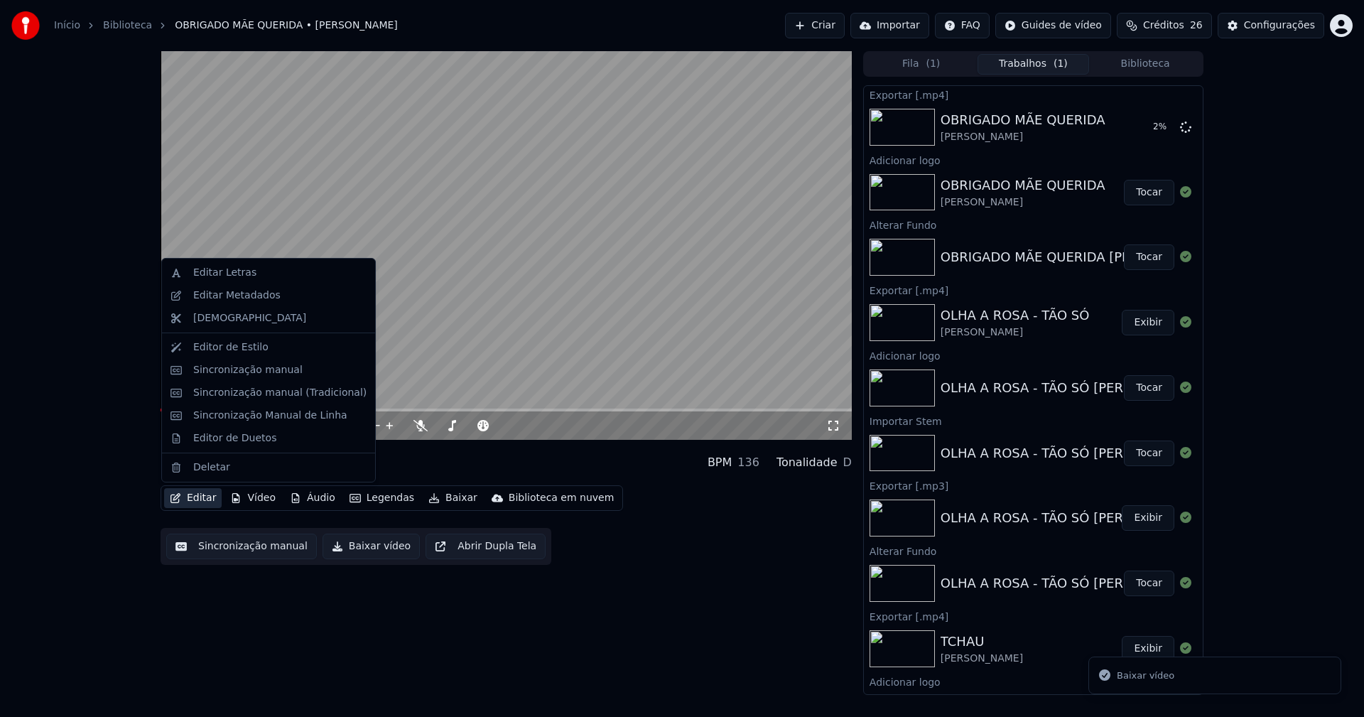
click at [201, 502] on button "Editar" at bounding box center [193, 498] width 58 height 20
click at [235, 297] on div "Editar Metadados" at bounding box center [236, 295] width 87 height 14
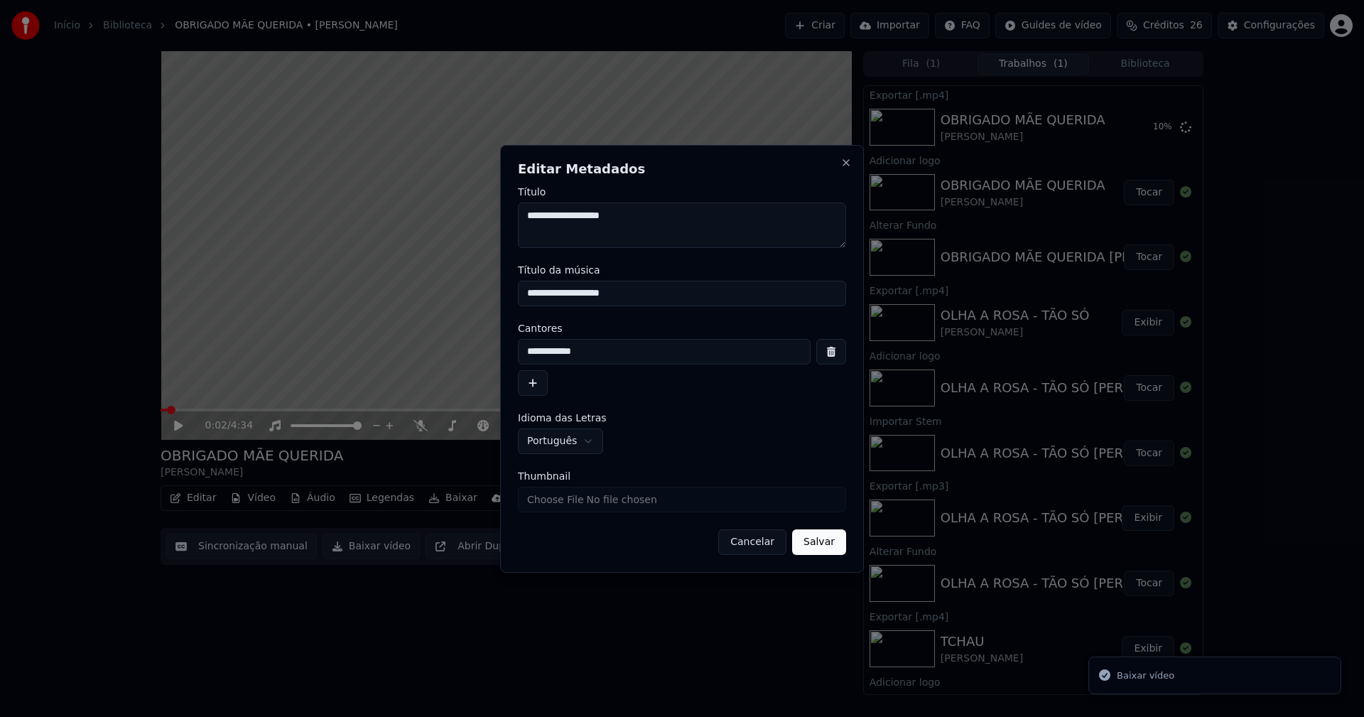
click at [571, 506] on input "Thumbnail" at bounding box center [682, 499] width 328 height 26
type input "**********"
click at [825, 547] on button "Salvar" at bounding box center [819, 542] width 54 height 26
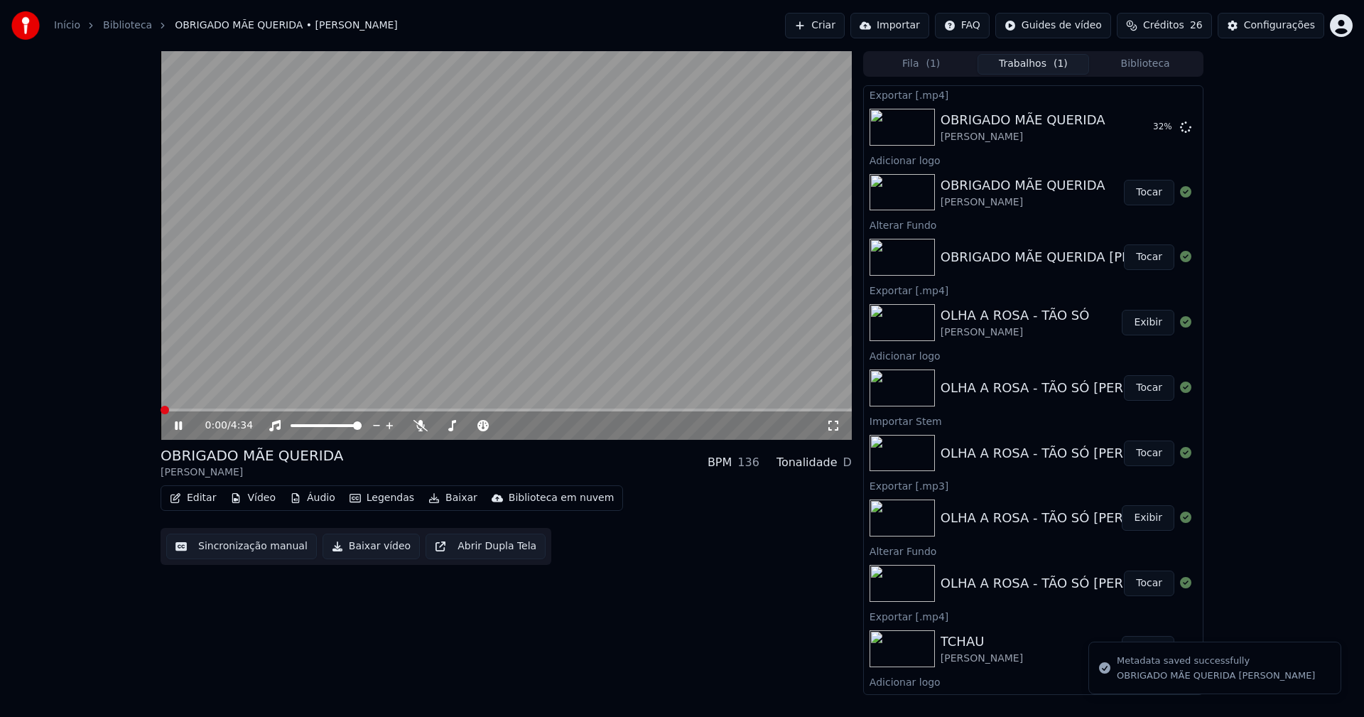
click at [176, 425] on icon at bounding box center [178, 425] width 7 height 9
click at [1284, 26] on div "Configurações" at bounding box center [1279, 25] width 71 height 14
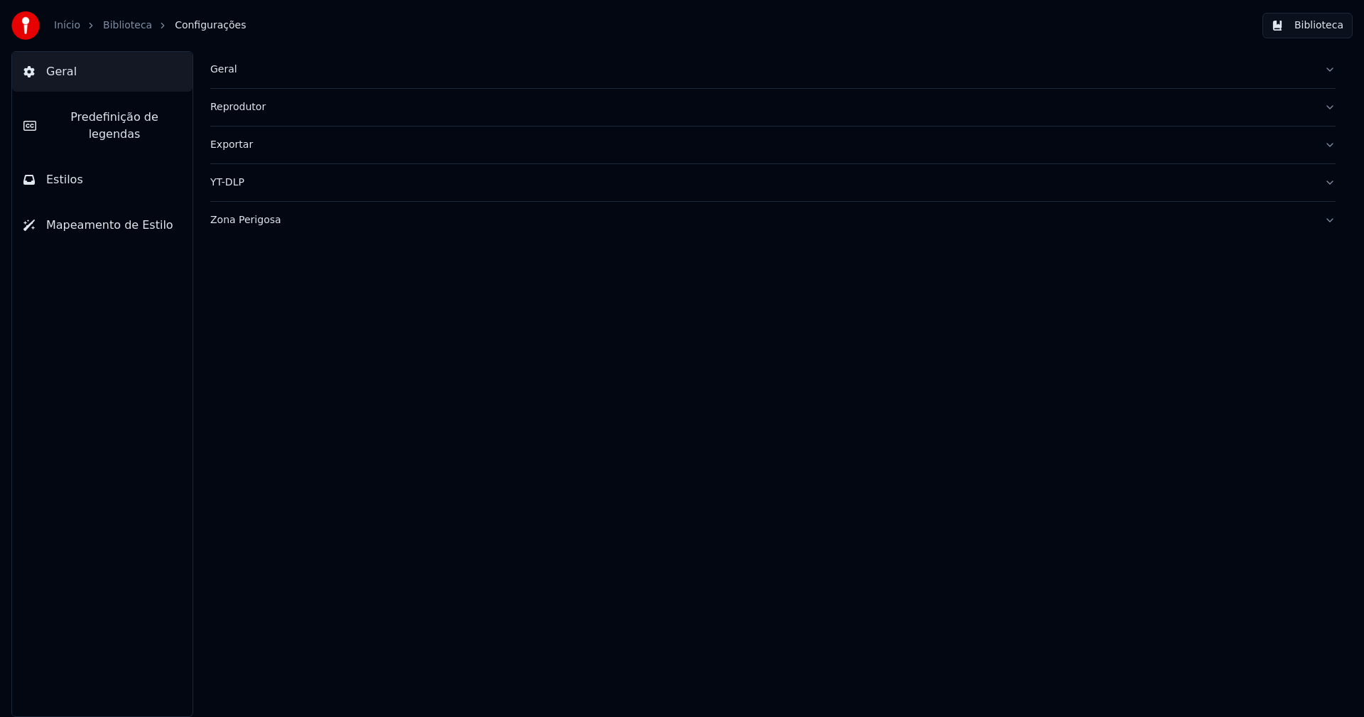
click at [253, 219] on div "Zona Perigosa" at bounding box center [761, 220] width 1102 height 14
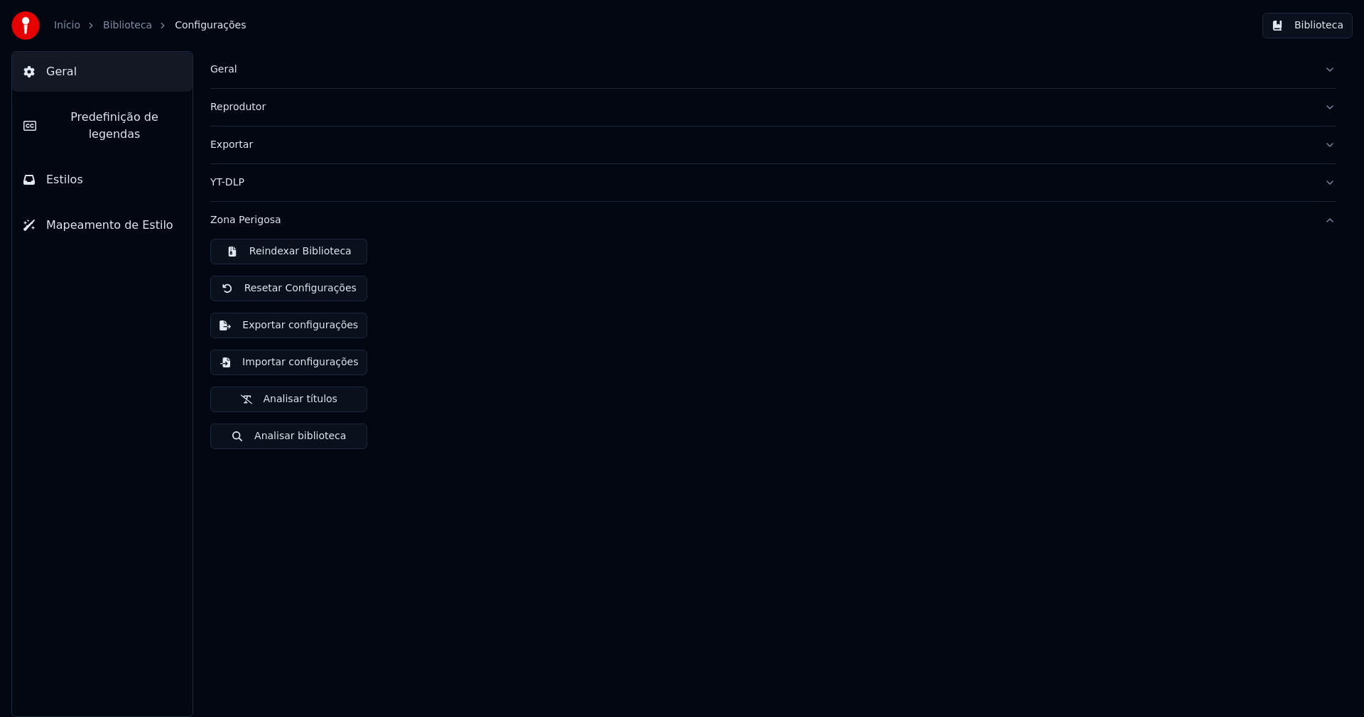
click at [312, 325] on button "Exportar configurações" at bounding box center [288, 325] width 157 height 26
